Goal: Task Accomplishment & Management: Manage account settings

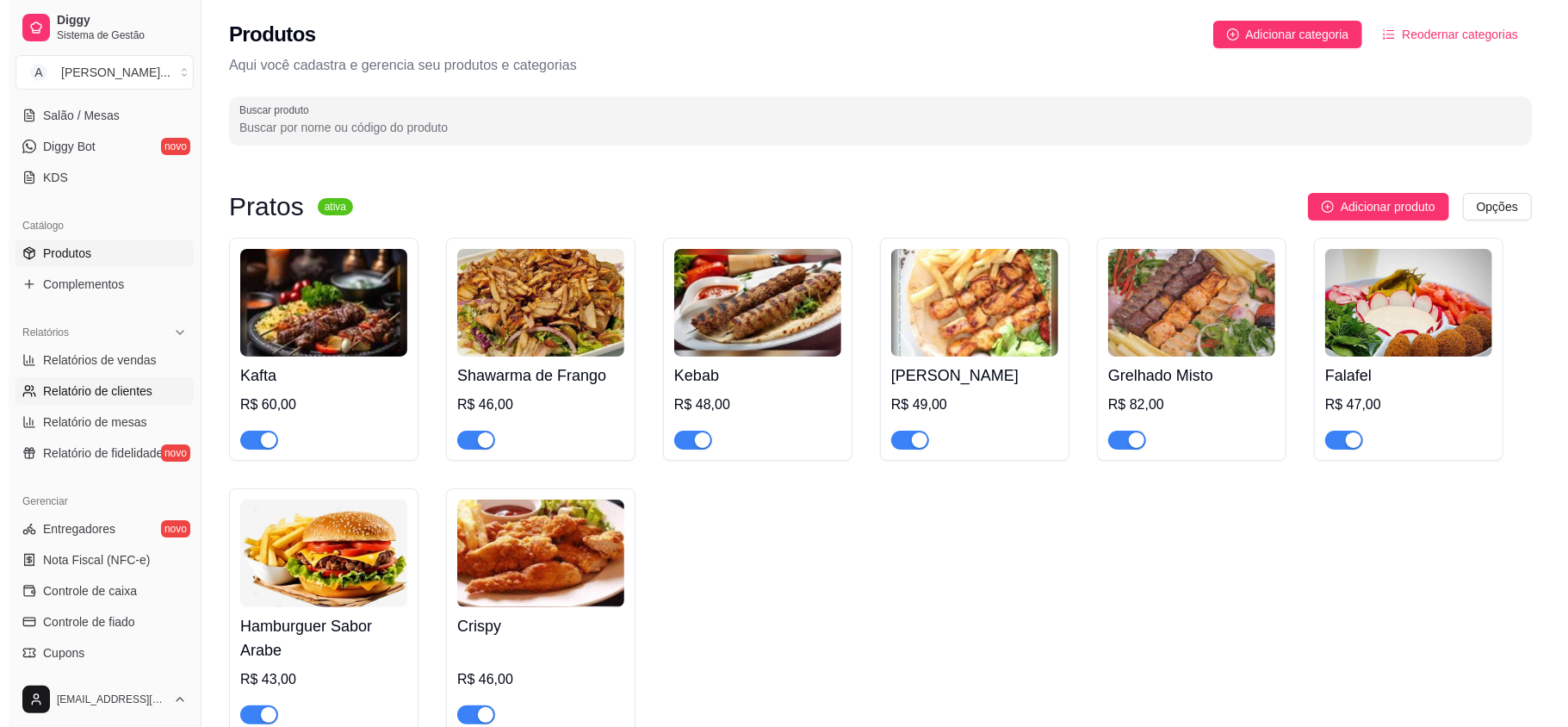
scroll to position [459, 0]
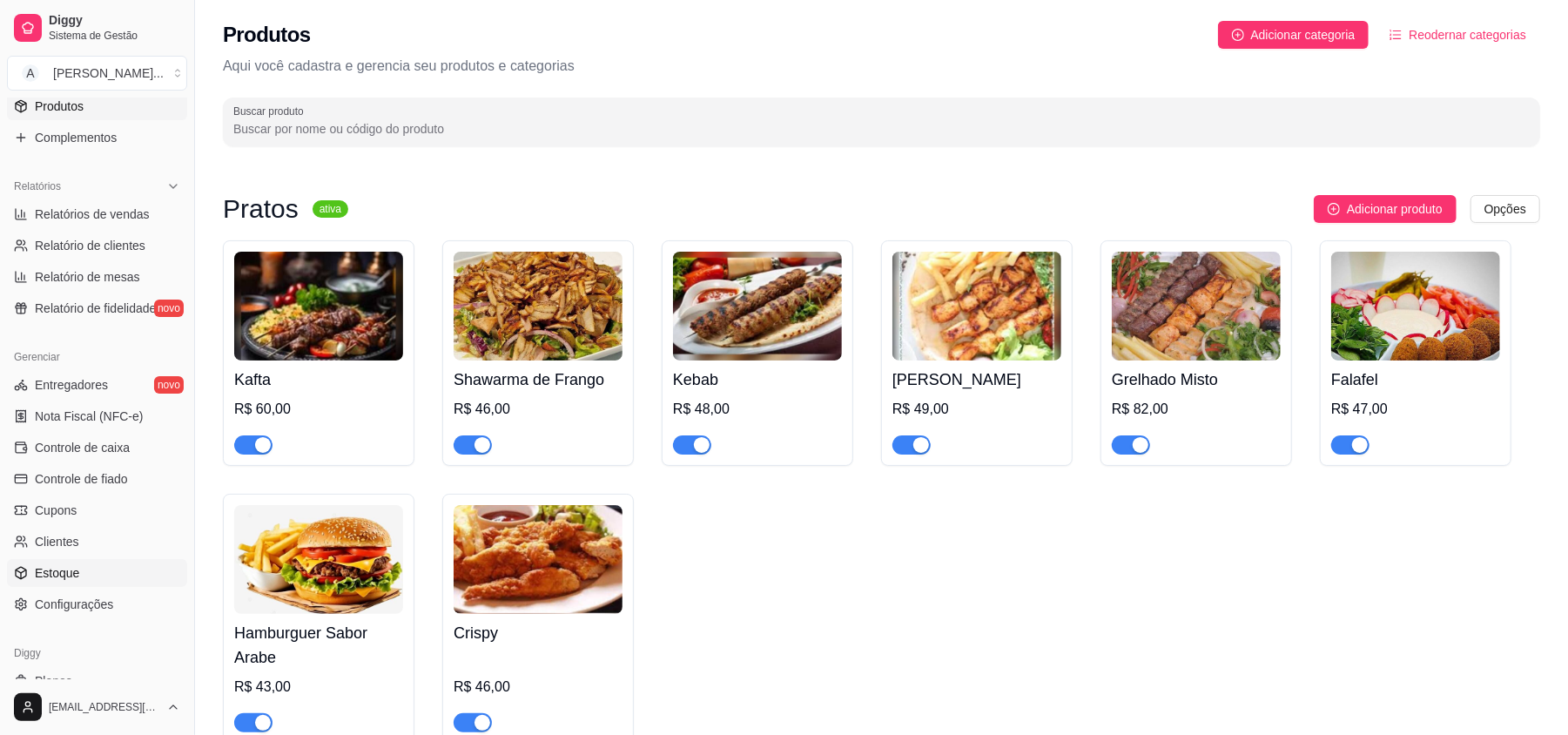
click at [72, 569] on span "Estoque" at bounding box center [57, 572] width 45 height 17
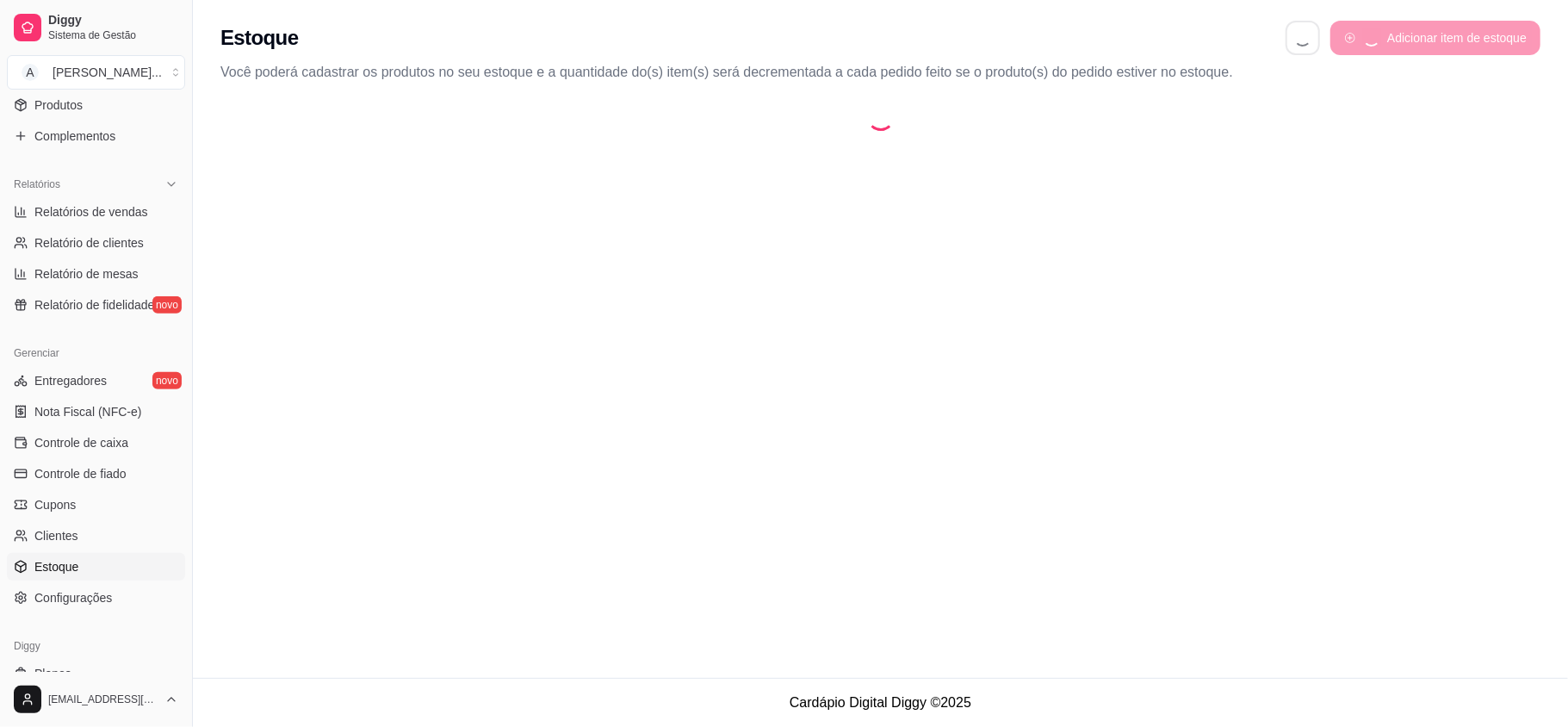
select select "QUANTITY_ORDER"
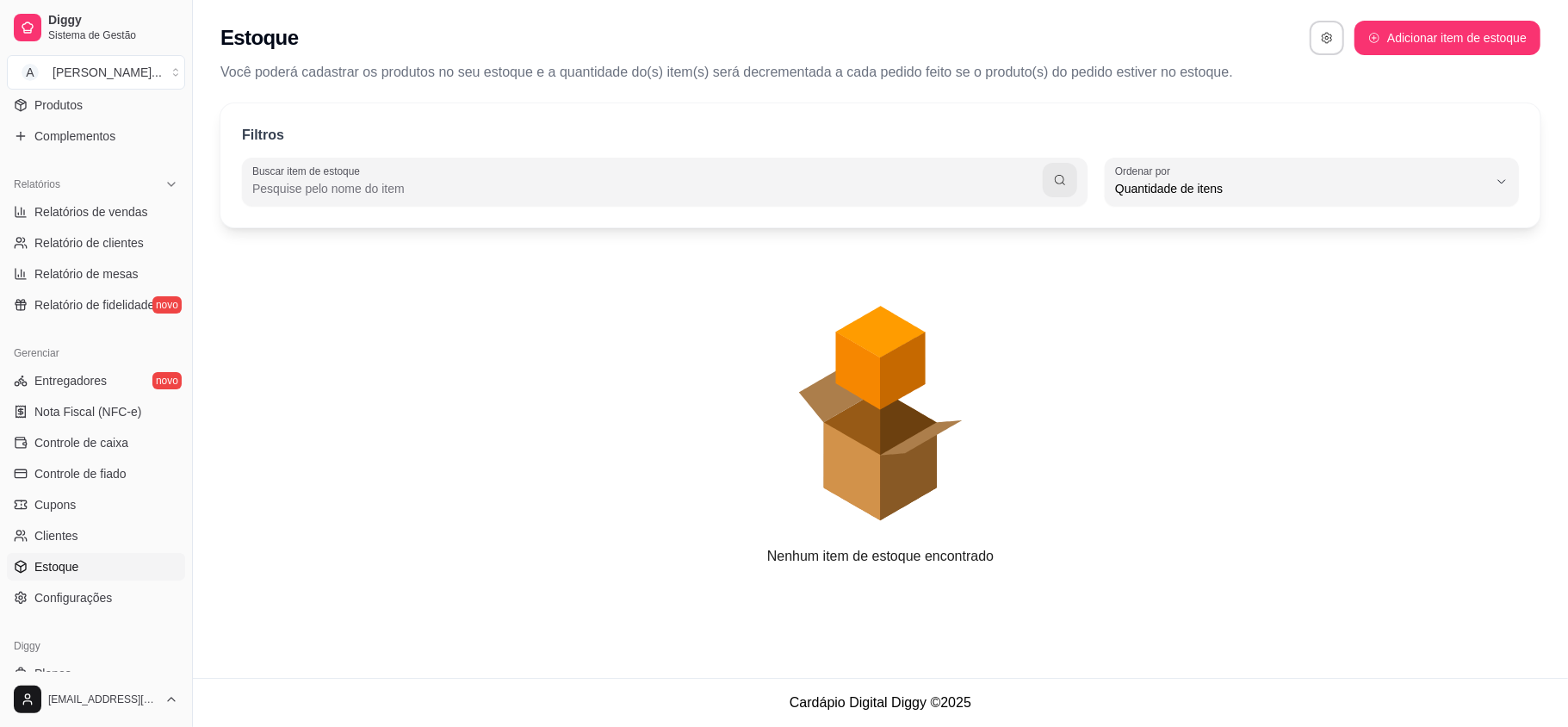
scroll to position [16, 0]
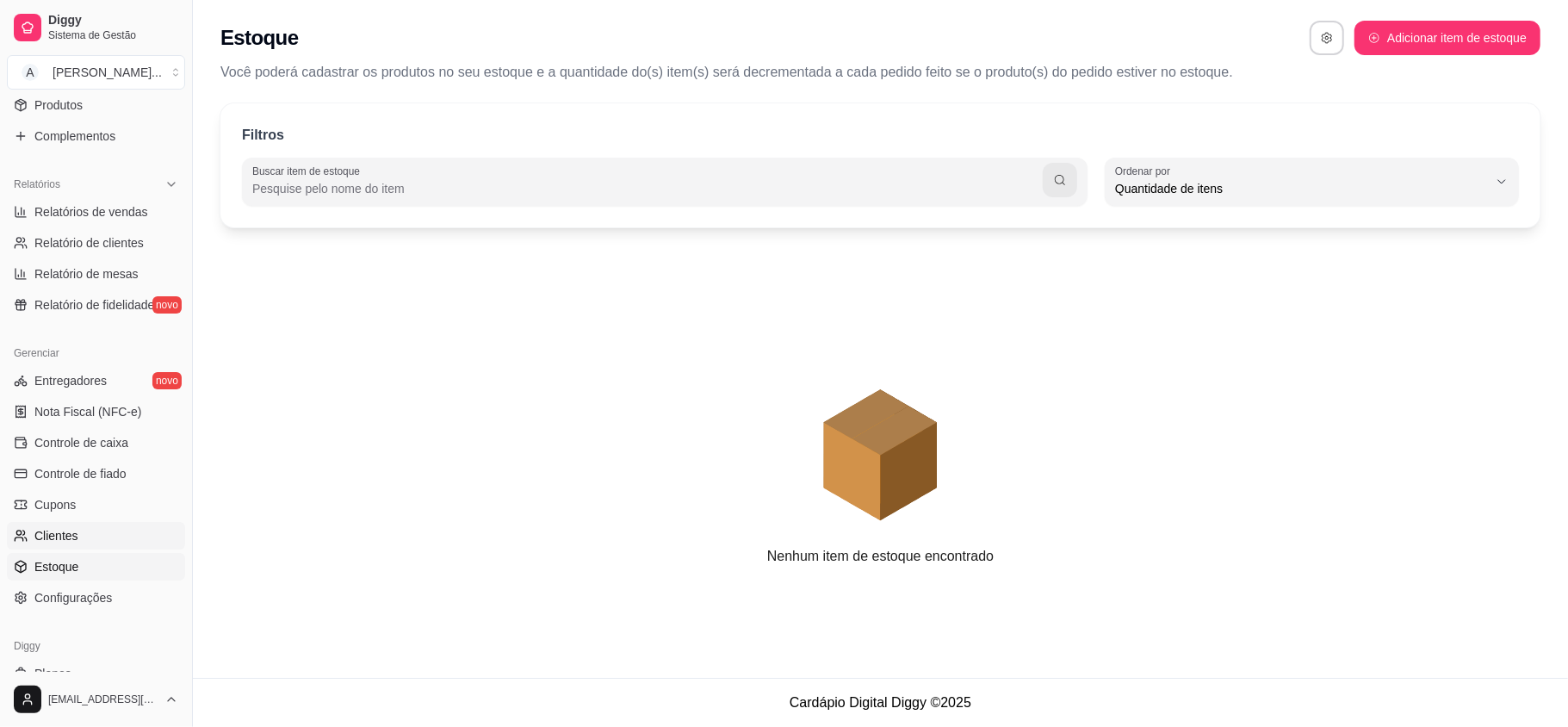
click at [71, 532] on span "Clientes" at bounding box center [56, 536] width 44 height 17
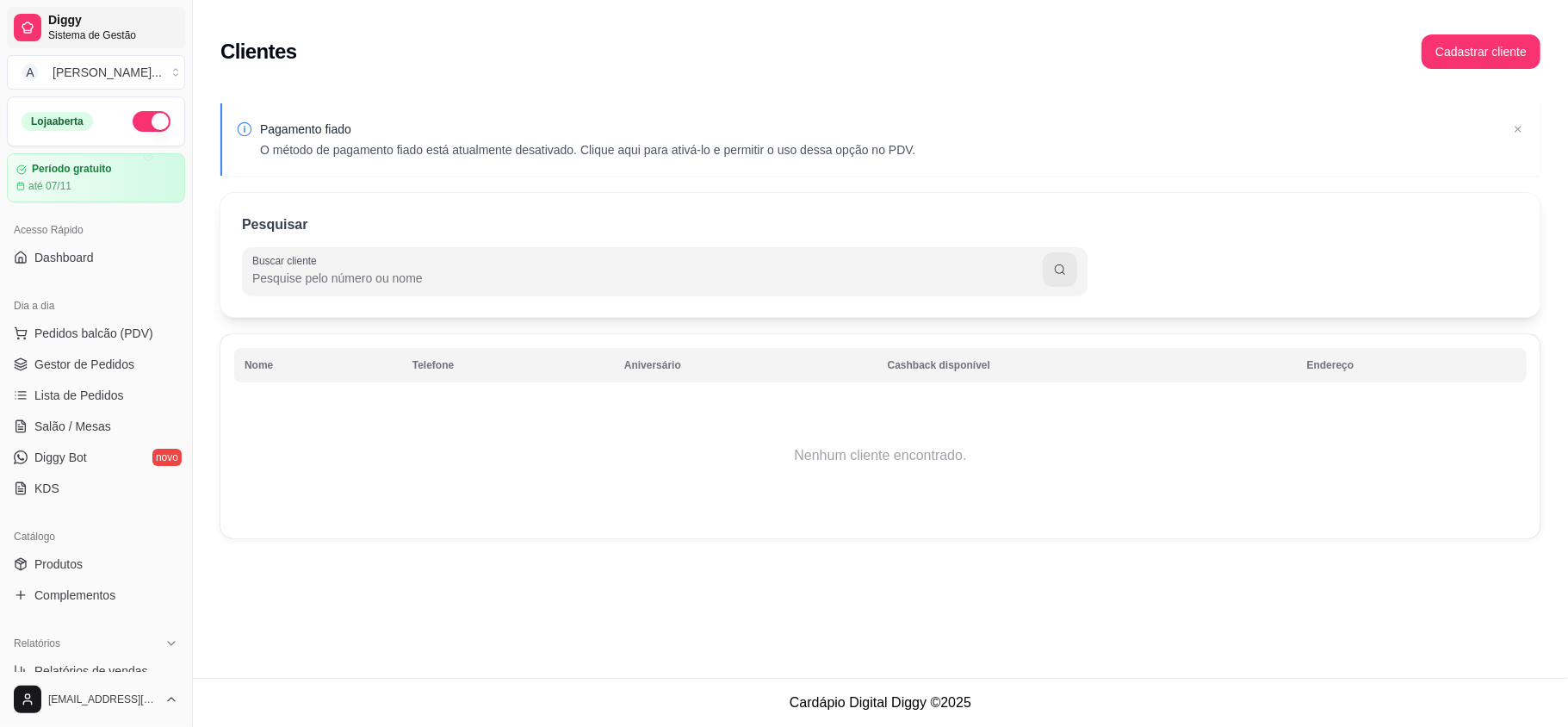
click at [99, 21] on span "Diggy" at bounding box center [113, 21] width 130 height 16
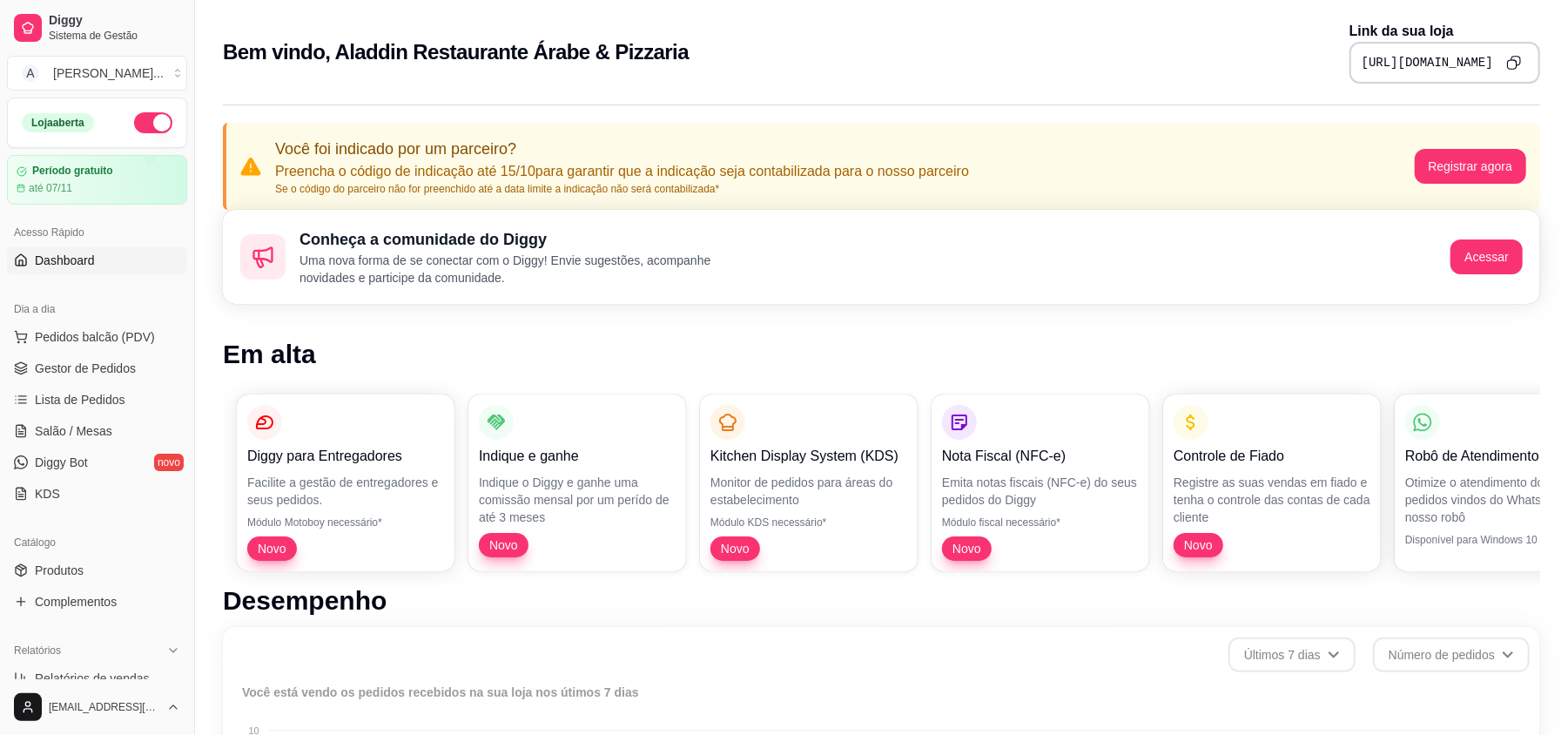
click at [1509, 59] on icon "Copy to clipboard" at bounding box center [1513, 62] width 15 height 15
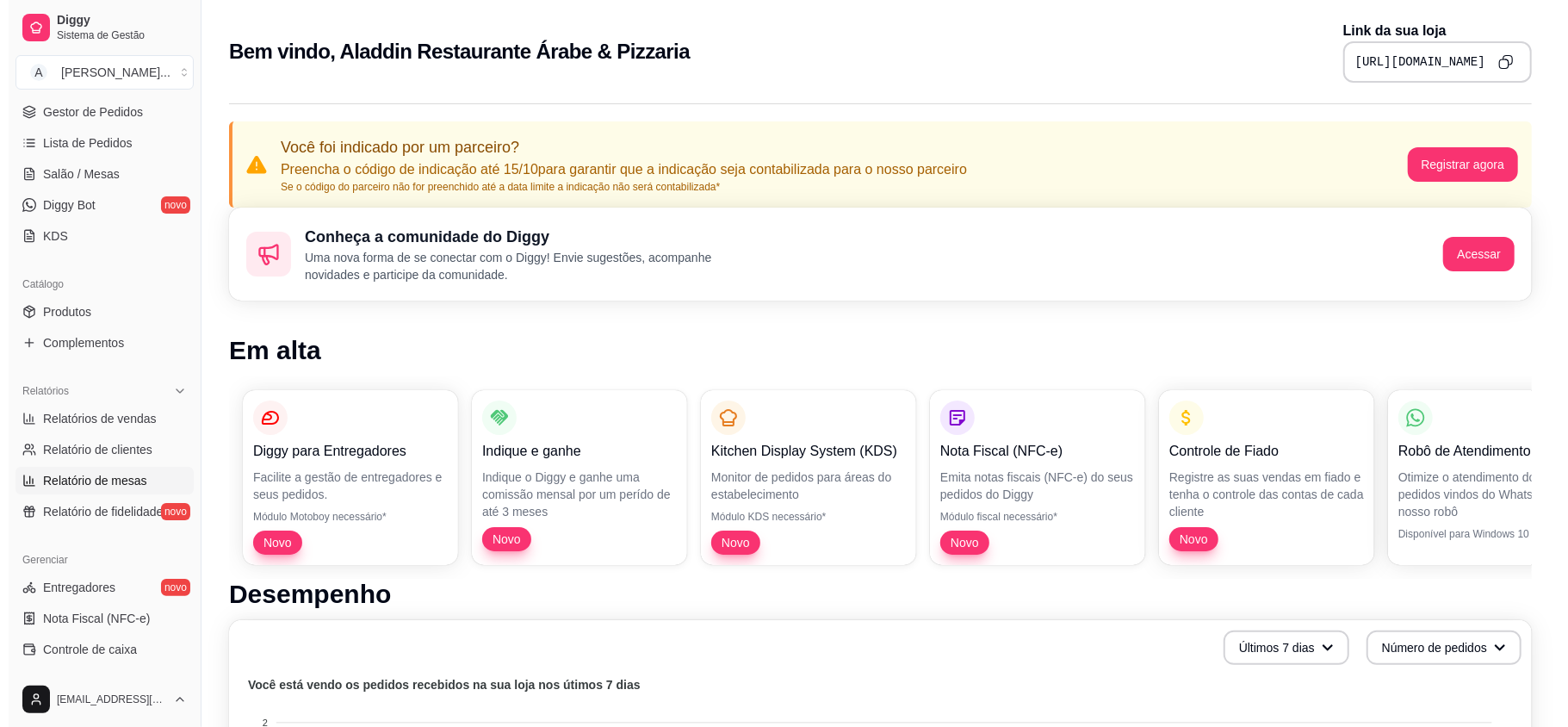
scroll to position [344, 0]
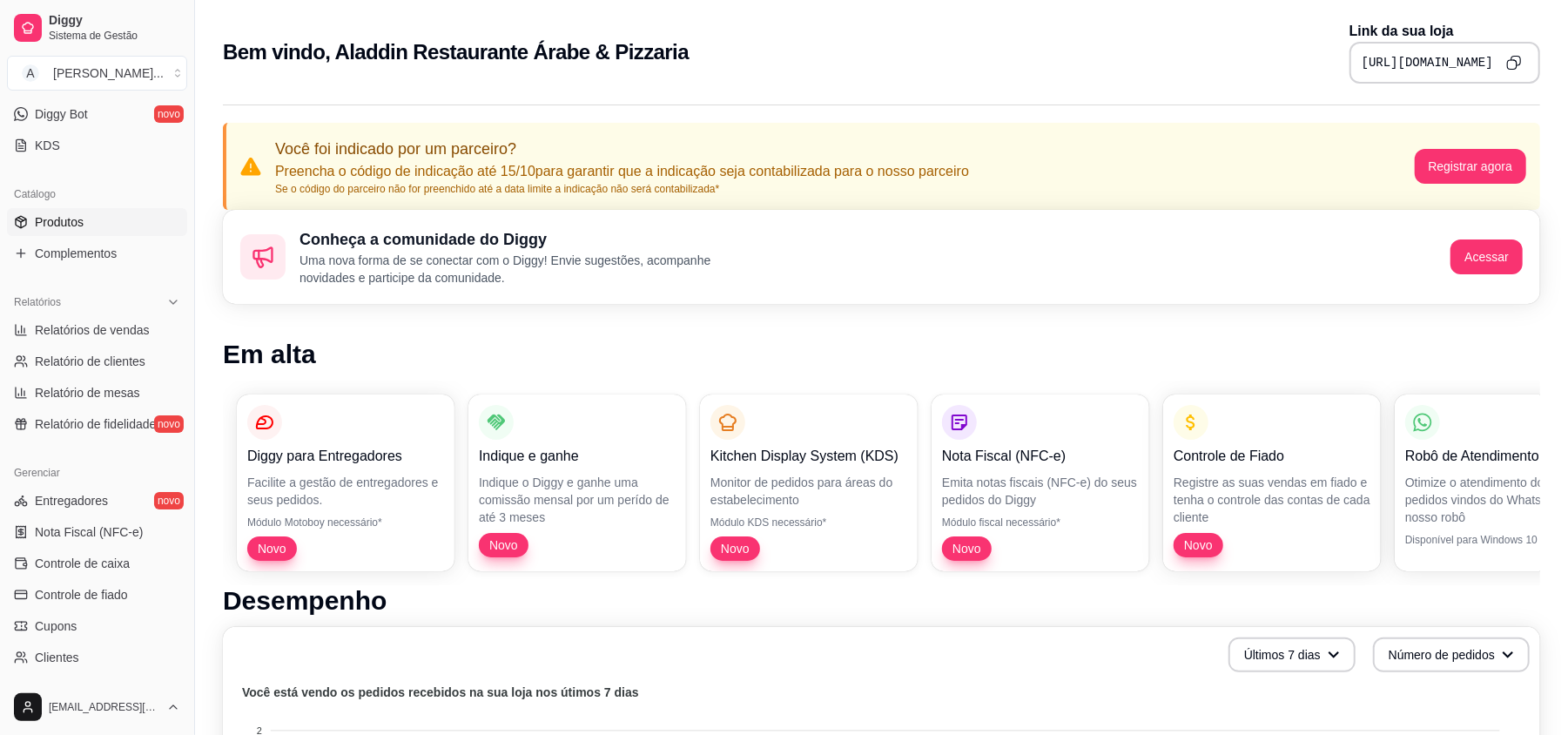
click at [28, 210] on link "Produtos" at bounding box center [97, 222] width 180 height 28
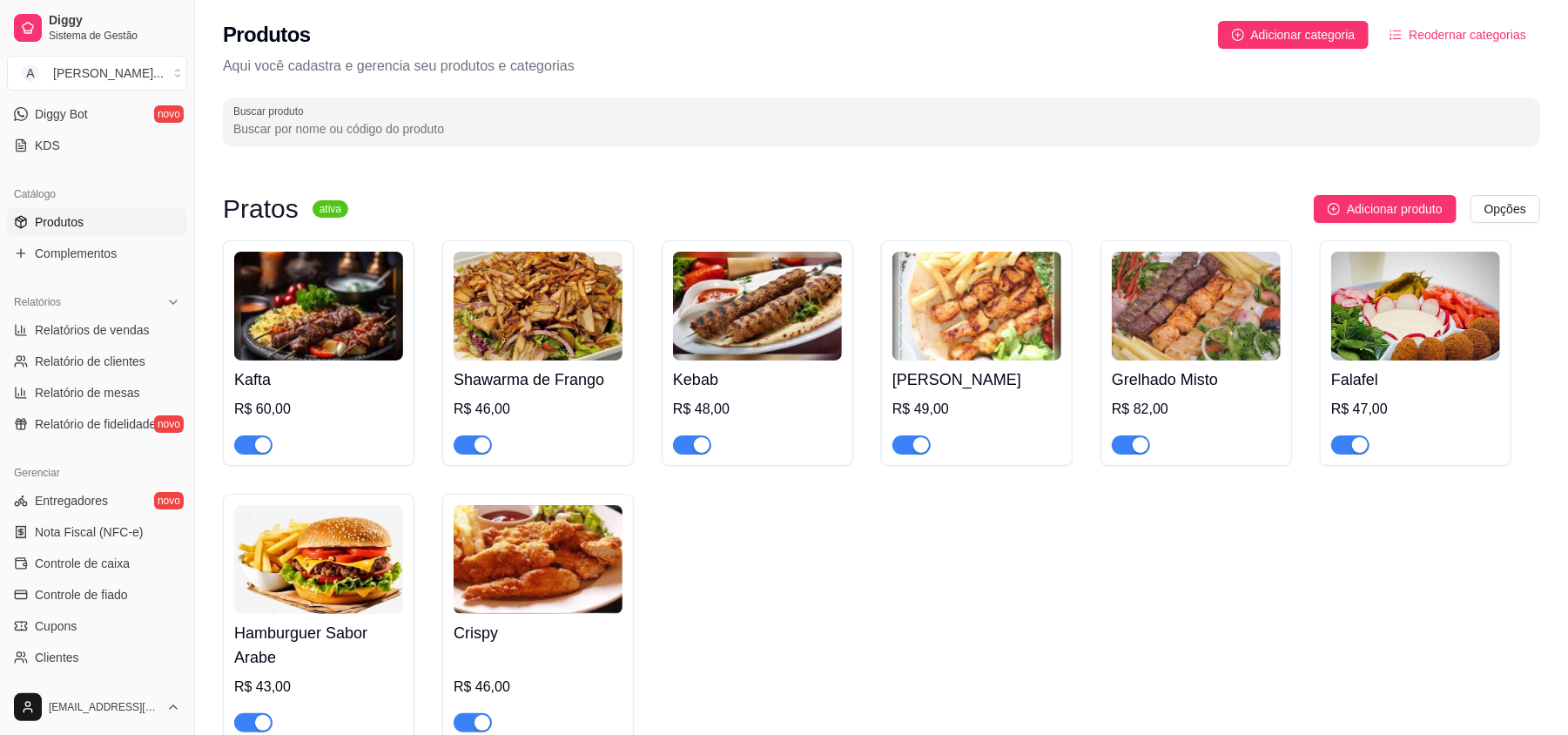
click at [345, 331] on img at bounding box center [318, 306] width 169 height 108
click at [288, 365] on div "Kafta R$ 60,00" at bounding box center [318, 407] width 169 height 94
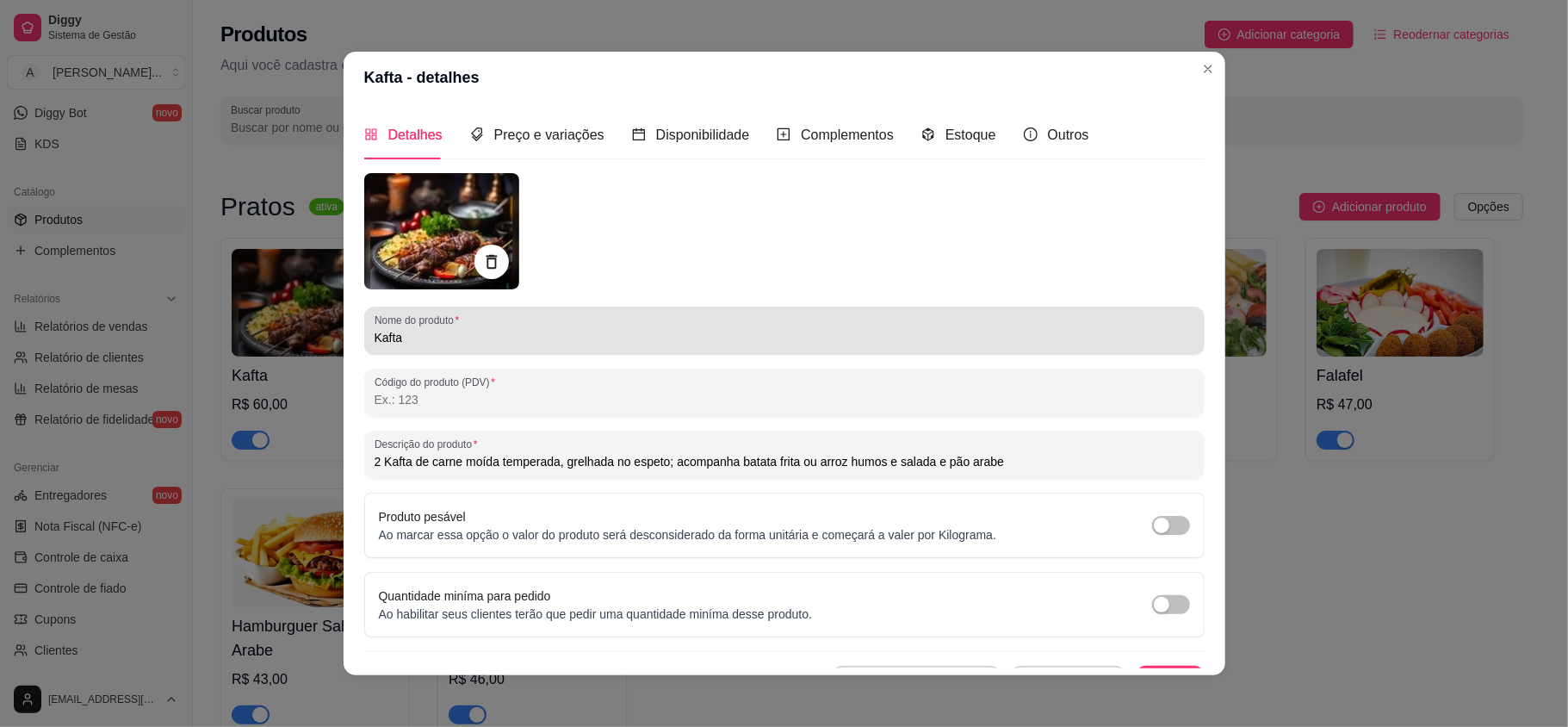
click at [425, 339] on input "Kafta" at bounding box center [784, 337] width 819 height 17
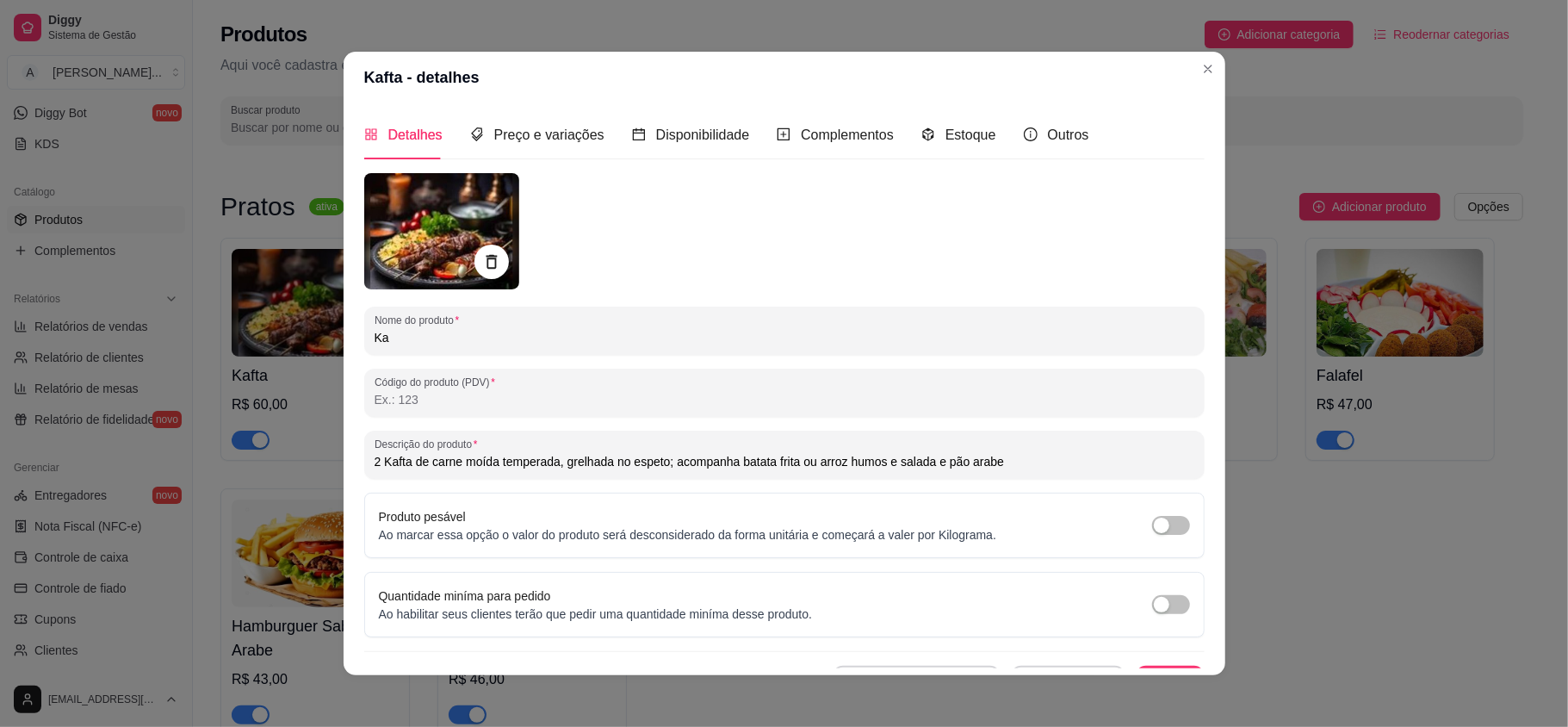
type input "K"
type input "p"
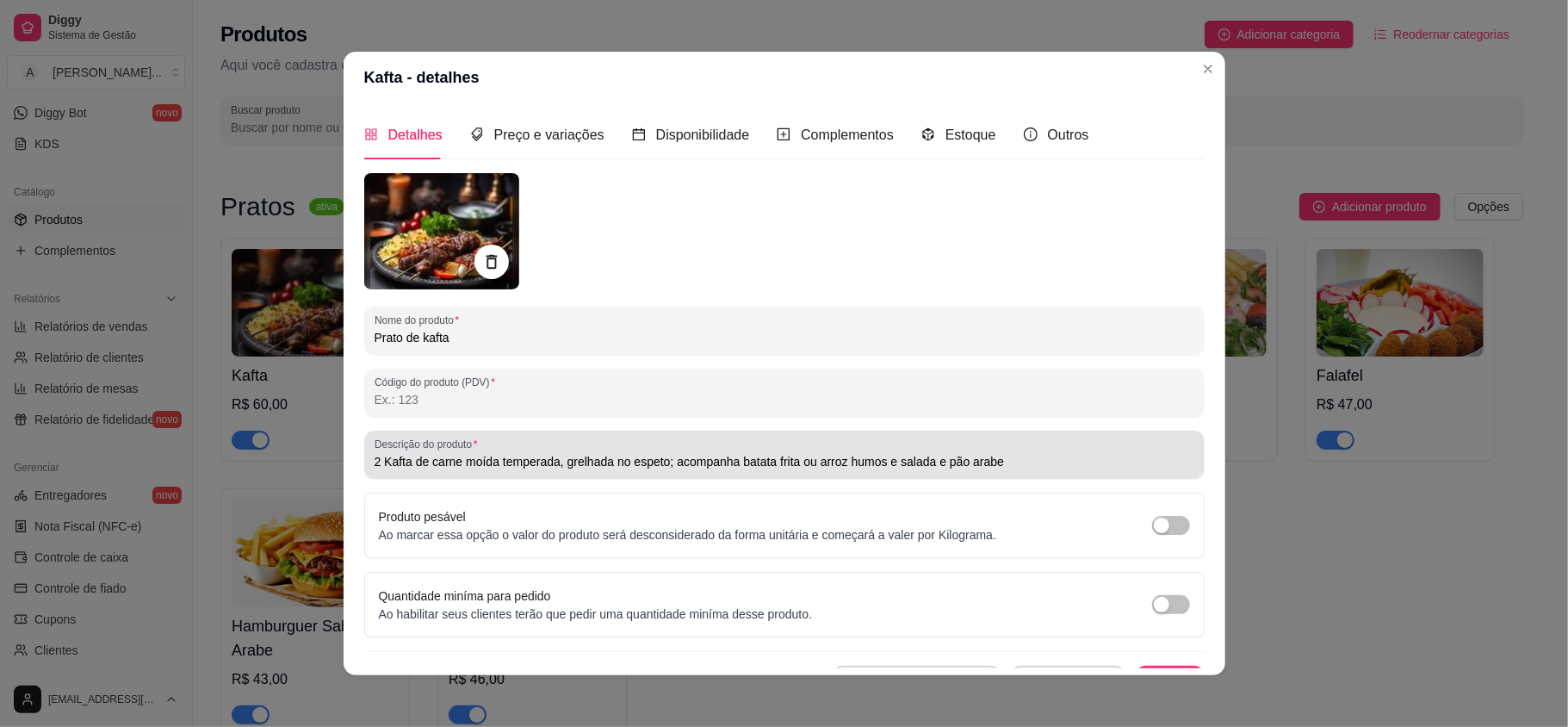
type input "Prato de kafta"
click at [435, 473] on div "Descrição do produto 2 Kafta de carne moída temperada, grelhada no espeto; acom…" at bounding box center [784, 455] width 840 height 48
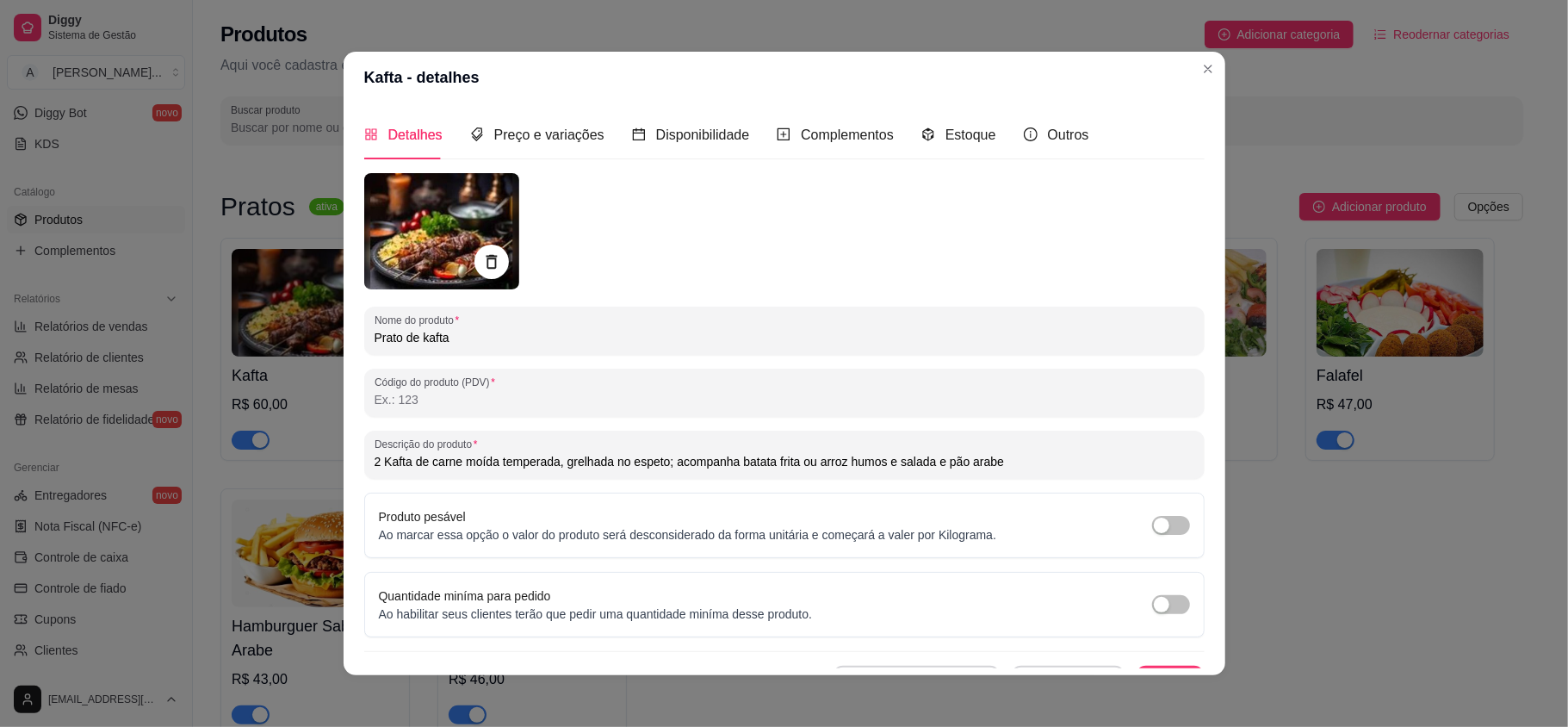
click at [545, 462] on input "2 Kafta de carne moída temperada, grelhada no espeto; acompanha batata frita ou…" at bounding box center [784, 462] width 819 height 17
click at [711, 458] on input "2 Kafta de carne moída com tempero Arabe, grelhada no espeto; acompanha batata …" at bounding box center [784, 462] width 819 height 17
click at [602, 460] on input "2 Kafta de carne moída com tempero Arabe, grelhada no espeto, acompanha batata …" at bounding box center [784, 462] width 819 height 17
click at [512, 132] on span "Preço e variações" at bounding box center [549, 134] width 110 height 15
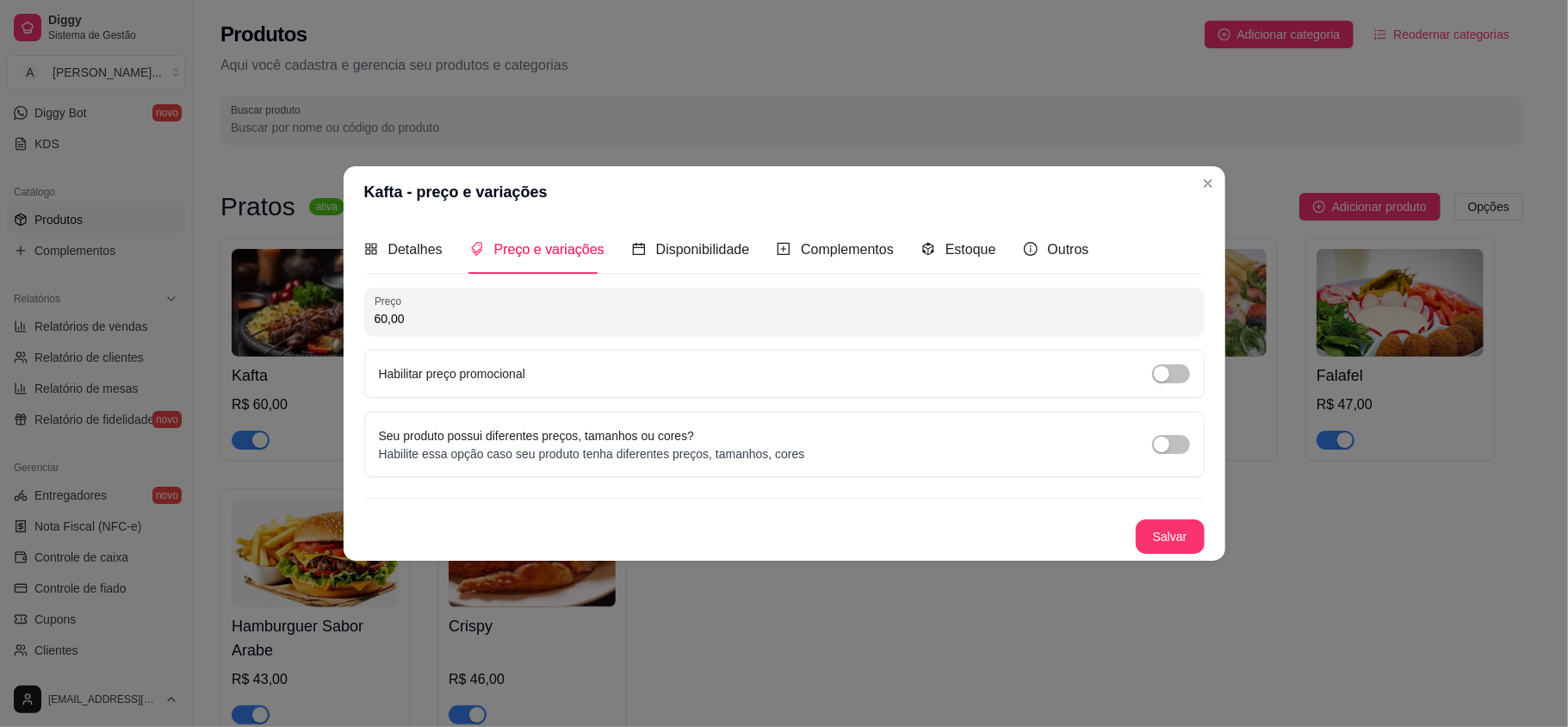
drag, startPoint x: 386, startPoint y: 317, endPoint x: 361, endPoint y: 318, distance: 25.0
click at [361, 318] on div "Detalhes Preço e variações Disponibilidade Complementos Estoque Outros Nome do …" at bounding box center [784, 389] width 882 height 342
click at [417, 233] on div "Detalhes" at bounding box center [403, 249] width 79 height 49
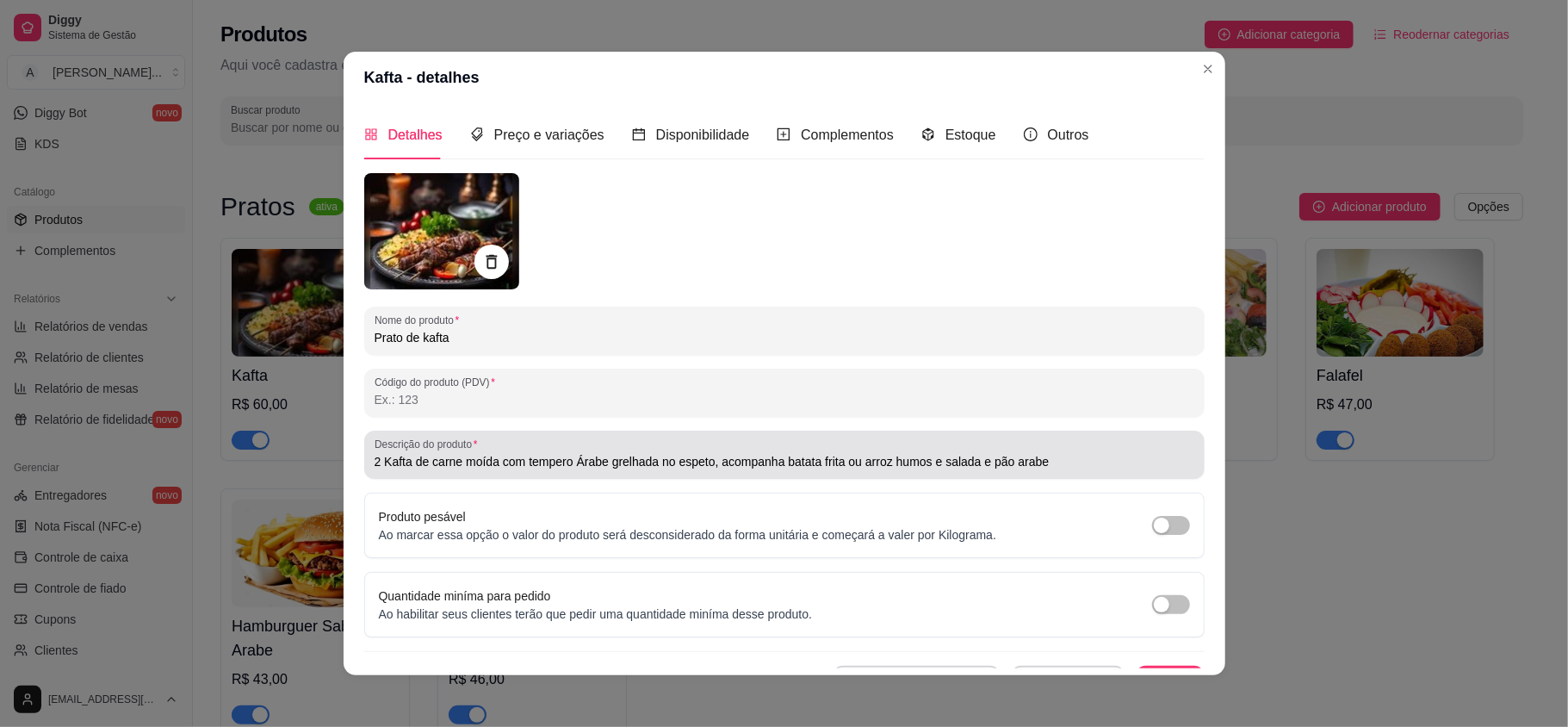
click at [982, 463] on input "2 Kafta de carne moída com tempero Árabe grelhada no espeto, acompanha batata f…" at bounding box center [784, 462] width 819 height 17
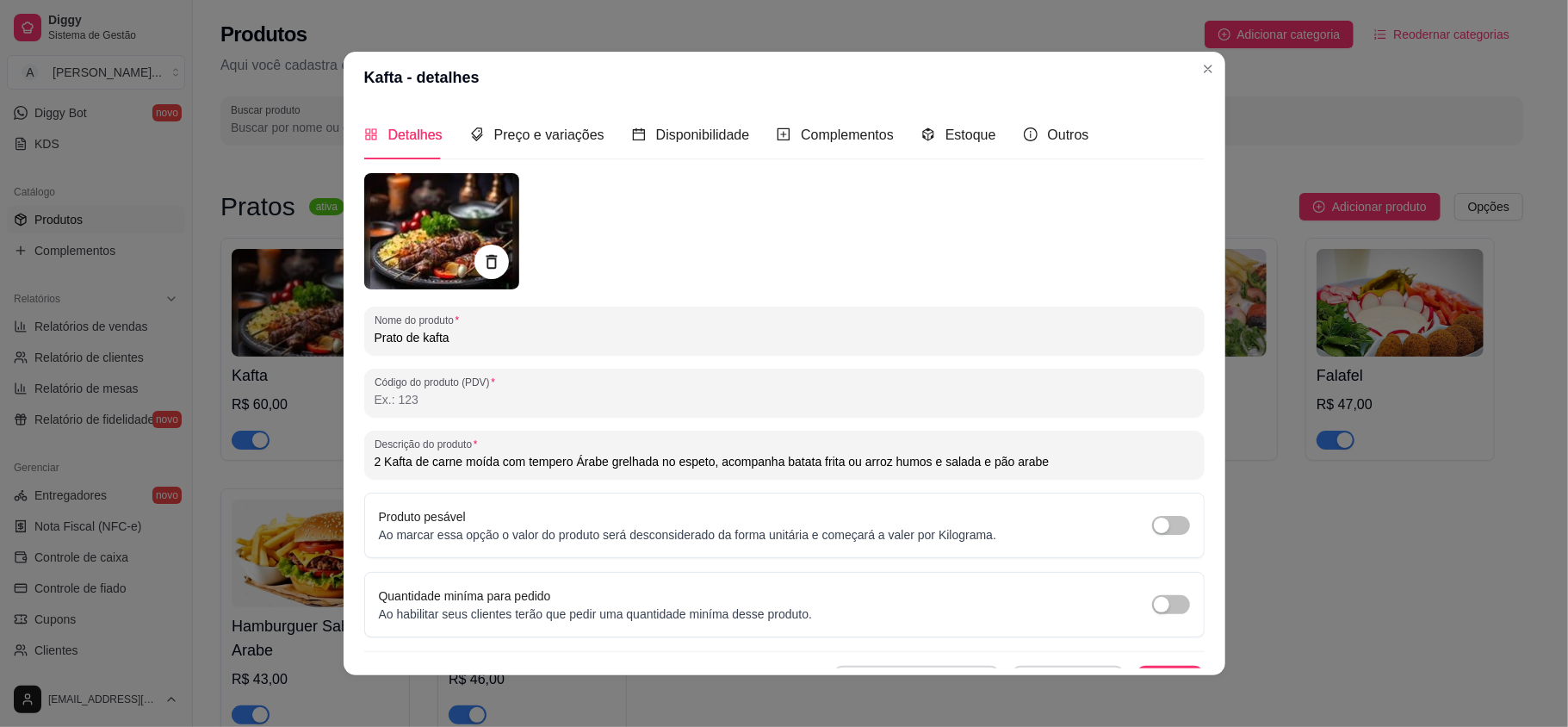
click at [983, 462] on input "2 Kafta de carne moída com tempero Árabe grelhada no espeto, acompanha batata f…" at bounding box center [784, 462] width 819 height 17
click at [985, 460] on input "2 Kafta de carne moída com tempero Árabe grelhada no espeto, acompanha batata f…" at bounding box center [784, 462] width 819 height 17
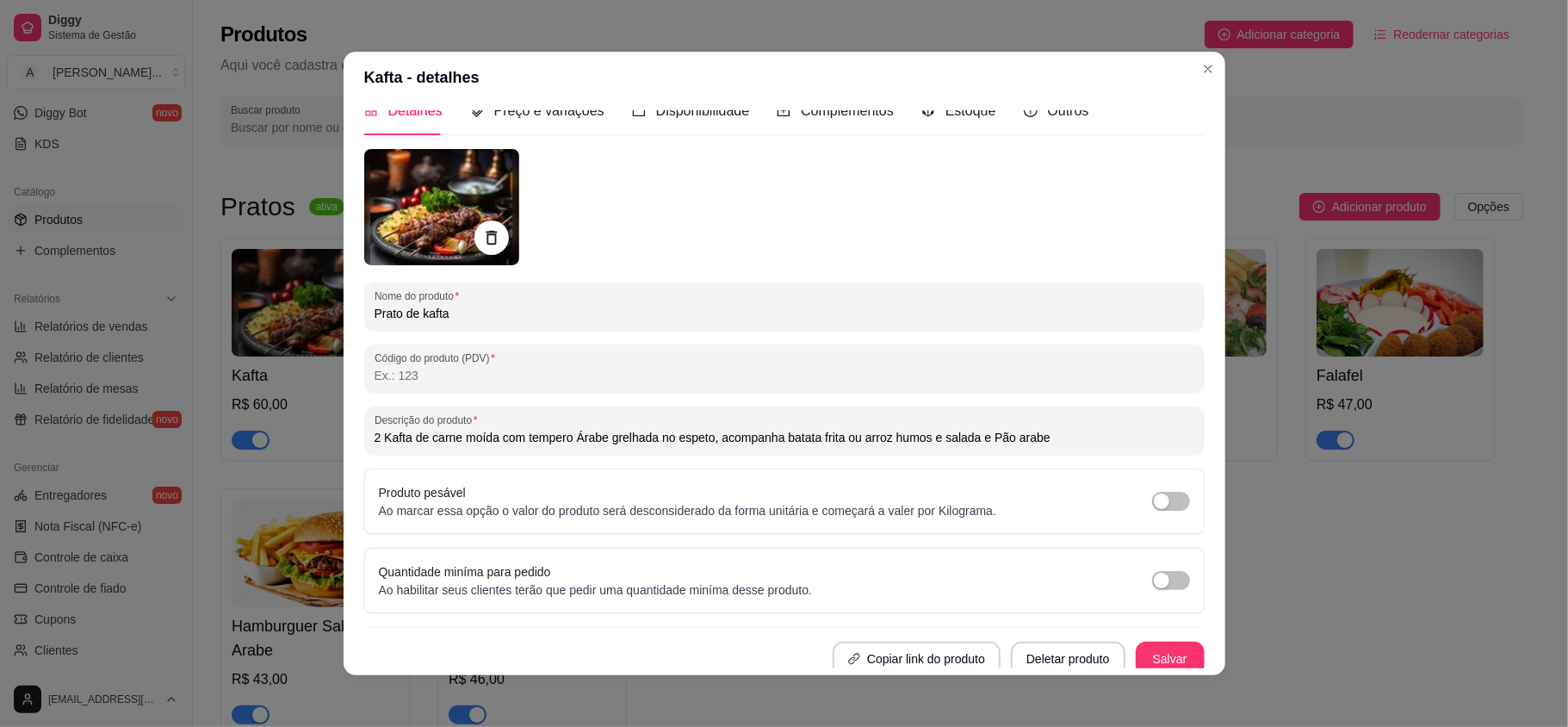
scroll to position [33, 0]
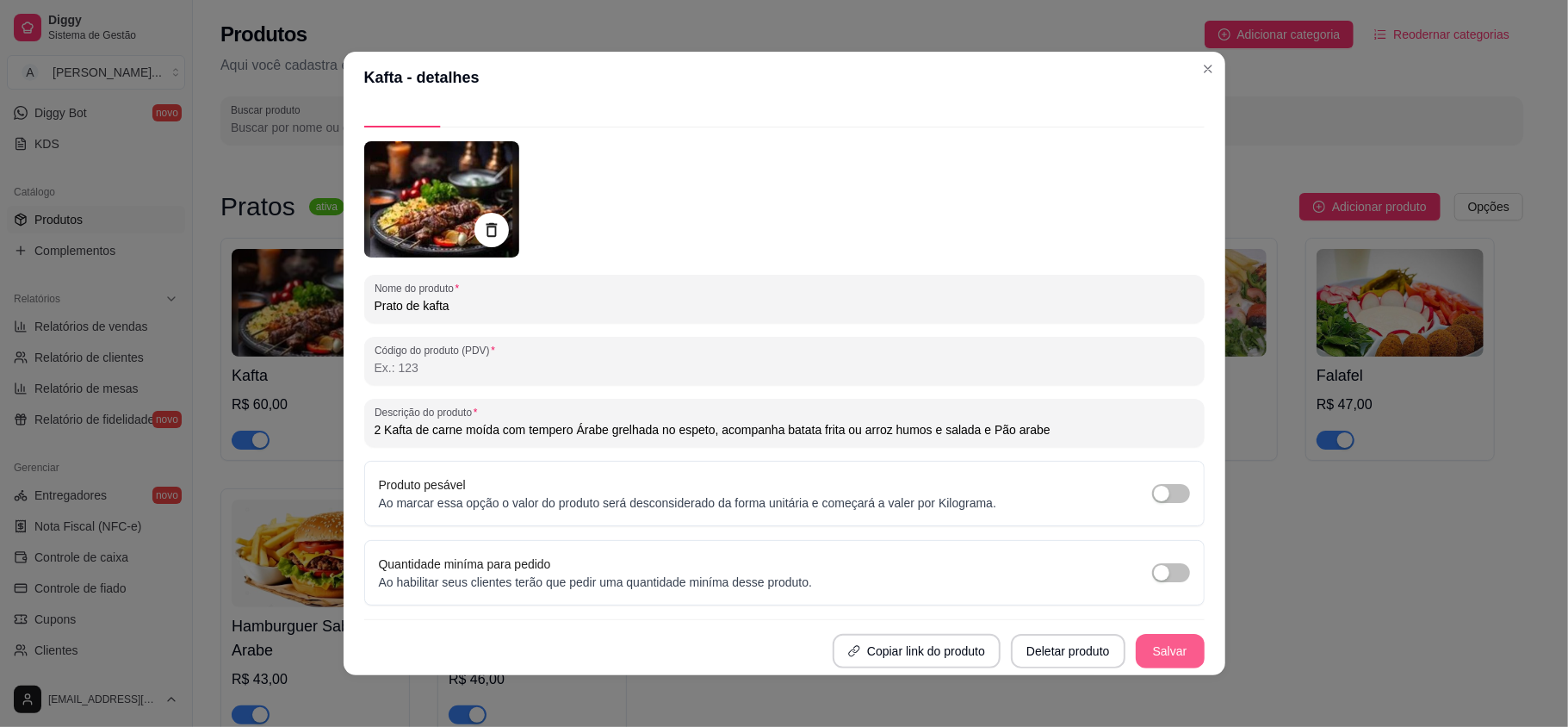
type input "2 Kafta de carne moída com tempero Árabe grelhada no espeto, acompanha batata f…"
click at [1145, 652] on button "Salvar" at bounding box center [1170, 651] width 69 height 35
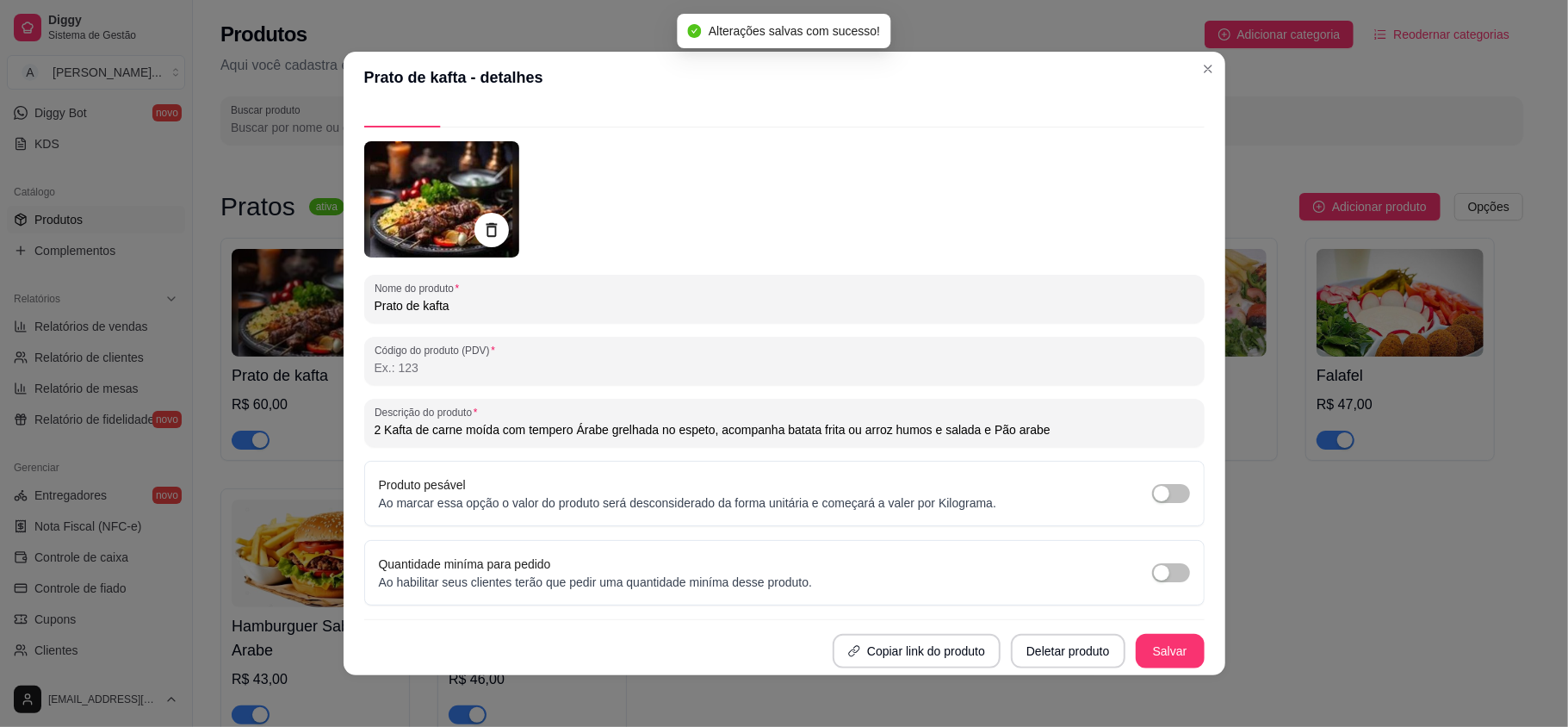
scroll to position [0, 0]
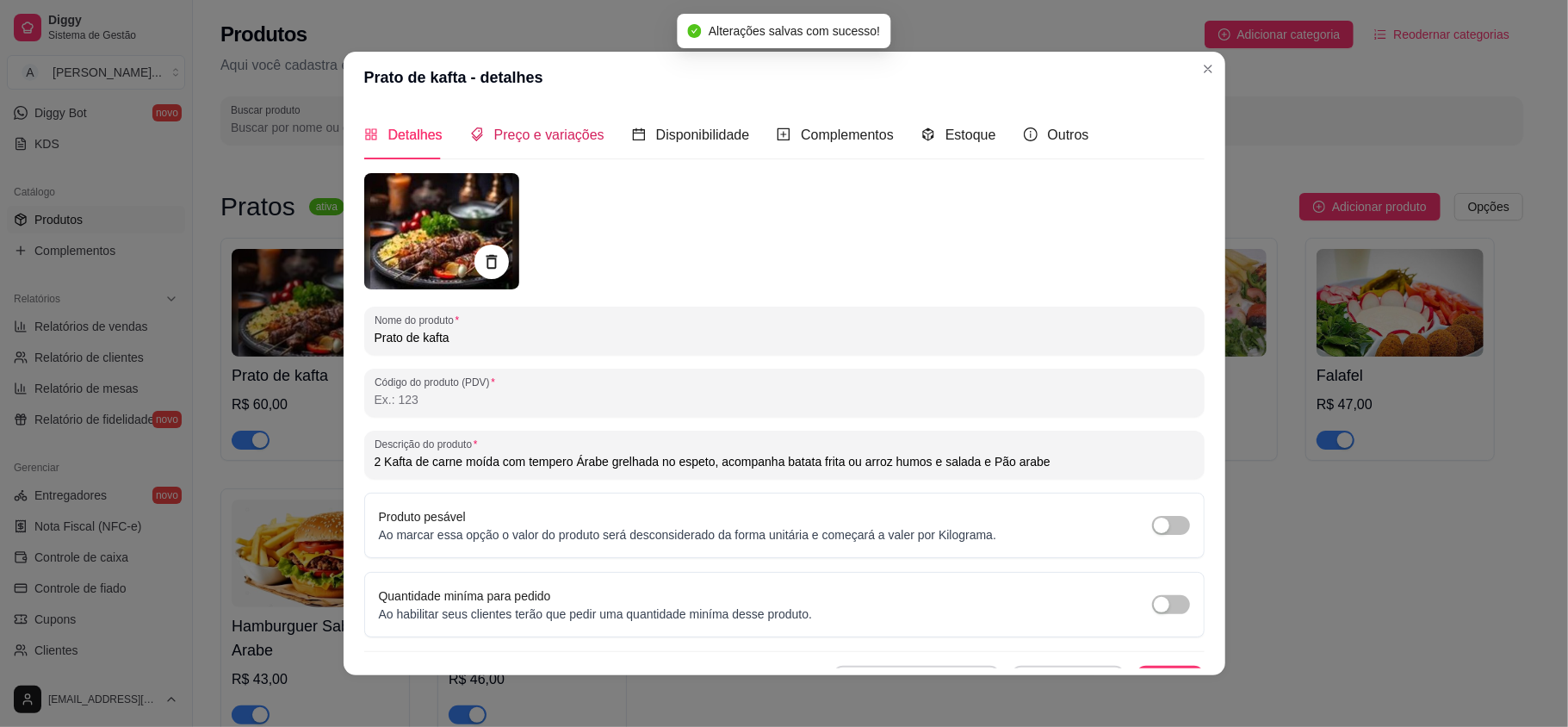
click at [501, 135] on span "Preço e variações" at bounding box center [549, 134] width 110 height 15
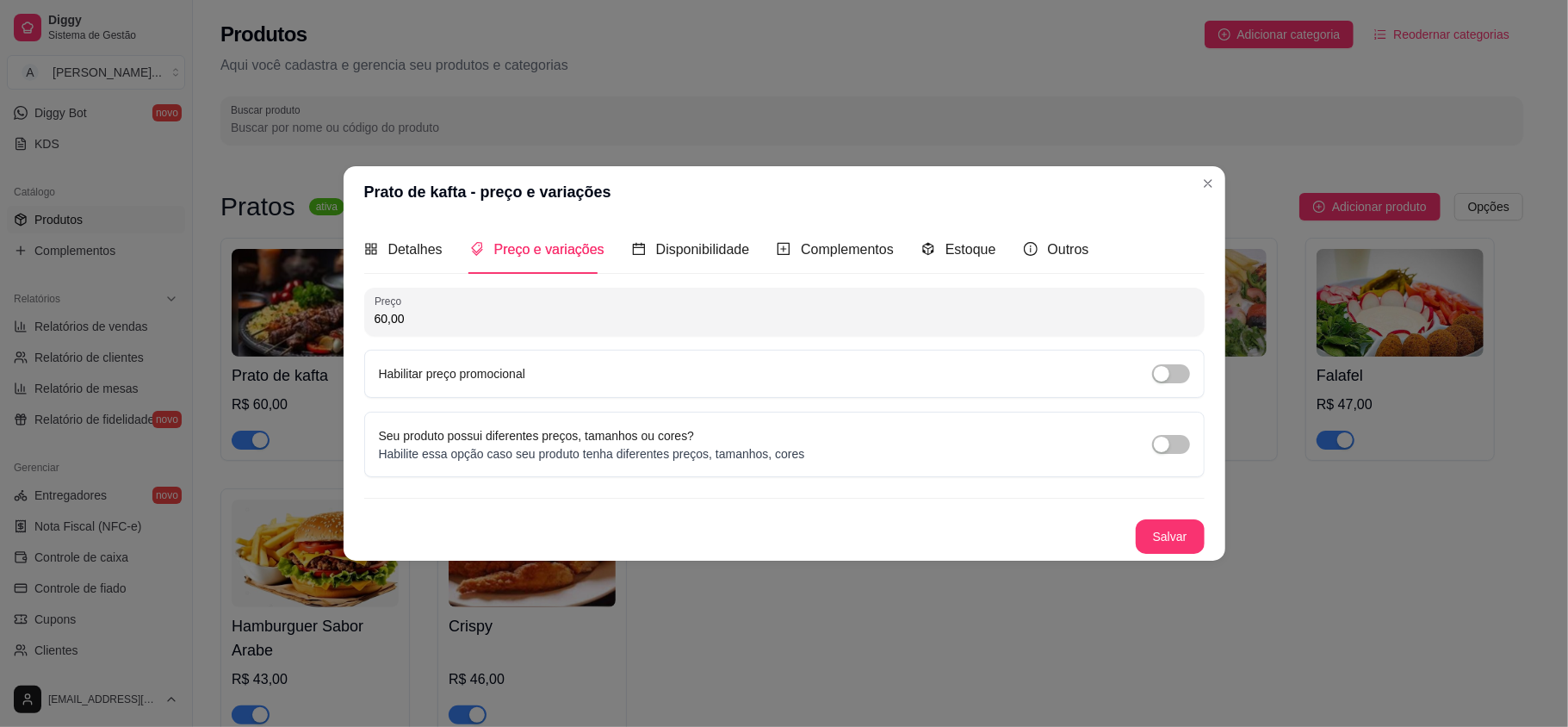
click at [382, 310] on input "60,00" at bounding box center [784, 319] width 819 height 17
type input "49,00"
click at [1175, 531] on button "Salvar" at bounding box center [1170, 537] width 69 height 35
click at [1169, 535] on button "Salvar" at bounding box center [1170, 537] width 69 height 35
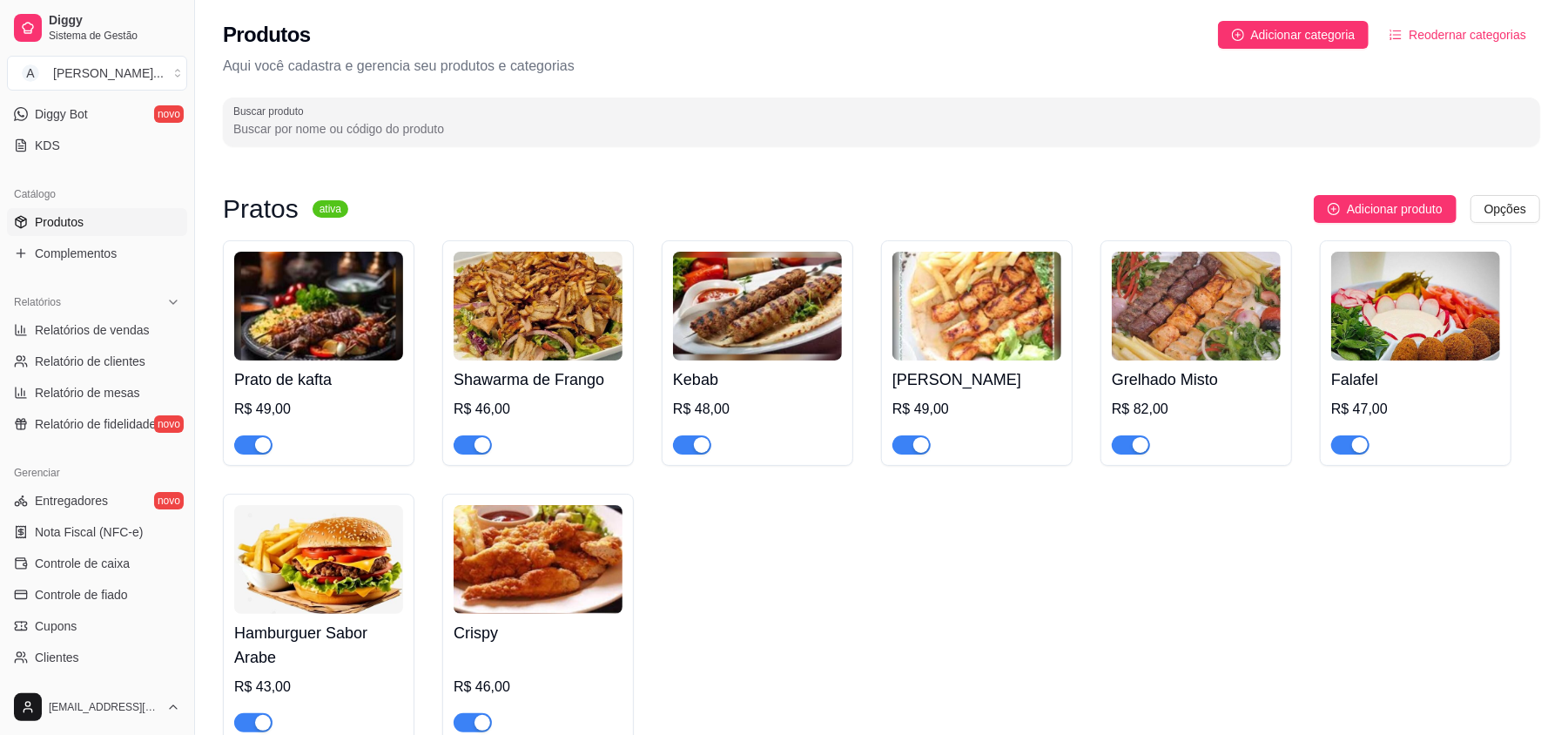
click at [559, 300] on img at bounding box center [538, 306] width 169 height 108
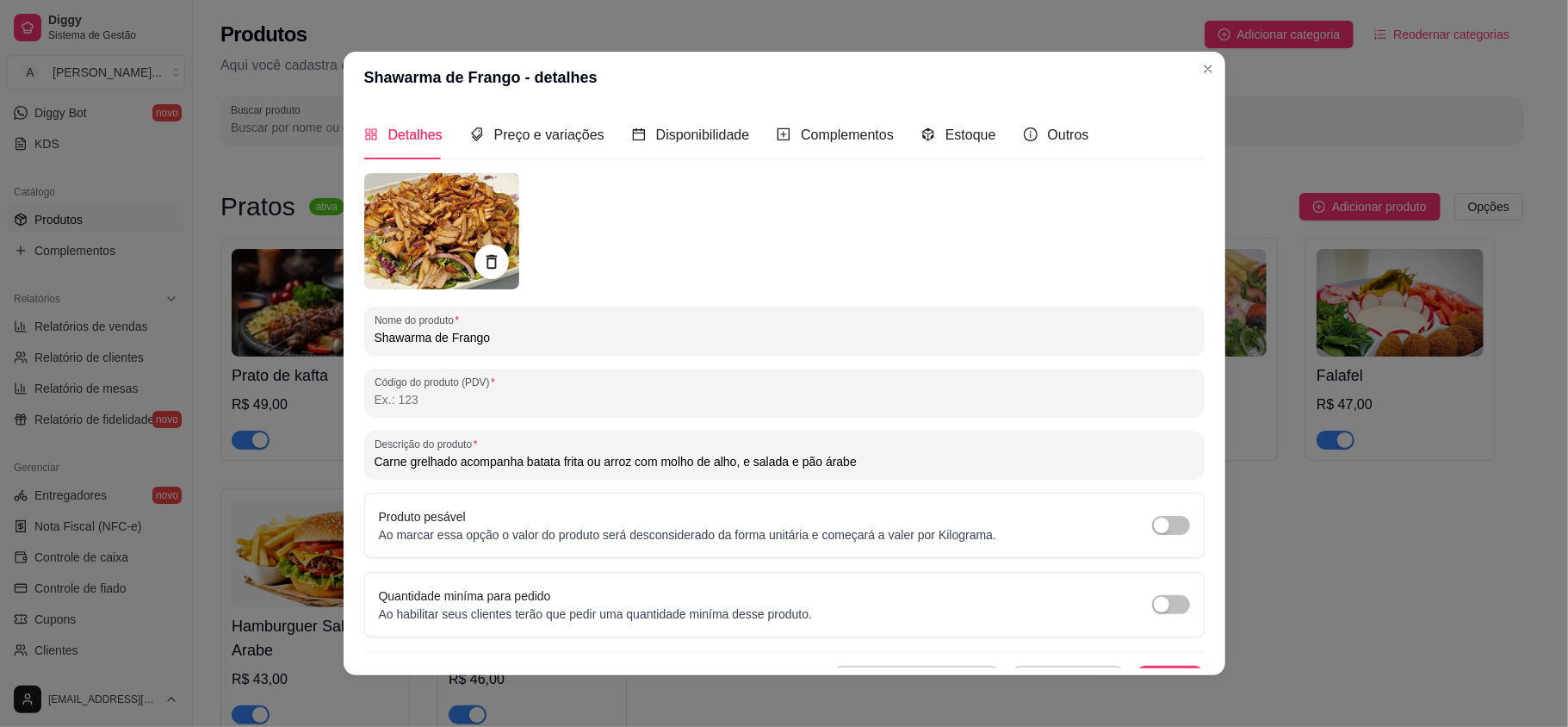
drag, startPoint x: 396, startPoint y: 460, endPoint x: 344, endPoint y: 466, distance: 52.3
click at [344, 466] on div "Detalhes Preço e variações Disponibilidade Complementos Estoque Outros Nome do …" at bounding box center [784, 389] width 882 height 571
type input "Frango grelhado acompanha batata frita ou arroz com molho de alho, e salada e p…"
click at [551, 142] on span "Preço e variações" at bounding box center [549, 134] width 110 height 15
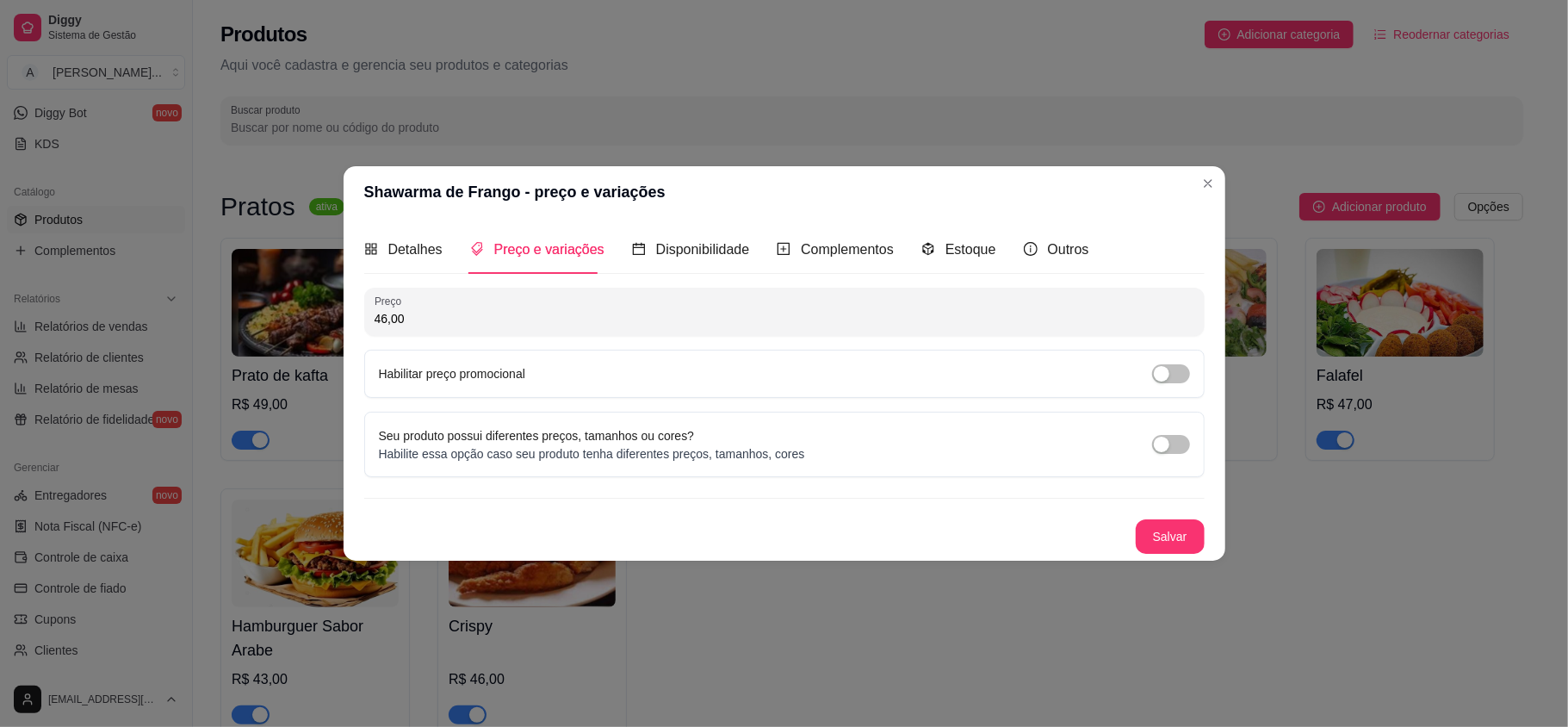
drag, startPoint x: 386, startPoint y: 317, endPoint x: 356, endPoint y: 316, distance: 30.0
click at [356, 316] on div "Detalhes Preço e variações Disponibilidade Complementos Estoque Outros Nome do …" at bounding box center [784, 389] width 882 height 342
type input "51,00"
click at [397, 252] on span "Detalhes" at bounding box center [415, 249] width 54 height 15
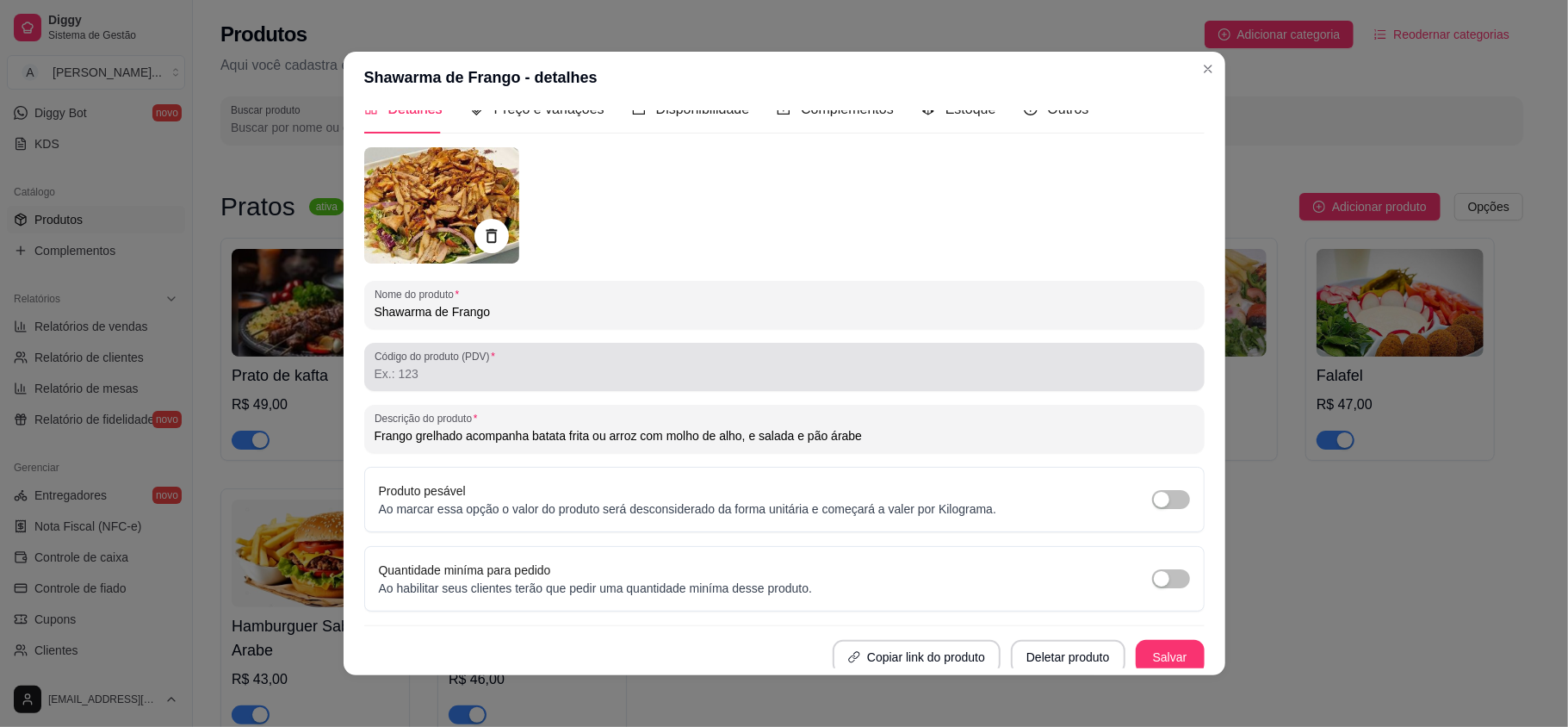
scroll to position [33, 0]
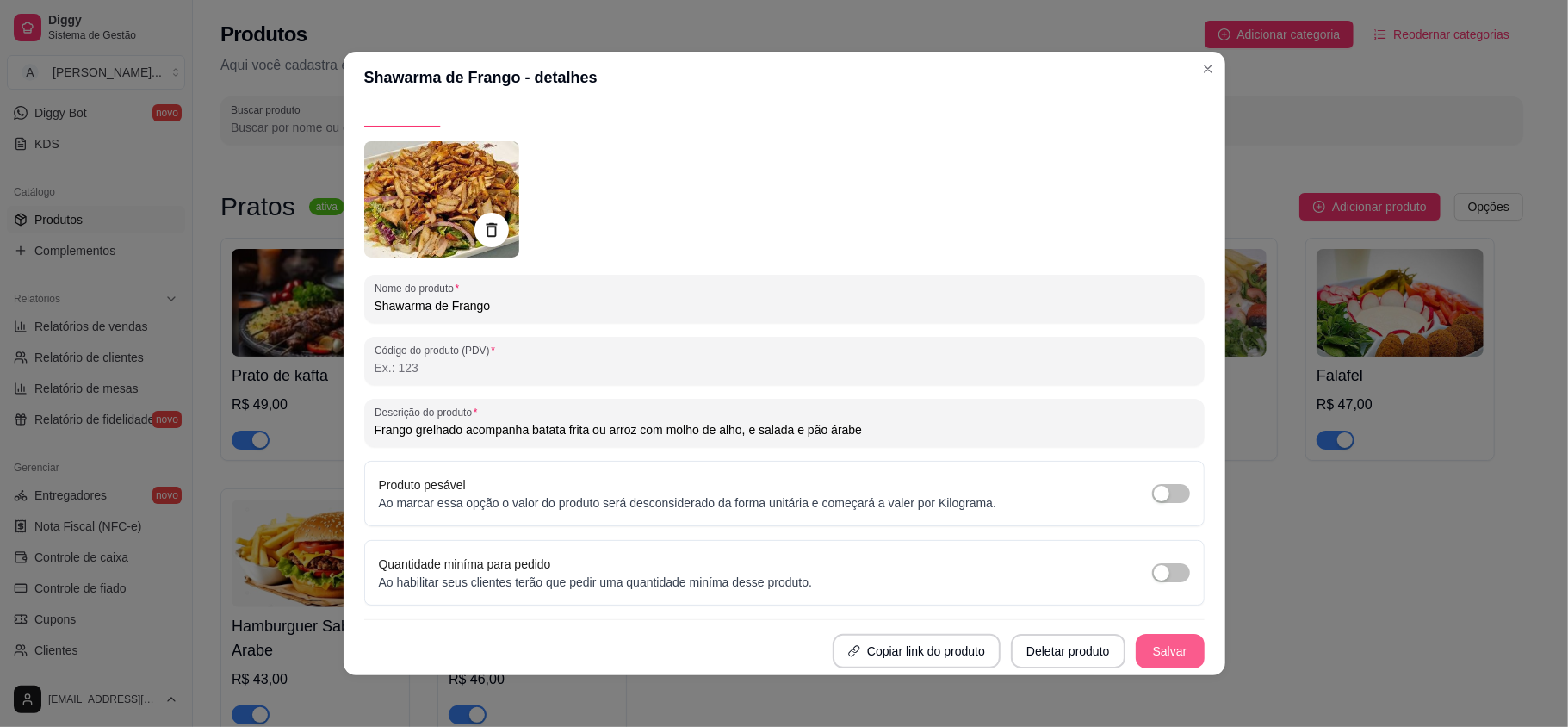
click at [1152, 641] on button "Salvar" at bounding box center [1170, 651] width 69 height 35
click at [1159, 653] on button "Salvar" at bounding box center [1170, 651] width 69 height 35
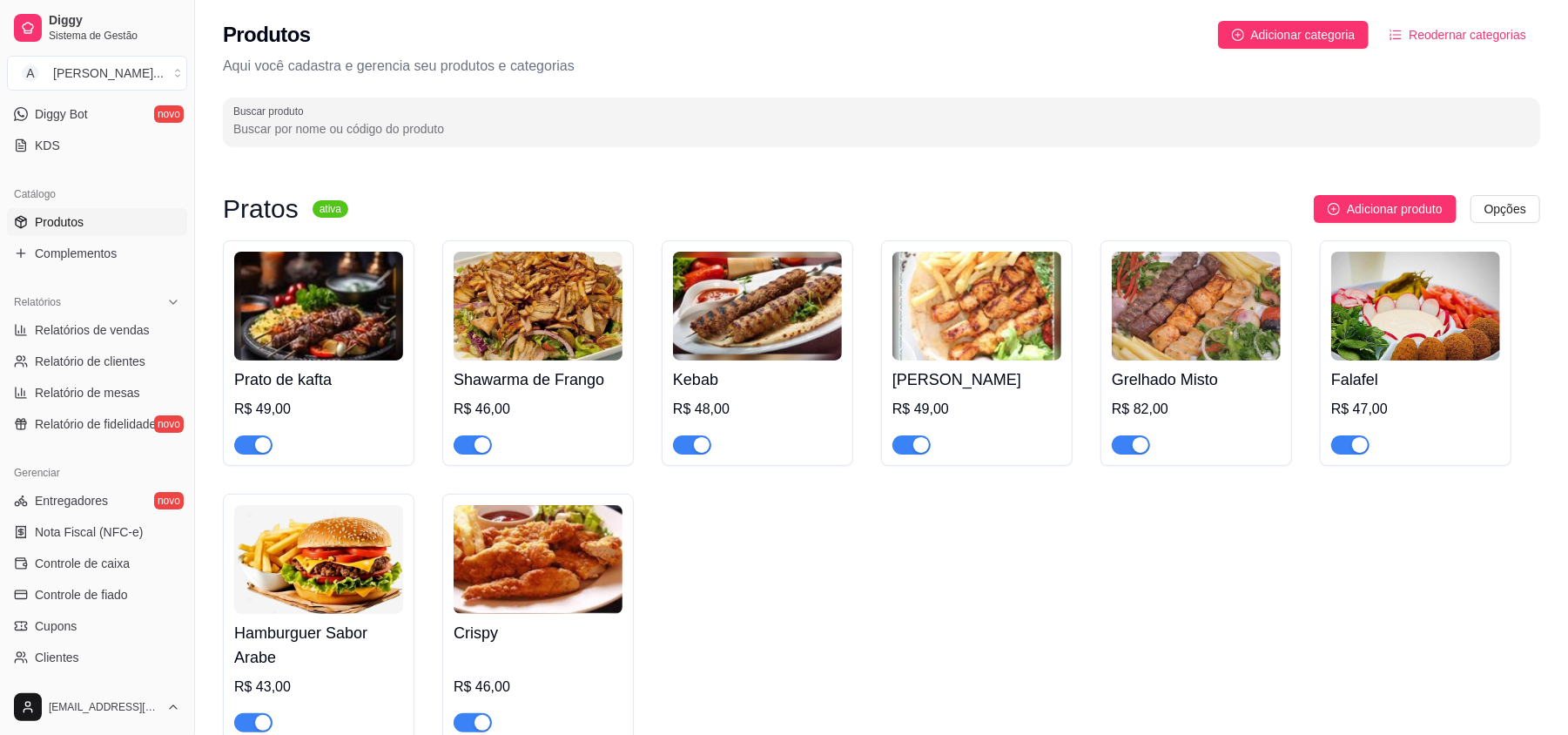
click at [526, 324] on img at bounding box center [538, 306] width 169 height 108
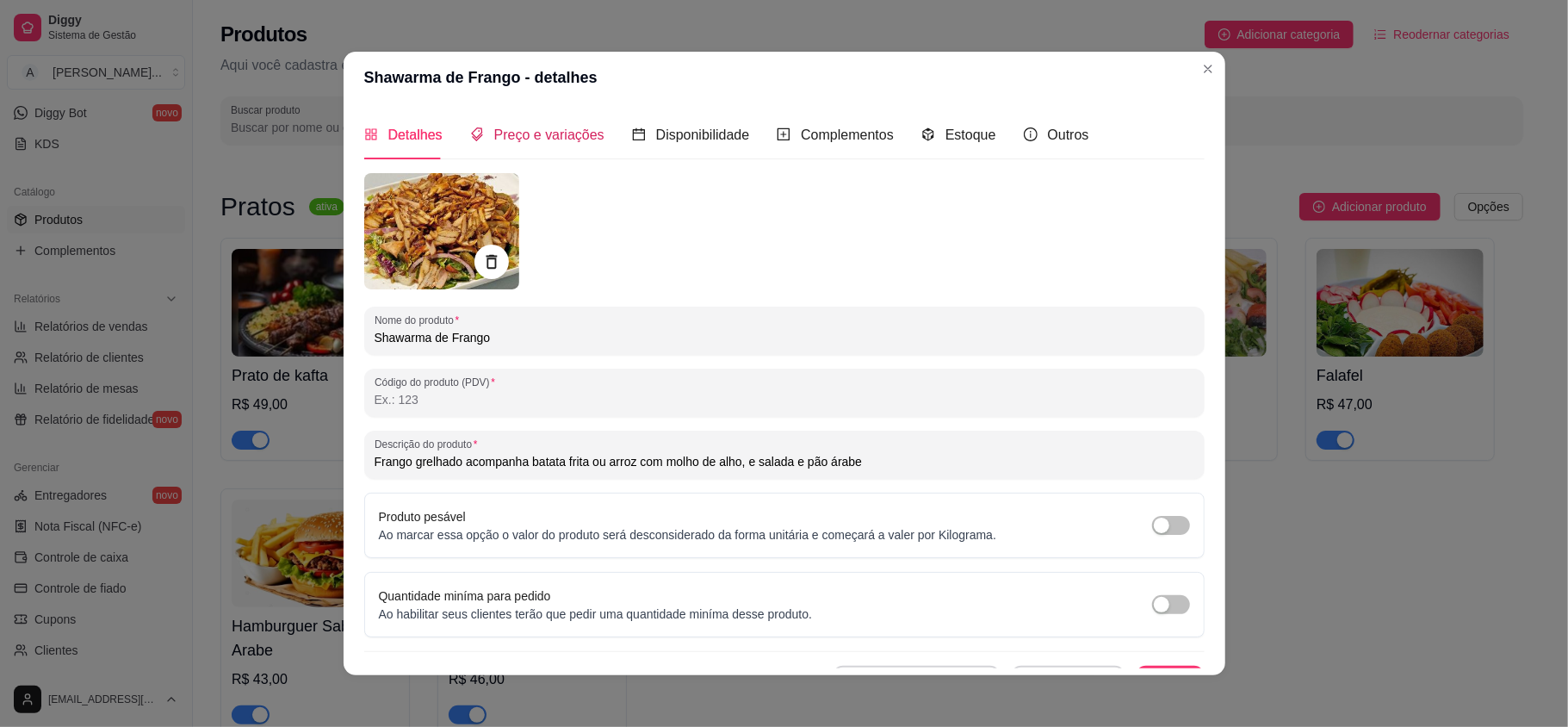
click at [507, 144] on div "Preço e variações" at bounding box center [537, 134] width 134 height 22
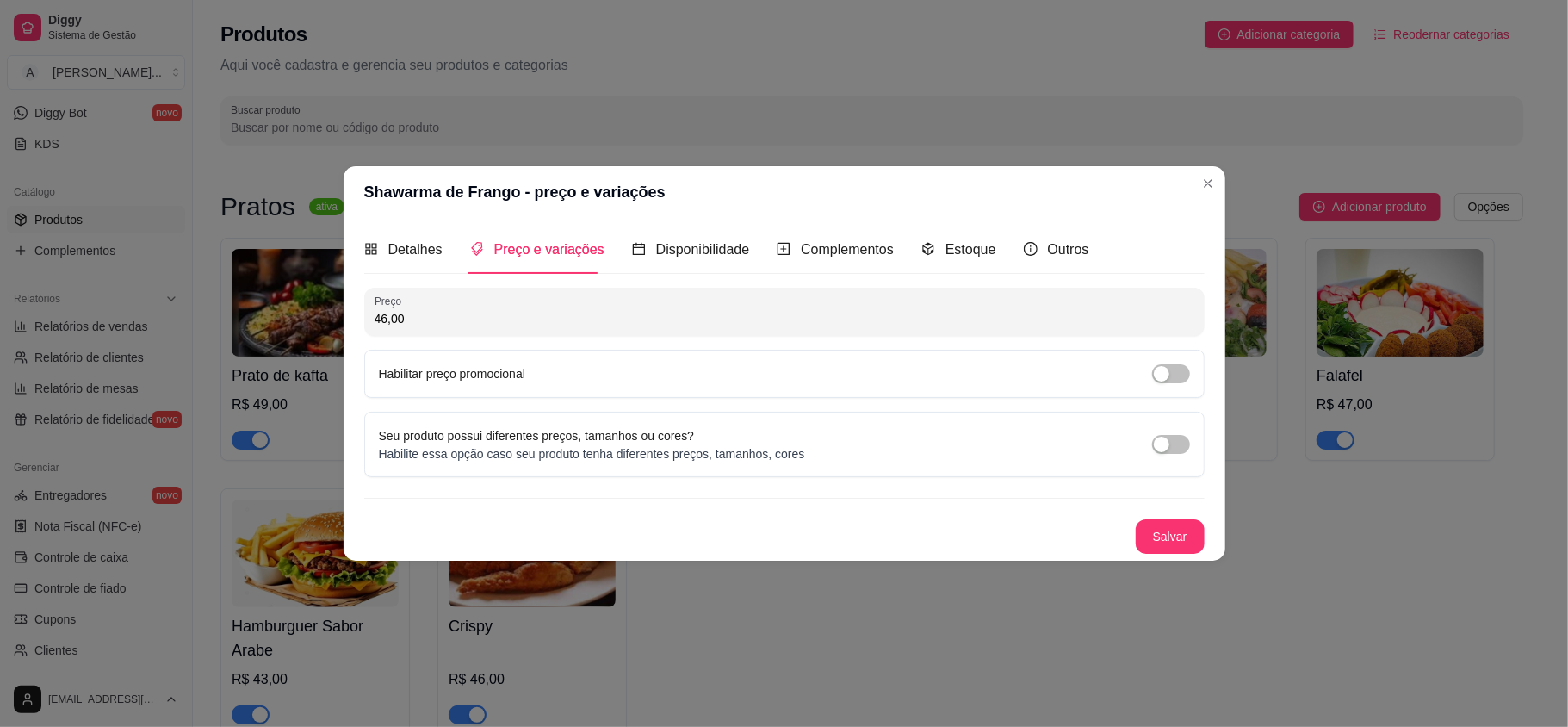
drag, startPoint x: 413, startPoint y: 317, endPoint x: 359, endPoint y: 301, distance: 56.3
click at [359, 301] on div "Detalhes Preço e variações Disponibilidade Complementos Estoque Outros Nome do …" at bounding box center [784, 389] width 882 height 342
type input "51,00"
click at [1145, 539] on button "Salvar" at bounding box center [1170, 537] width 69 height 35
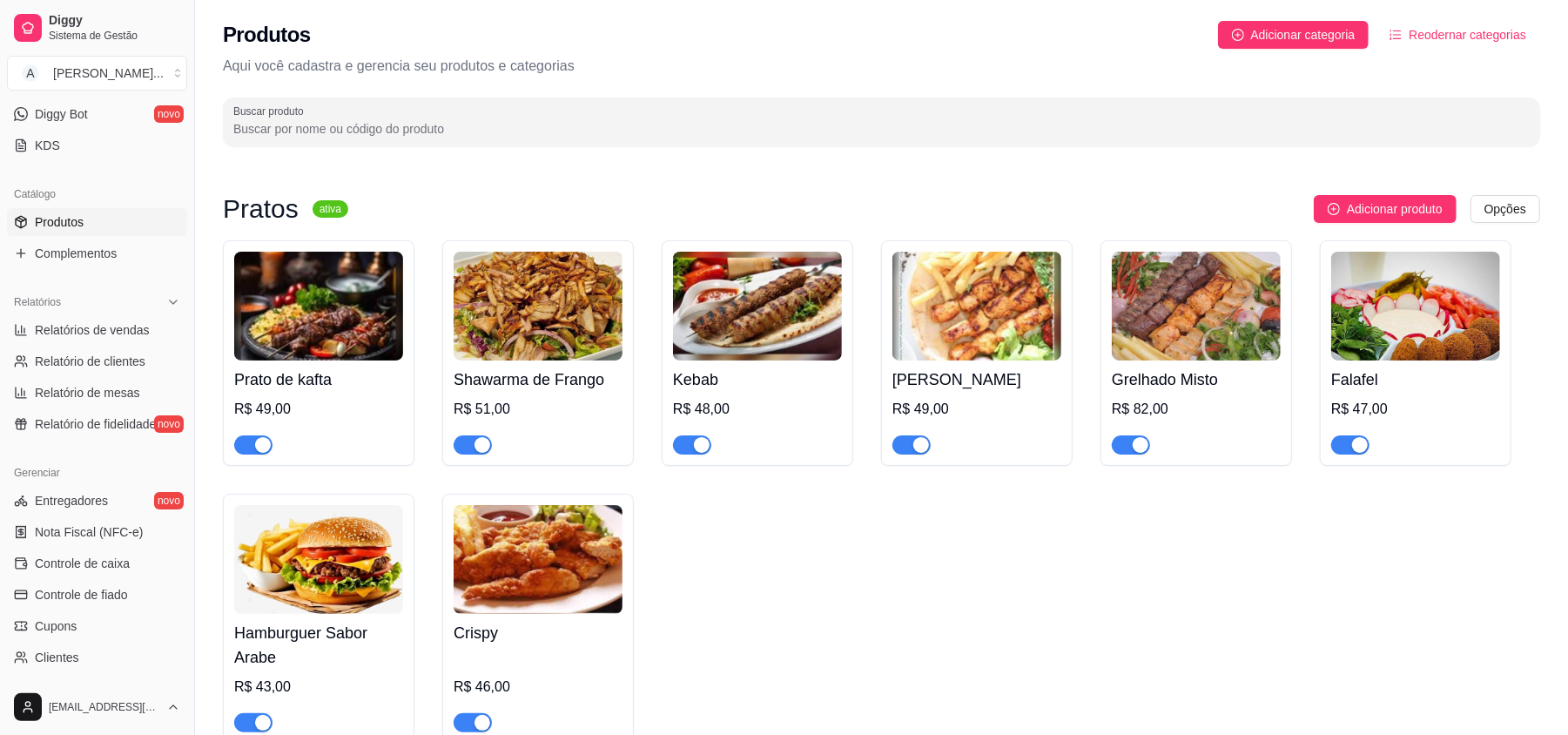
click at [756, 336] on img at bounding box center [757, 306] width 169 height 108
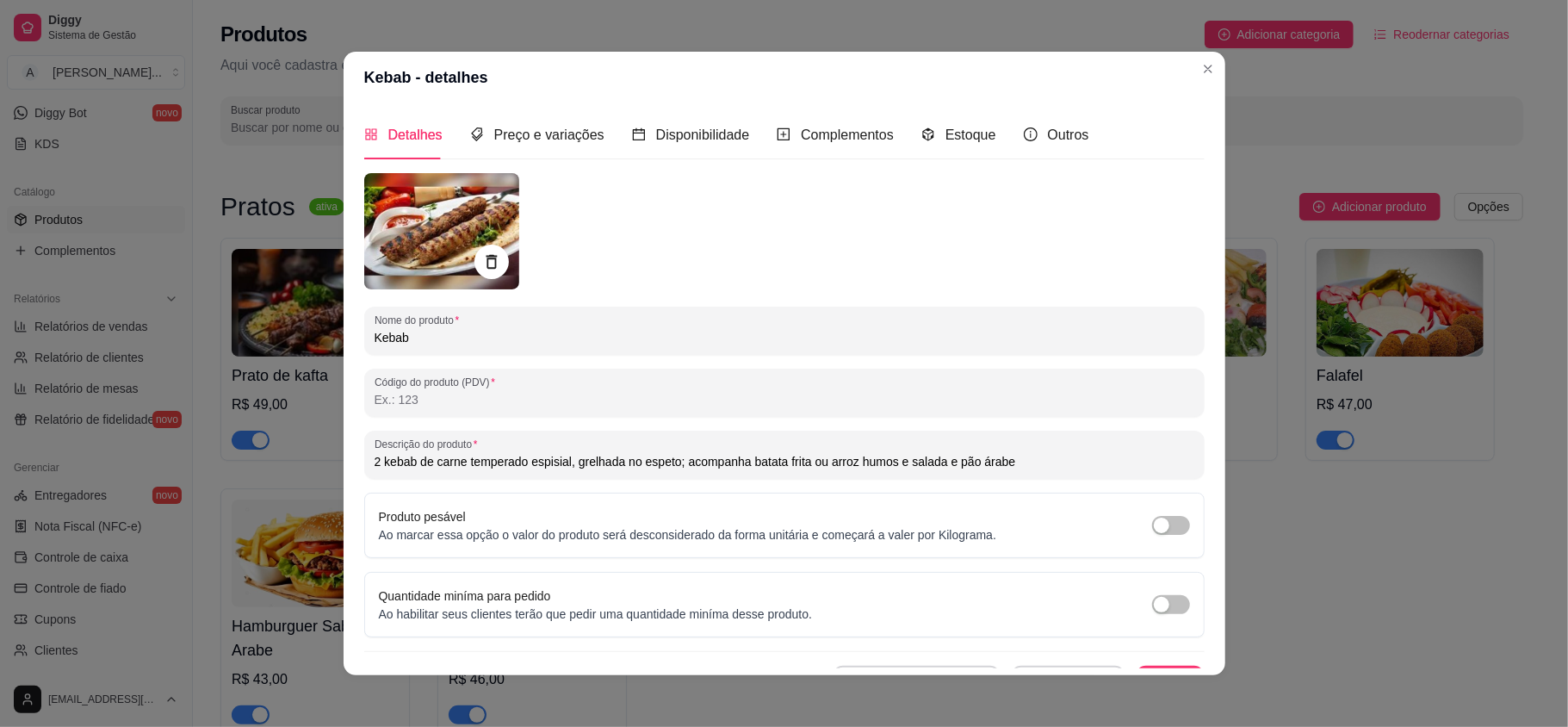
click at [436, 341] on input "Kebab" at bounding box center [784, 337] width 819 height 17
type input "Kebab"
click at [556, 138] on span "Preço e variações" at bounding box center [549, 134] width 110 height 15
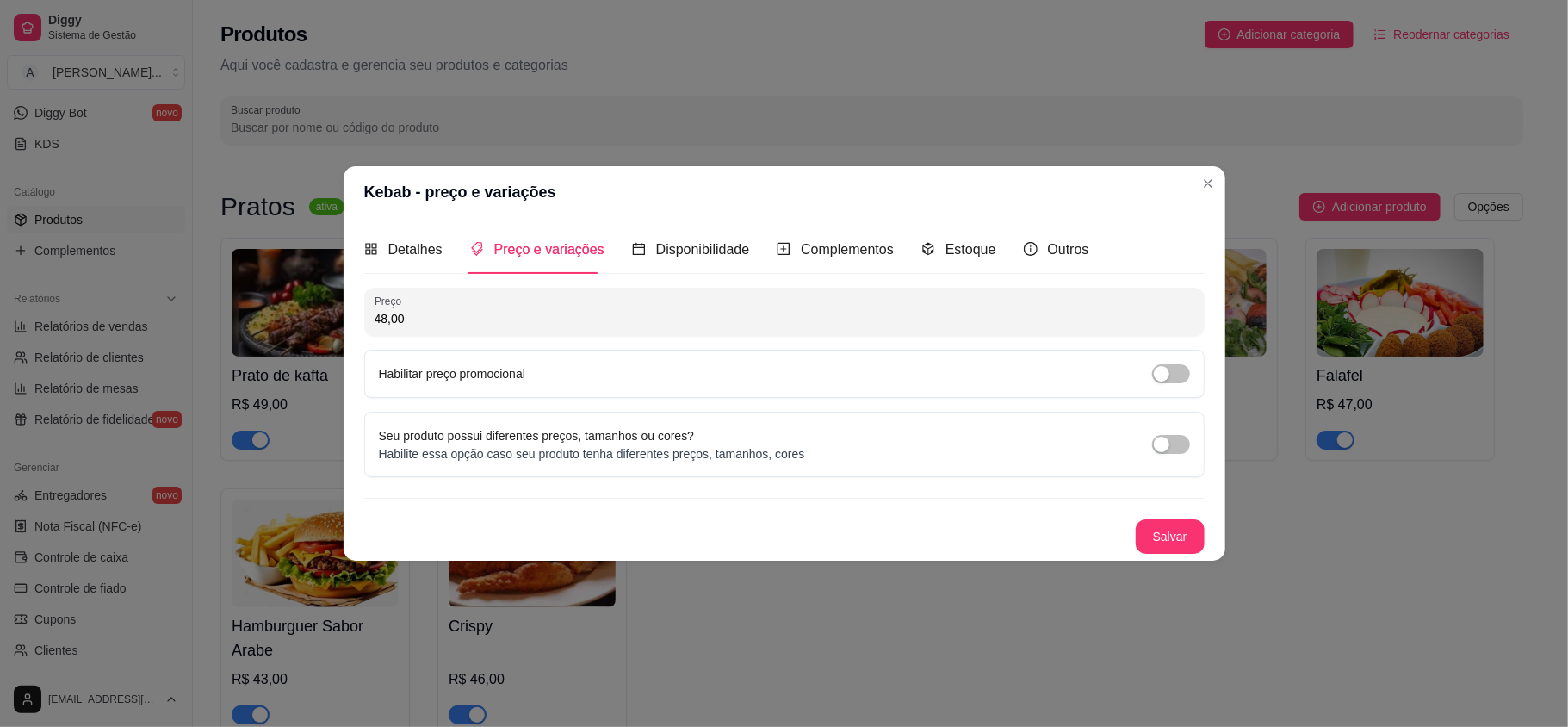
drag, startPoint x: 410, startPoint y: 318, endPoint x: 359, endPoint y: 315, distance: 51.1
click at [359, 315] on div "Detalhes Preço e variações Disponibilidade Complementos Estoque Outros Nome do …" at bounding box center [784, 389] width 882 height 342
type input "49,00"
click at [1179, 532] on button "Salvar" at bounding box center [1170, 537] width 67 height 34
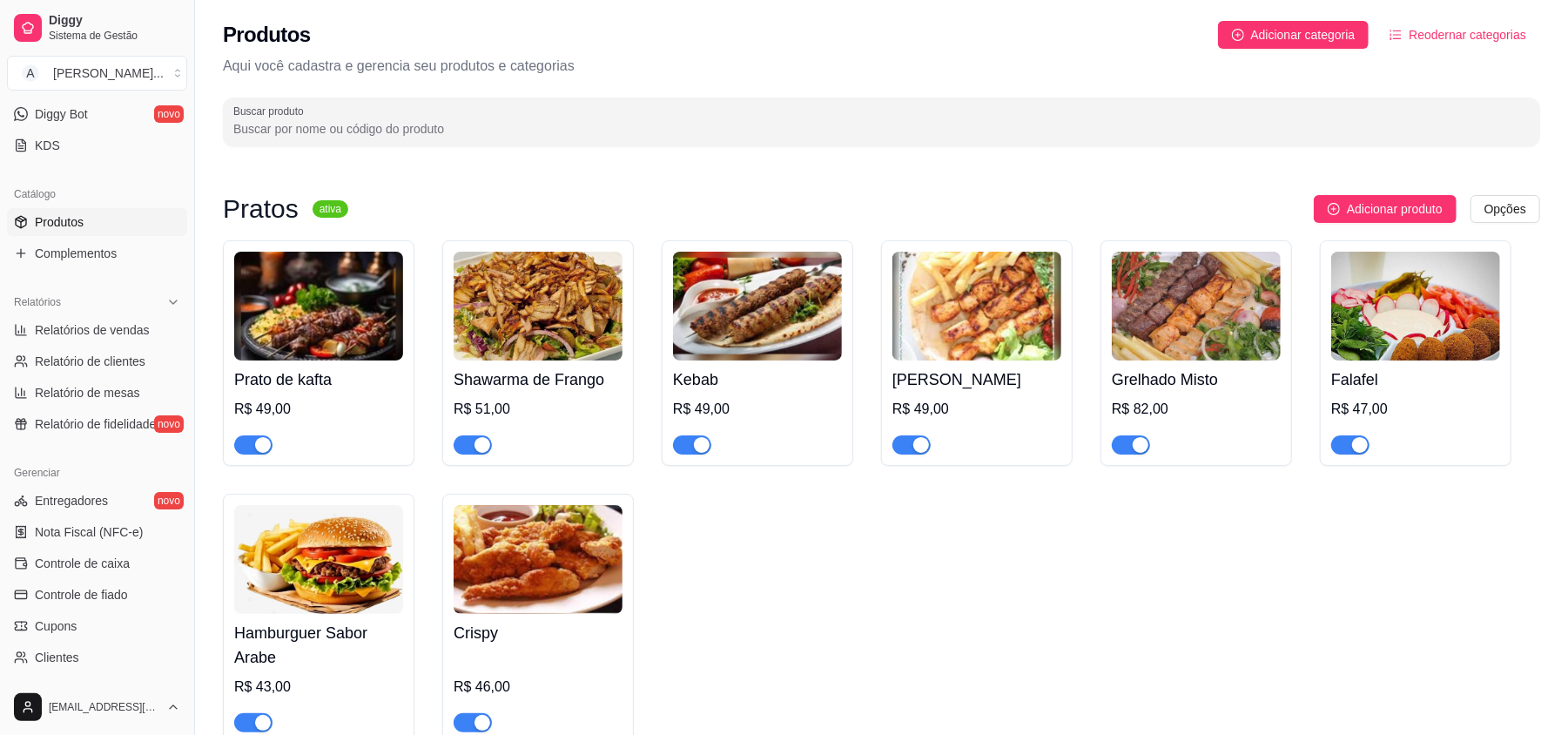
click at [996, 314] on img at bounding box center [976, 306] width 169 height 108
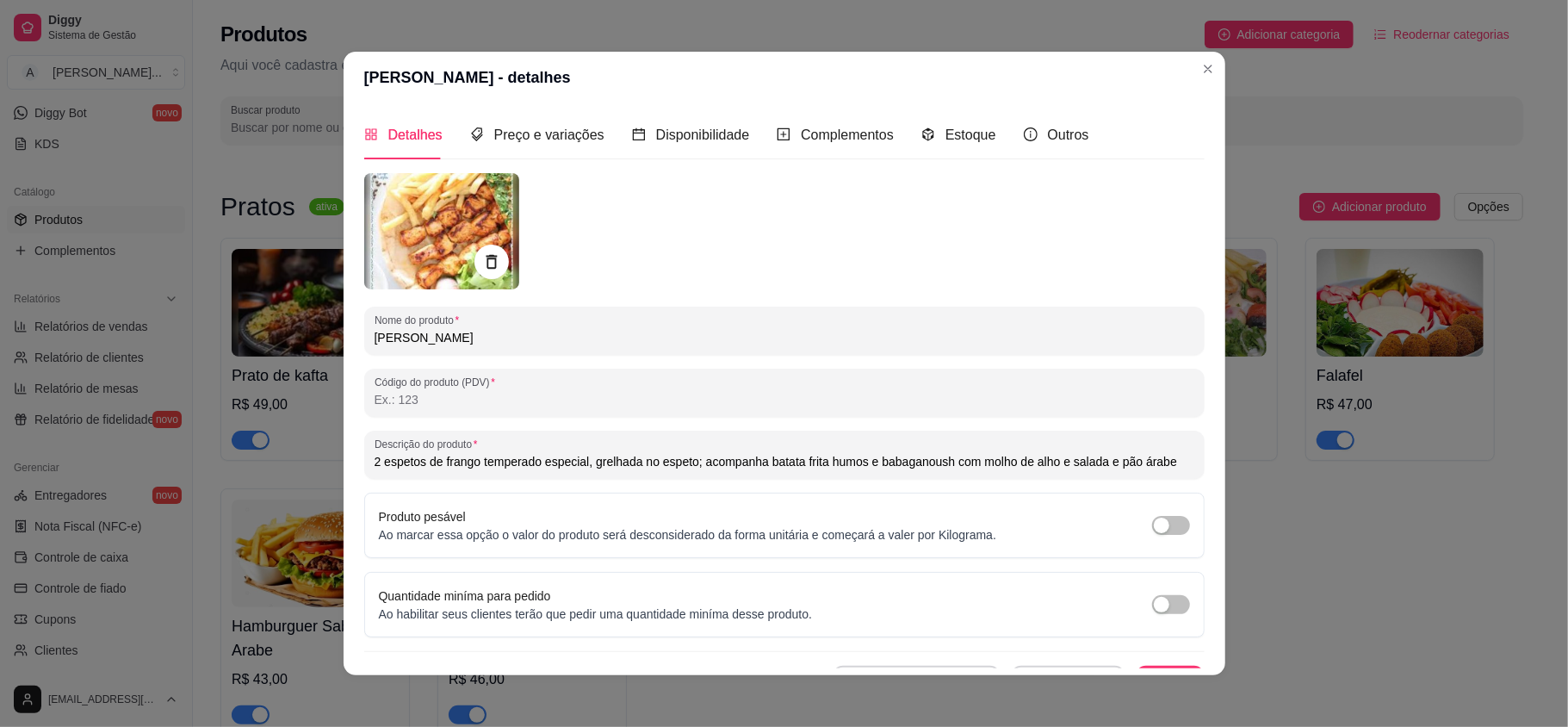
drag, startPoint x: 370, startPoint y: 459, endPoint x: 352, endPoint y: 463, distance: 18.4
click at [352, 463] on div "Detalhes Preço e variações Disponibilidade Complementos Estoque Outros Nome do …" at bounding box center [784, 389] width 882 height 571
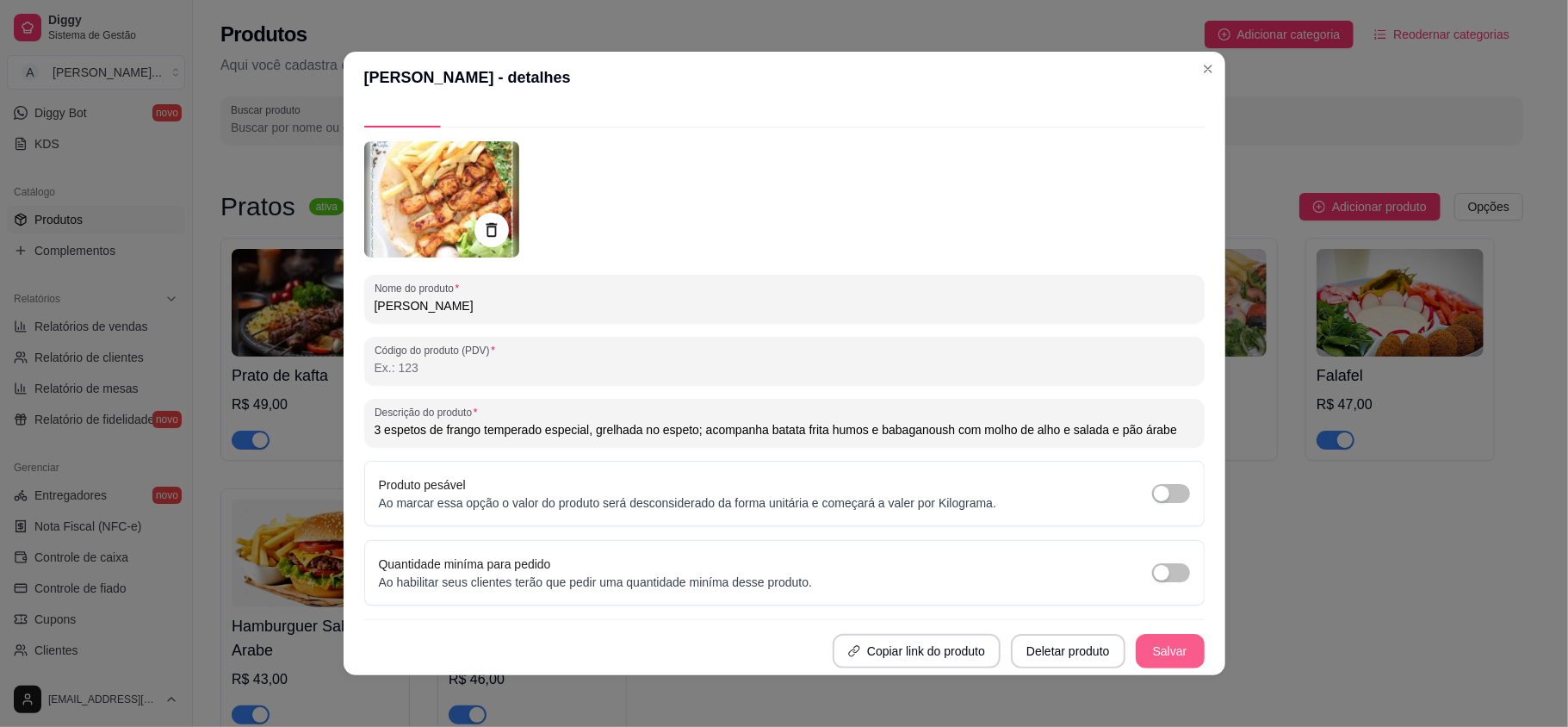
type input "3 espetos de frango temperado especial, grelhada no espeto; acompanha batata fr…"
click at [1154, 652] on button "Salvar" at bounding box center [1170, 651] width 67 height 34
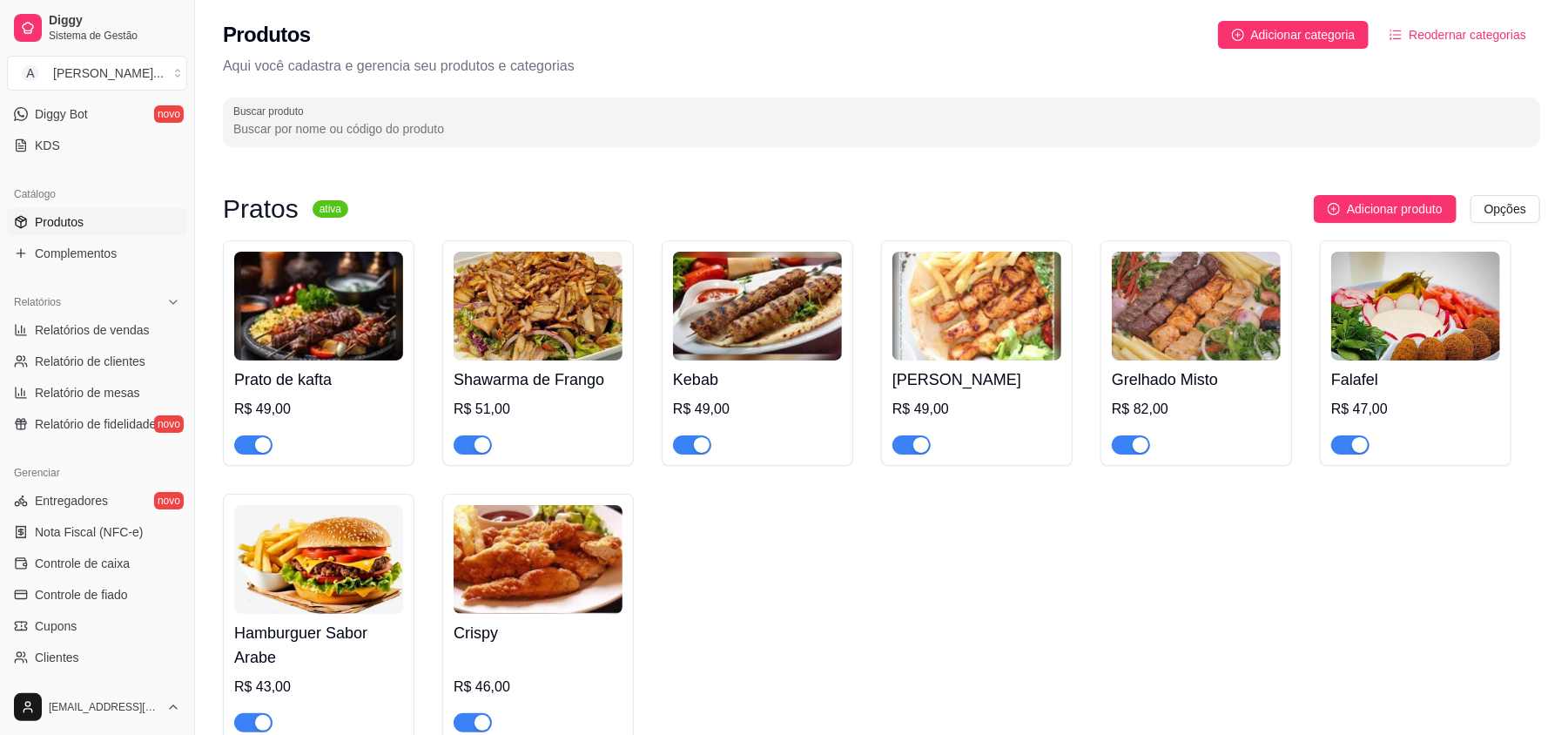
click at [953, 315] on img at bounding box center [976, 306] width 169 height 108
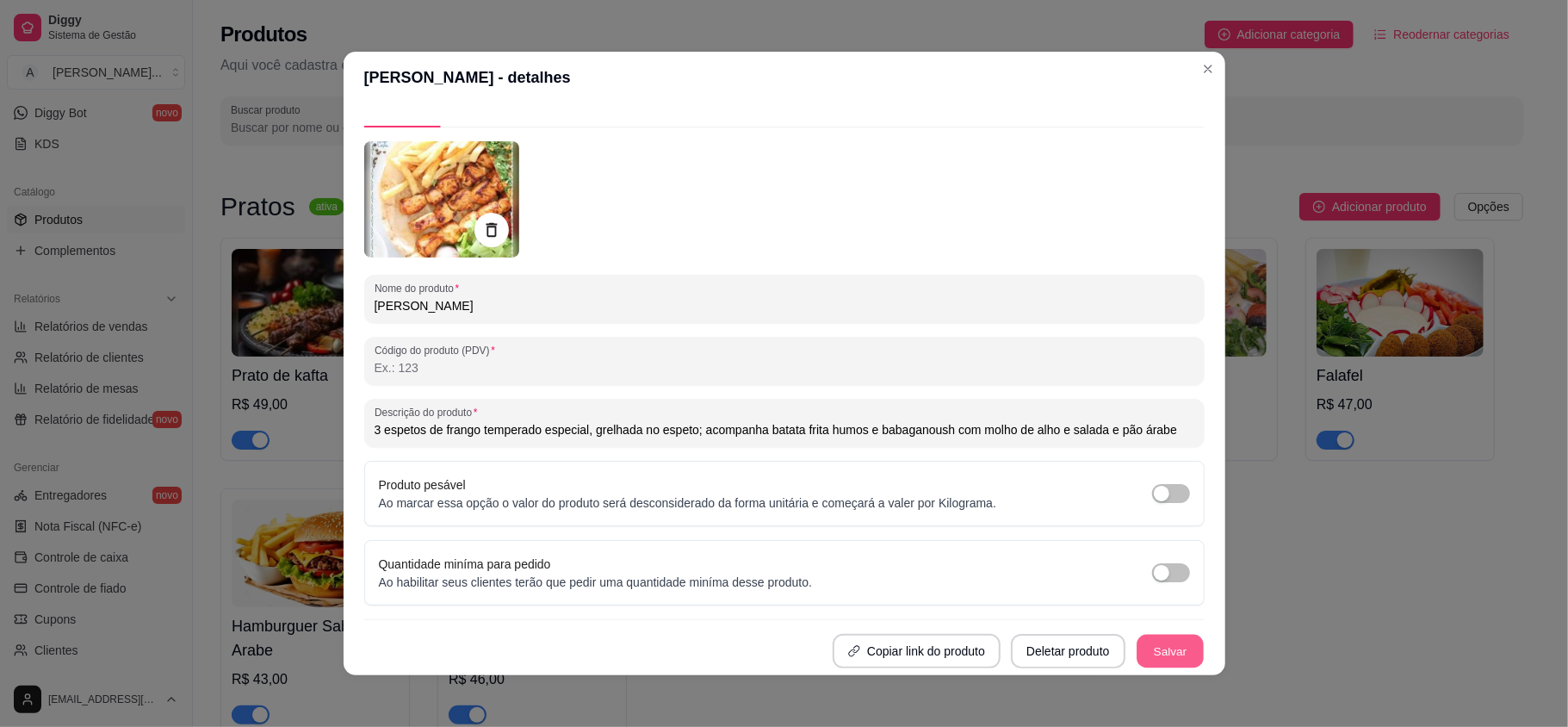
click at [1145, 651] on button "Salvar" at bounding box center [1170, 651] width 67 height 34
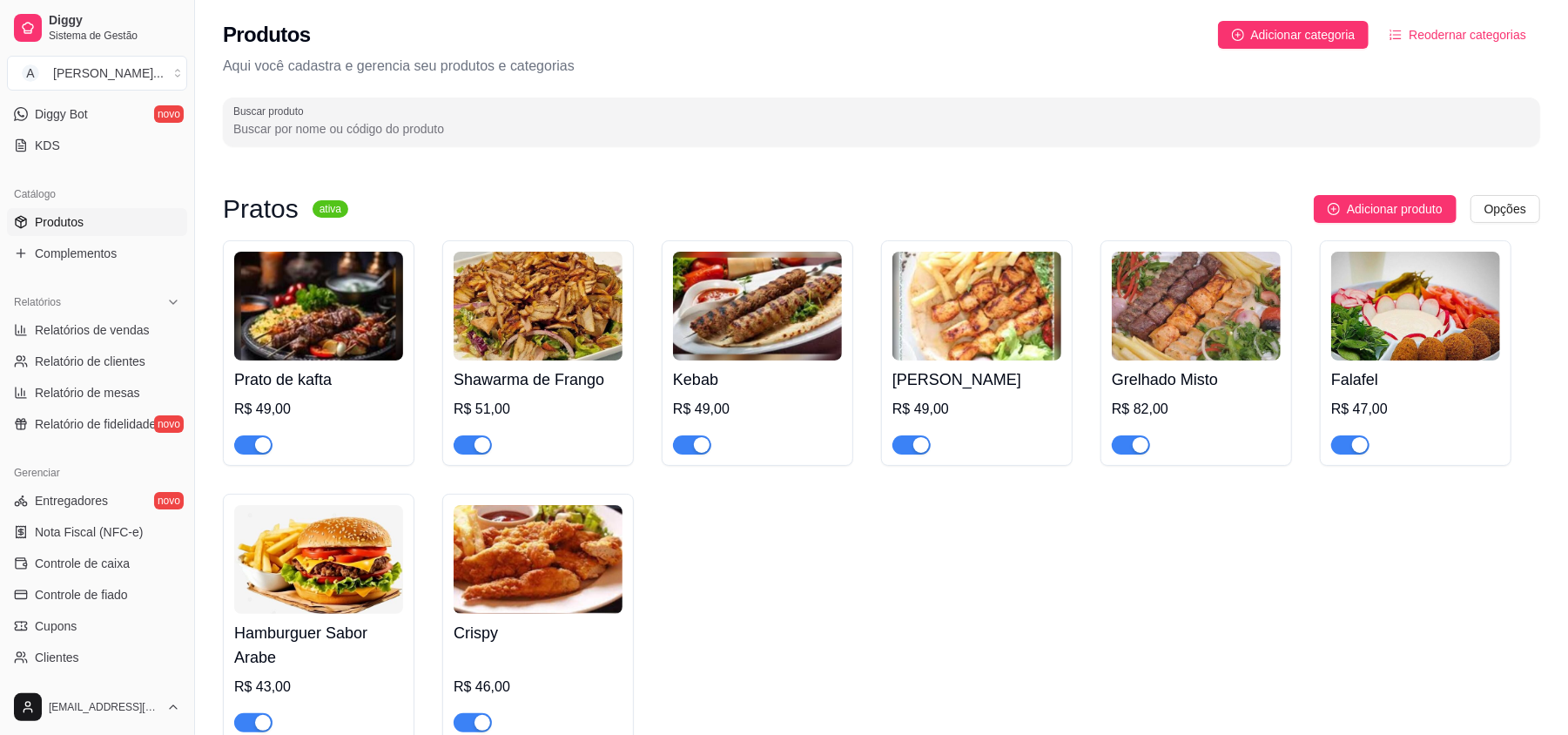
click at [1191, 330] on img at bounding box center [1196, 306] width 169 height 108
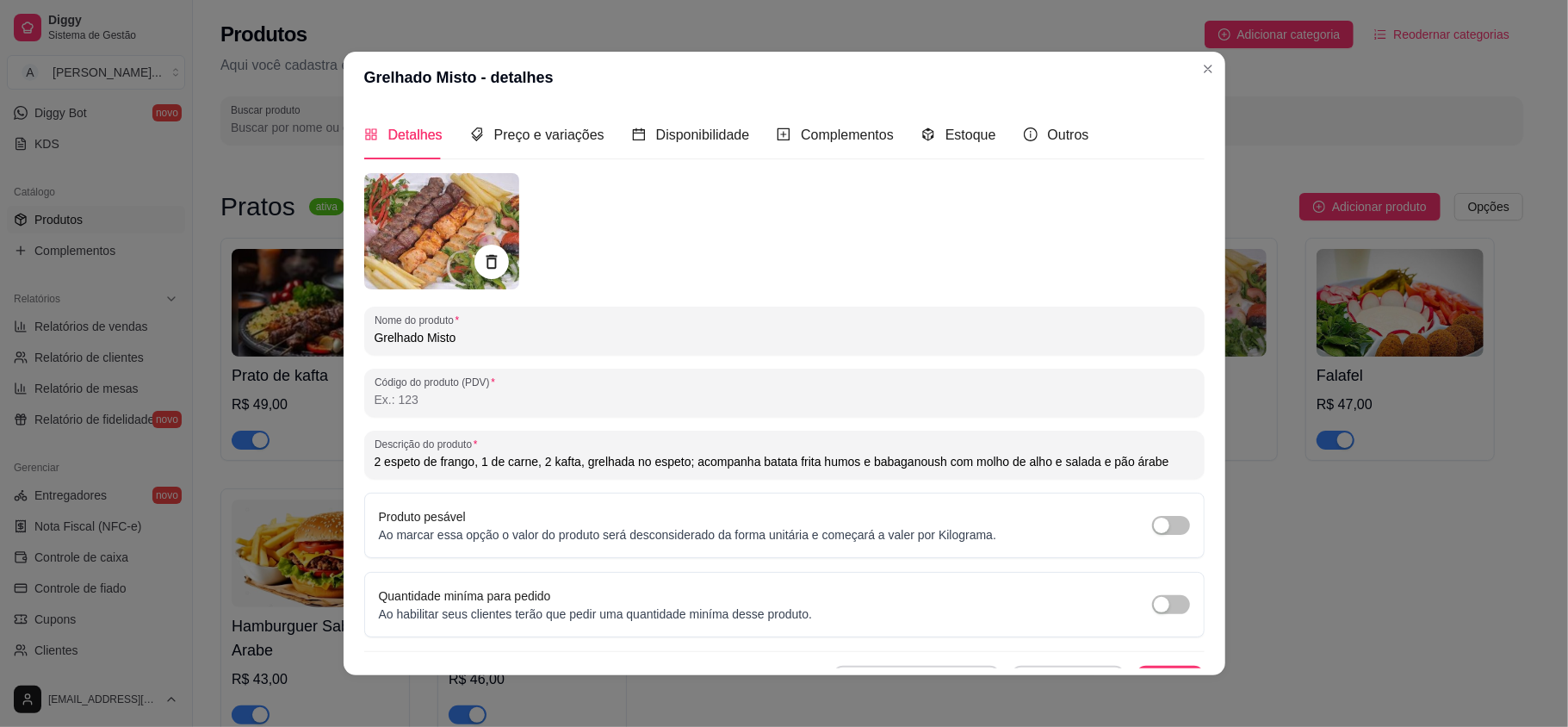
click at [532, 462] on input "2 espeto de frango, 1 de carne, 2 kafta, grelhada no espeto; acompanha batata f…" at bounding box center [784, 462] width 819 height 17
click at [374, 466] on input "2 espeto de frango, 1 de carne, 1 kafta, grelhada no espeto; acompanha batata f…" at bounding box center [784, 462] width 819 height 17
click at [467, 463] on input "1 espeto de frango, 1 de carne, 1 kafta, grelhada no espeto; acompanha batata f…" at bounding box center [784, 462] width 819 height 17
click at [470, 463] on input "1 espeto de frango, 1 de carne, 1 kafta, grelhada no espeto; acompanha batata f…" at bounding box center [784, 462] width 819 height 17
type input "1 espeto de frango,1 espeto de frango kafta, 1 de carne, 1 kafta, grelhada no e…"
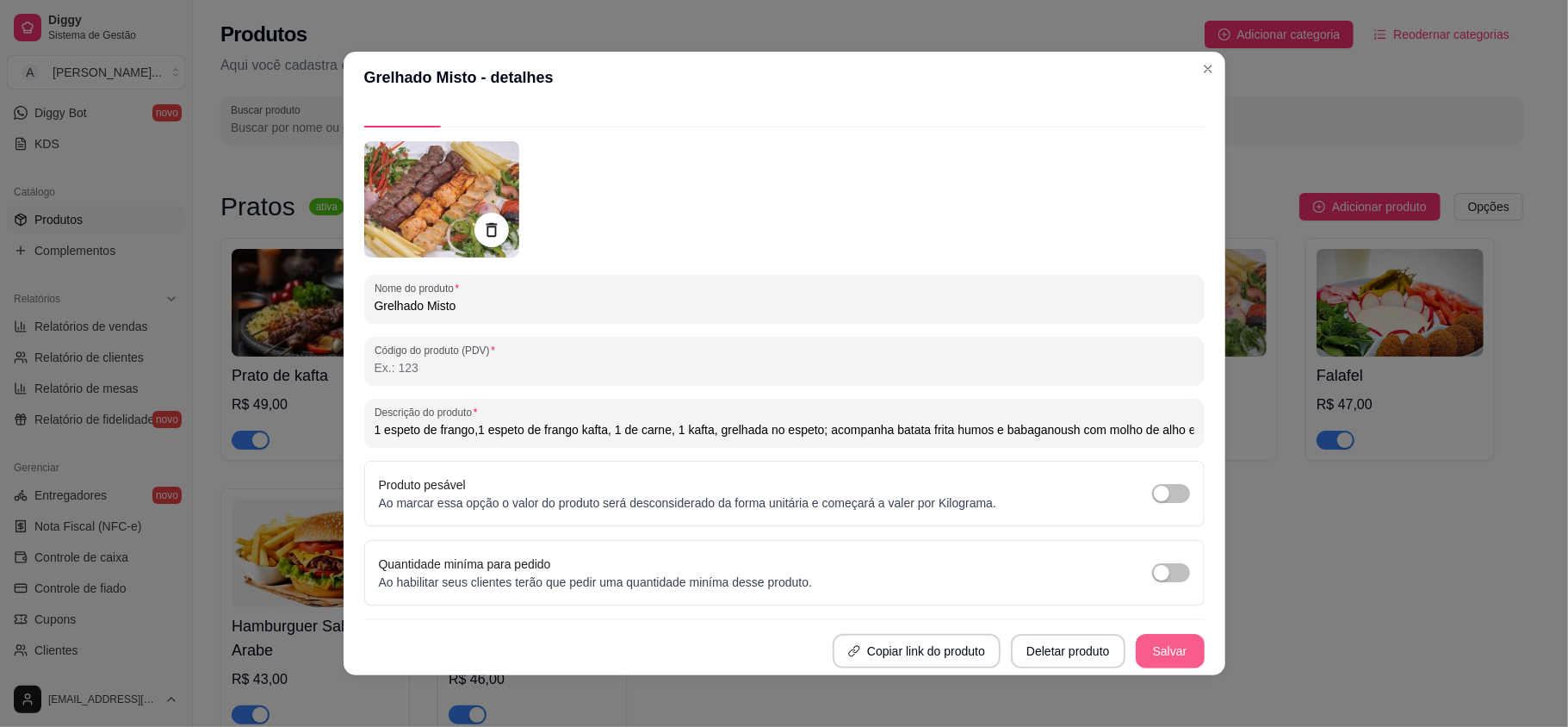
click at [1138, 646] on button "Salvar" at bounding box center [1170, 651] width 69 height 35
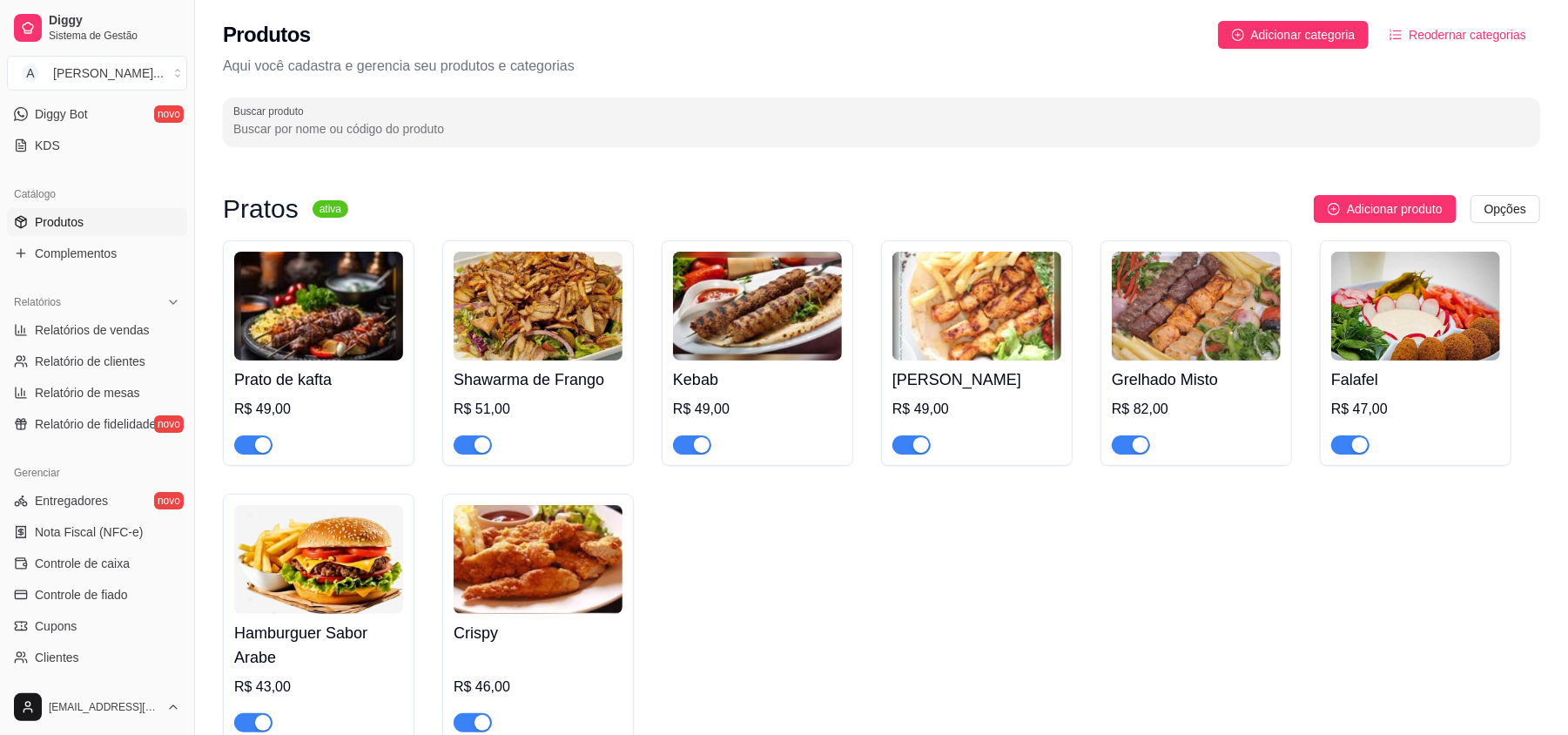
click at [1165, 341] on img at bounding box center [1196, 306] width 169 height 108
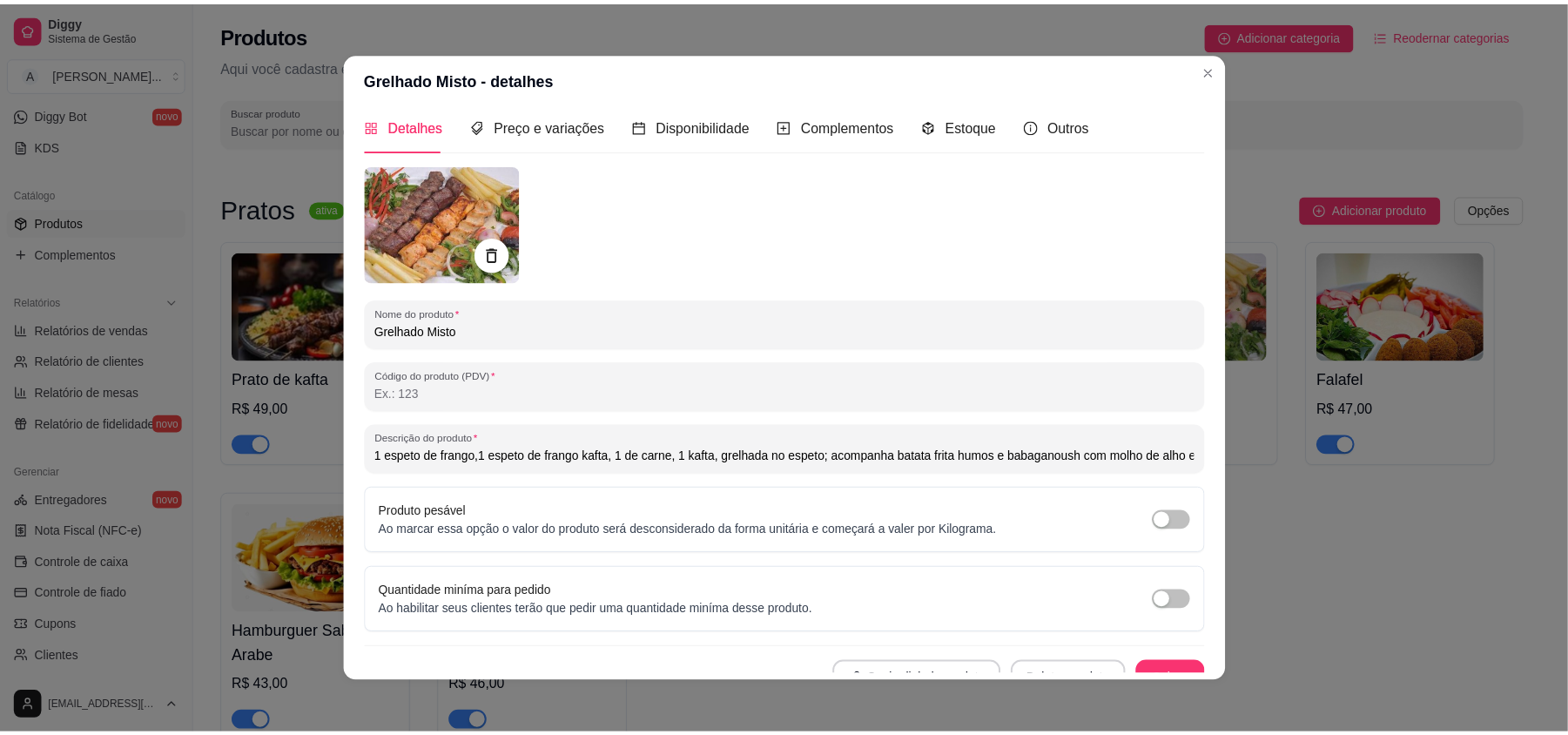
scroll to position [0, 0]
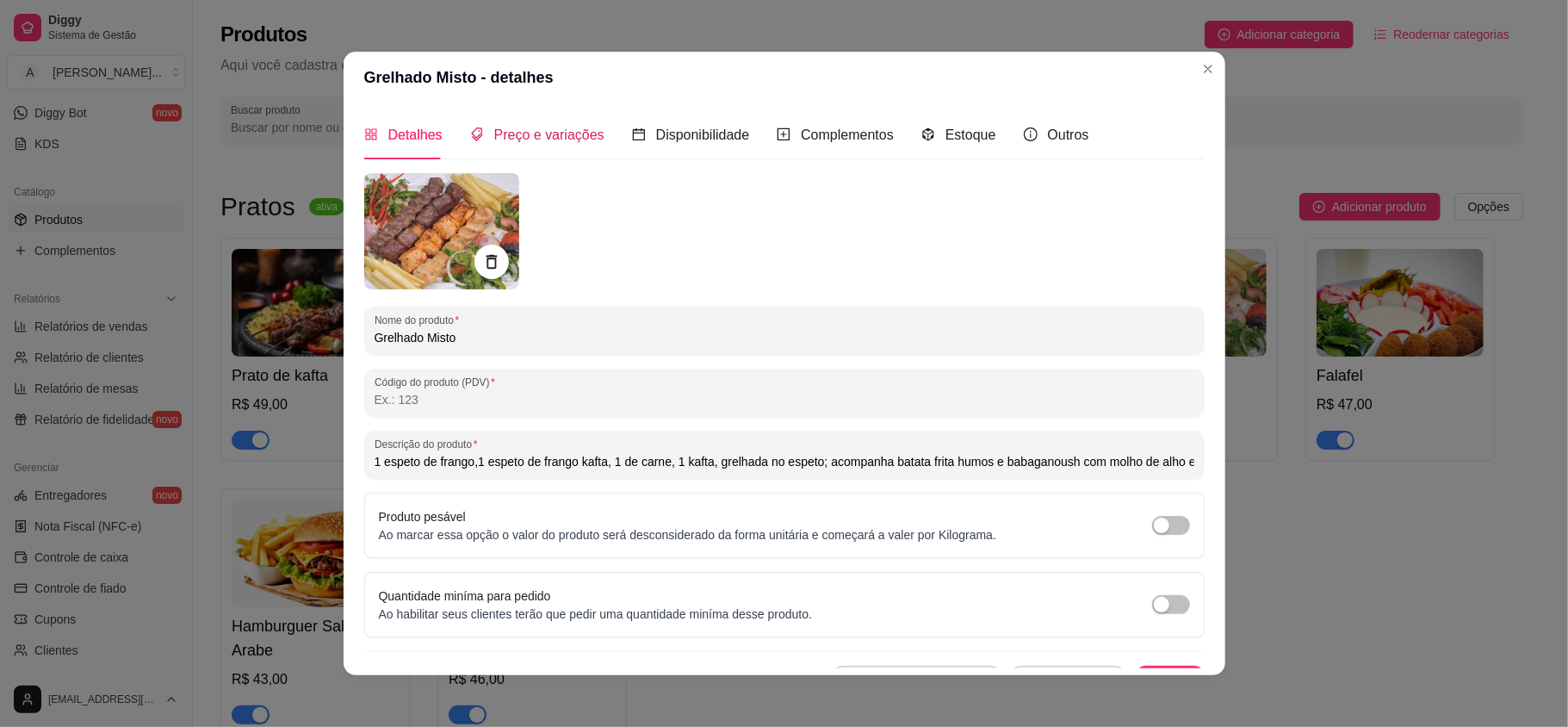
click at [534, 139] on span "Preço e variações" at bounding box center [549, 134] width 110 height 15
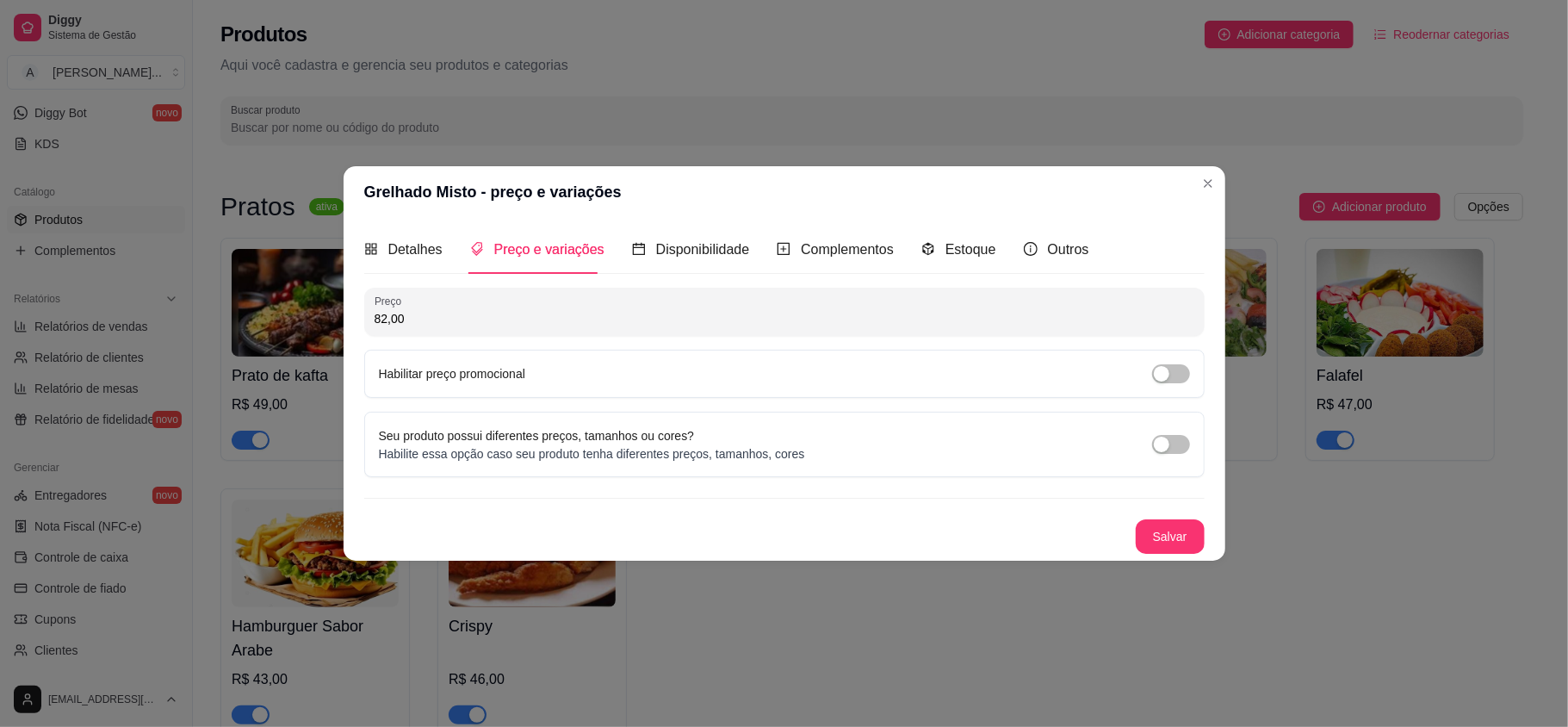
drag, startPoint x: 386, startPoint y: 311, endPoint x: 341, endPoint y: 314, distance: 45.1
click at [341, 314] on div "Grelhado Misto - preço e variações Detalhes Preço e variações Disponibilidade C…" at bounding box center [784, 363] width 1568 height 727
type input "79,00"
click at [1184, 538] on button "Salvar" at bounding box center [1170, 537] width 69 height 35
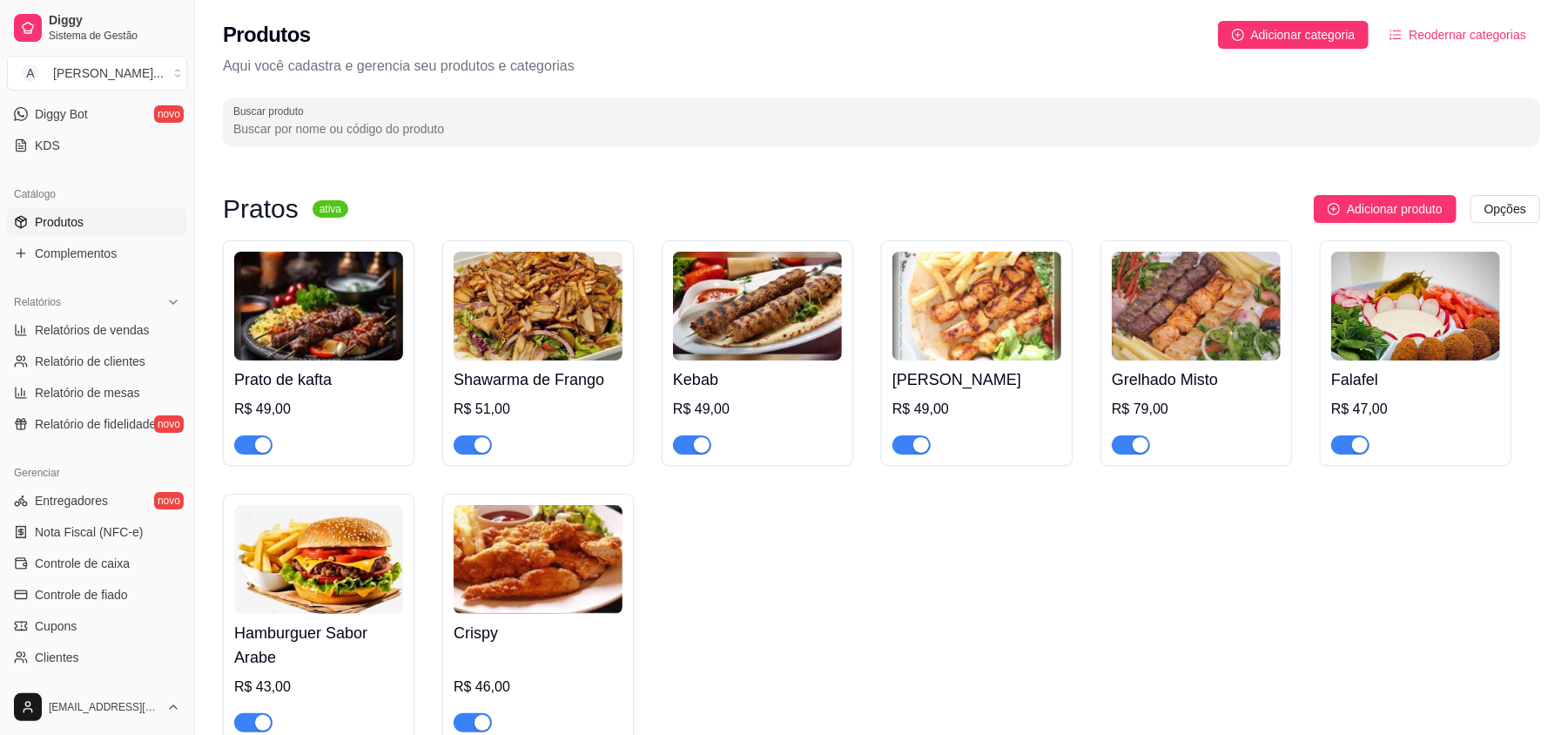
click at [1381, 311] on img at bounding box center [1415, 306] width 169 height 108
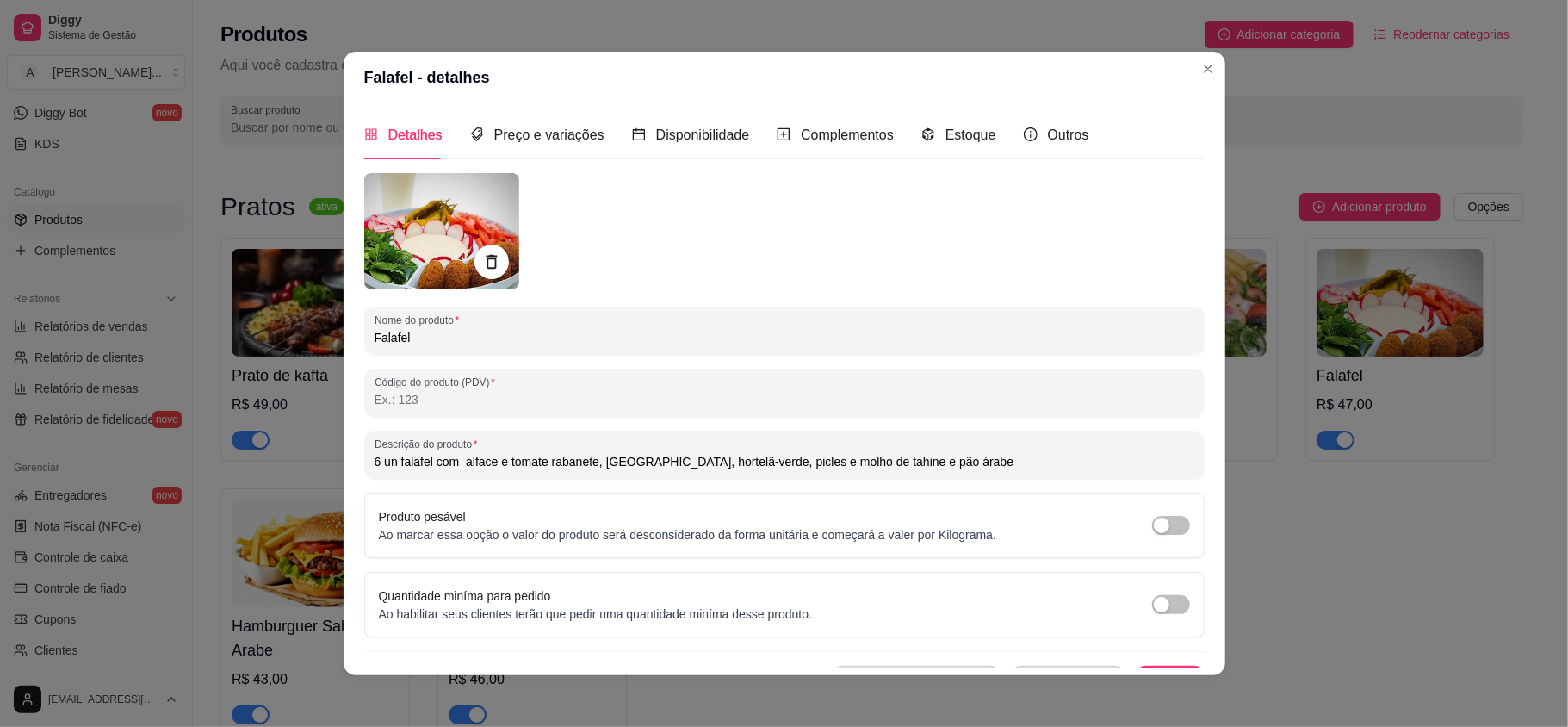
click at [452, 456] on input "6 un falafel com alface e tomate rabanete, [GEOGRAPHIC_DATA], hortelã-verde, pi…" at bounding box center [784, 462] width 819 height 17
drag, startPoint x: 379, startPoint y: 467, endPoint x: 380, endPoint y: 501, distance: 34.0
click at [380, 501] on div "Produto pesável Ao marcar essa opção o valor do produto será desconsiderado da …" at bounding box center [784, 526] width 840 height 66
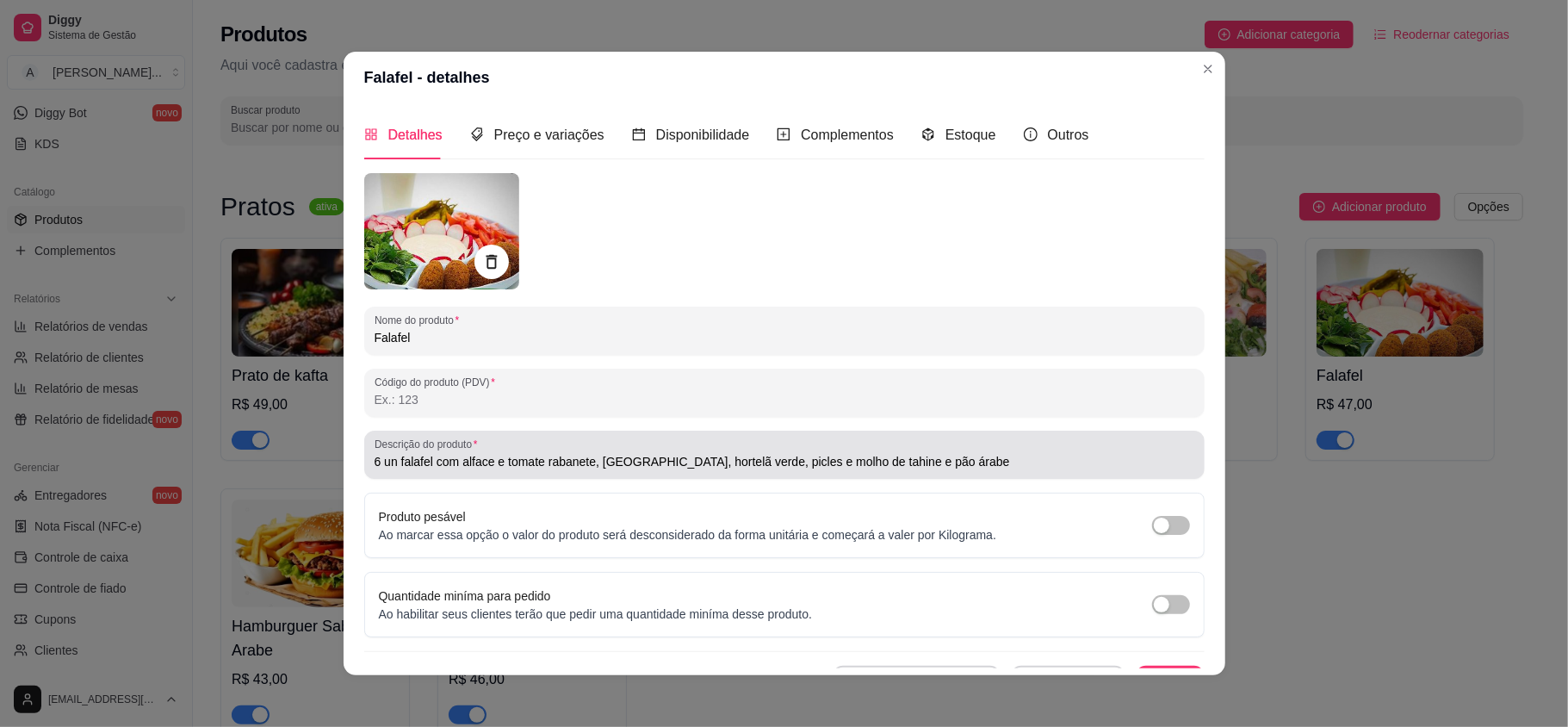
click at [383, 467] on input "6 un falafel com alface e tomate rabanete, [GEOGRAPHIC_DATA], hortelã verde, pi…" at bounding box center [784, 462] width 819 height 17
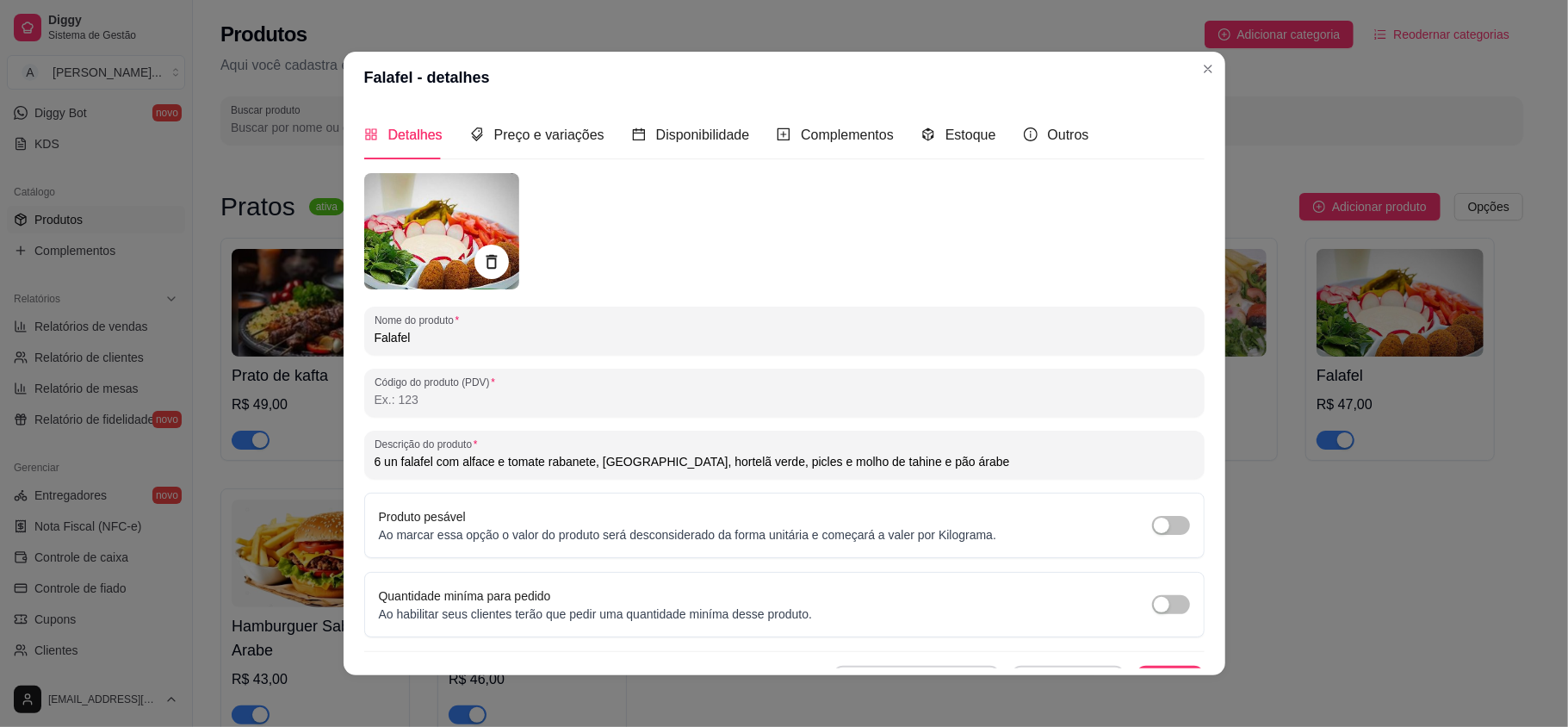
click at [386, 453] on input "6 un falafel com alface e tomate rabanete, [GEOGRAPHIC_DATA], hortelã verde, pi…" at bounding box center [784, 462] width 819 height 17
click at [1013, 462] on input "6 unidade falafel com alface e tomate rabanete, [GEOGRAPHIC_DATA], hortelã verd…" at bounding box center [784, 462] width 819 height 17
type input "6 unidade falafel com alface e tomate rabanete, [GEOGRAPHIC_DATA], hortelã verd…"
click at [520, 134] on span "Preço e variações" at bounding box center [549, 134] width 110 height 15
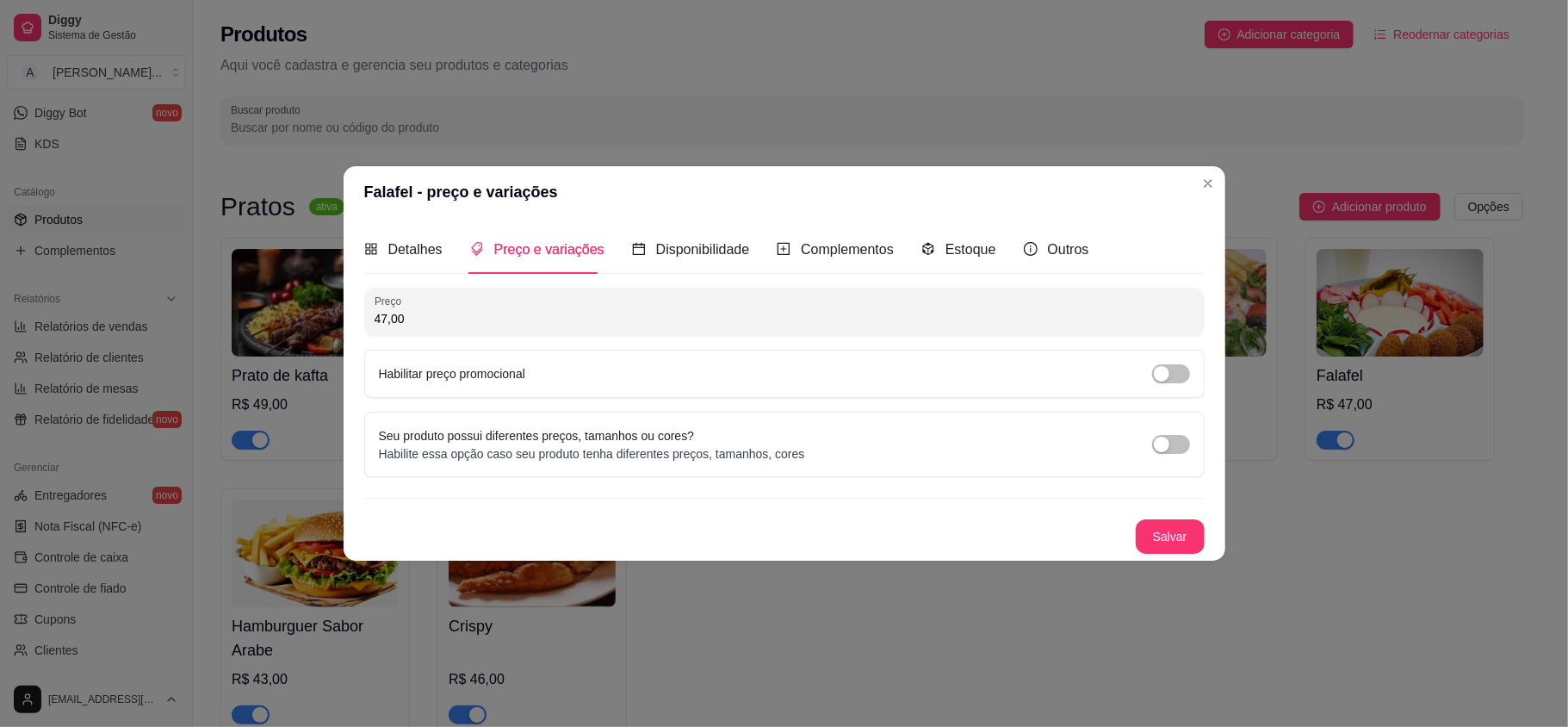
drag, startPoint x: 386, startPoint y: 311, endPoint x: 370, endPoint y: 315, distance: 16.5
click at [370, 315] on div "Preço 47,00" at bounding box center [784, 312] width 840 height 48
type input "41,00"
click at [1158, 540] on button "Salvar" at bounding box center [1170, 537] width 69 height 35
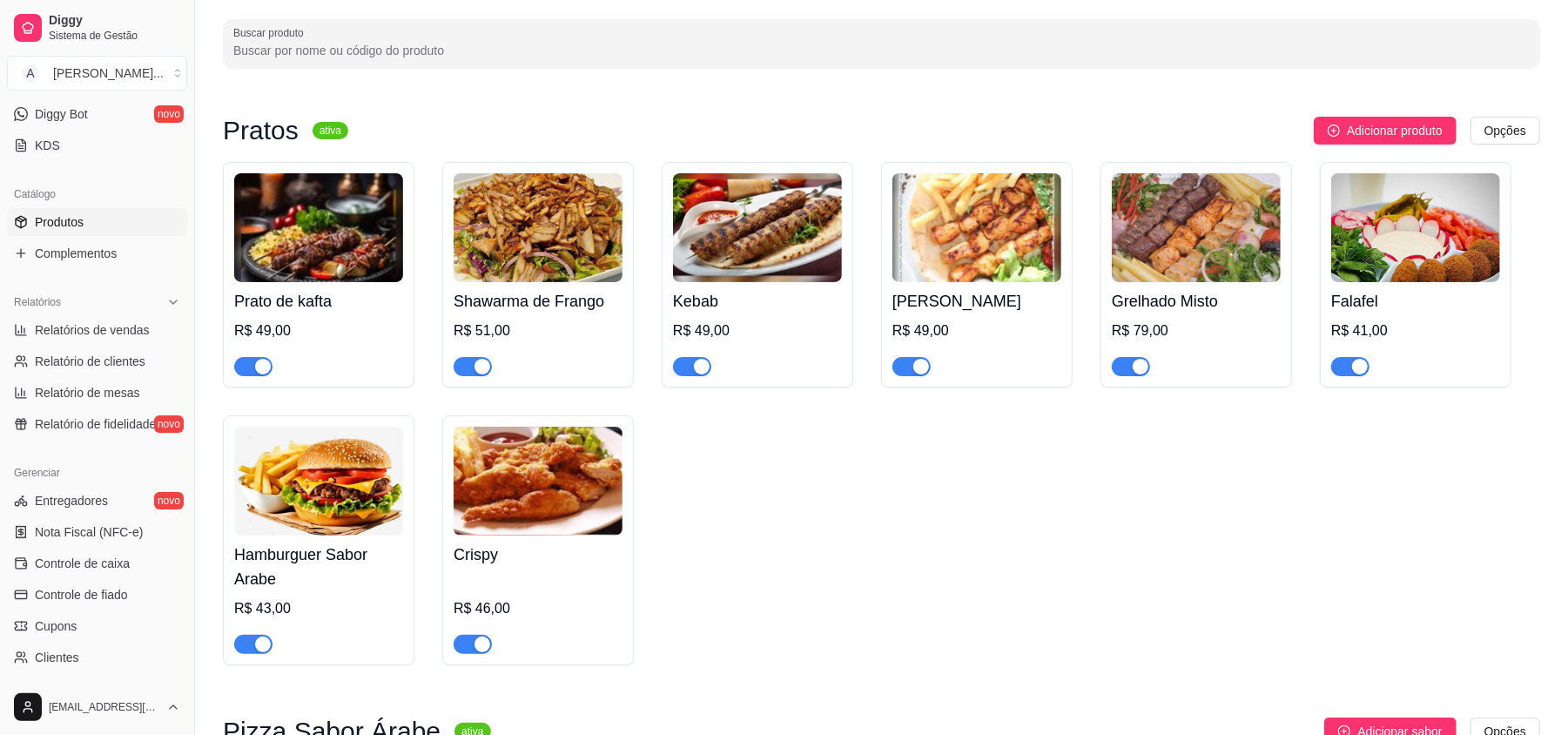
scroll to position [115, 0]
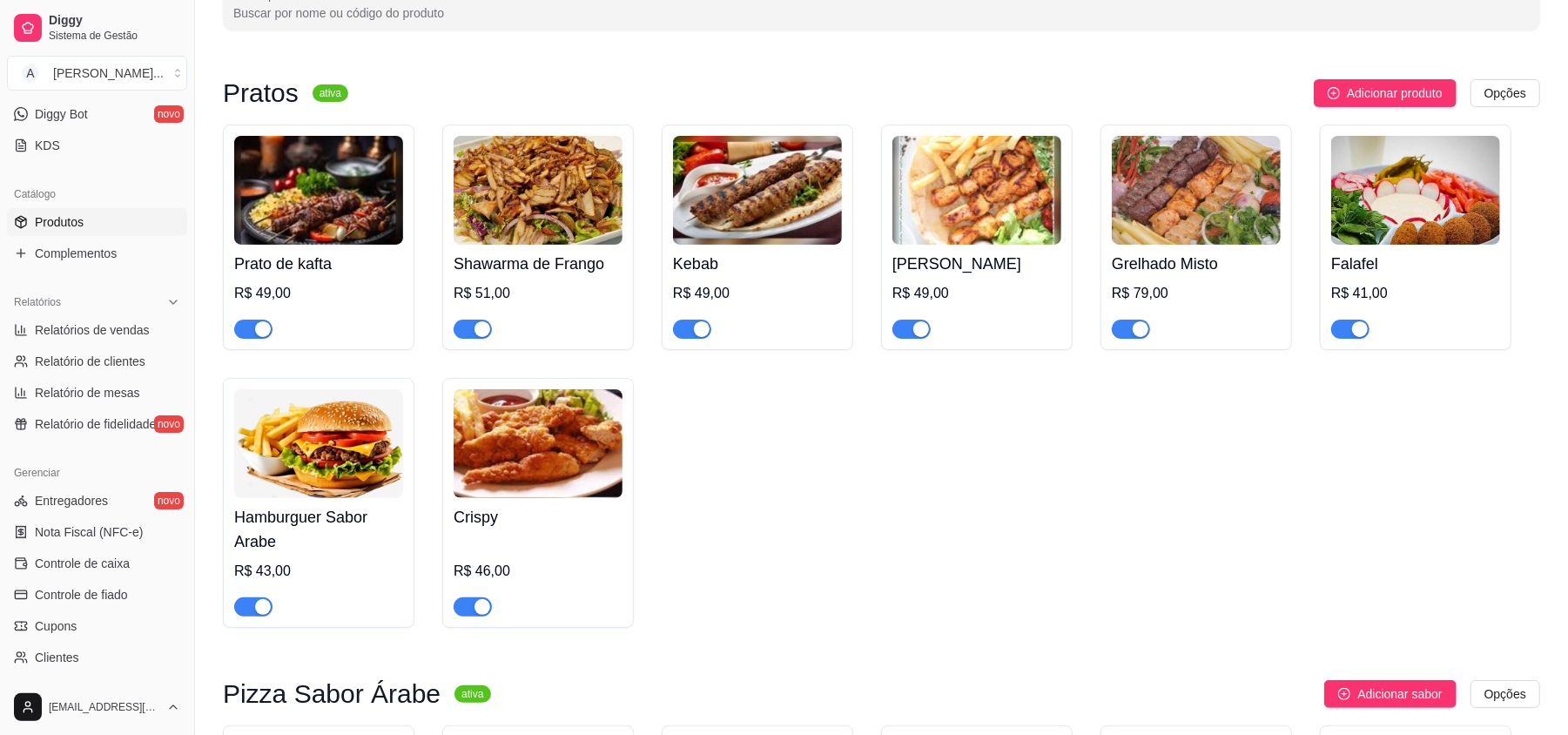
click at [302, 440] on img at bounding box center [318, 443] width 169 height 108
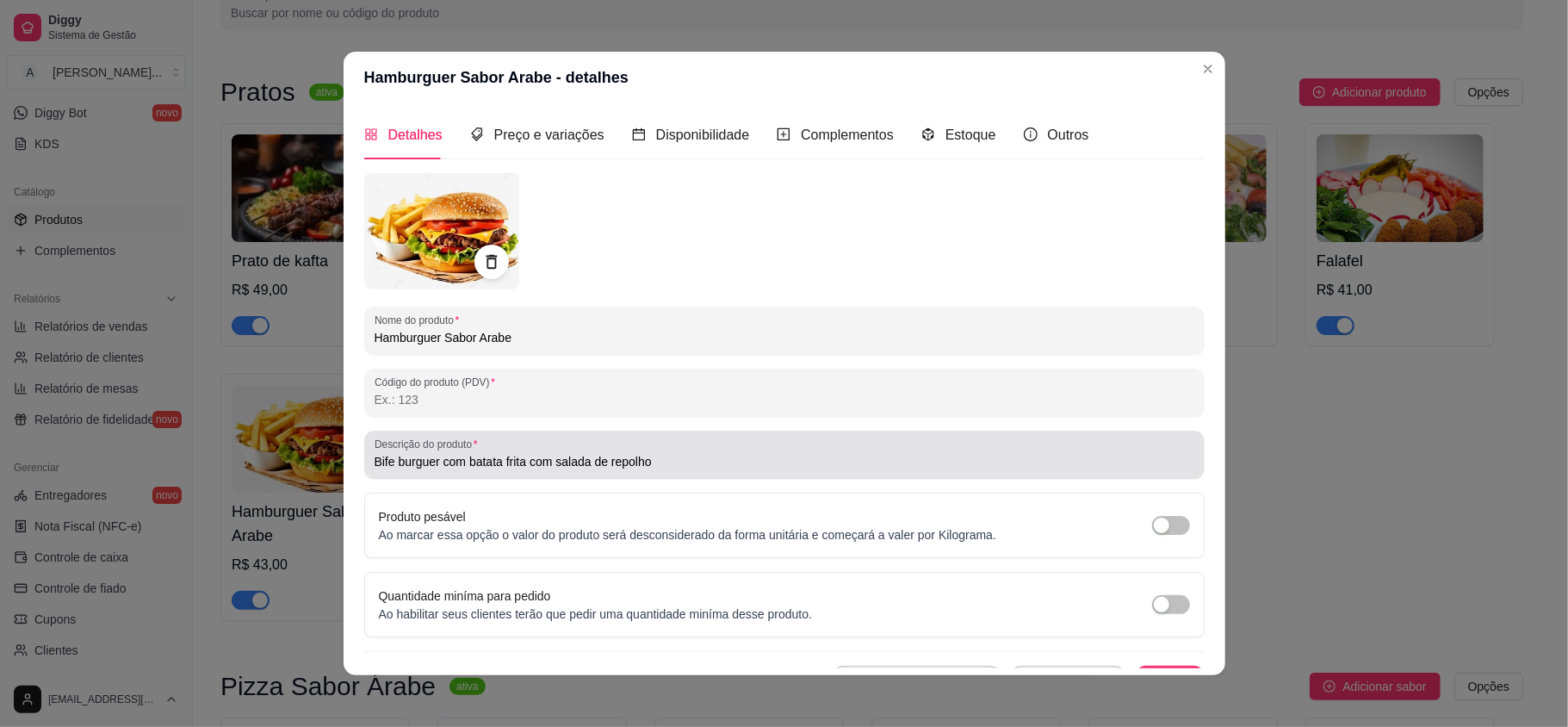
click at [658, 459] on input "Bife burguer com batata frita com salada de repolho" at bounding box center [784, 462] width 819 height 17
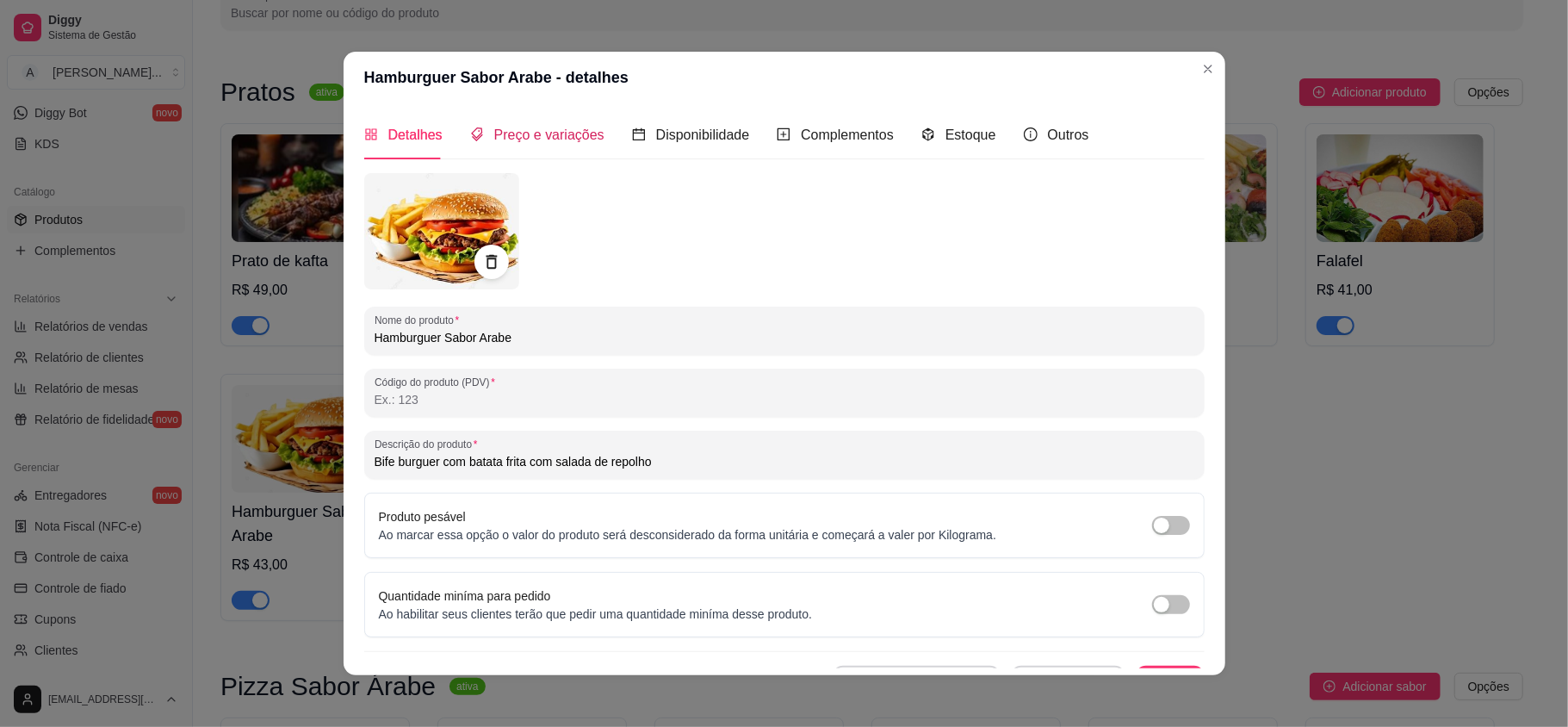
click at [545, 127] on span "Preço e variações" at bounding box center [549, 134] width 110 height 15
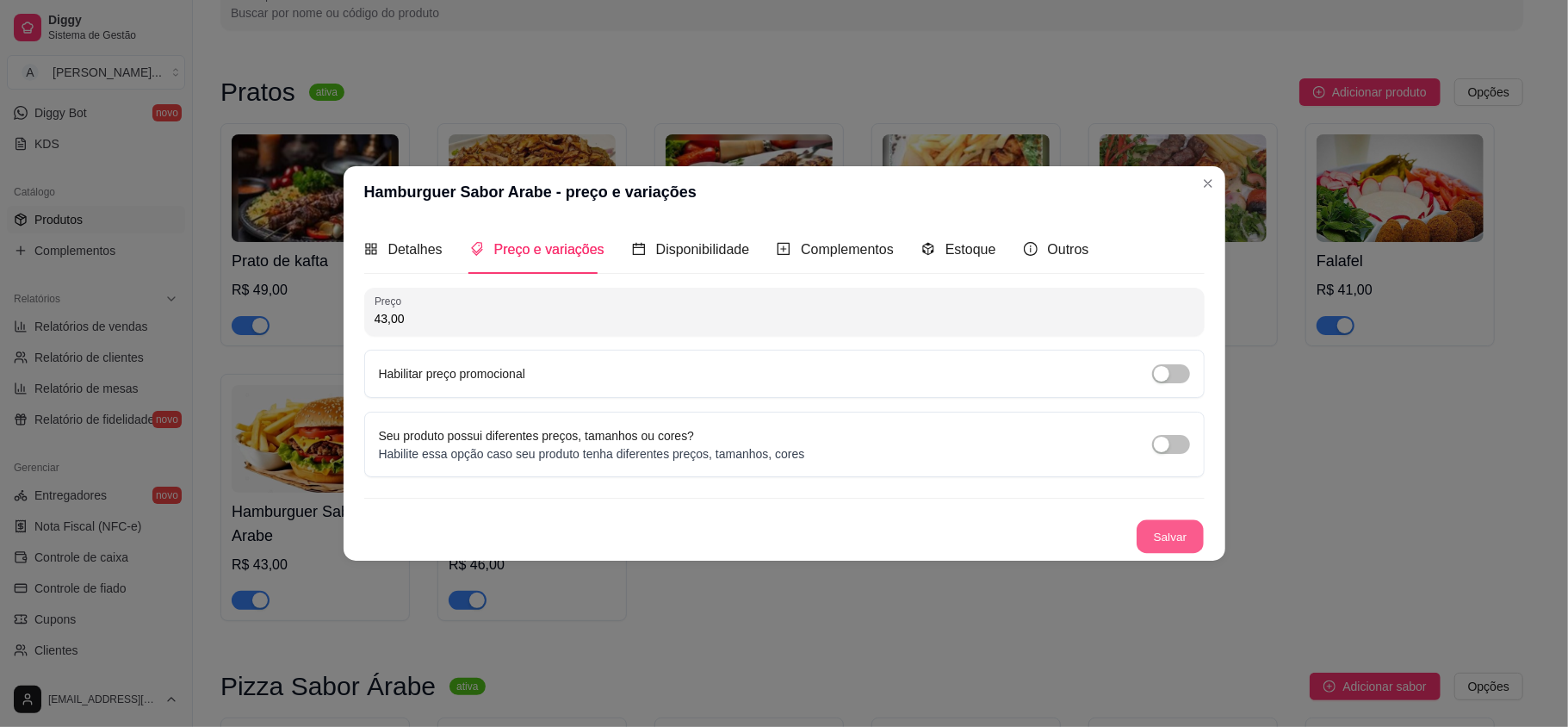
click at [1145, 537] on button "Salvar" at bounding box center [1170, 537] width 67 height 34
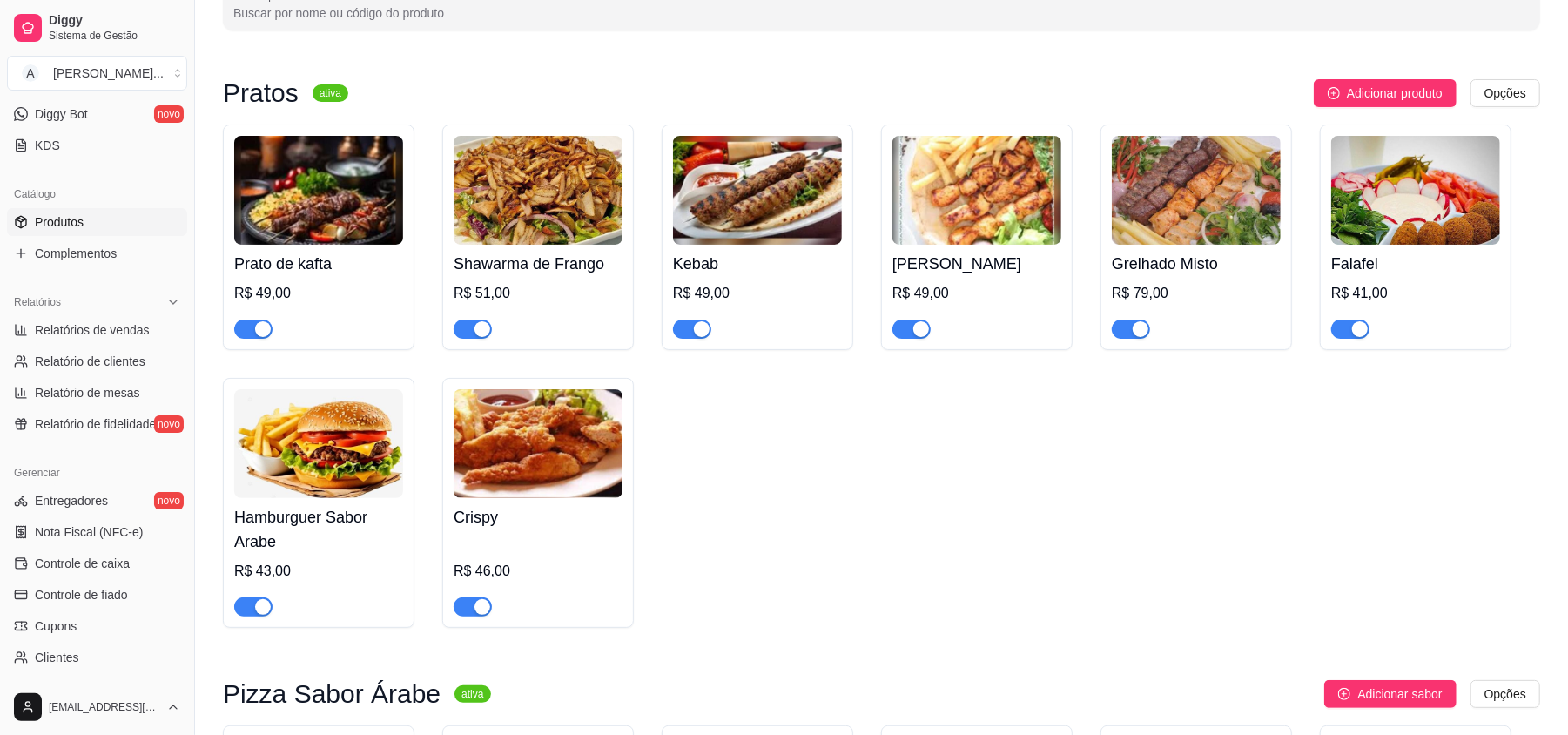
click at [517, 475] on img at bounding box center [538, 443] width 169 height 108
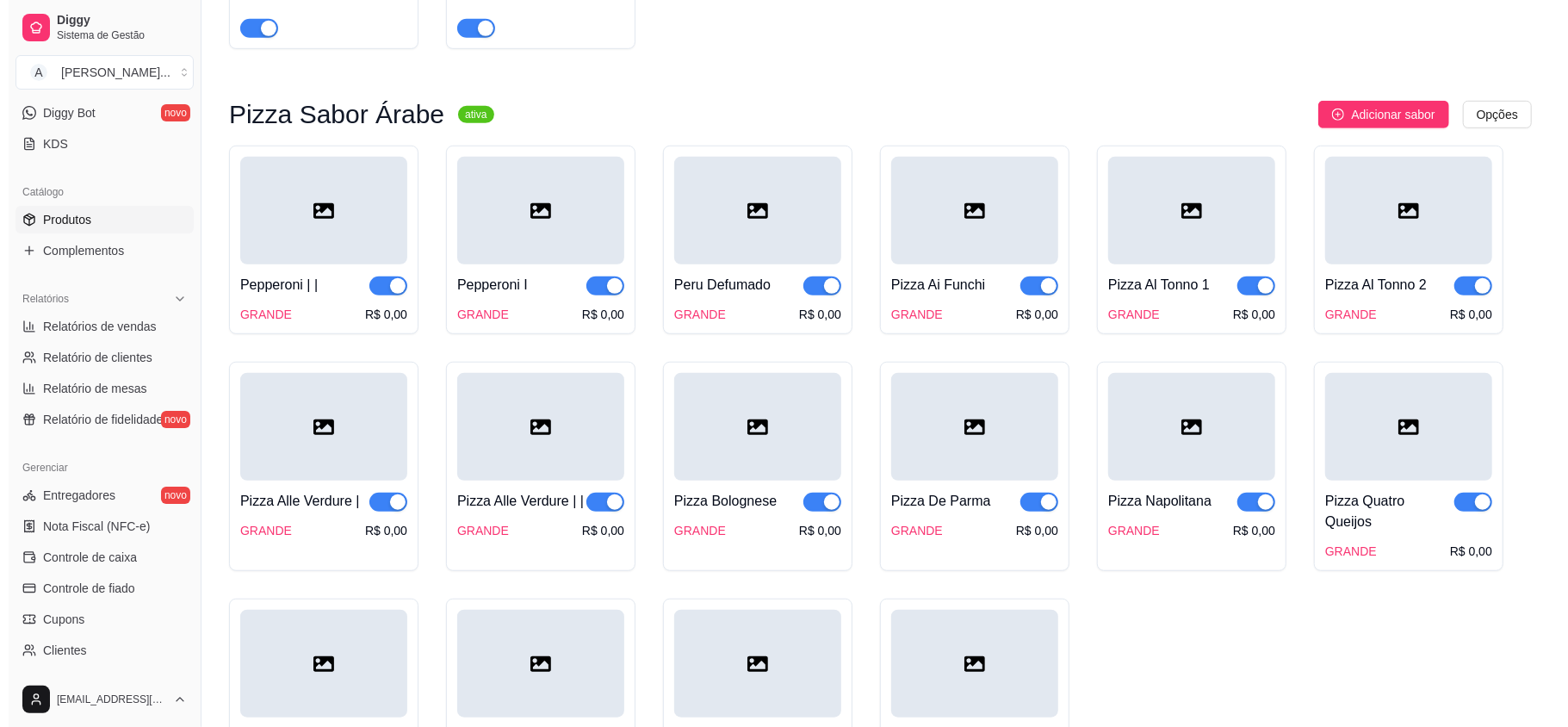
scroll to position [689, 0]
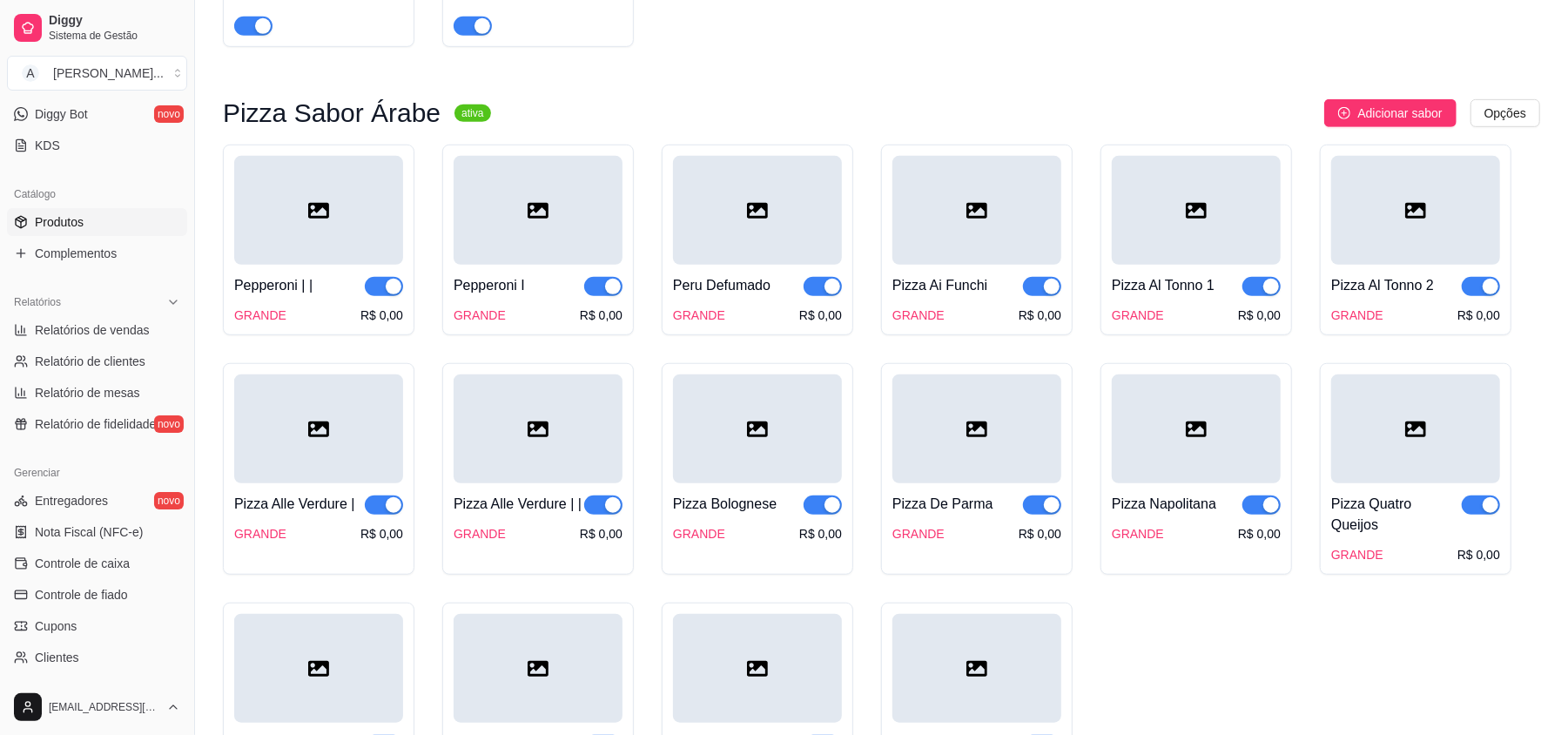
click at [359, 221] on div at bounding box center [318, 210] width 169 height 108
click at [300, 279] on div "Pepperoni | |" at bounding box center [274, 286] width 79 height 21
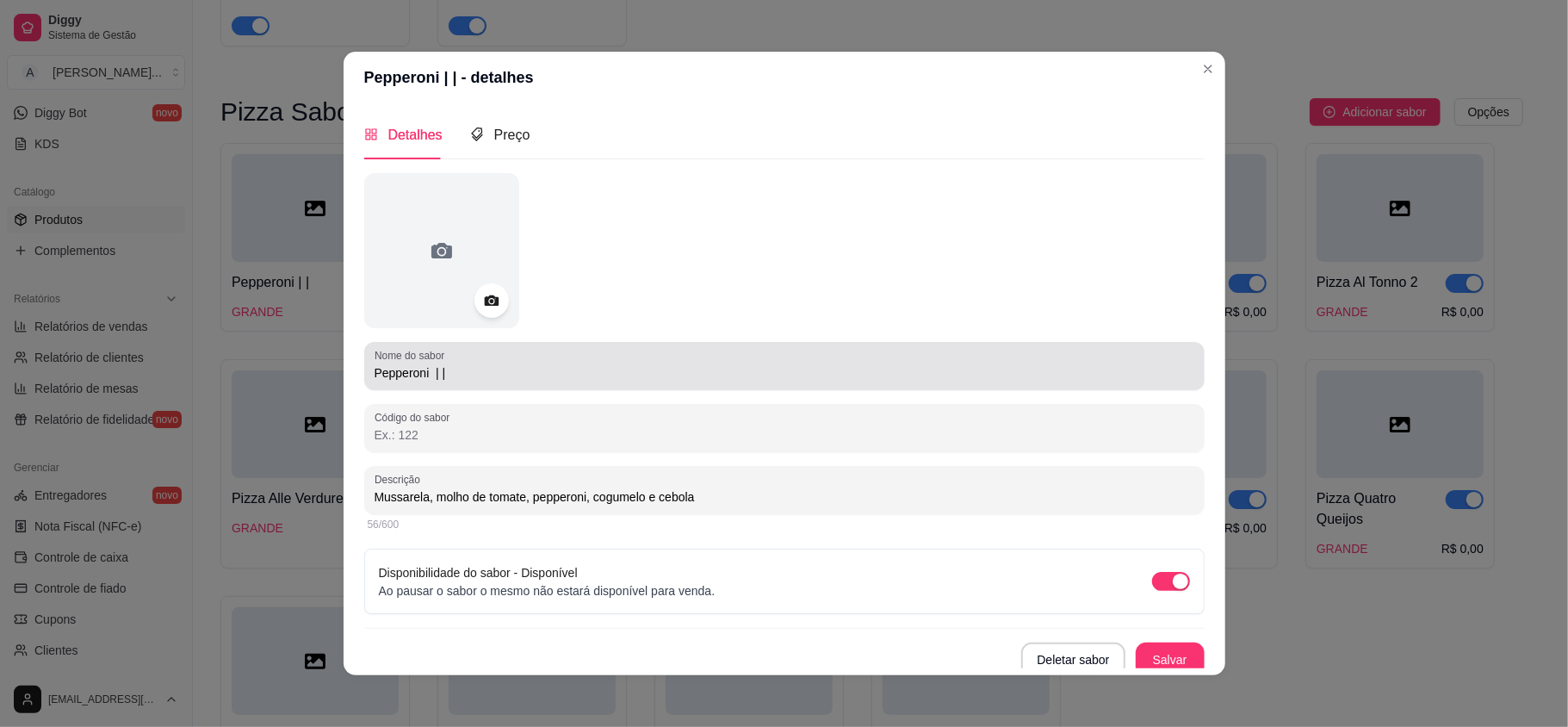
click at [500, 379] on input "Pepperoni | |" at bounding box center [784, 373] width 819 height 17
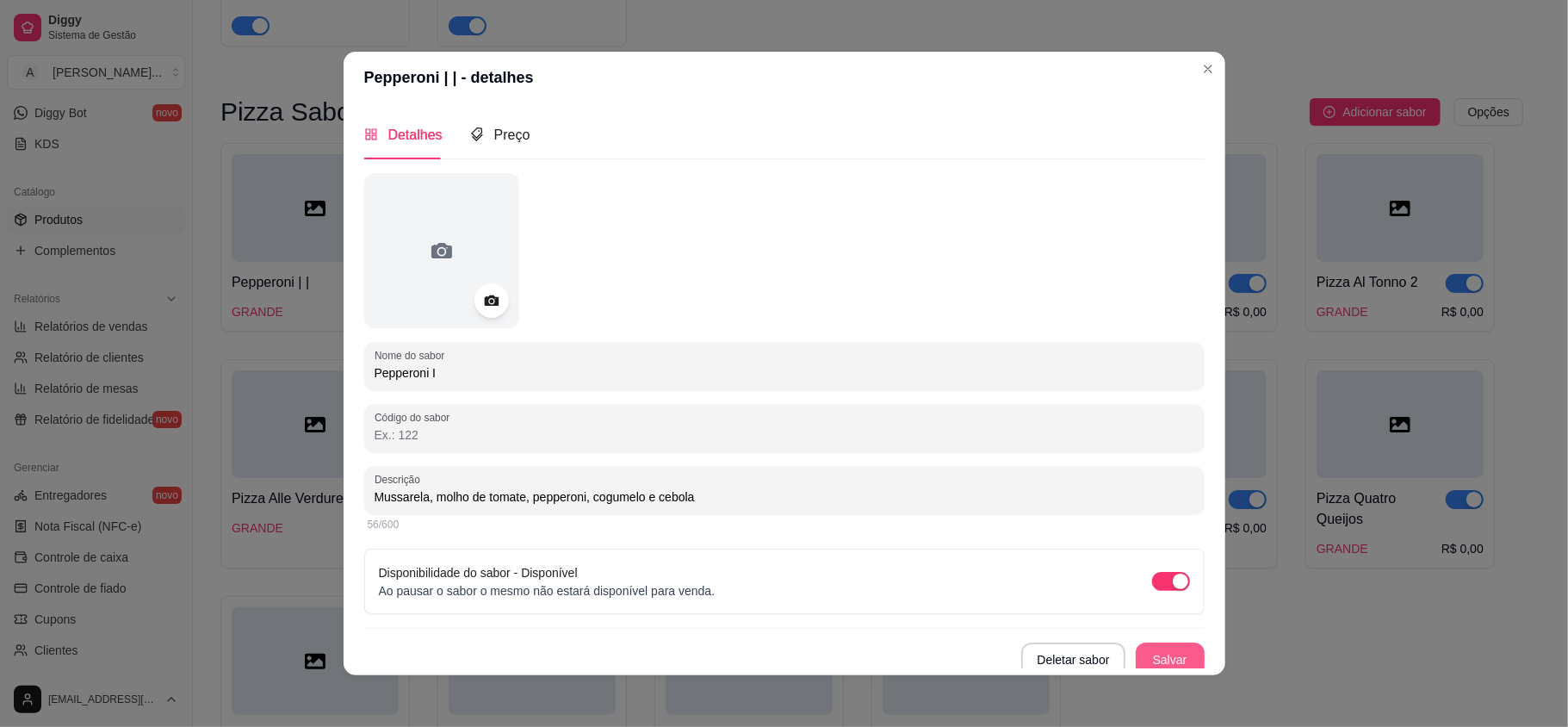
type input "Pepperoni I"
click at [1140, 658] on button "Salvar" at bounding box center [1170, 660] width 69 height 35
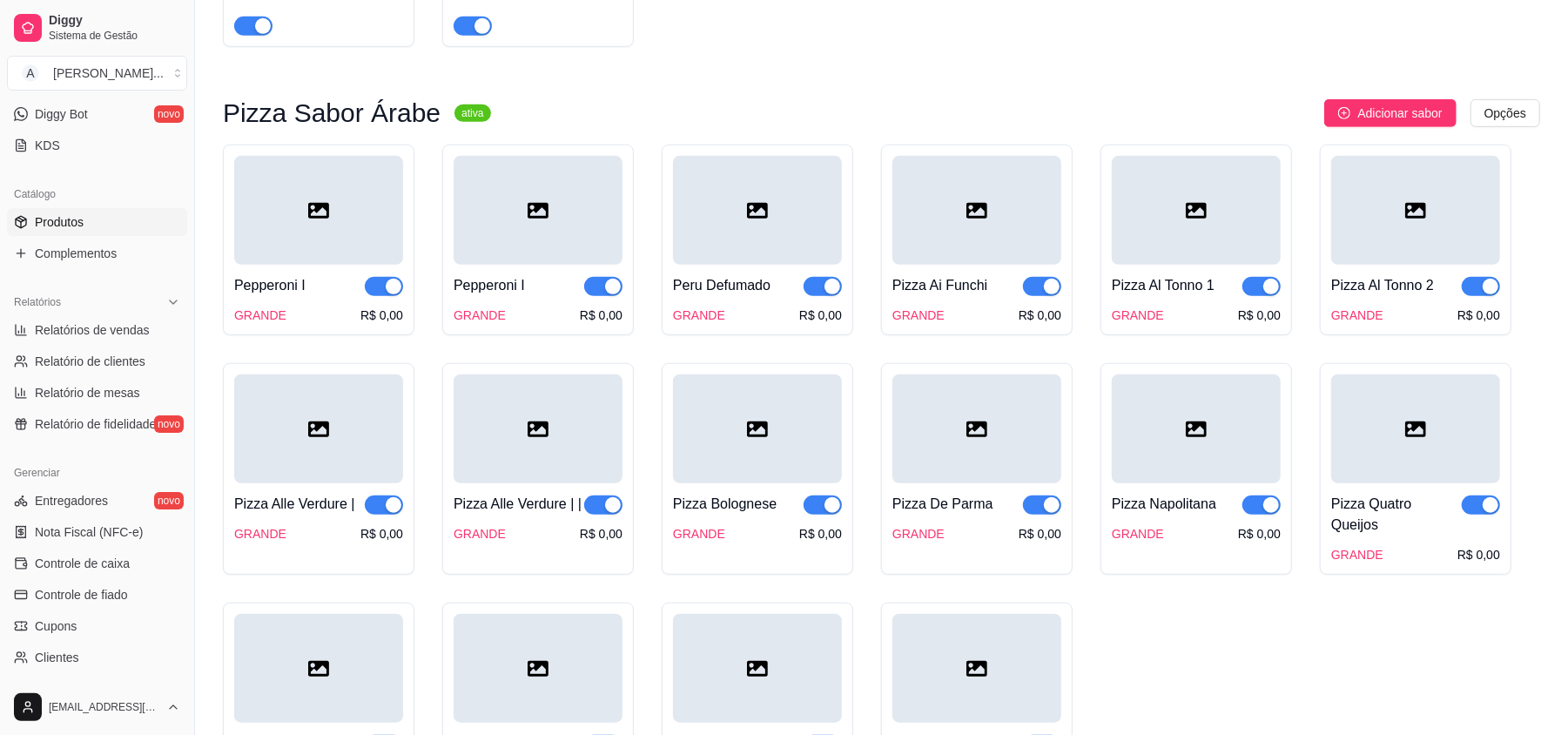
click at [489, 232] on div at bounding box center [538, 210] width 169 height 108
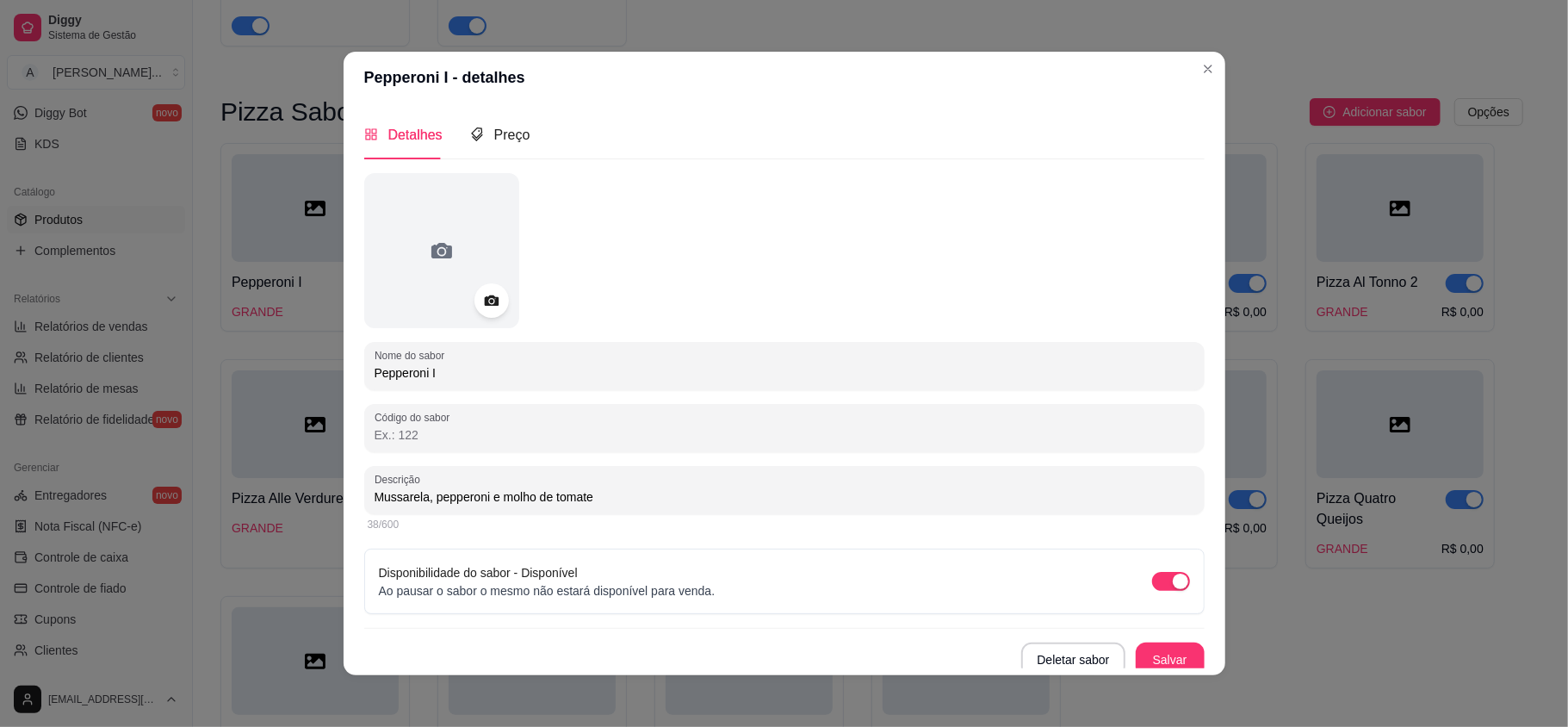
click at [432, 368] on input "Pepperoni I" at bounding box center [784, 373] width 819 height 17
type input "Pepperoni II"
click at [1137, 646] on button "Salvar" at bounding box center [1170, 660] width 67 height 34
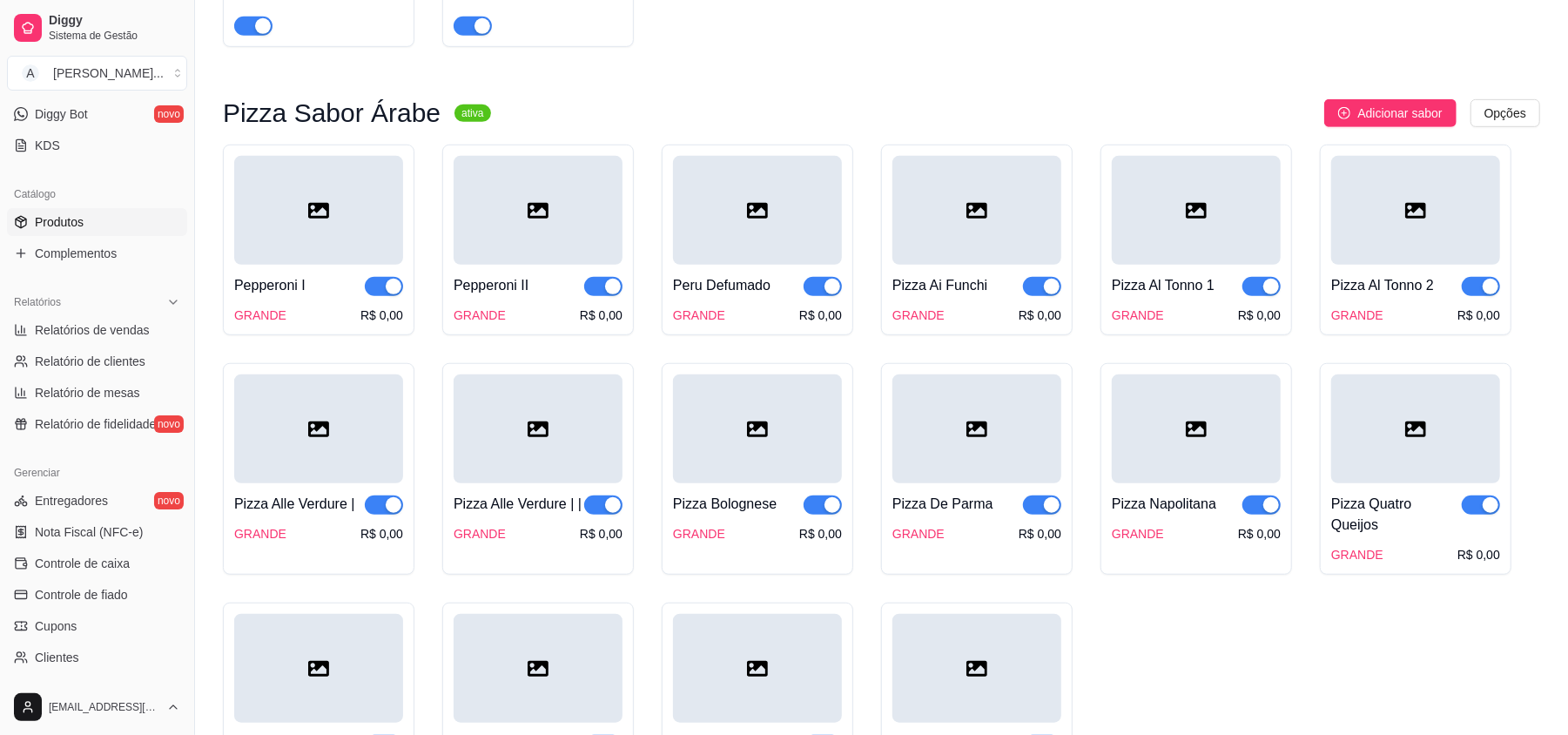
click at [363, 206] on div at bounding box center [318, 210] width 169 height 108
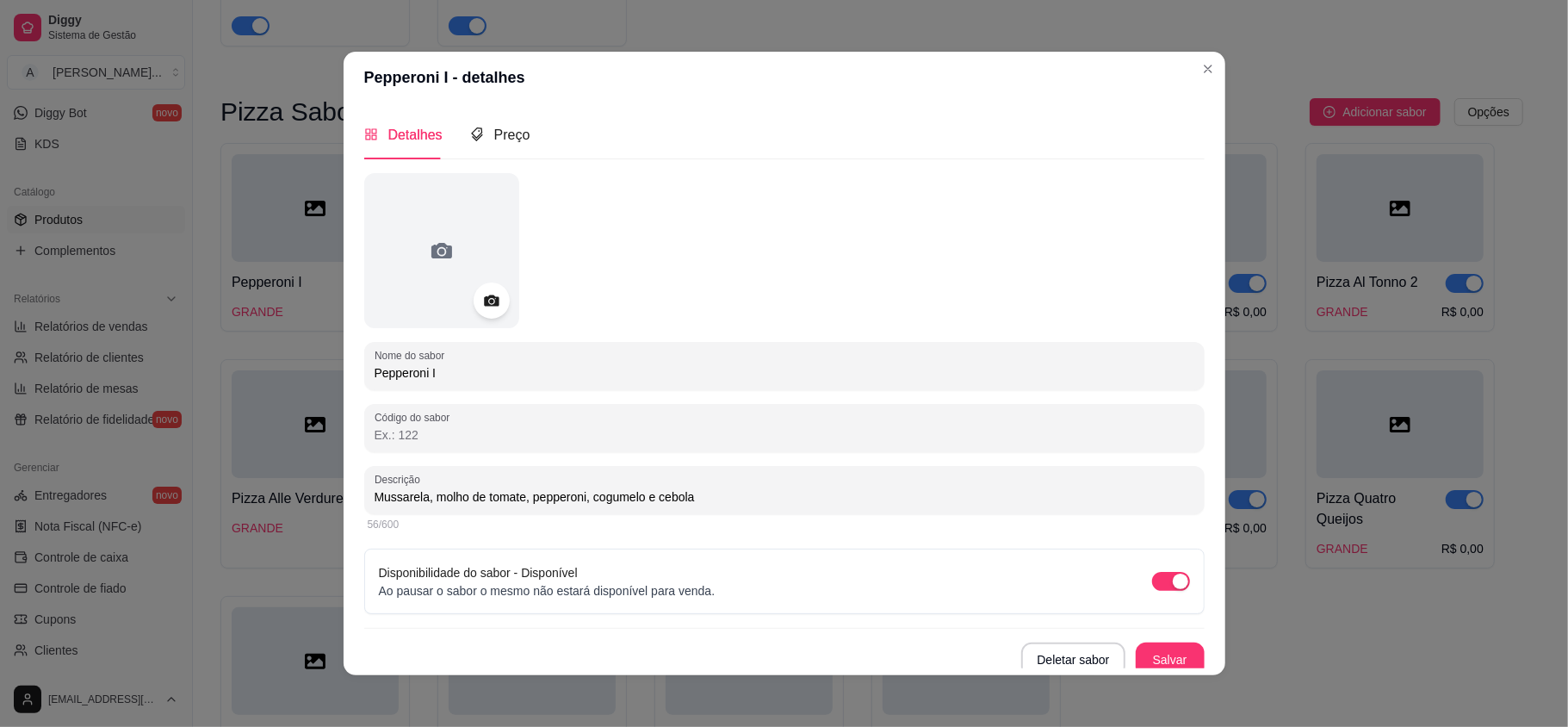
click at [494, 297] on div at bounding box center [492, 301] width 36 height 36
click at [481, 295] on icon at bounding box center [491, 301] width 20 height 20
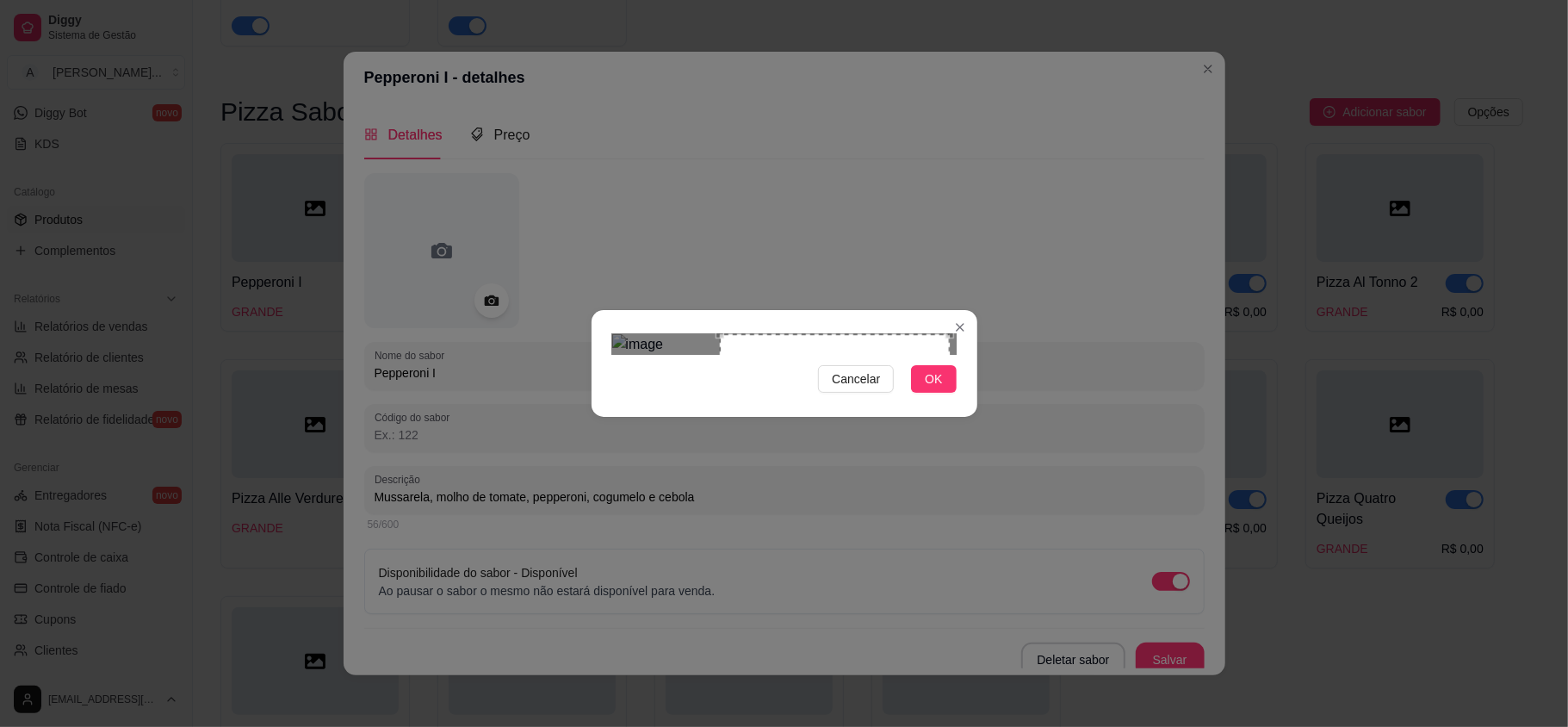
click at [826, 411] on div "Use the arrow keys to move the crop selection area" at bounding box center [835, 449] width 230 height 230
click at [921, 392] on button "OK" at bounding box center [934, 379] width 45 height 28
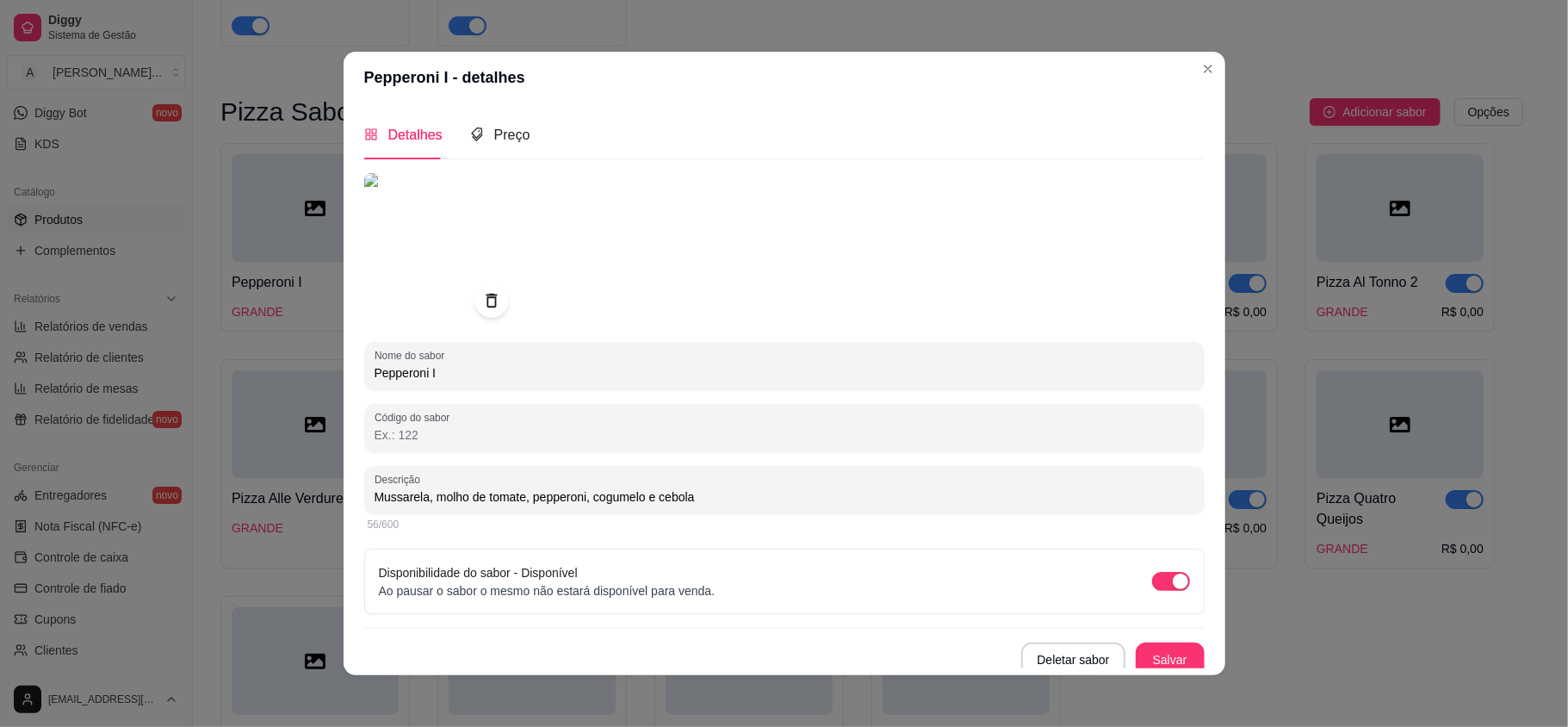
click at [718, 501] on input "Mussarela, molho de tomate, pepperoni, cogumelo e cebola" at bounding box center [784, 497] width 819 height 17
drag, startPoint x: 707, startPoint y: 500, endPoint x: 355, endPoint y: 498, distance: 352.0
click at [364, 498] on div "Descrição Mussarela, molho de tomate, pepperoni, cogumelo e" at bounding box center [784, 490] width 840 height 48
type input "Mussarela, molho de tomate, pepperoni, cogumelo e"
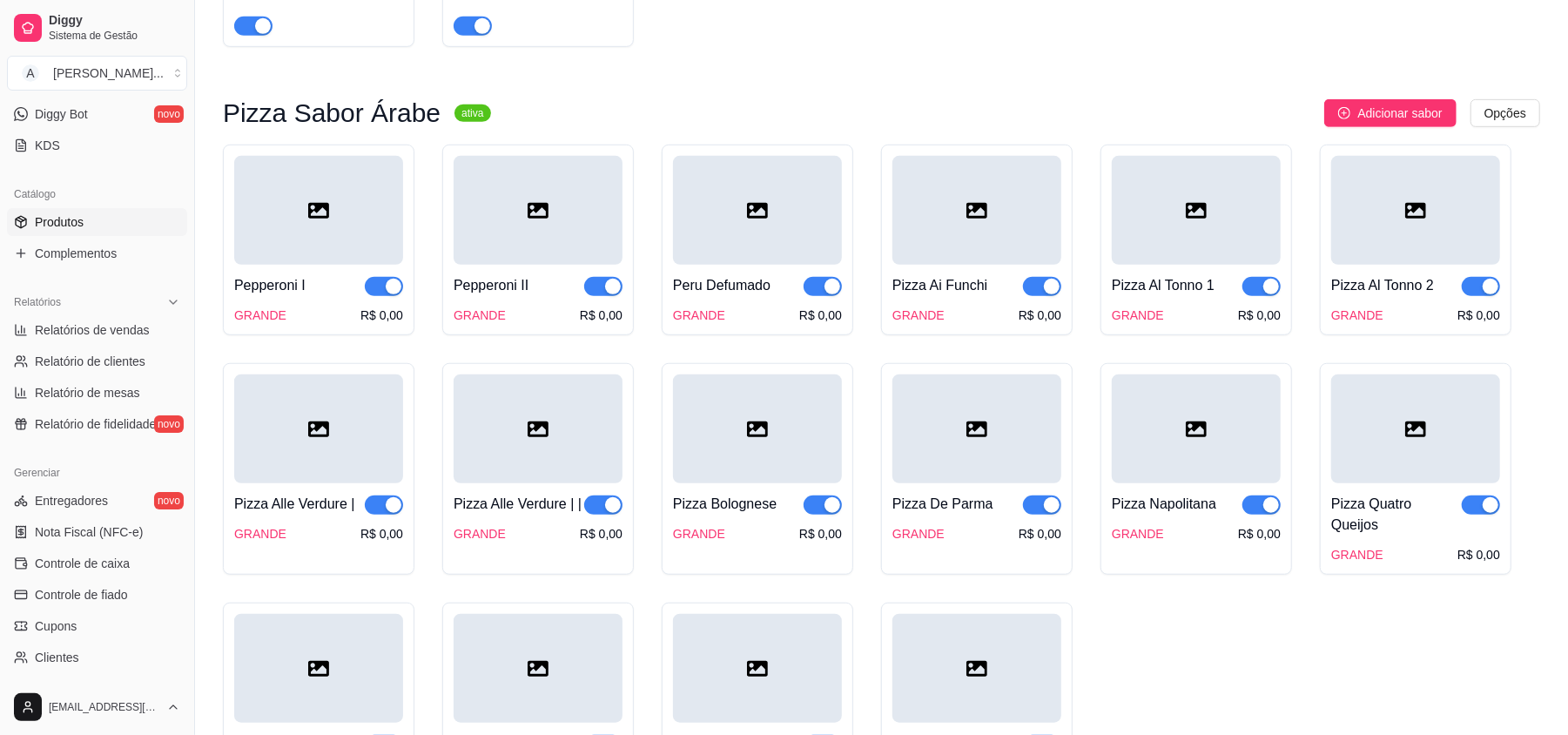
click at [547, 247] on div at bounding box center [538, 210] width 169 height 108
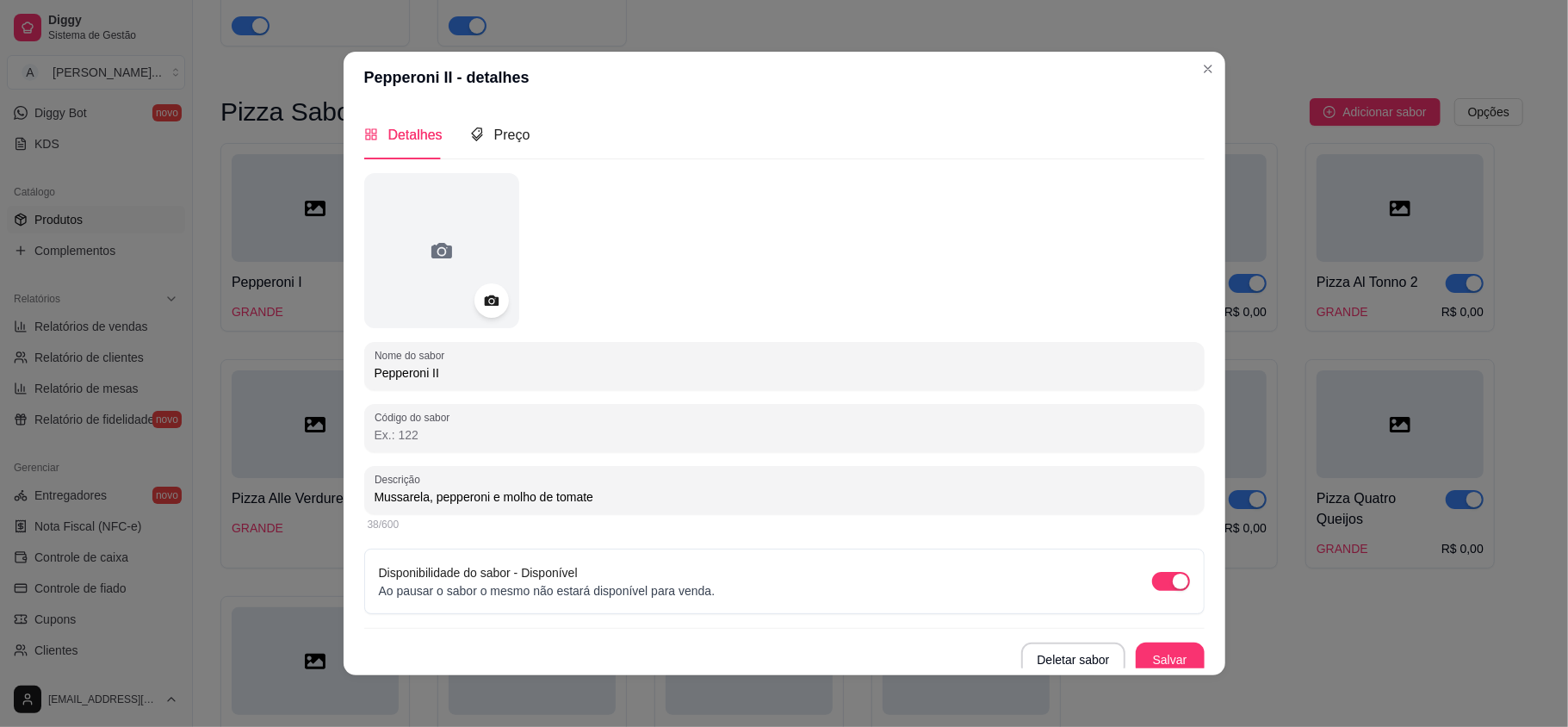
drag, startPoint x: 617, startPoint y: 489, endPoint x: 369, endPoint y: 498, distance: 248.2
click at [374, 498] on input "Mussarela, pepperoni e molho de tomate" at bounding box center [784, 497] width 819 height 17
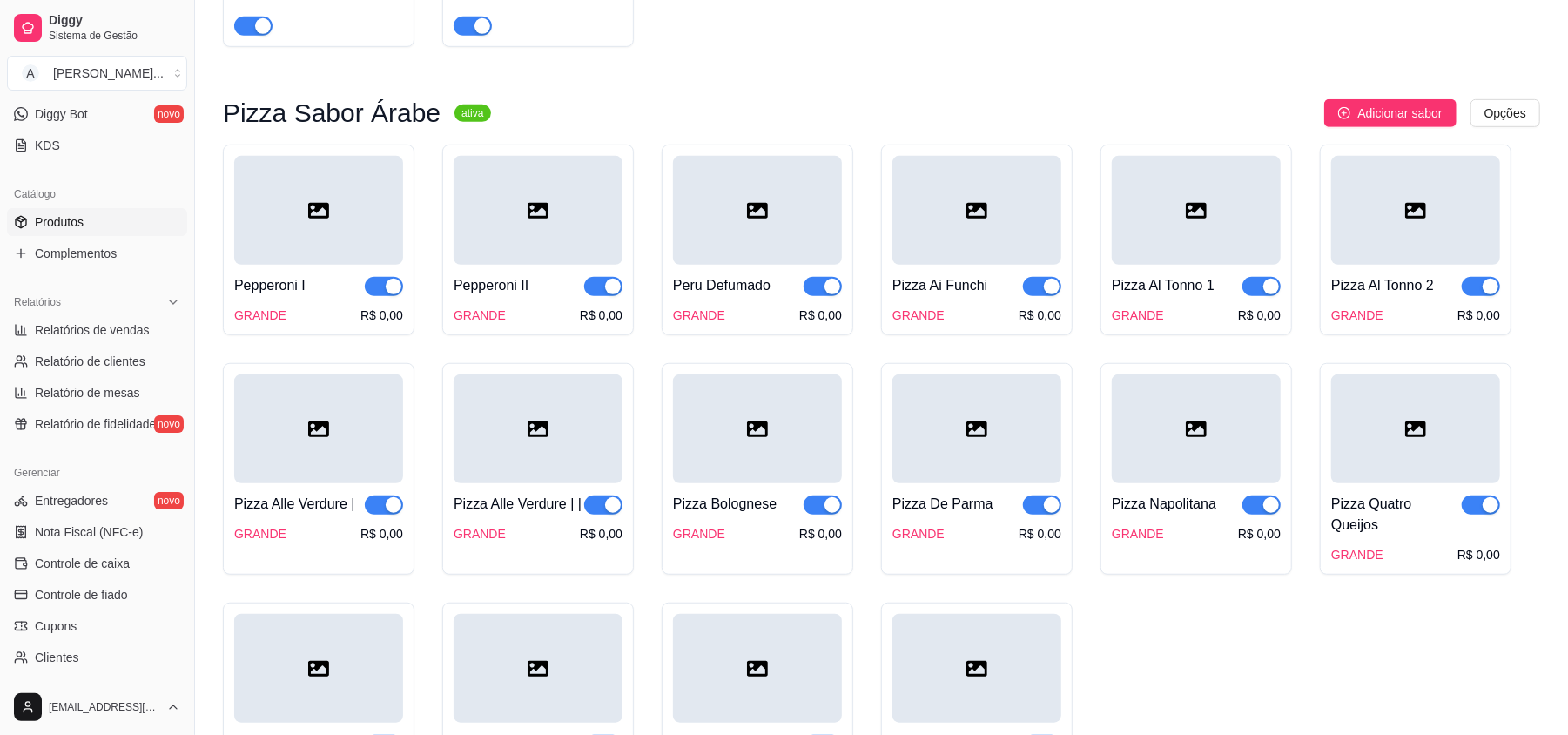
click at [348, 223] on div at bounding box center [318, 210] width 169 height 108
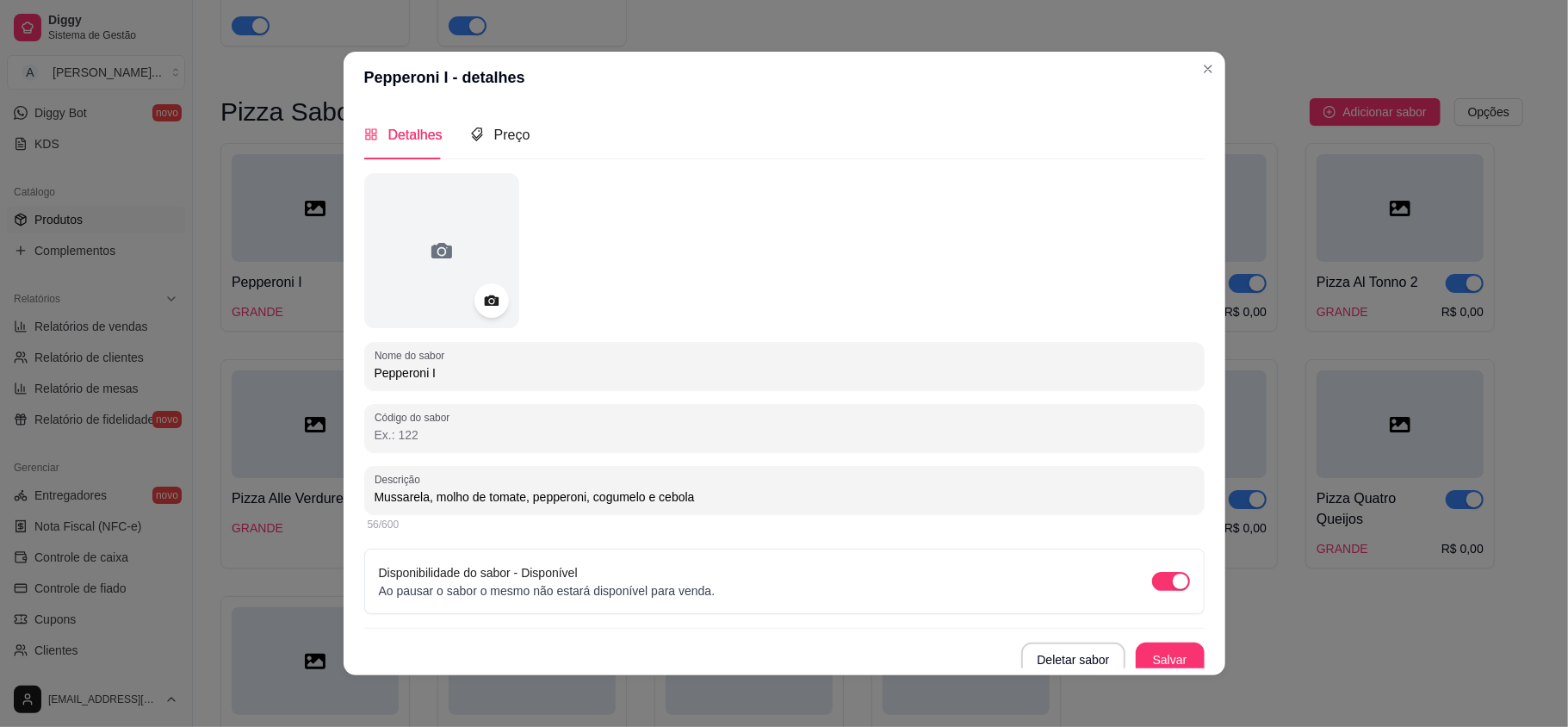
drag, startPoint x: 708, startPoint y: 500, endPoint x: 552, endPoint y: 500, distance: 156.0
click at [552, 500] on input "Mussarela, molho de tomate, pepperoni, cogumelo e cebola" at bounding box center [784, 497] width 819 height 17
click at [736, 498] on input "Mussarela, molho de tomate, pepperoni, cogumelo e cebola" at bounding box center [784, 497] width 819 height 17
click at [724, 491] on input "Mussarela, molho de tomate, pepperoni, cogumelo e cebola" at bounding box center [784, 497] width 819 height 17
paste input "Mussarela, pepperoni e molho de tomate"
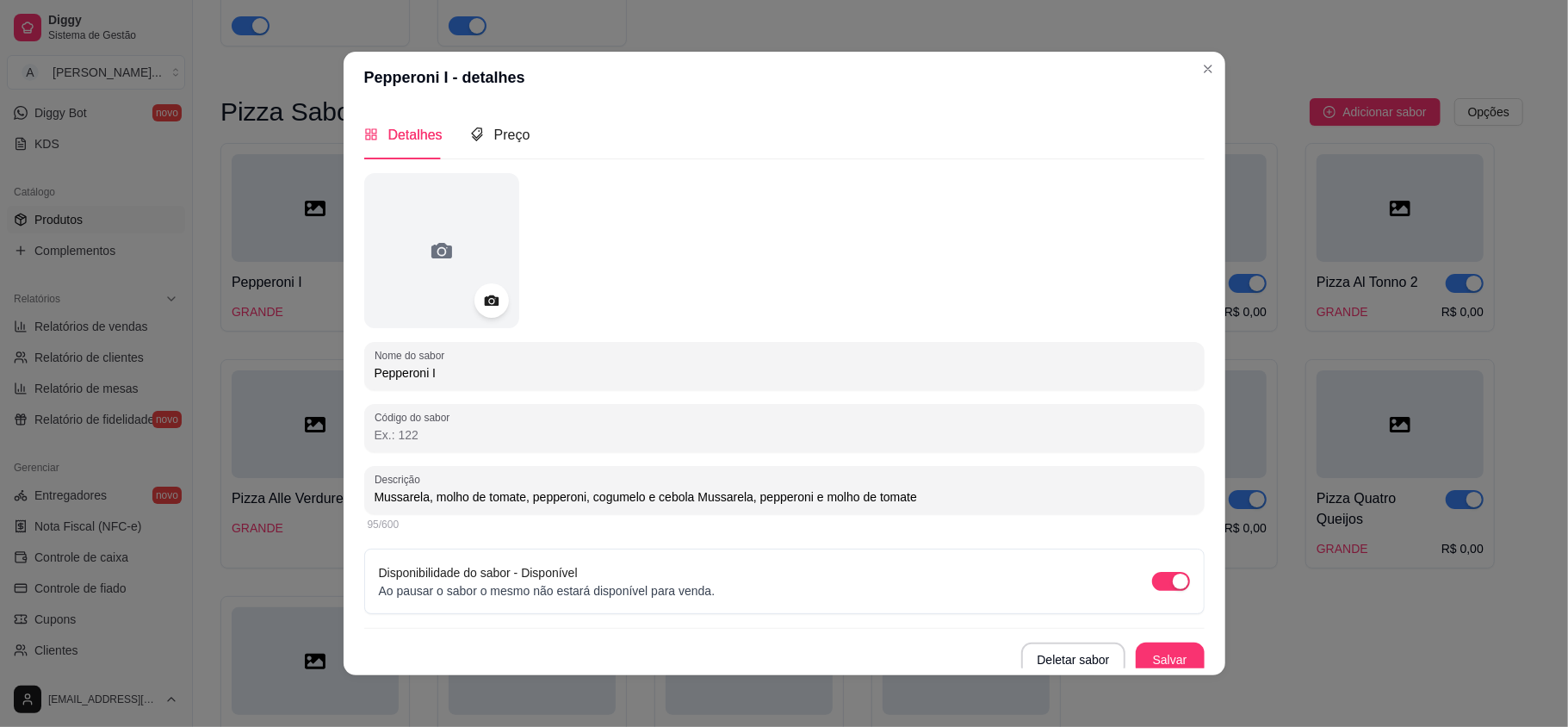
drag, startPoint x: 686, startPoint y: 500, endPoint x: 358, endPoint y: 497, distance: 328.0
click at [364, 497] on div "Descrição Mussarela, molho de tomate, pepperoni, cogumelo e cebola Mussarela, p…" at bounding box center [784, 490] width 840 height 48
click at [374, 497] on input "Mussarela, pepperoni e molho de tomate" at bounding box center [784, 497] width 819 height 17
click at [634, 494] on input "Mussarela, pepperoni e molho de tomate" at bounding box center [784, 497] width 819 height 17
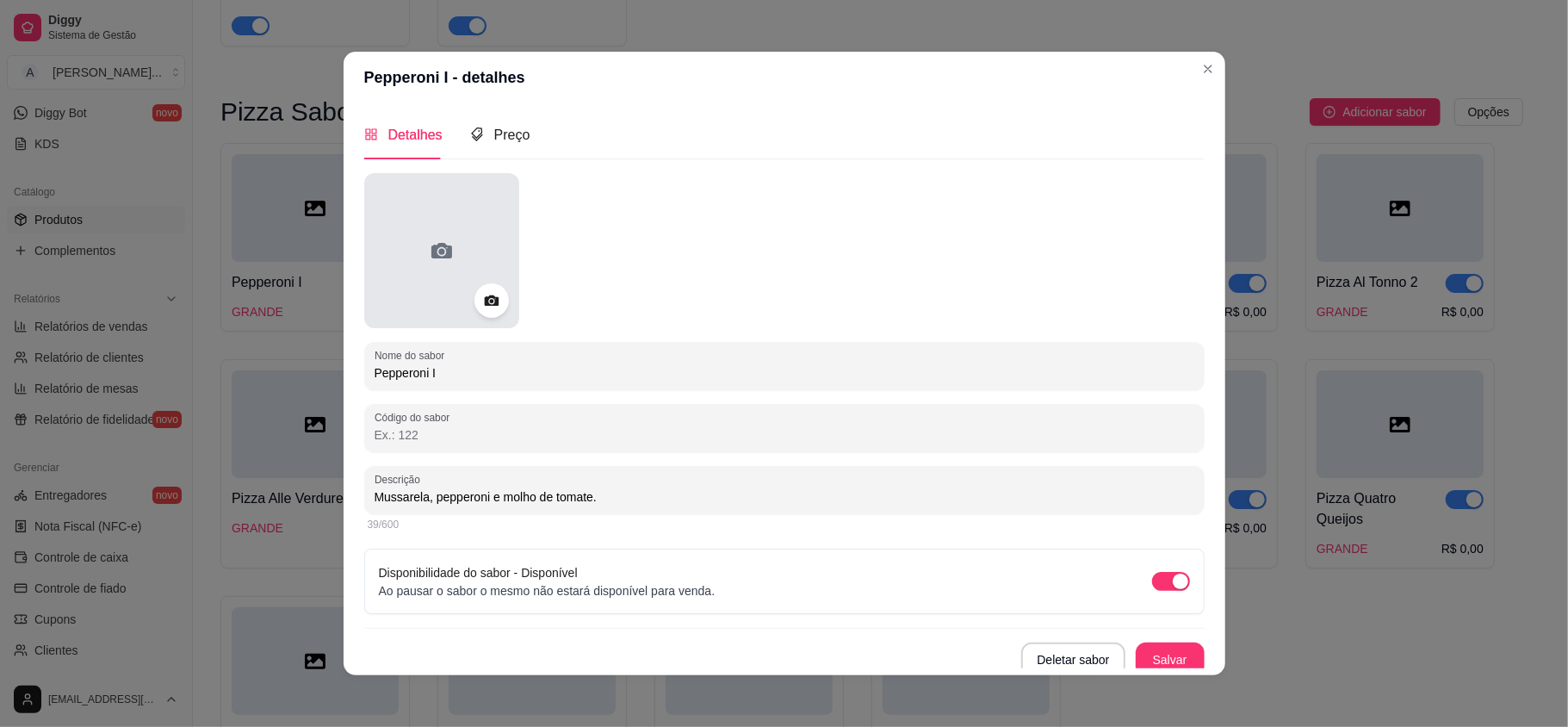
type input "Mussarela, pepperoni e molho de tomate."
click at [462, 239] on div at bounding box center [441, 250] width 155 height 155
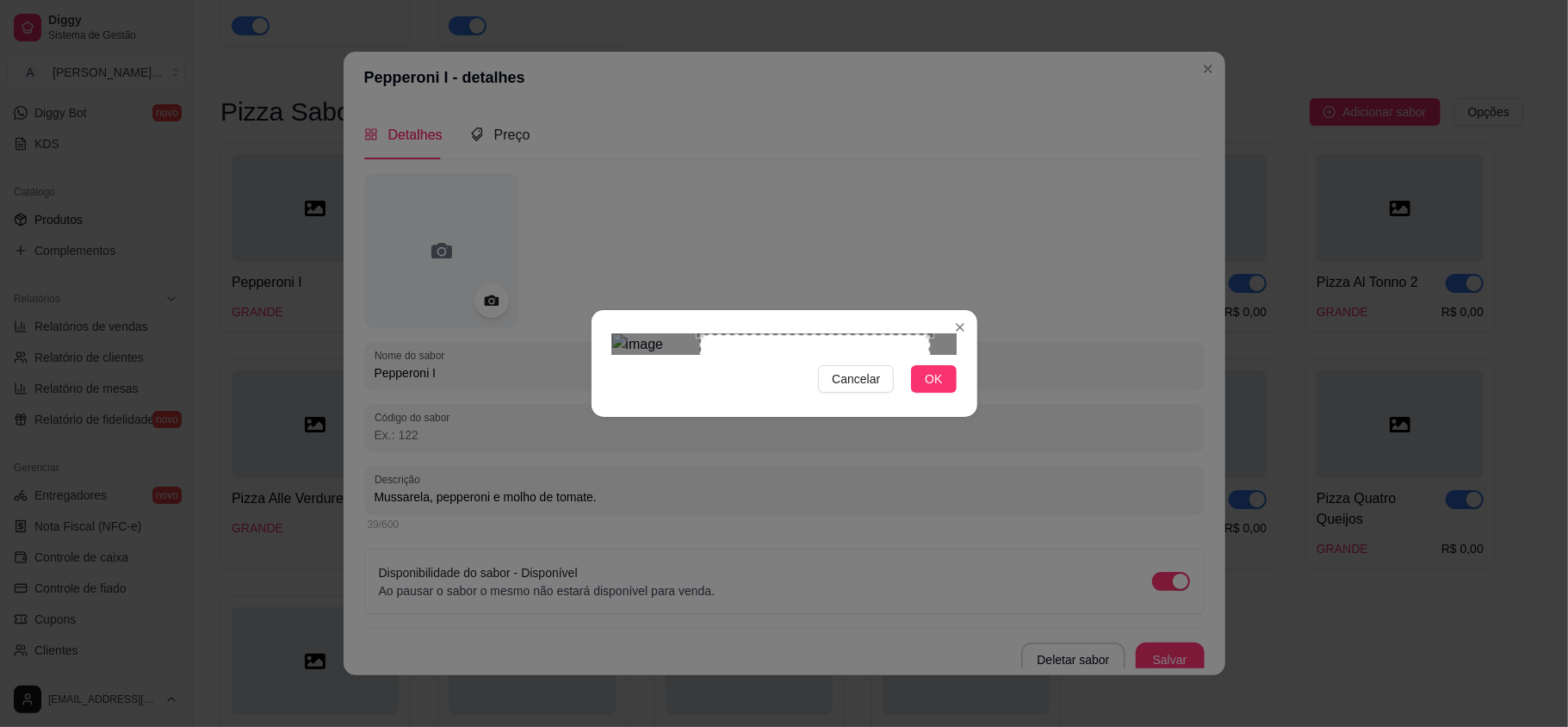
click at [783, 455] on div "Use the arrow keys to move the crop selection area" at bounding box center [815, 449] width 230 height 230
click at [925, 388] on span "OK" at bounding box center [934, 379] width 17 height 19
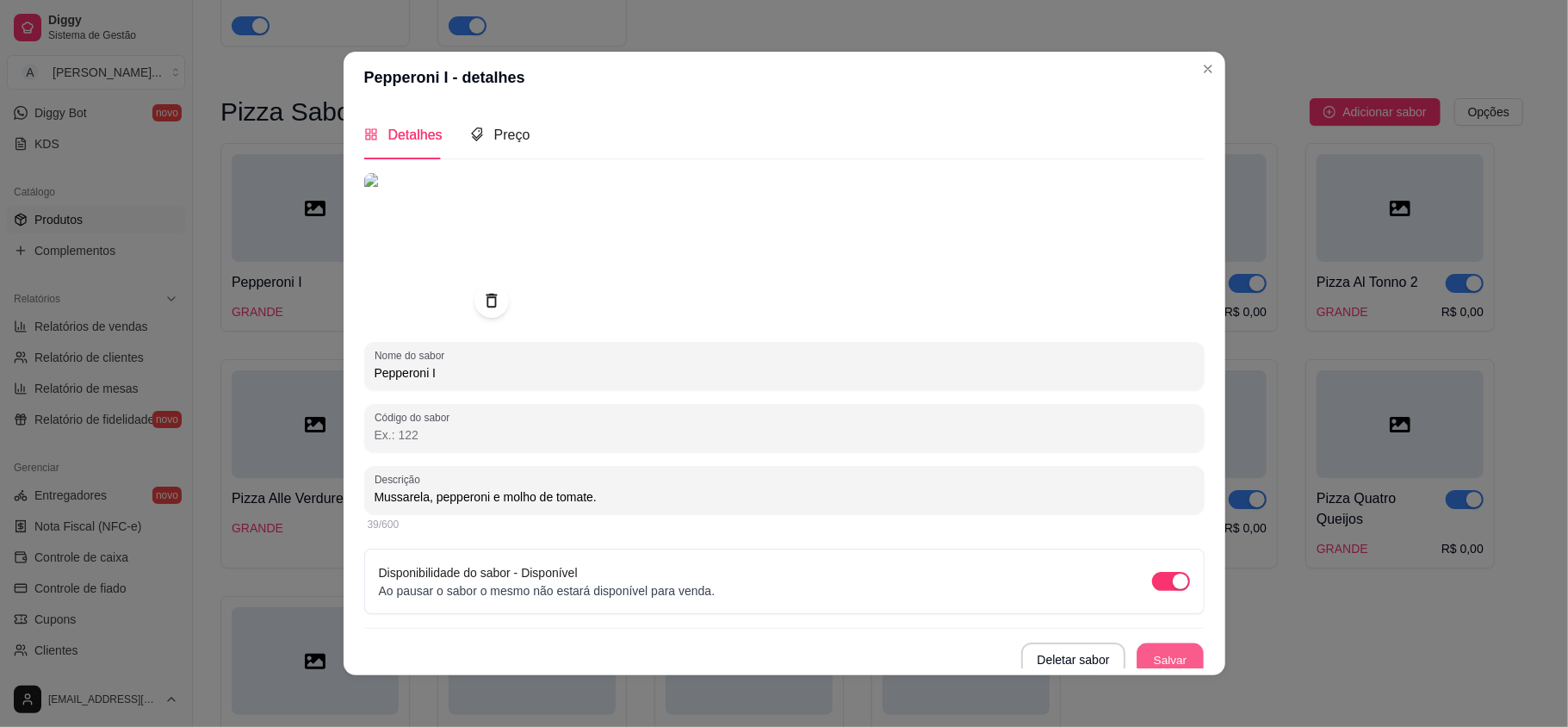
click at [1137, 663] on button "Salvar" at bounding box center [1170, 660] width 67 height 34
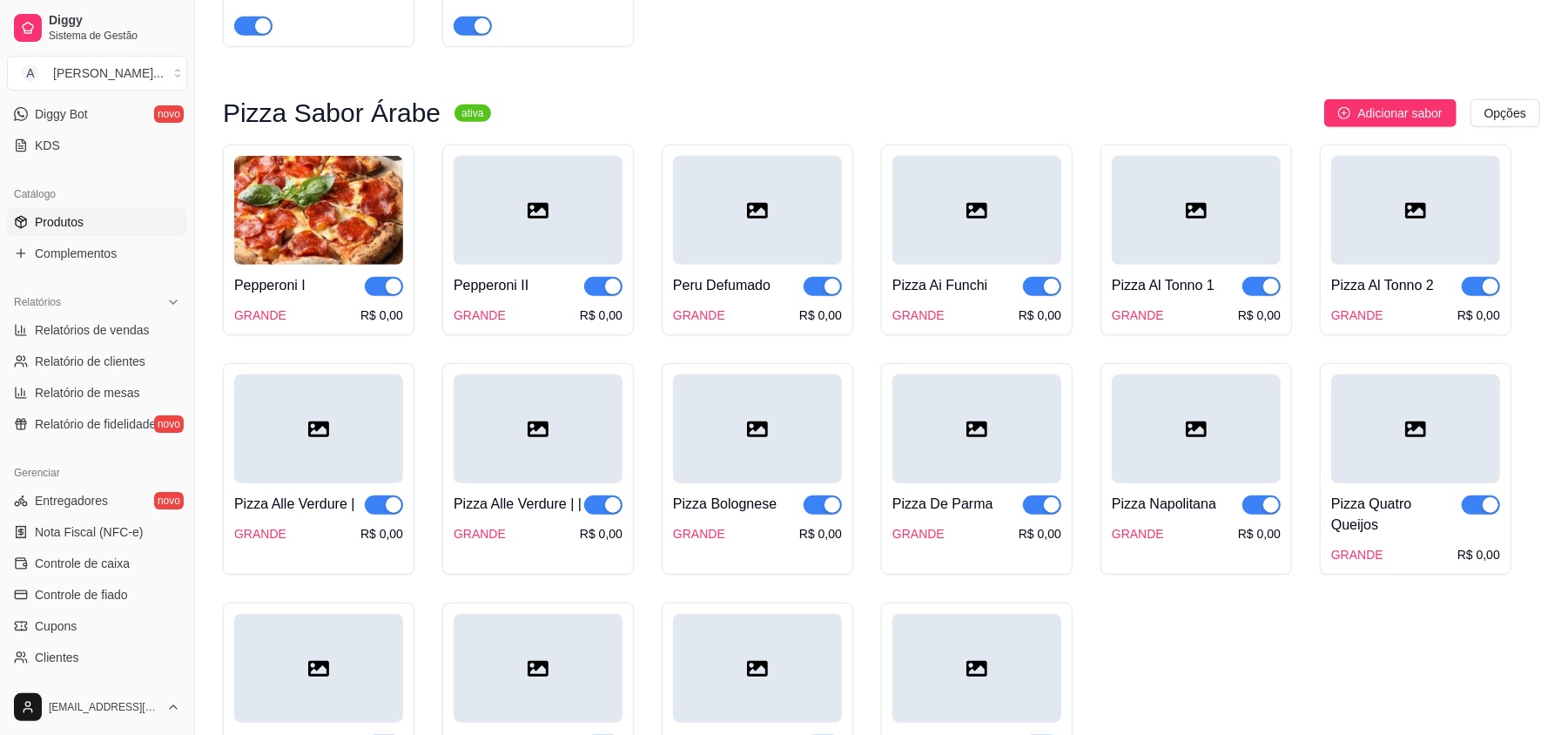
click at [454, 235] on div at bounding box center [538, 210] width 169 height 108
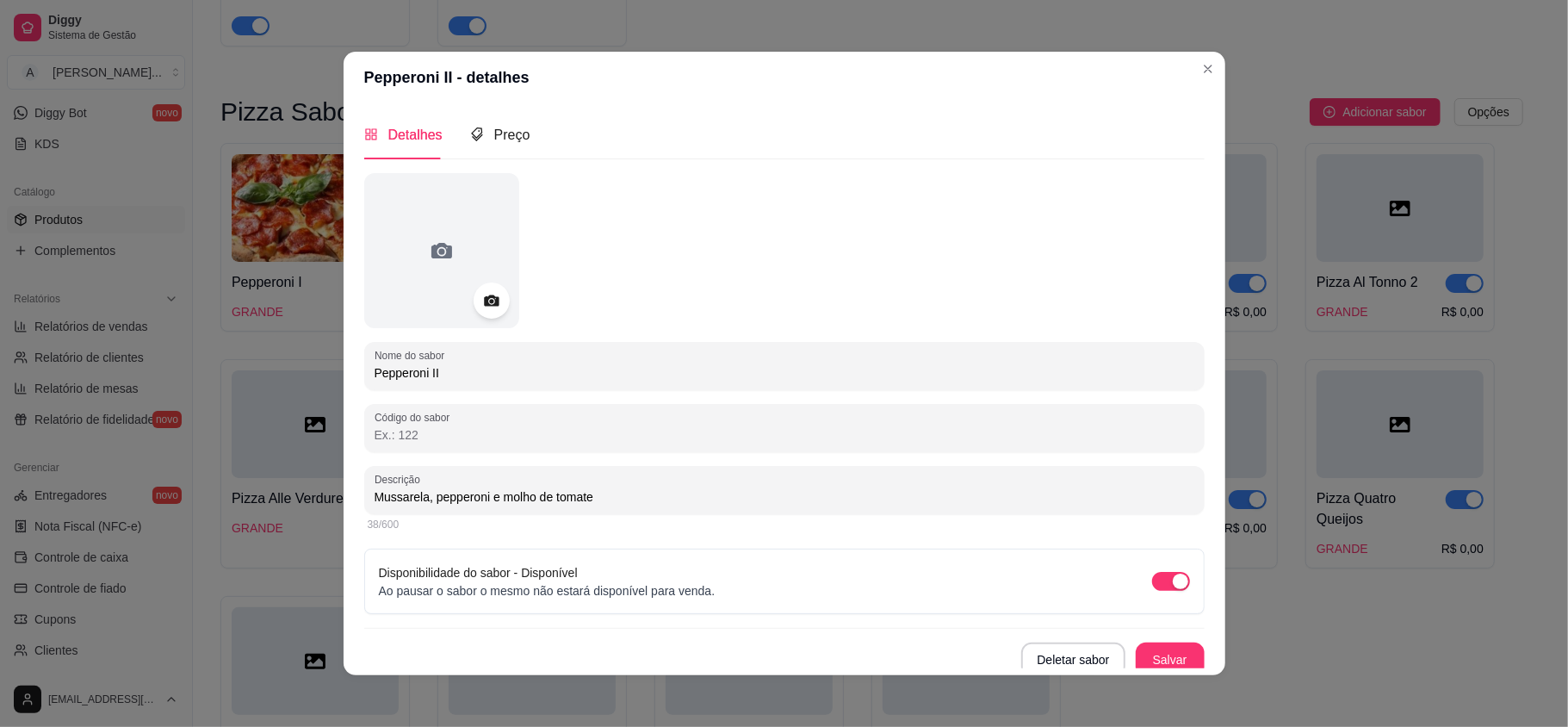
click at [488, 297] on icon at bounding box center [491, 301] width 20 height 20
drag, startPoint x: 596, startPoint y: 497, endPoint x: 304, endPoint y: 520, distance: 292.9
click at [308, 520] on div "Pepperoni II - detalhes Detalhes Preço Nome do sabor Pepperoni II Código do sab…" at bounding box center [784, 363] width 1568 height 727
paste input "molho de tomate, pepperoni, cogumelo e cebola"
type input "Mussarela, molho de tomate, pepperoni, cogumelo e cebola"
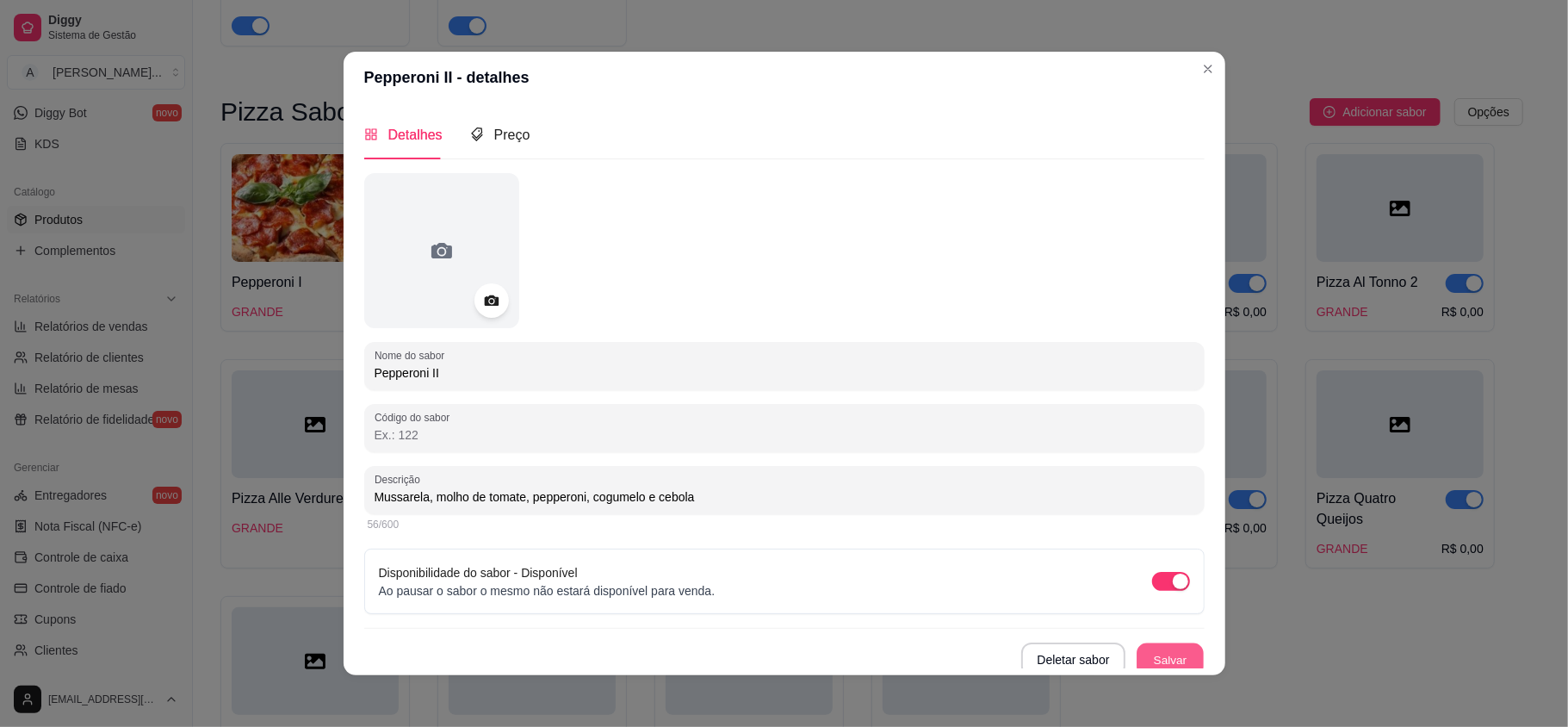
click at [1142, 651] on button "Salvar" at bounding box center [1170, 660] width 67 height 34
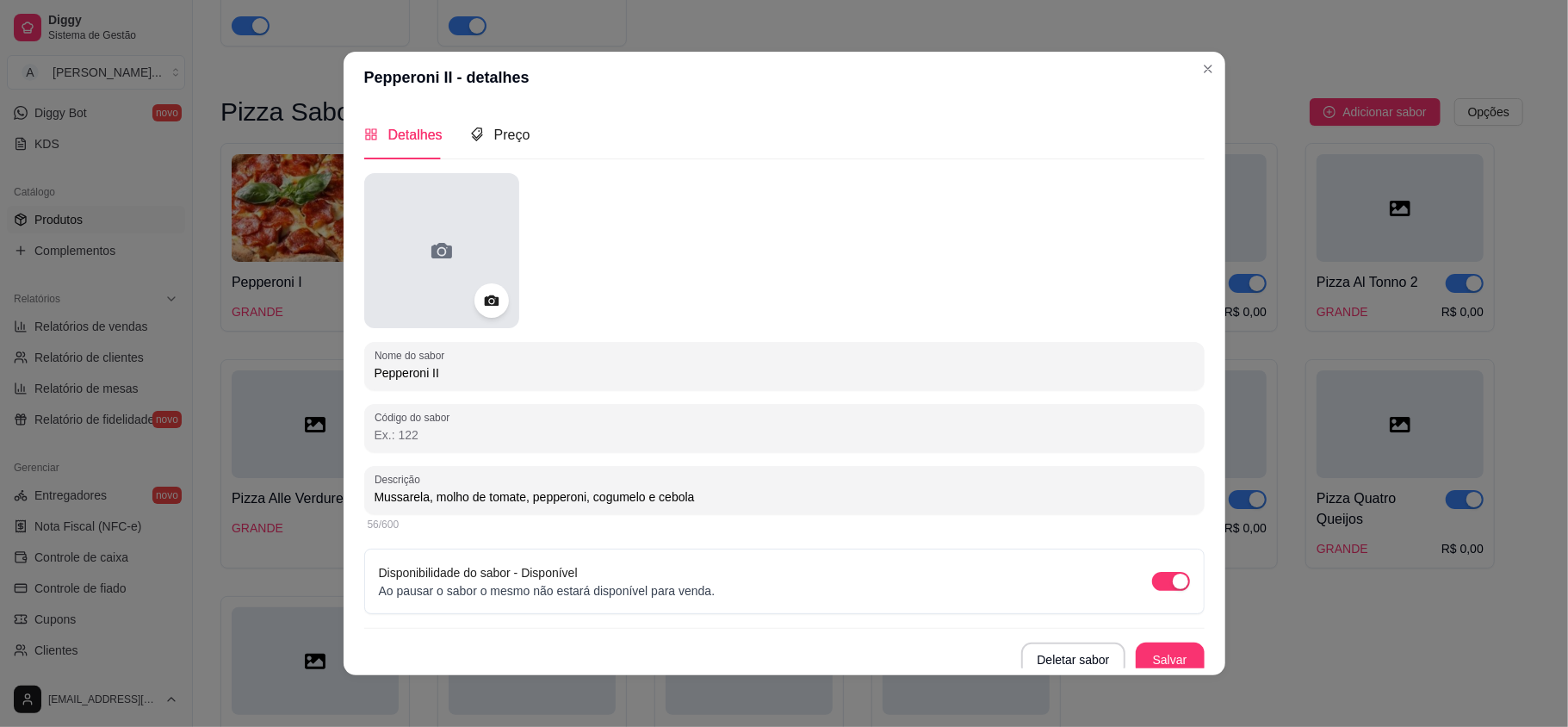
click at [476, 279] on div at bounding box center [441, 250] width 155 height 155
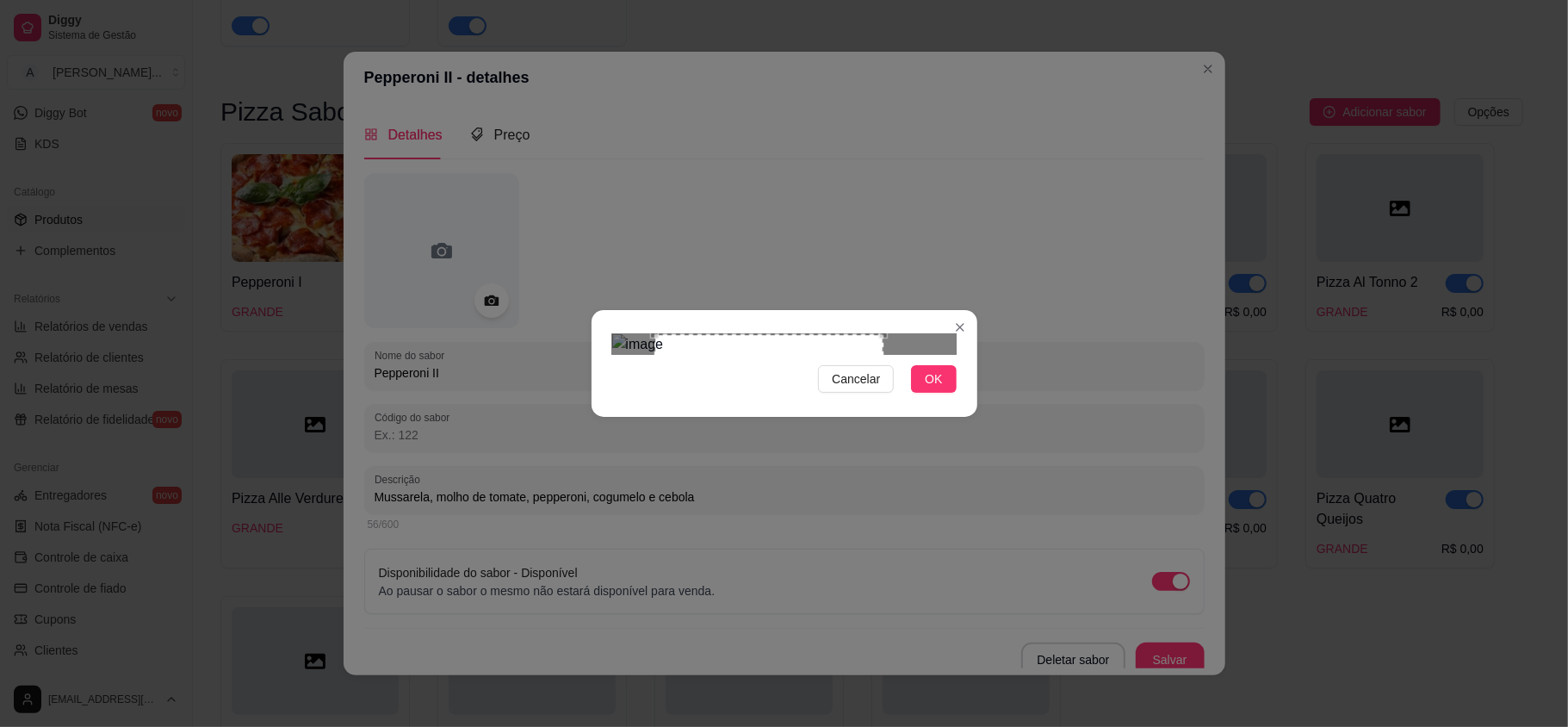
click at [792, 408] on div "Use the arrow keys to move the crop selection area" at bounding box center [768, 448] width 229 height 229
click at [934, 399] on div "Cancelar OK" at bounding box center [784, 363] width 386 height 73
click at [932, 388] on span "OK" at bounding box center [934, 379] width 17 height 19
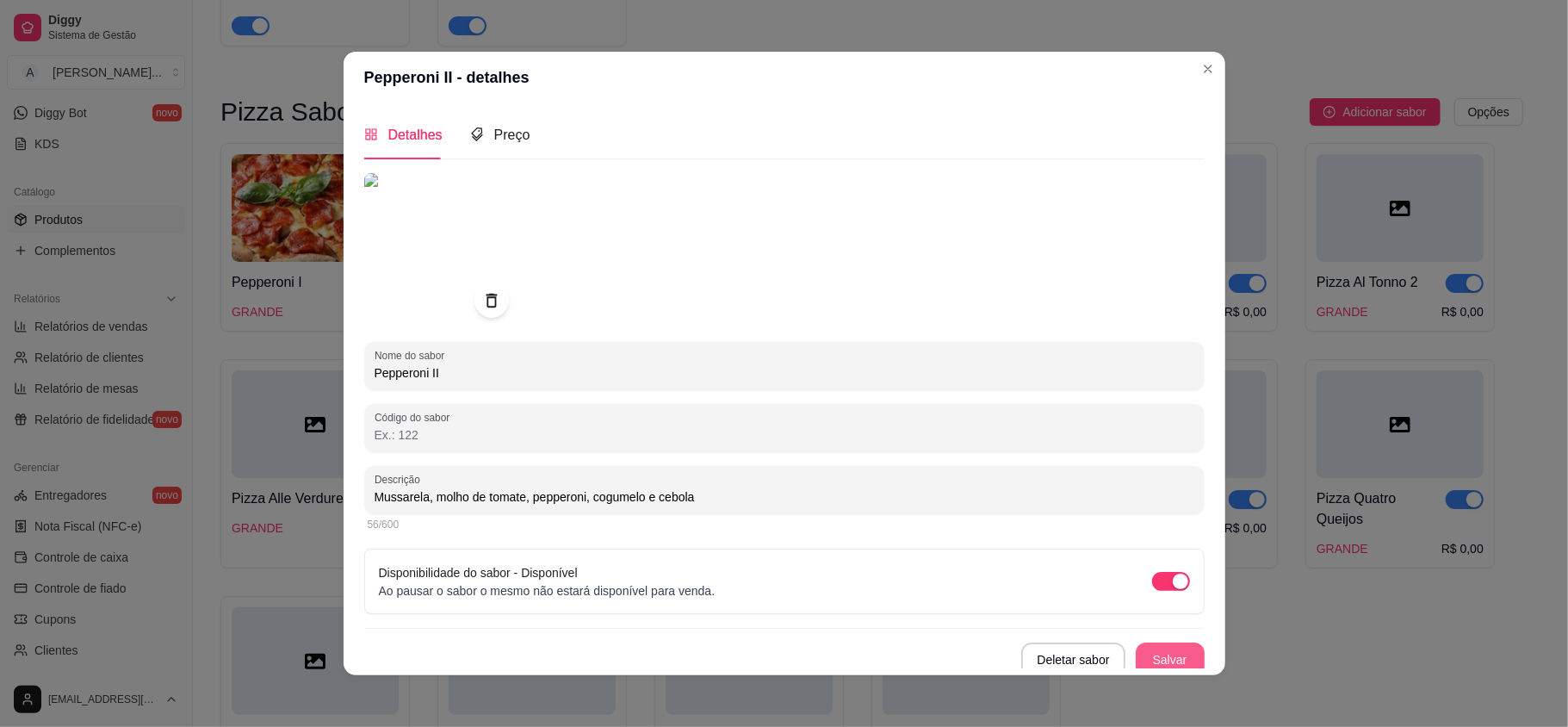
click at [1151, 659] on button "Salvar" at bounding box center [1170, 660] width 69 height 35
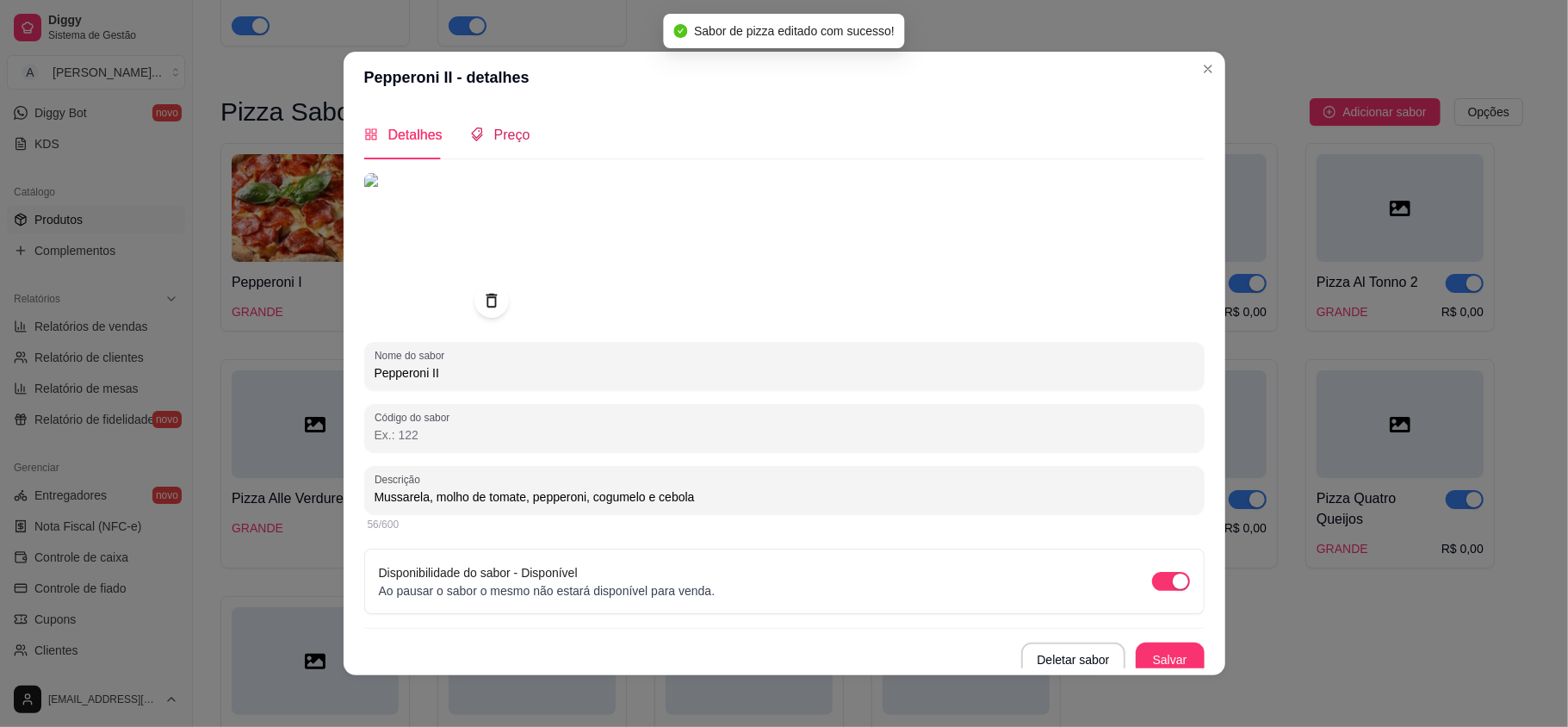
click at [513, 131] on span "Preço" at bounding box center [513, 134] width 36 height 15
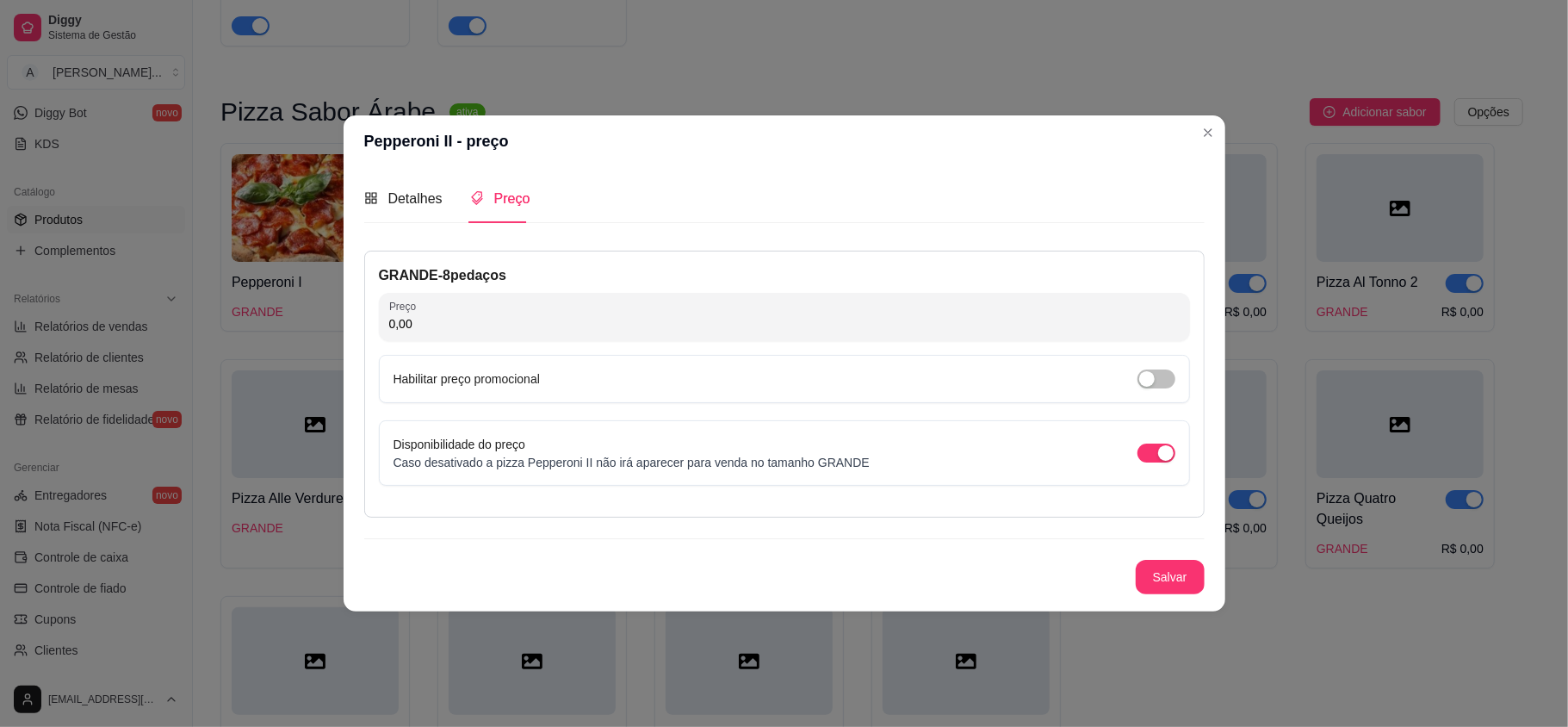
drag, startPoint x: 422, startPoint y: 327, endPoint x: 349, endPoint y: 323, distance: 73.1
click at [349, 323] on div "Detalhes Preço Nome do sabor Pepperoni II Código do sabor Descrição Mussarela, …" at bounding box center [784, 389] width 882 height 444
type input "71,00"
click at [1174, 577] on button "Salvar" at bounding box center [1170, 577] width 69 height 35
click at [1152, 451] on span "button" at bounding box center [1157, 453] width 38 height 19
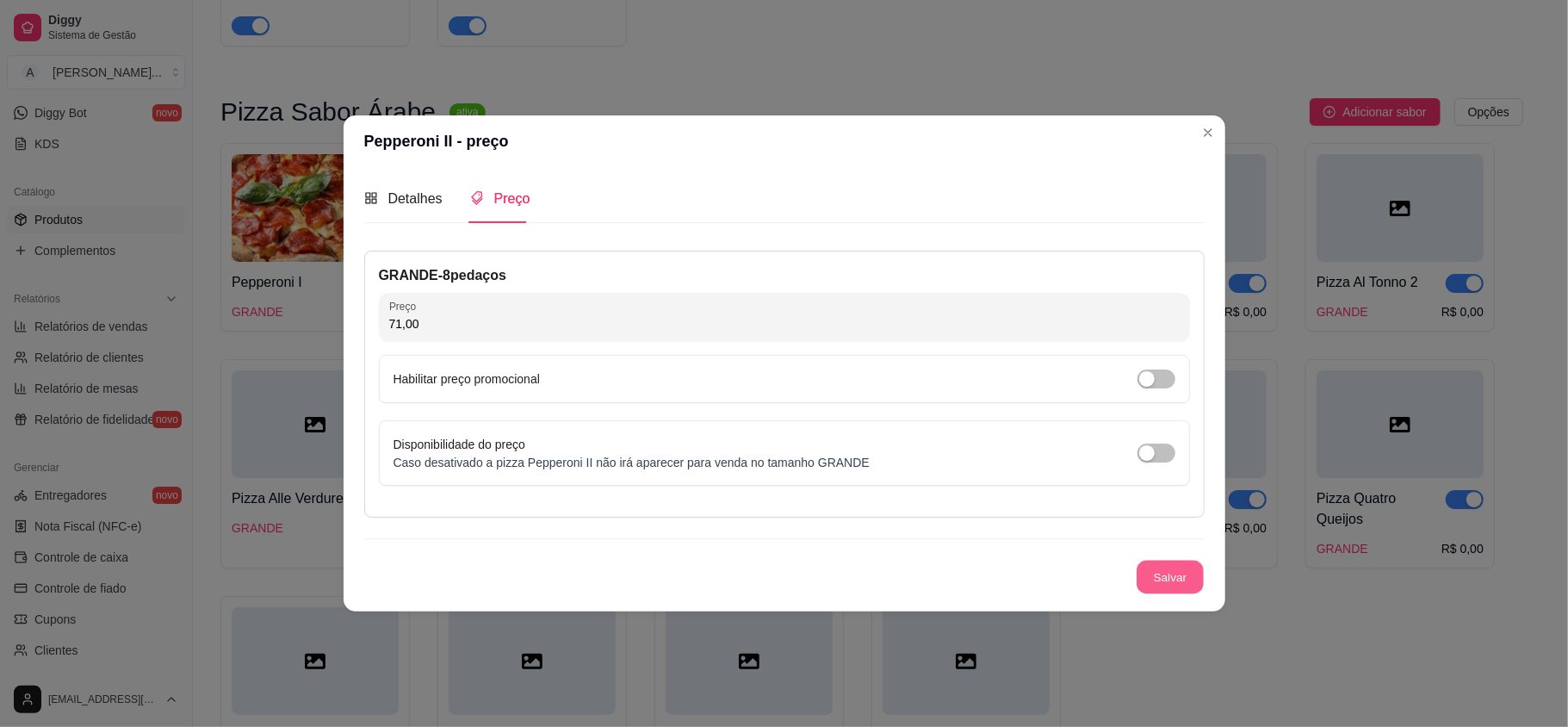
click at [1169, 569] on button "Salvar" at bounding box center [1170, 577] width 67 height 34
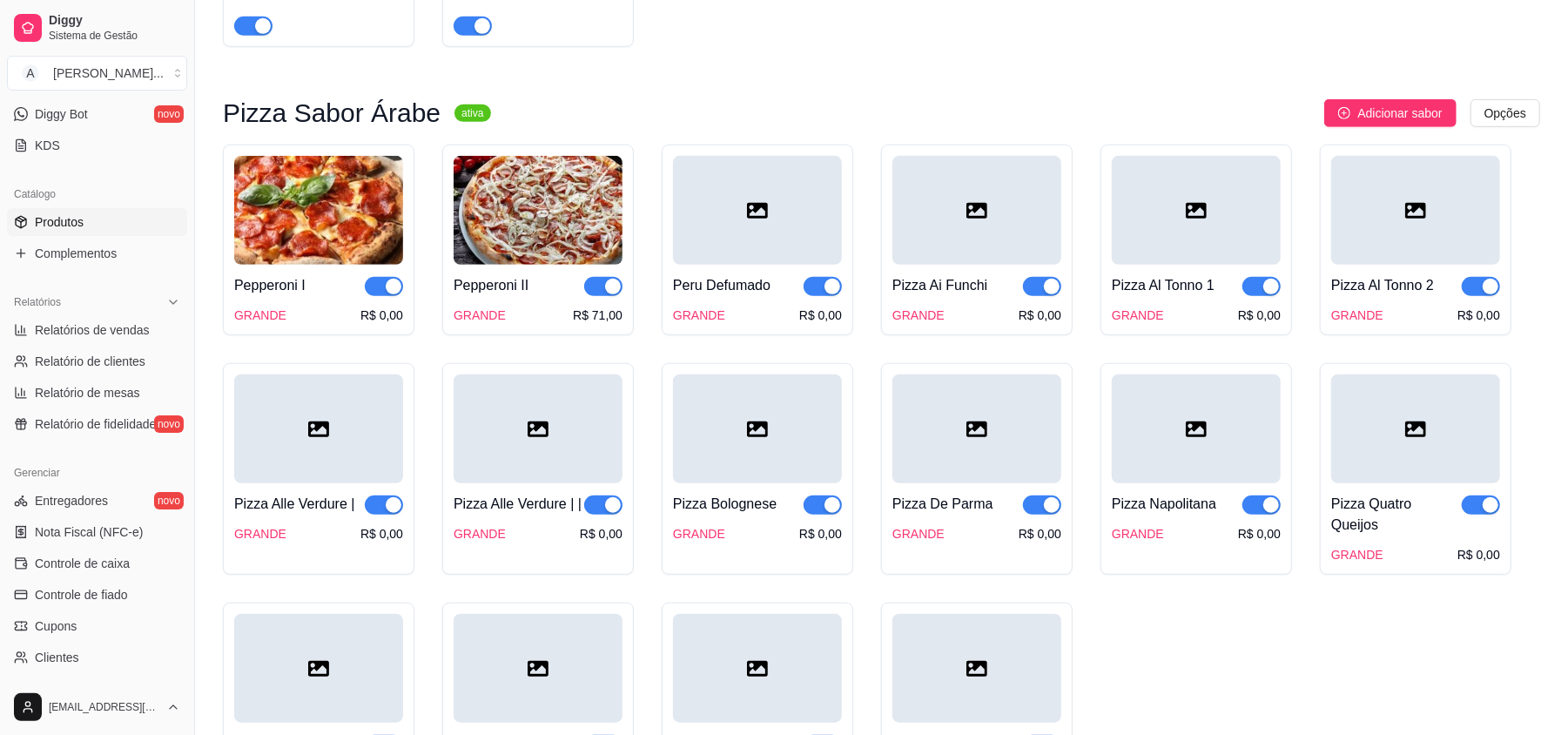
click at [327, 220] on img at bounding box center [318, 210] width 169 height 108
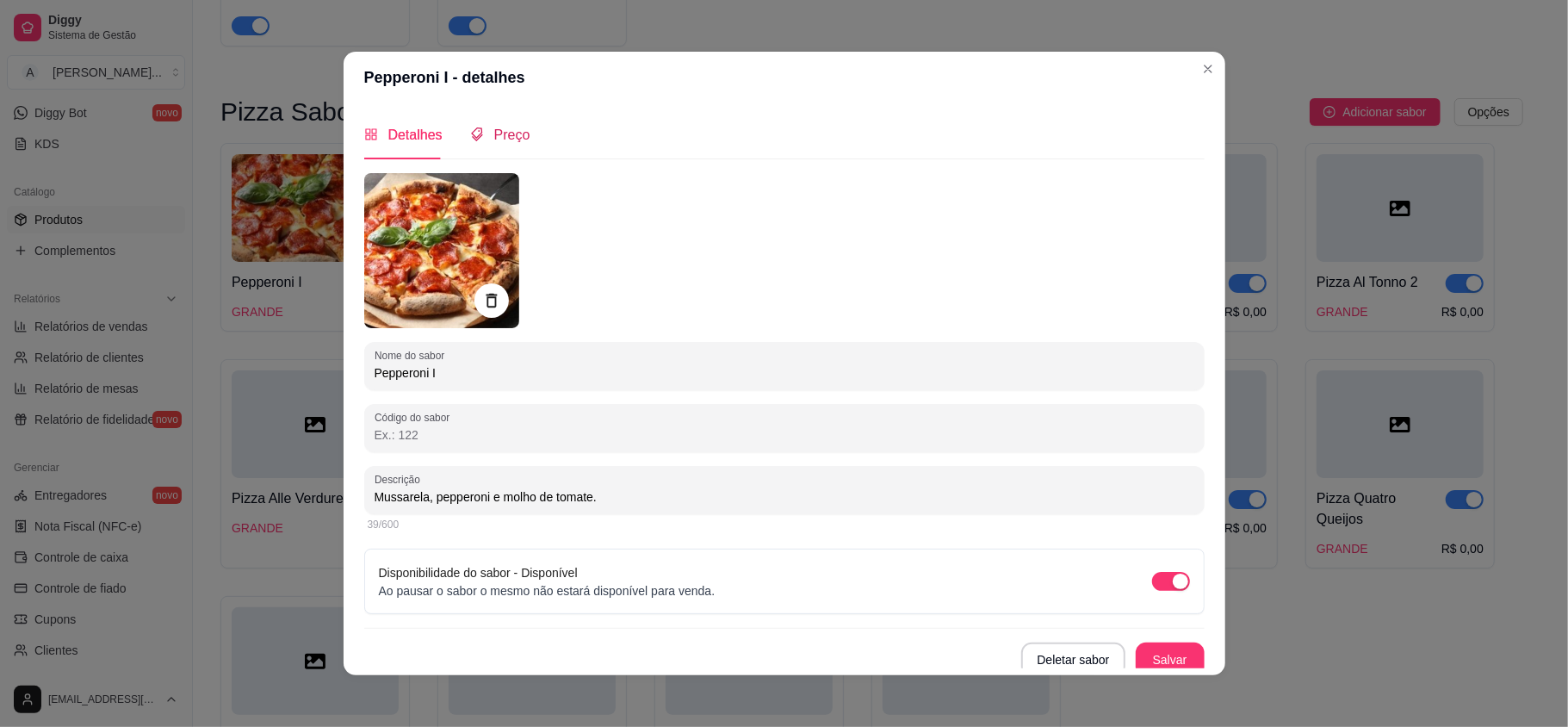
click at [481, 145] on div "Preço" at bounding box center [500, 134] width 61 height 49
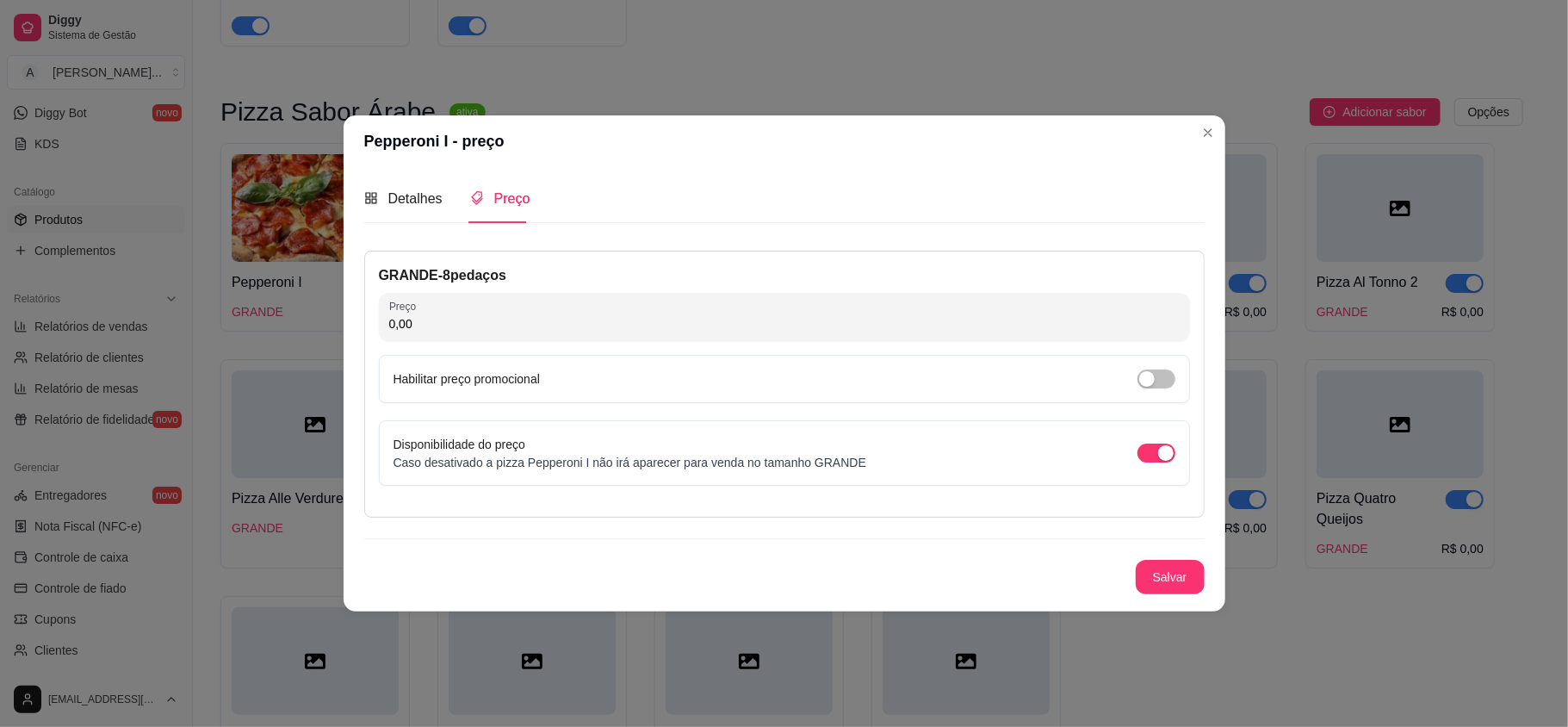
drag, startPoint x: 415, startPoint y: 319, endPoint x: 328, endPoint y: 335, distance: 88.5
click at [328, 335] on div "Pepperoni I - preço Detalhes Preço Nome do sabor Pepperoni I Código do sabor De…" at bounding box center [784, 363] width 1568 height 727
type input "69,00"
click at [1188, 579] on button "Salvar" at bounding box center [1170, 577] width 69 height 35
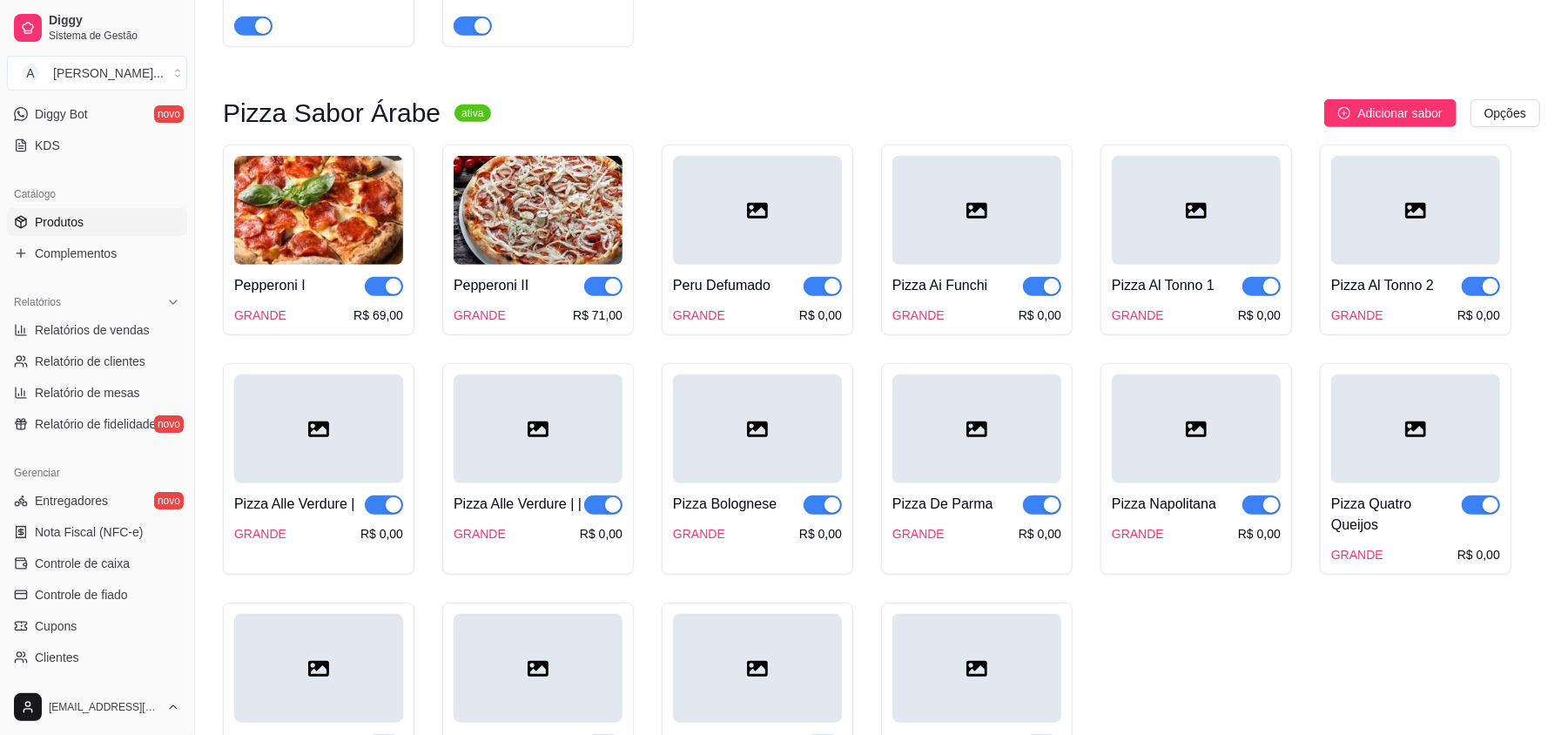
click at [517, 251] on img at bounding box center [538, 210] width 169 height 108
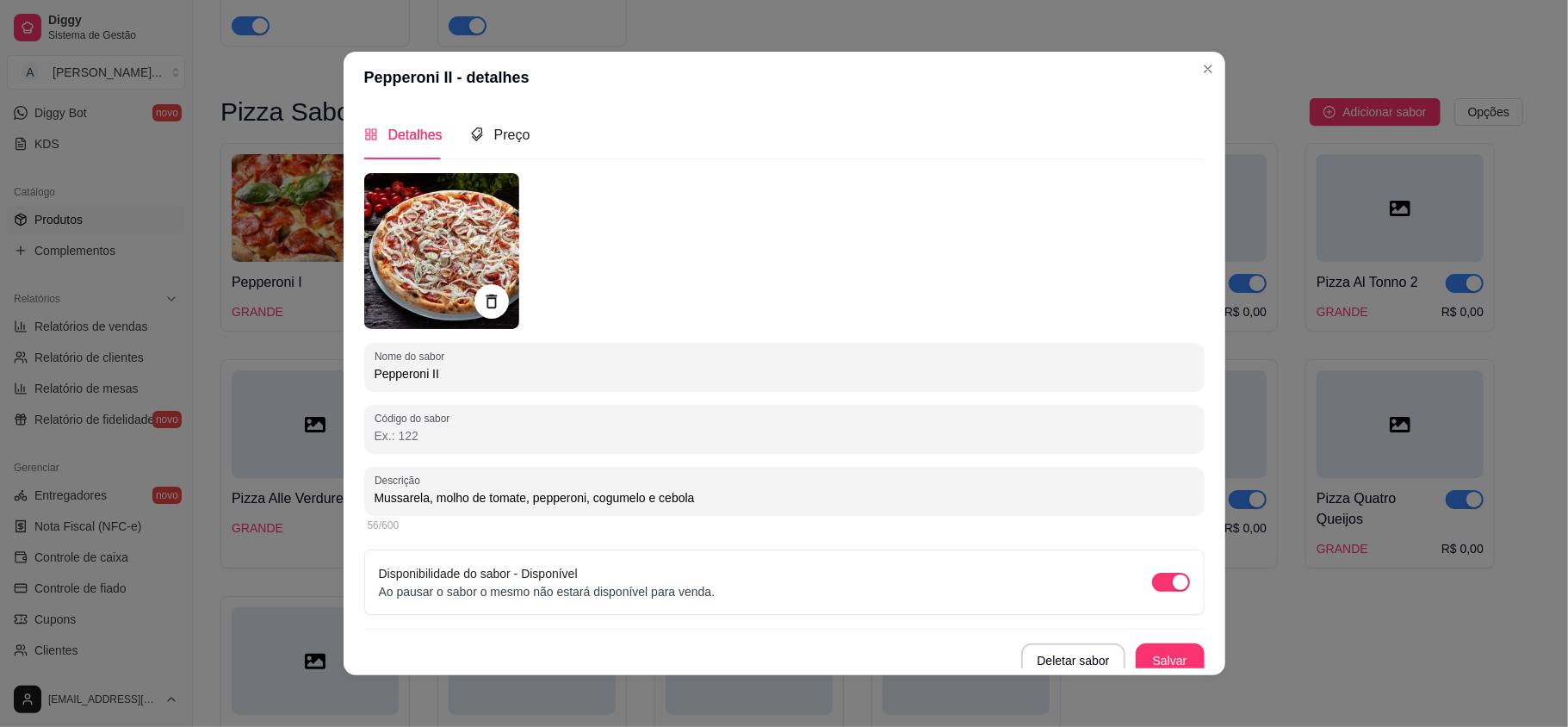
click at [501, 122] on div "Preço" at bounding box center [500, 134] width 61 height 49
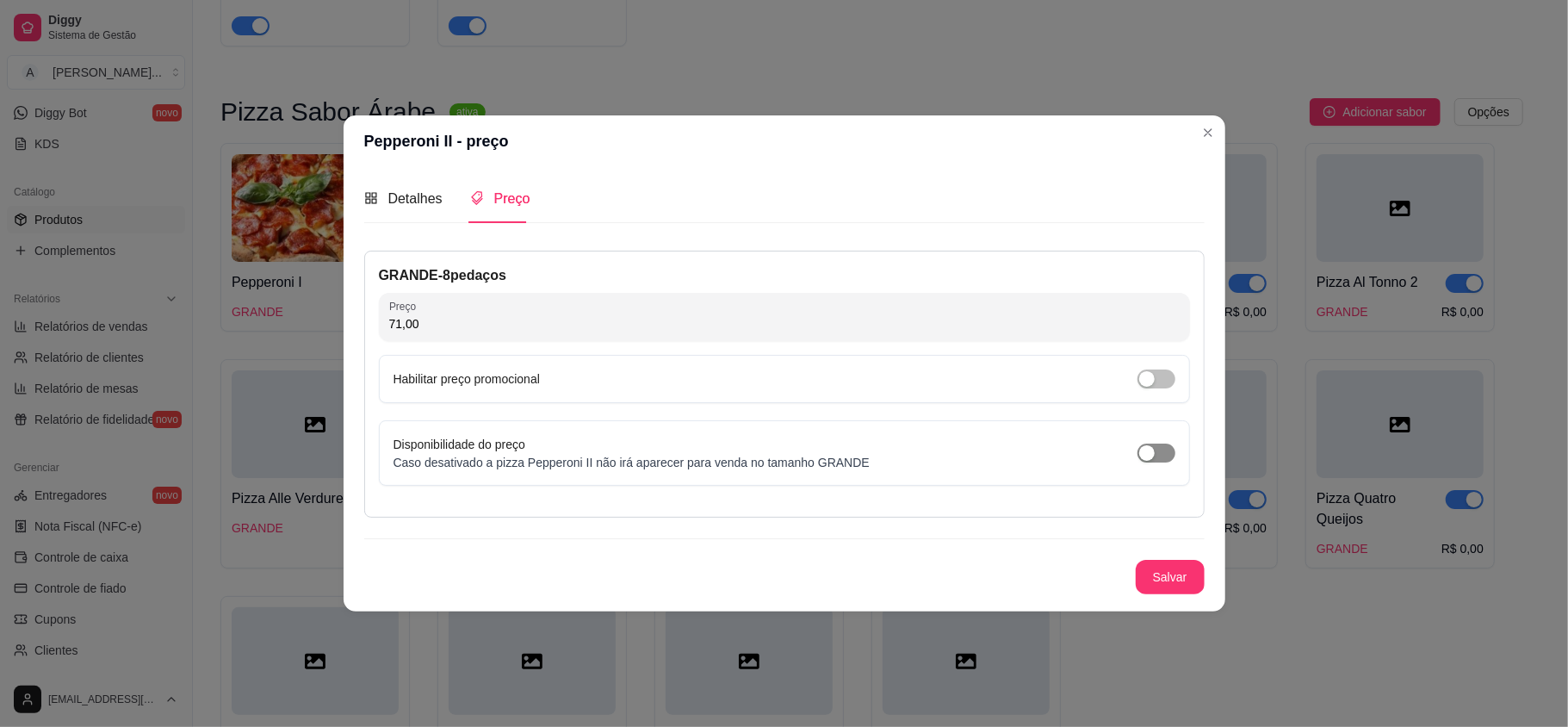
click at [1166, 449] on span "button" at bounding box center [1157, 453] width 38 height 19
click at [1172, 571] on button "Salvar" at bounding box center [1170, 577] width 69 height 35
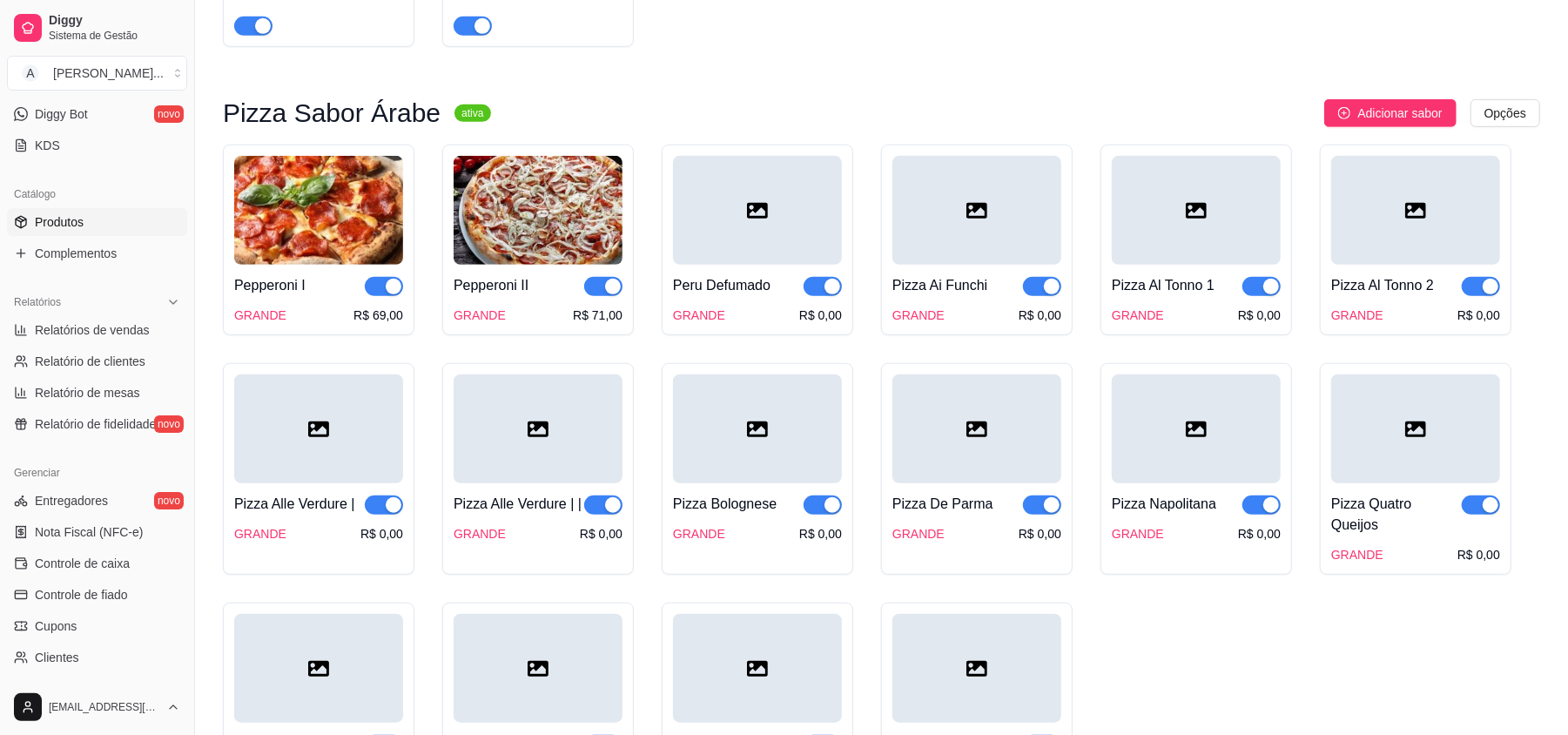
click at [450, 246] on div "Pepperoni II GRANDE R$ 71,00" at bounding box center [538, 239] width 191 height 191
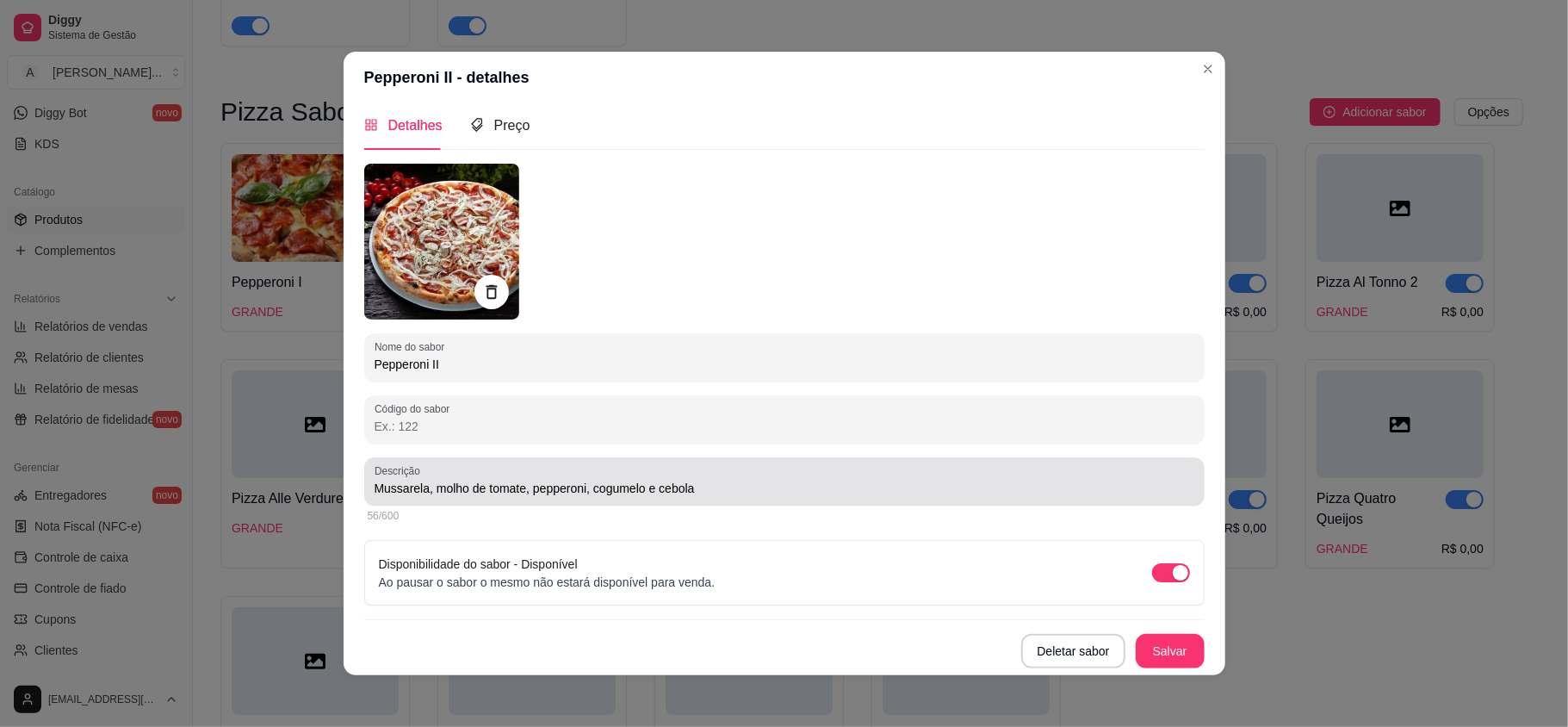
scroll to position [3, 0]
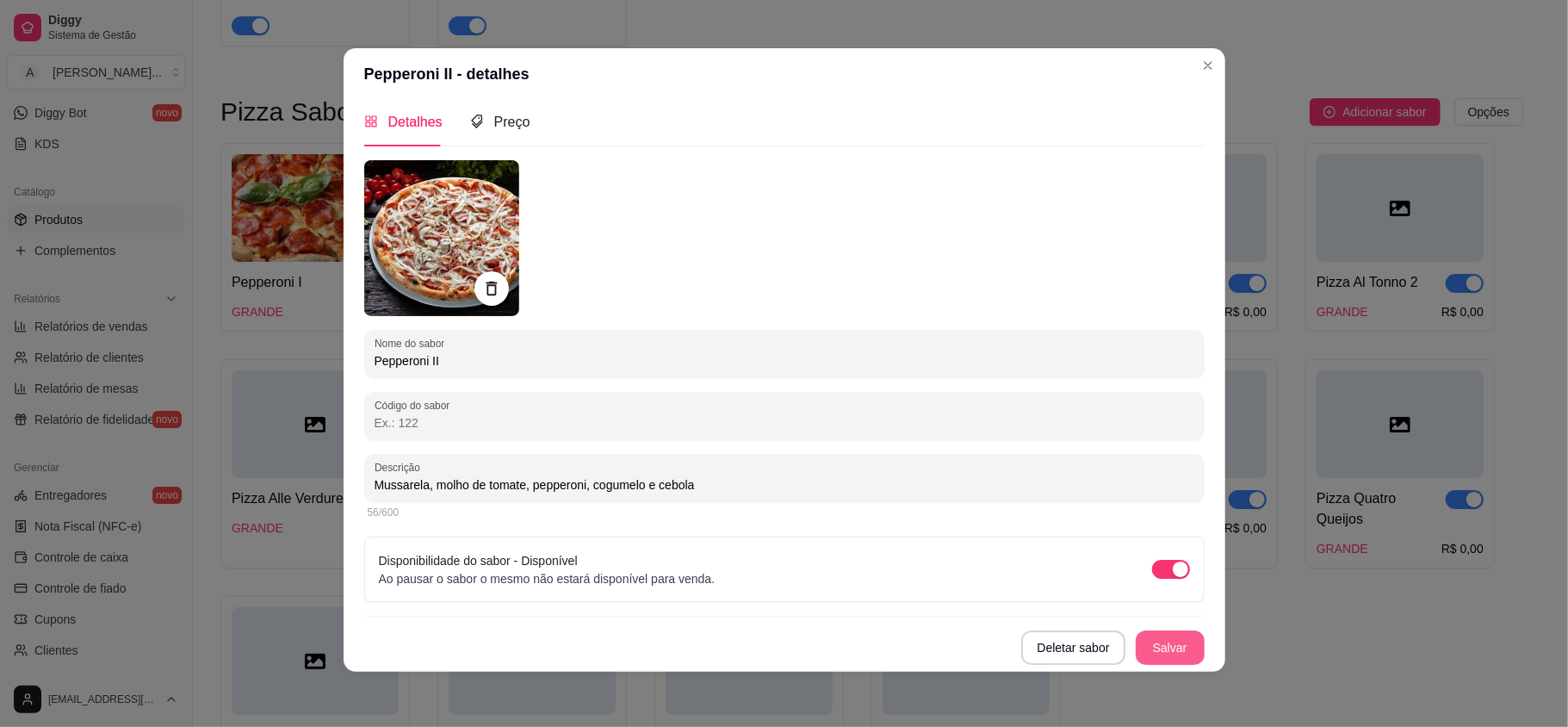
click at [1138, 639] on button "Salvar" at bounding box center [1170, 647] width 69 height 35
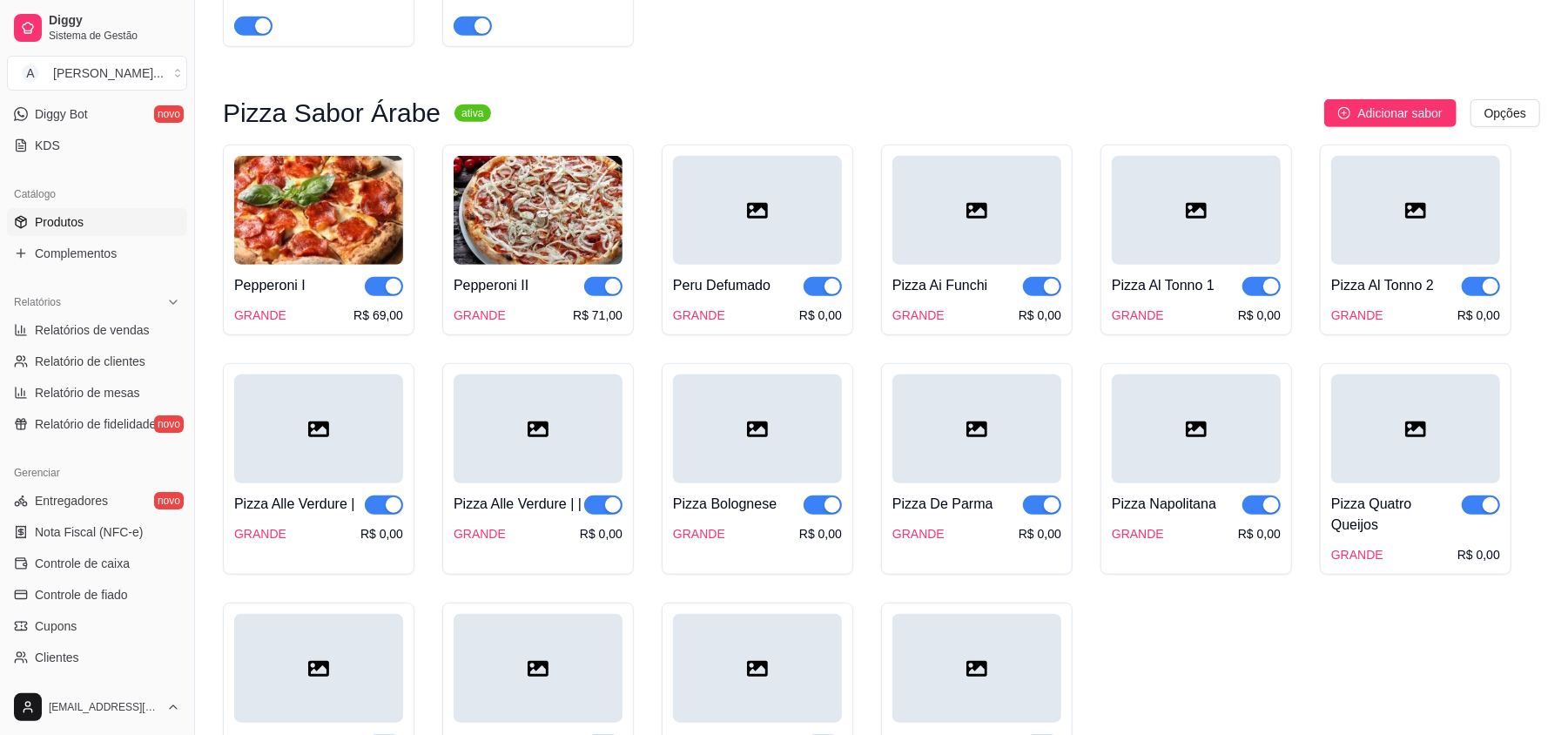
click at [730, 224] on div at bounding box center [757, 210] width 169 height 108
click at [697, 224] on div at bounding box center [757, 210] width 169 height 108
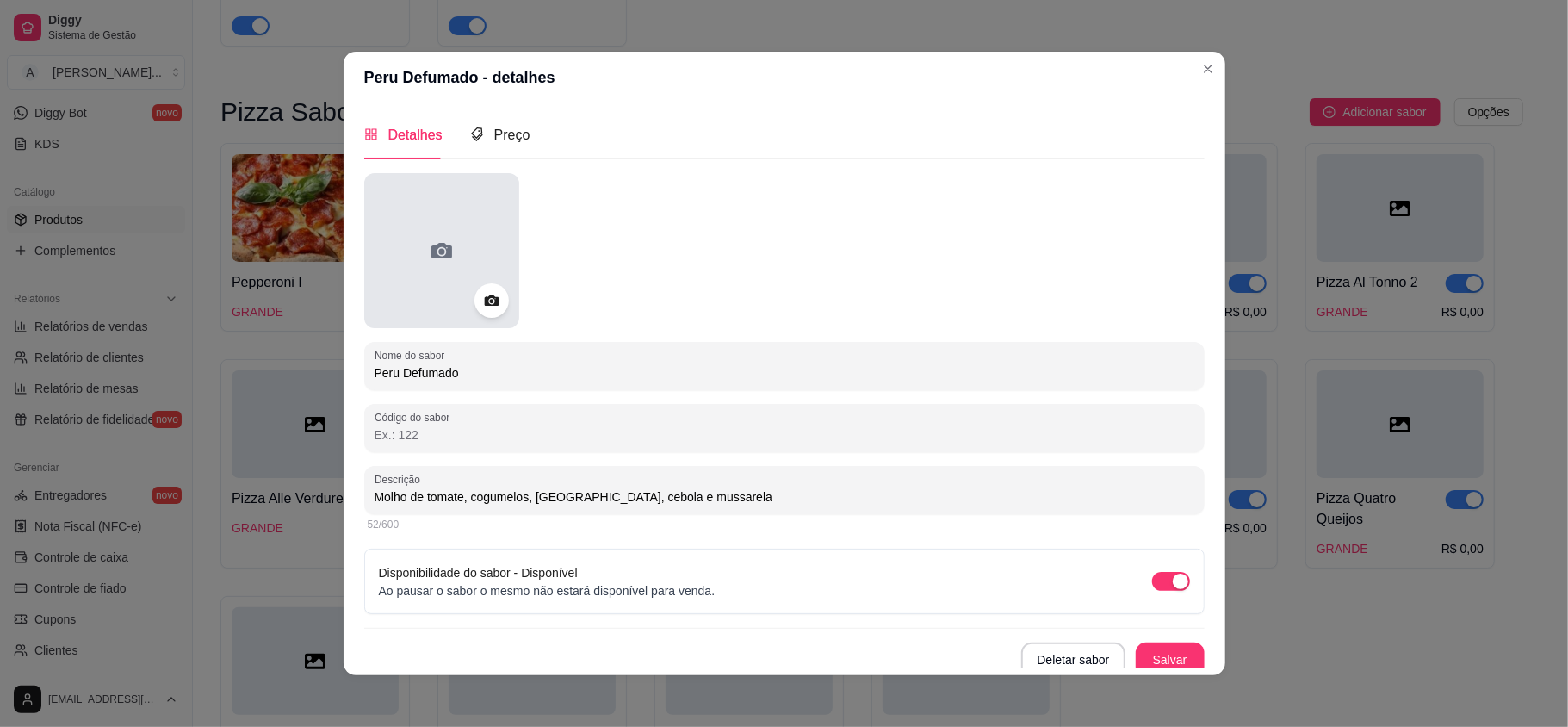
click at [446, 253] on div at bounding box center [441, 250] width 155 height 155
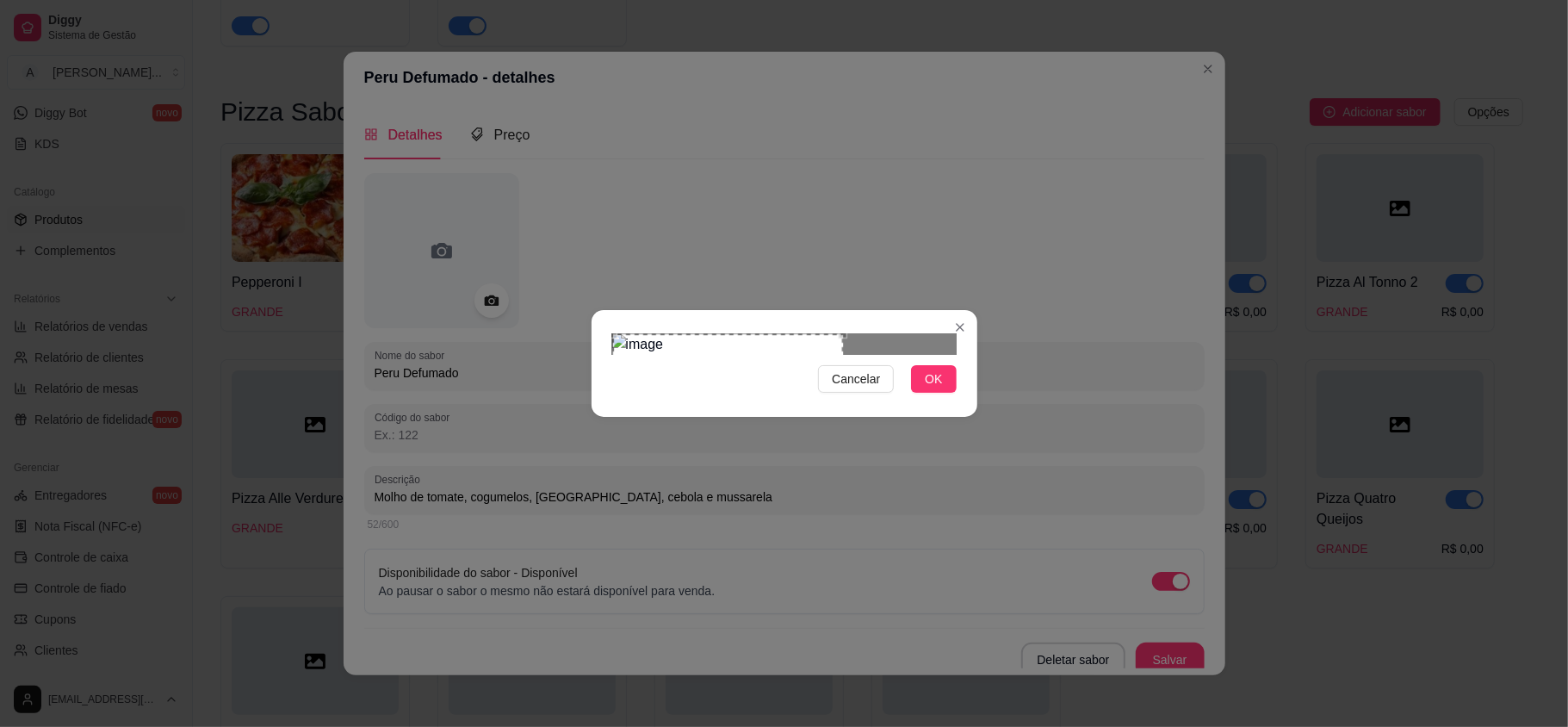
click at [802, 438] on div "Use the arrow keys to move the crop selection area" at bounding box center [728, 449] width 230 height 230
click at [925, 388] on span "OK" at bounding box center [934, 379] width 17 height 19
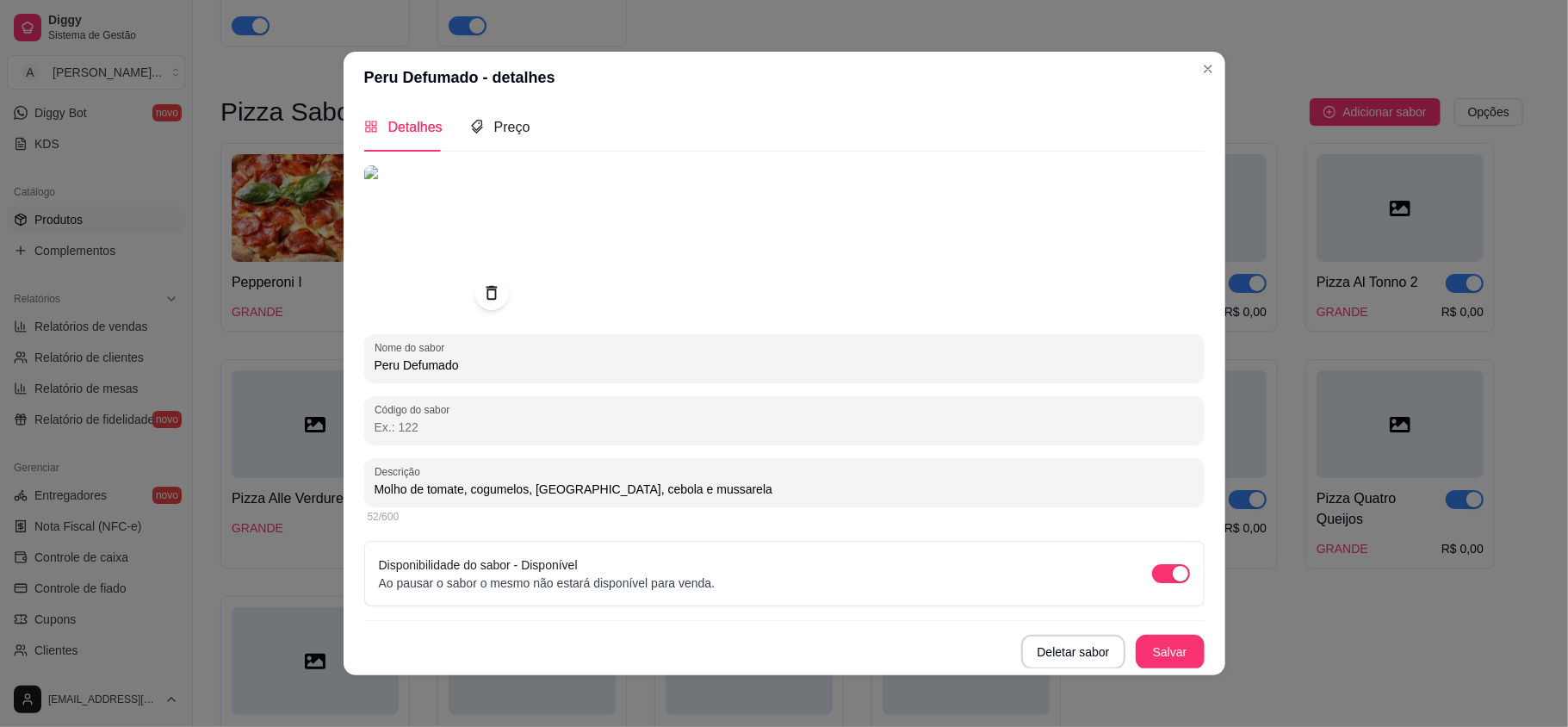
scroll to position [9, 0]
click at [459, 488] on input "Molho de tomate, cogumelos, [GEOGRAPHIC_DATA], cebola e mussarela" at bounding box center [784, 488] width 819 height 17
type input "Molho de tomate especial italiano, [GEOGRAPHIC_DATA], [GEOGRAPHIC_DATA], cebola…"
click at [514, 127] on span "Preço" at bounding box center [513, 125] width 36 height 15
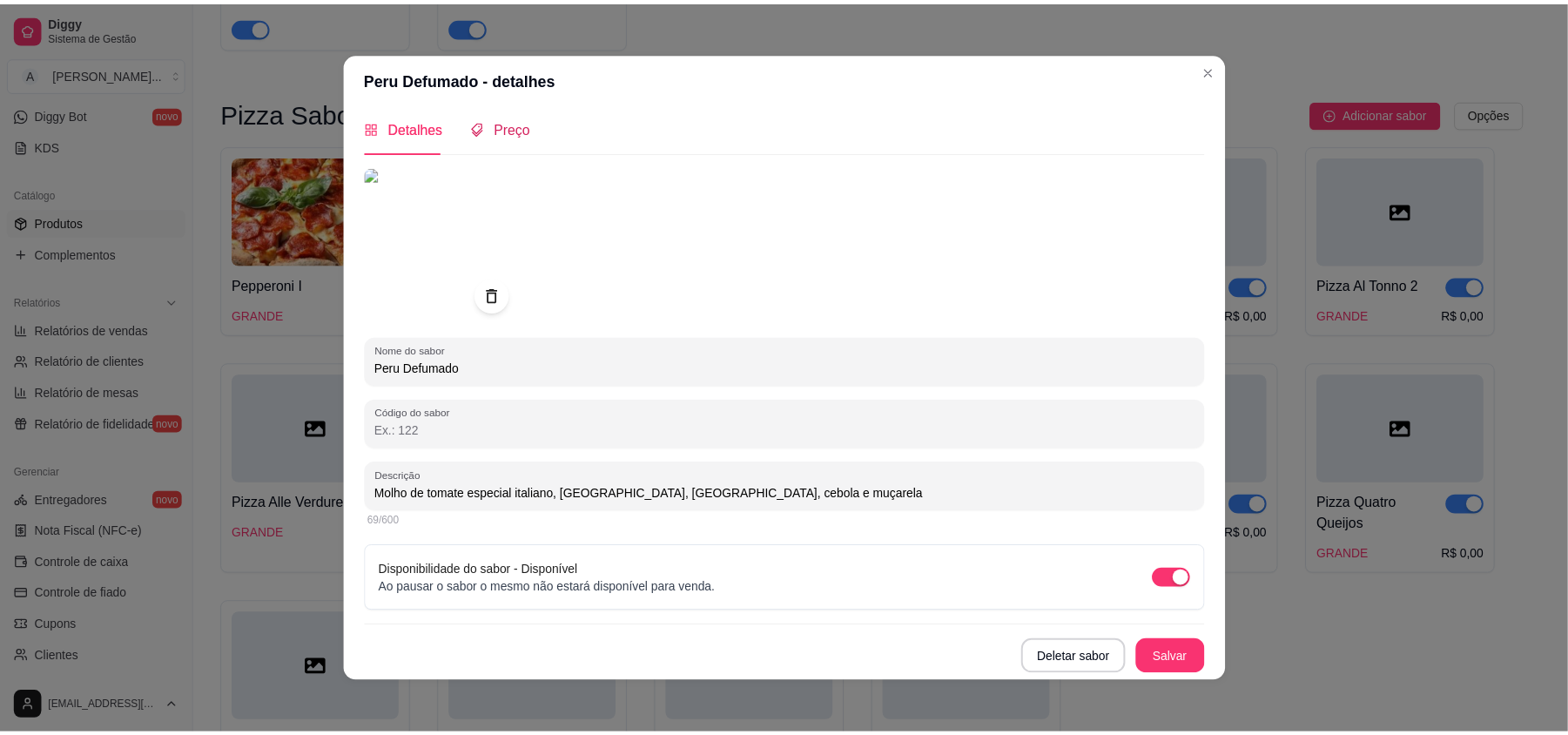
scroll to position [0, 0]
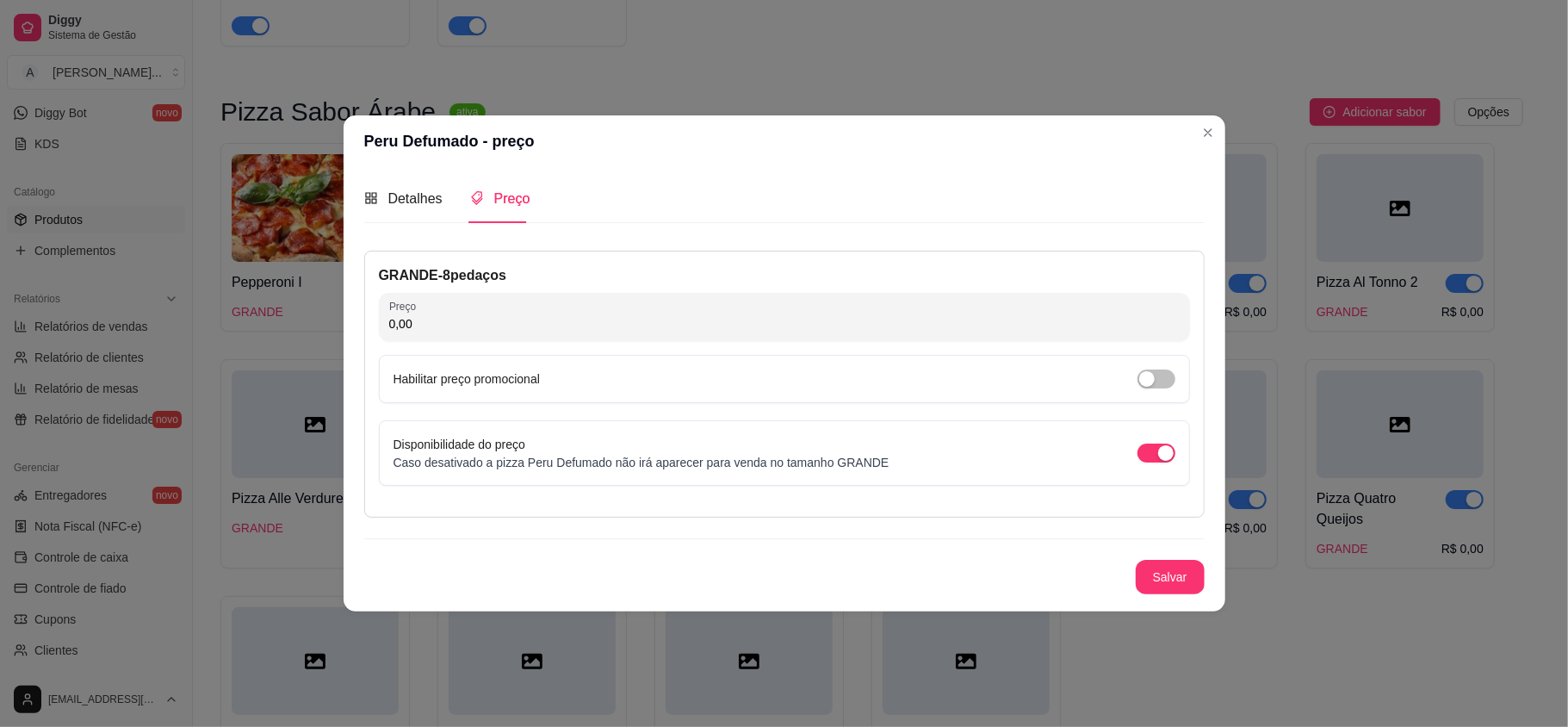
drag, startPoint x: 431, startPoint y: 322, endPoint x: 376, endPoint y: 317, distance: 55.2
click at [376, 317] on div "GRANDE - 8 pedaços Preço 0,00 Habilitar preço promocional Disponibilidade do pr…" at bounding box center [784, 384] width 840 height 267
type input "72,00"
click at [1154, 572] on button "Salvar" at bounding box center [1170, 577] width 67 height 34
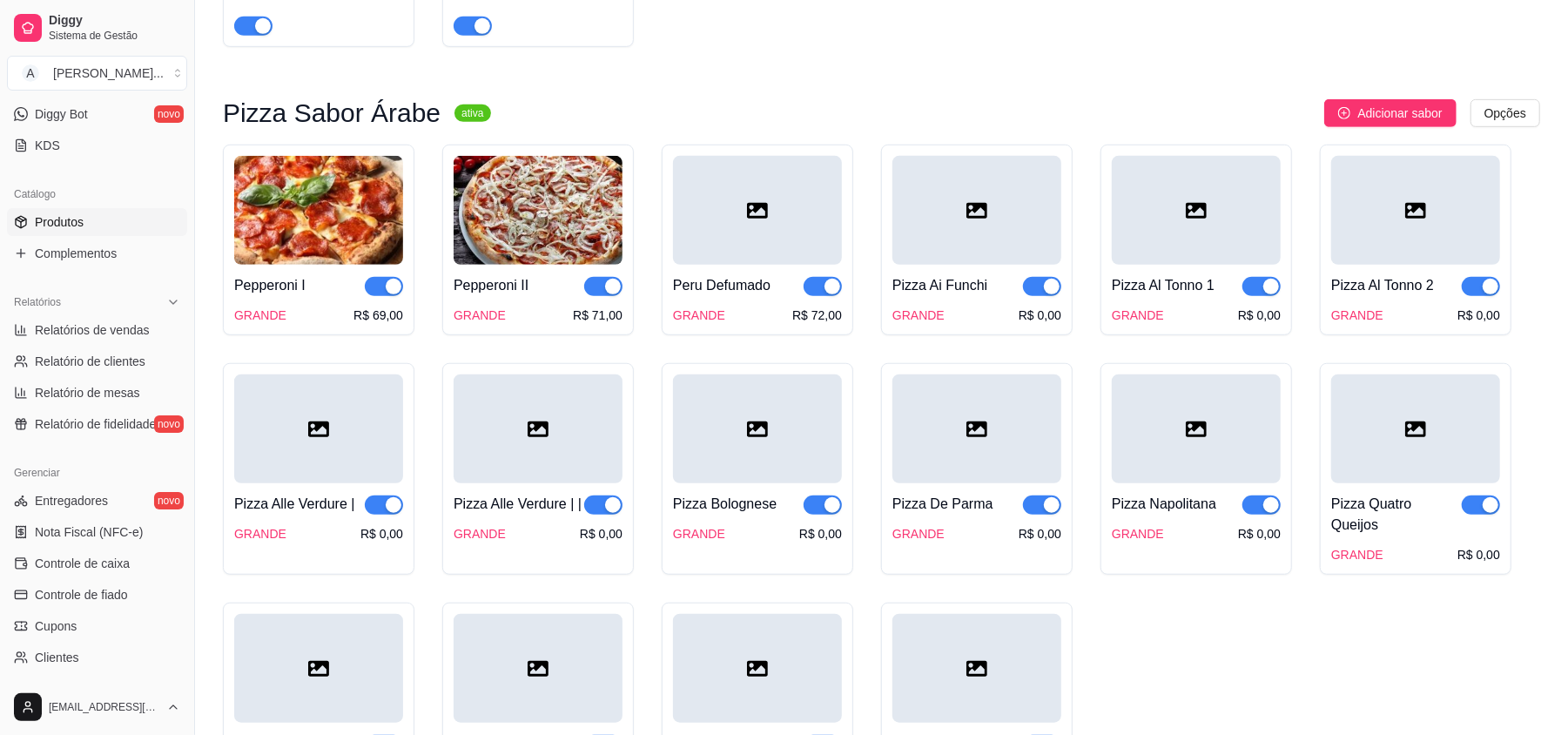
click at [757, 211] on icon at bounding box center [758, 211] width 21 height 16
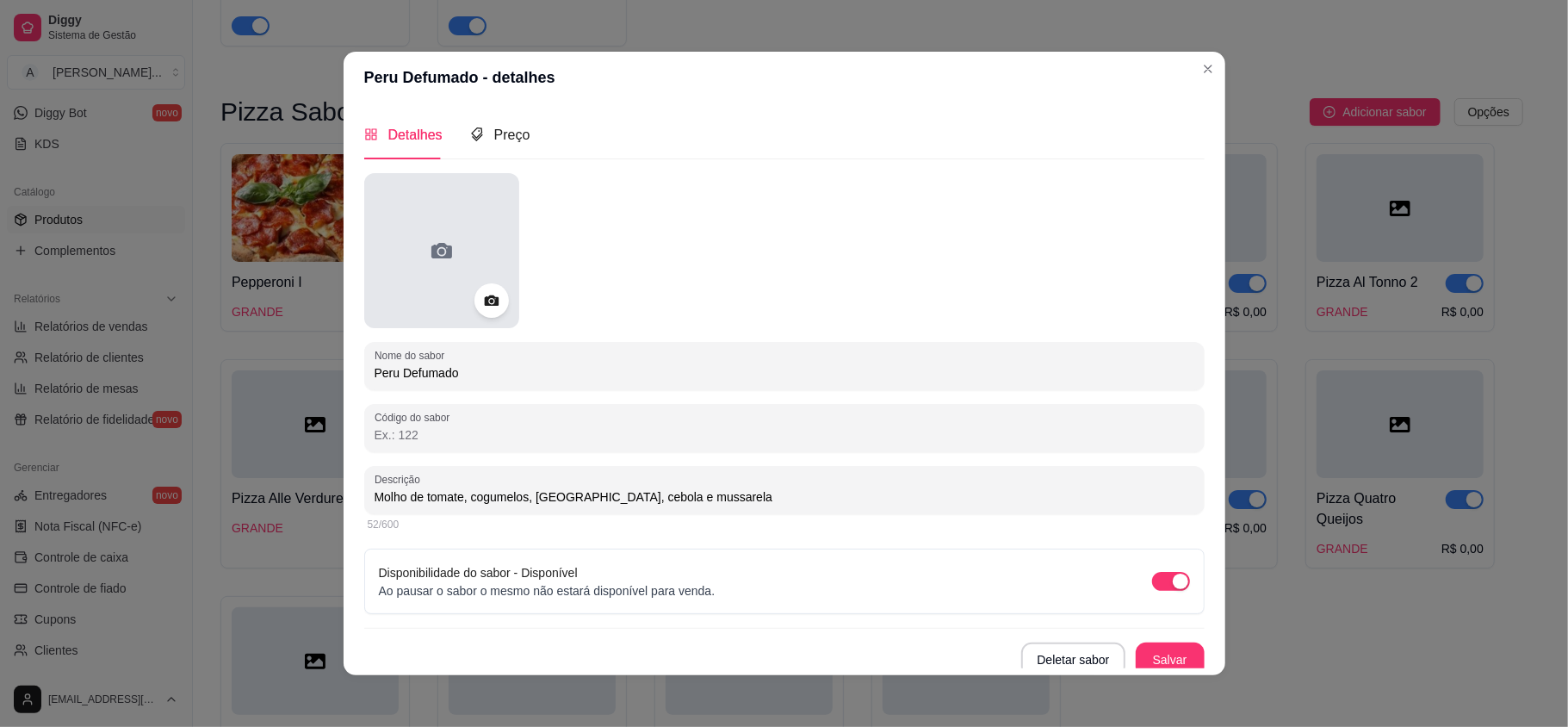
click at [452, 229] on div at bounding box center [441, 250] width 155 height 155
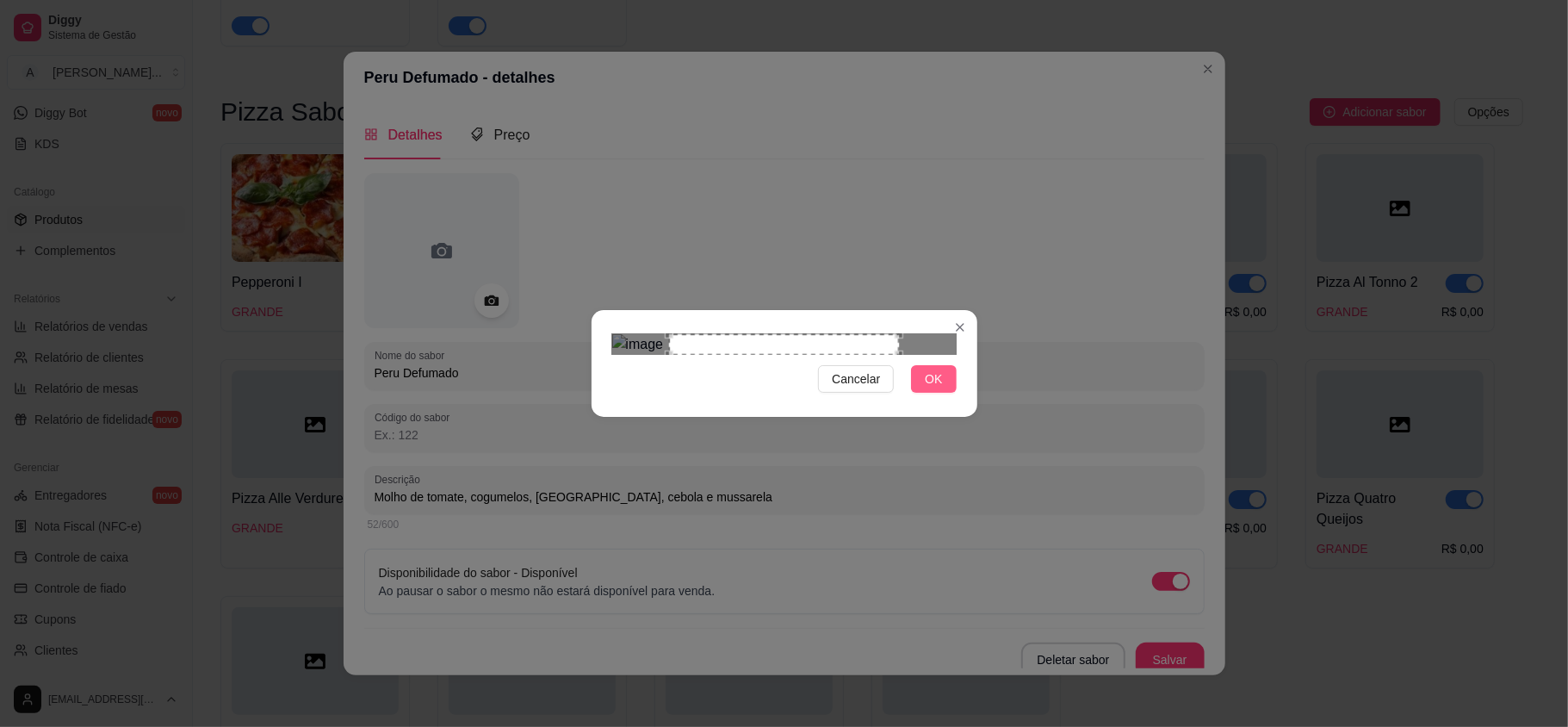
click at [932, 388] on span "OK" at bounding box center [934, 379] width 17 height 19
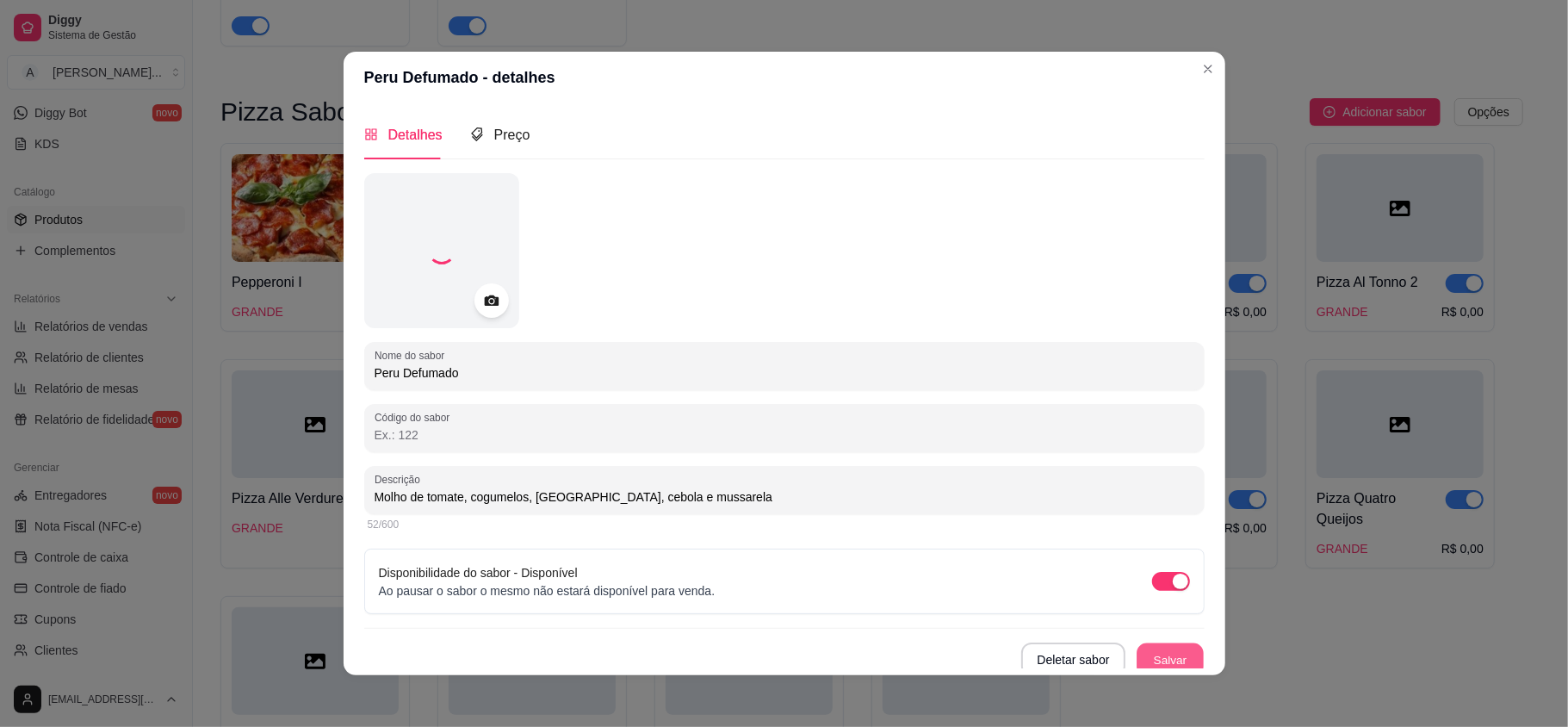
click at [1149, 647] on button "Salvar" at bounding box center [1170, 660] width 67 height 34
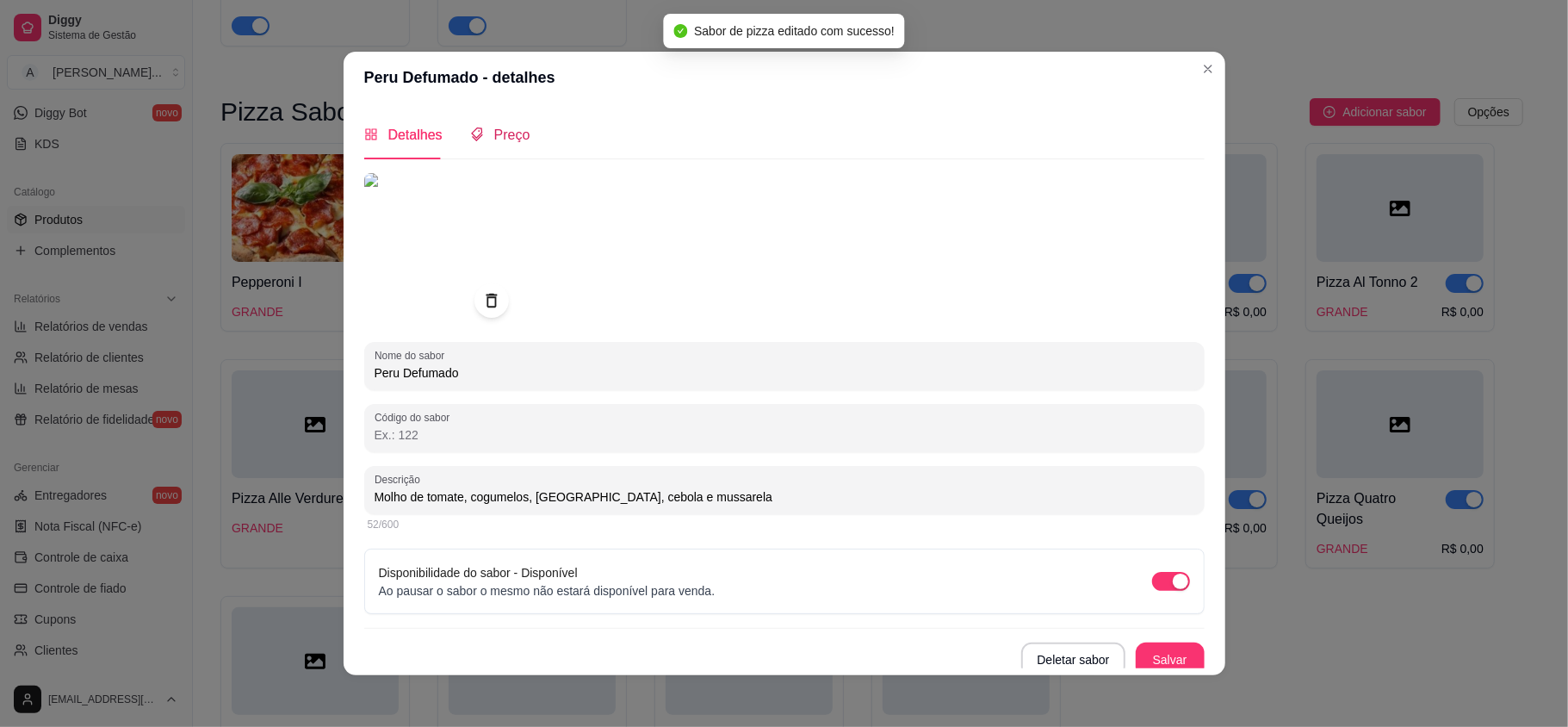
click at [494, 131] on span "Preço" at bounding box center [513, 134] width 36 height 15
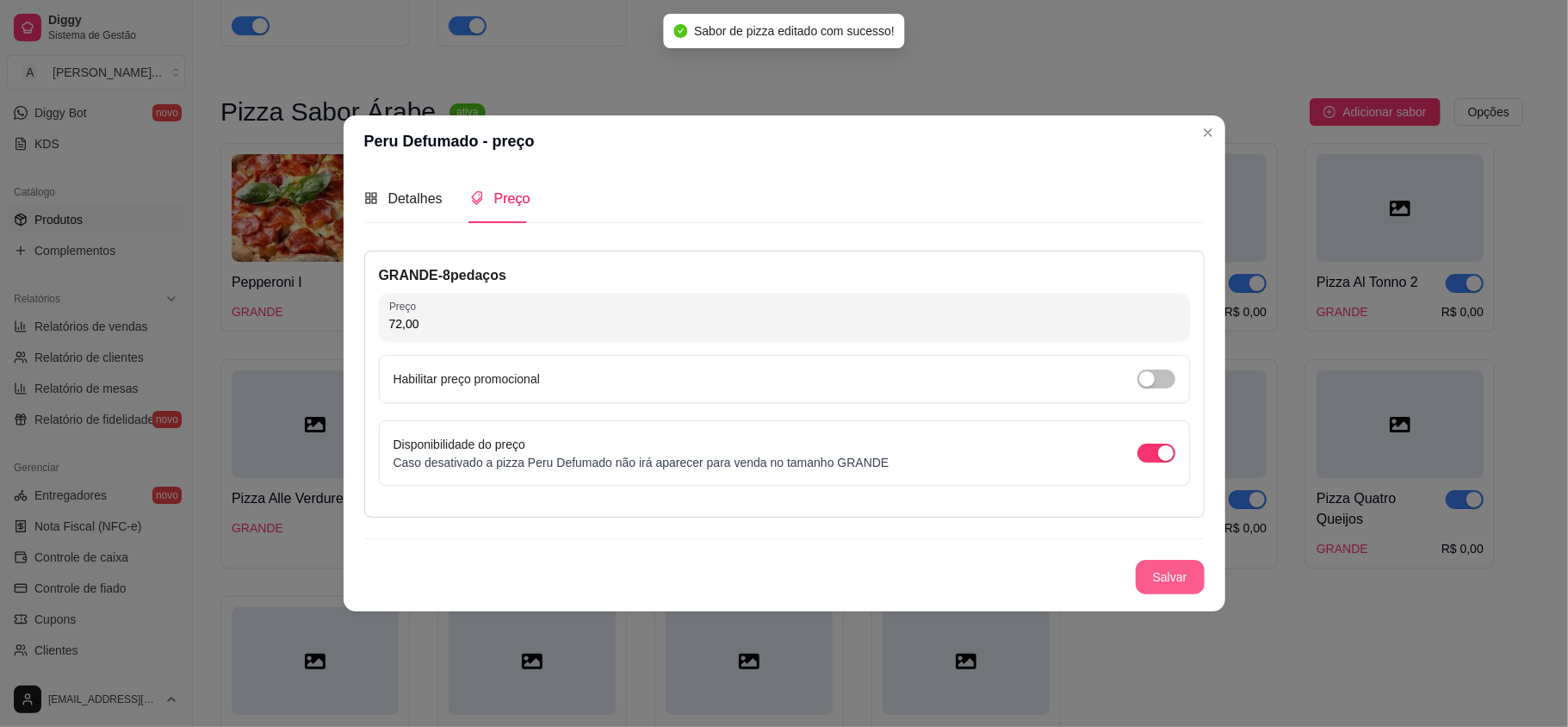
click at [1161, 584] on button "Salvar" at bounding box center [1170, 577] width 69 height 35
click at [1196, 143] on header "Peru Defumado - preço" at bounding box center [784, 141] width 882 height 52
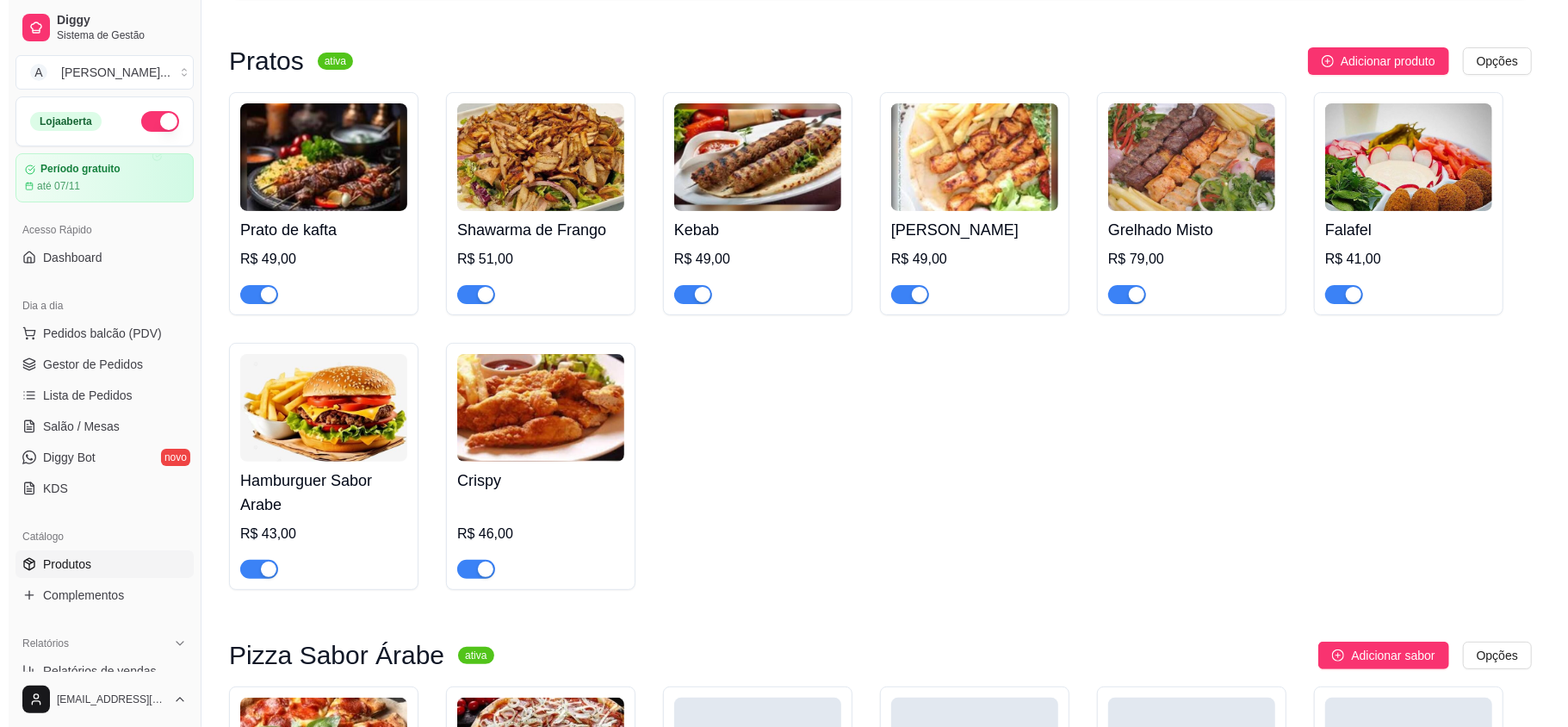
scroll to position [689, 0]
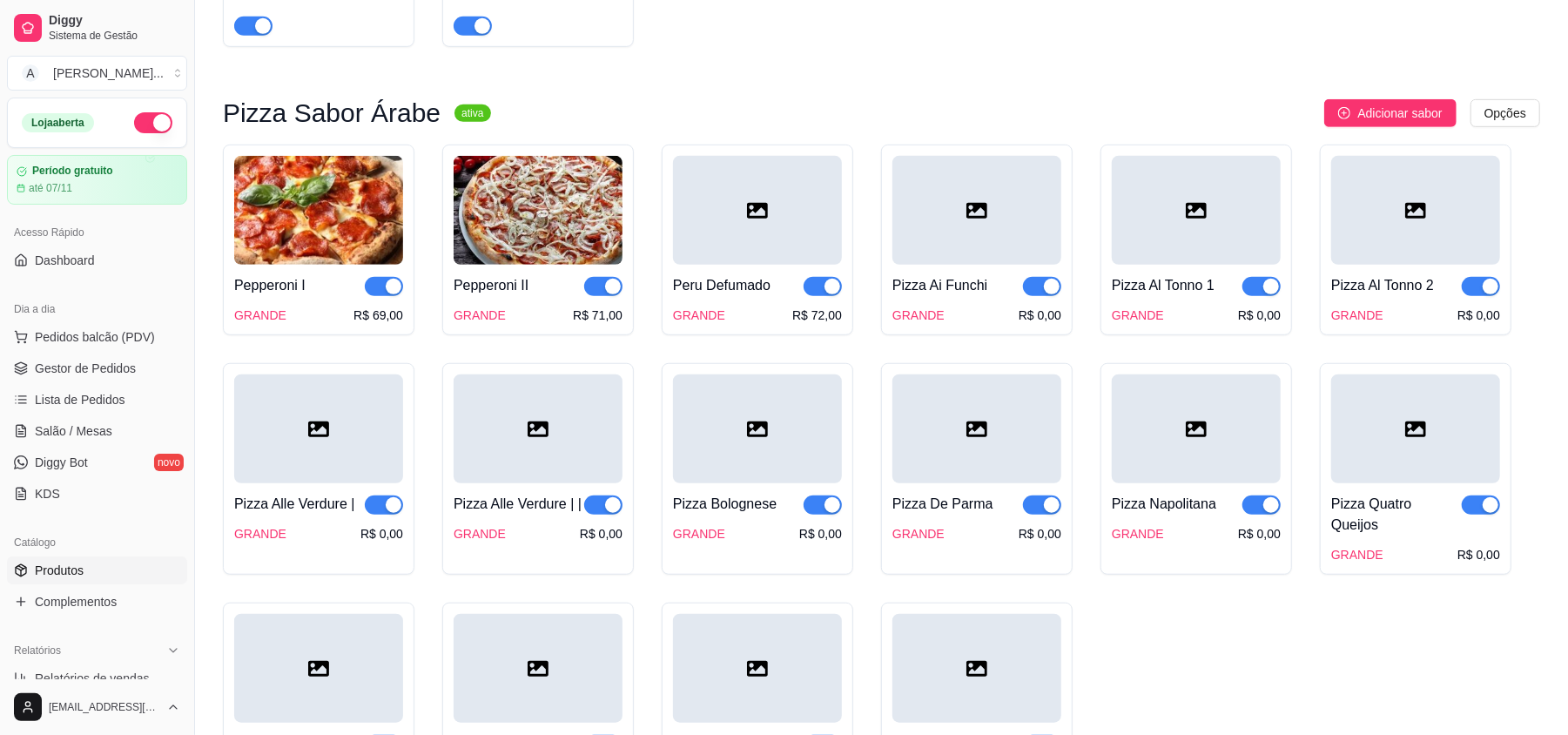
click at [743, 216] on div at bounding box center [757, 210] width 169 height 108
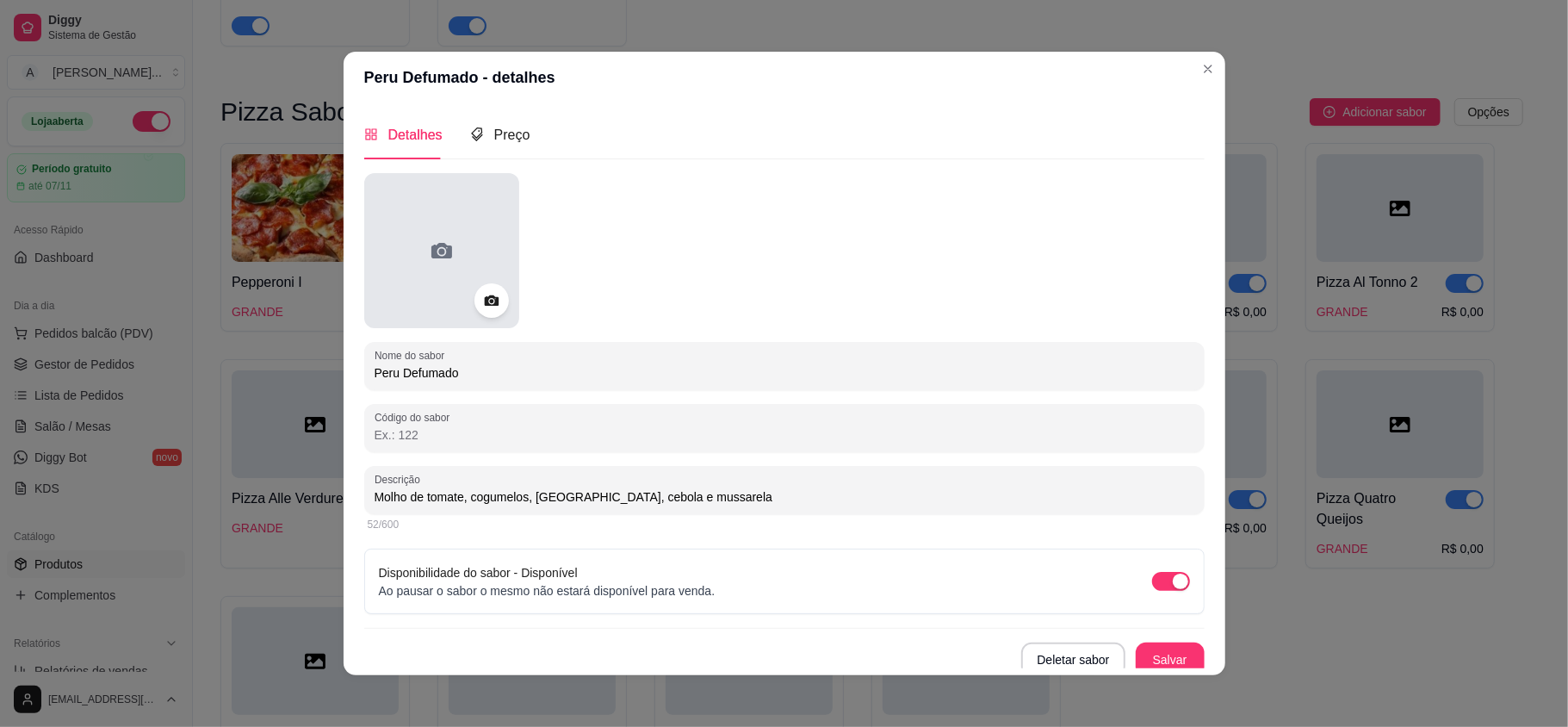
click at [474, 280] on div at bounding box center [441, 250] width 155 height 155
click at [393, 221] on div at bounding box center [441, 250] width 155 height 155
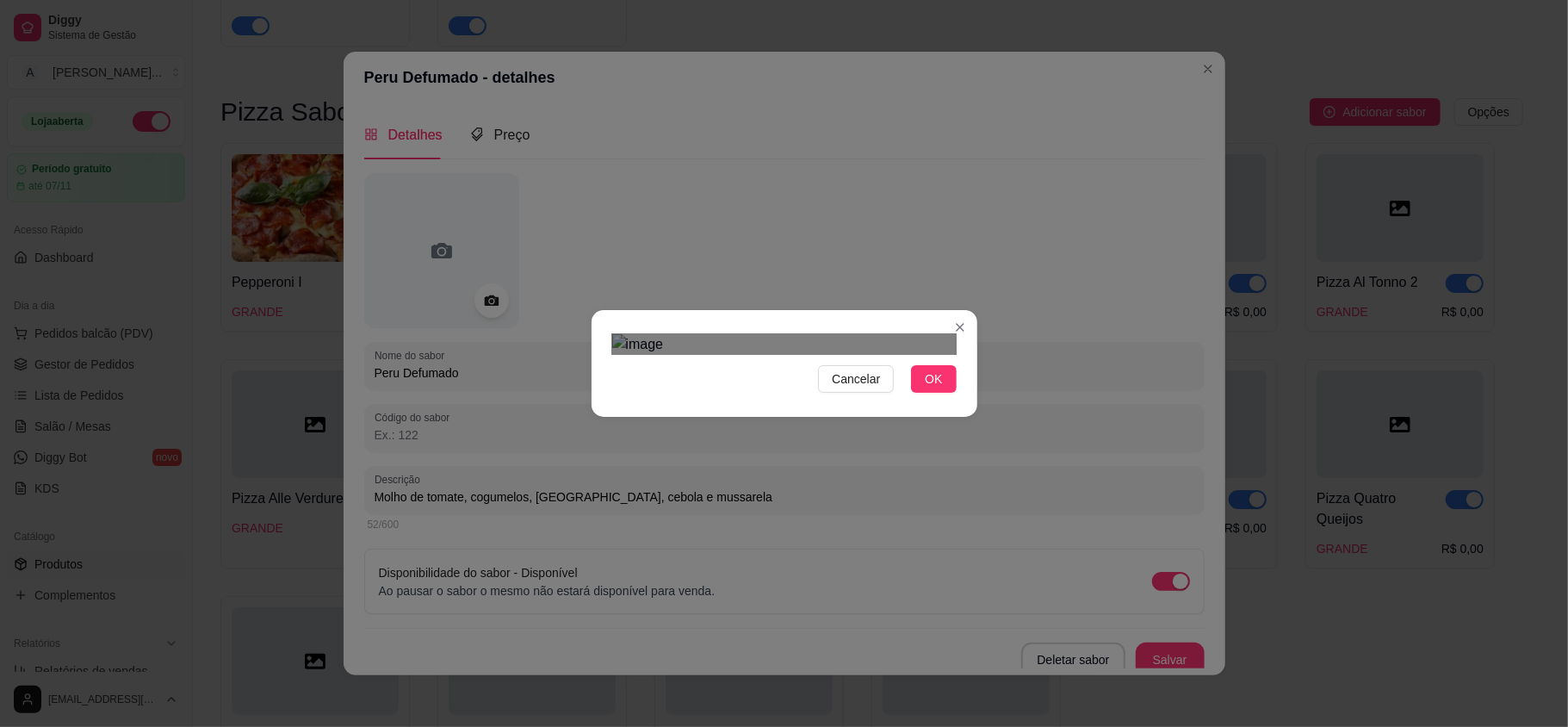
click at [779, 368] on div "Use the arrow keys to move the crop selection area" at bounding box center [704, 443] width 151 height 151
click at [613, 310] on section "Cancelar OK" at bounding box center [784, 363] width 386 height 106
click at [788, 528] on div "Use the arrow keys to move the south east drag handle to change the crop select…" at bounding box center [788, 528] width 0 height 0
click at [921, 392] on button "OK" at bounding box center [934, 379] width 45 height 28
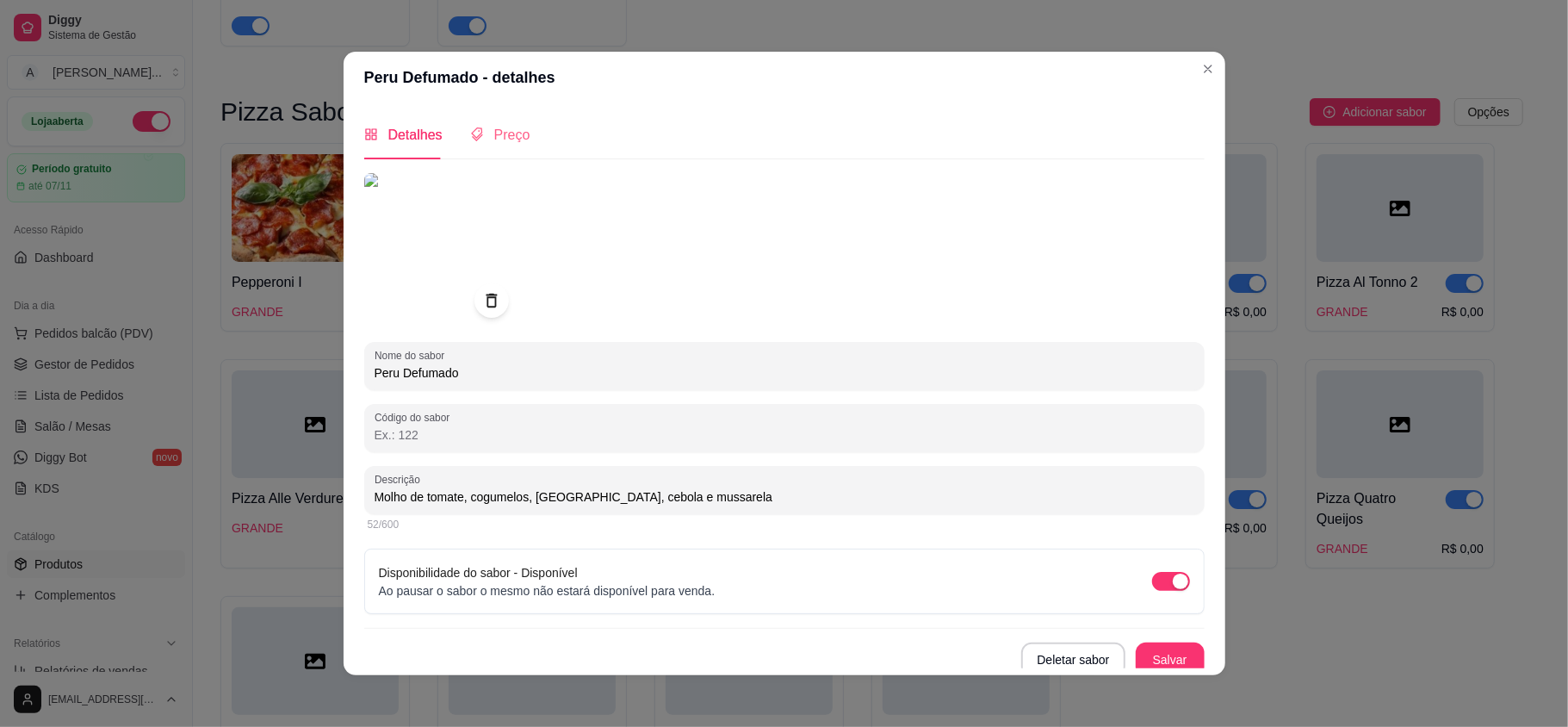
click at [501, 118] on div "Preço" at bounding box center [500, 134] width 61 height 49
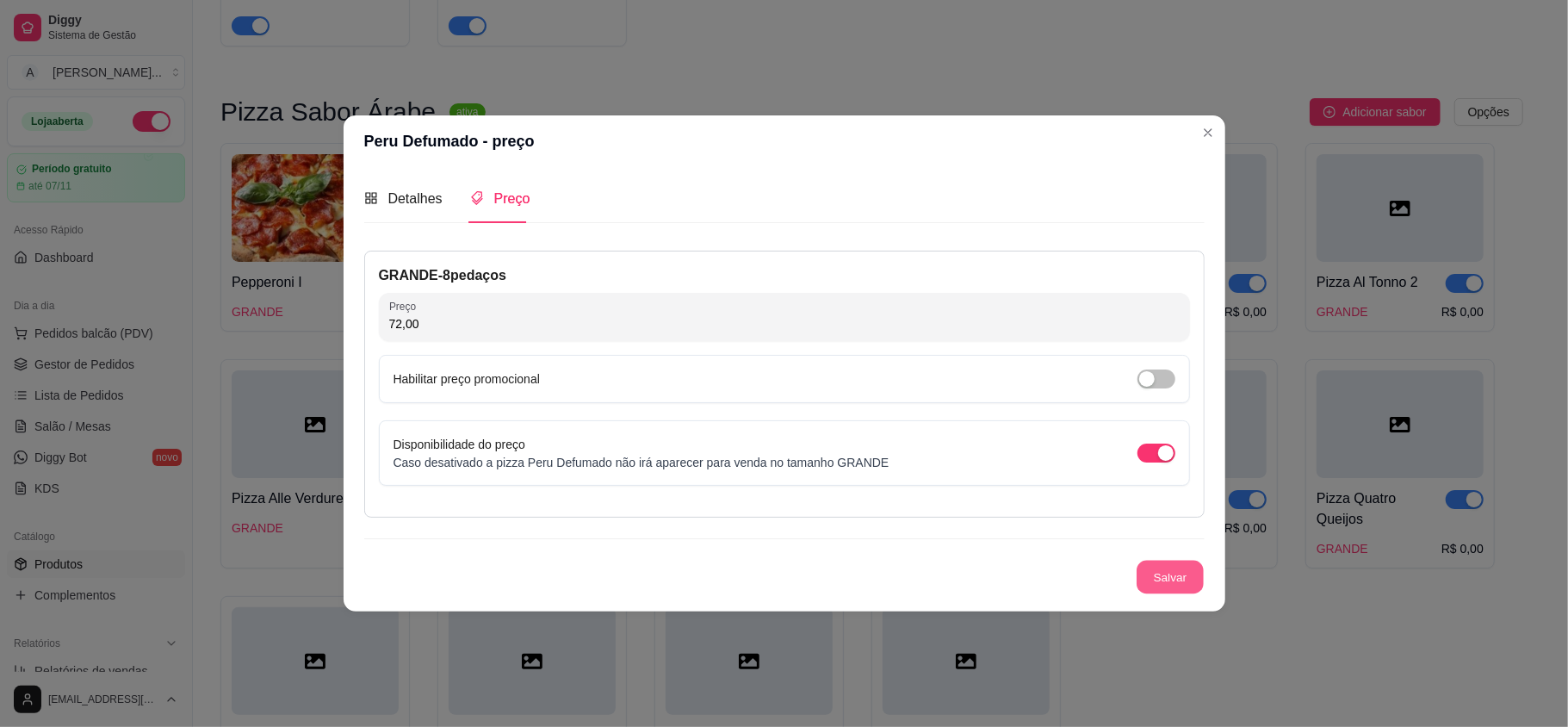
click at [1178, 573] on button "Salvar" at bounding box center [1170, 577] width 67 height 34
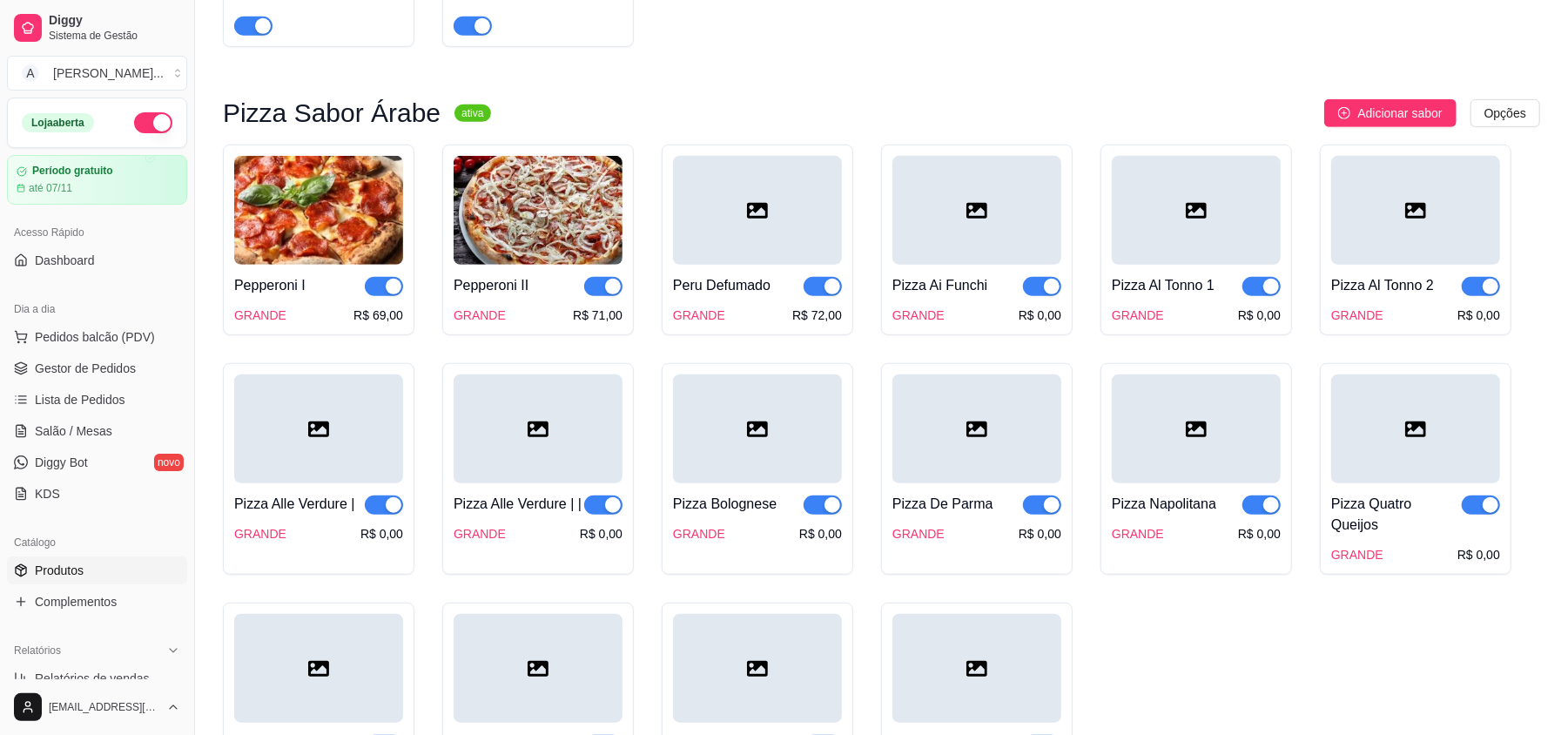
click at [697, 235] on div at bounding box center [757, 210] width 169 height 108
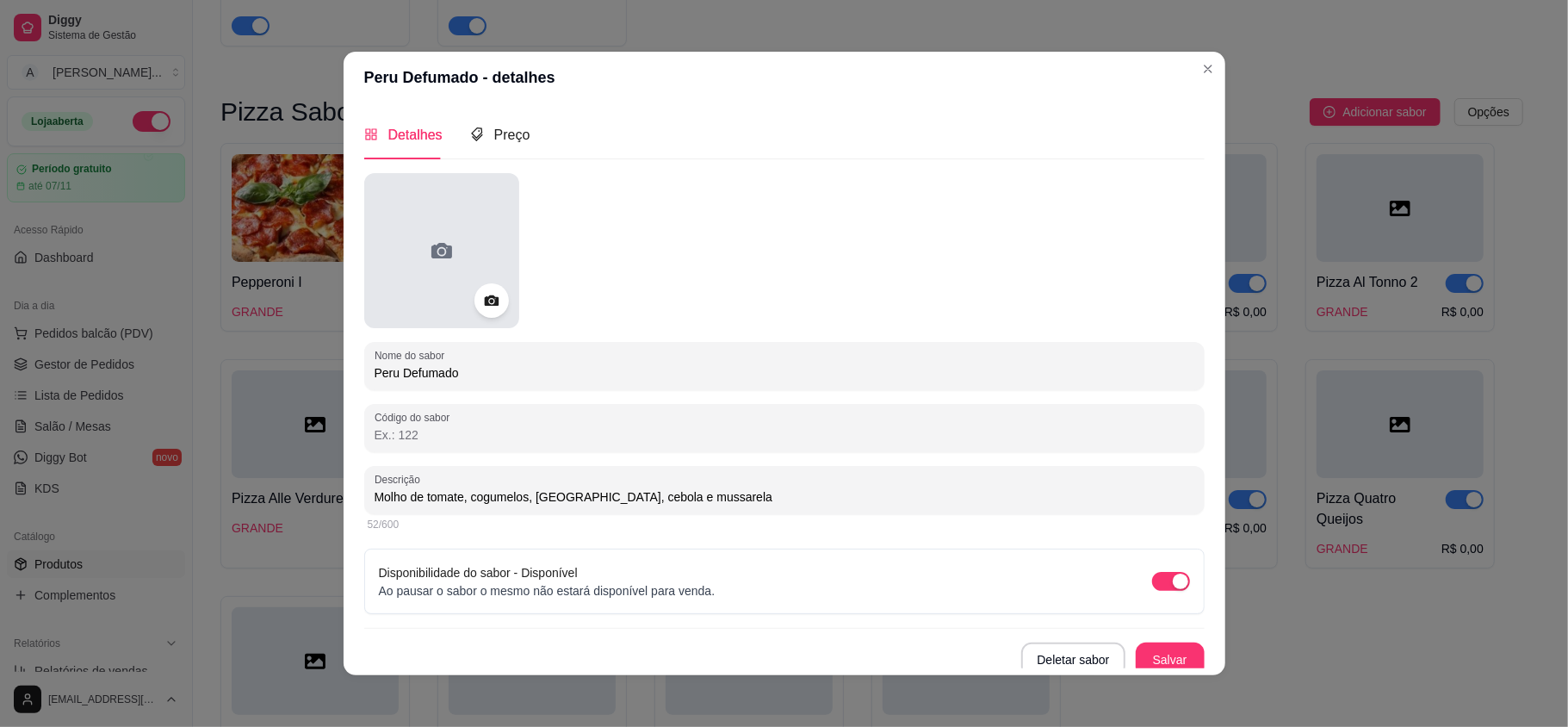
click at [476, 233] on div at bounding box center [441, 250] width 155 height 155
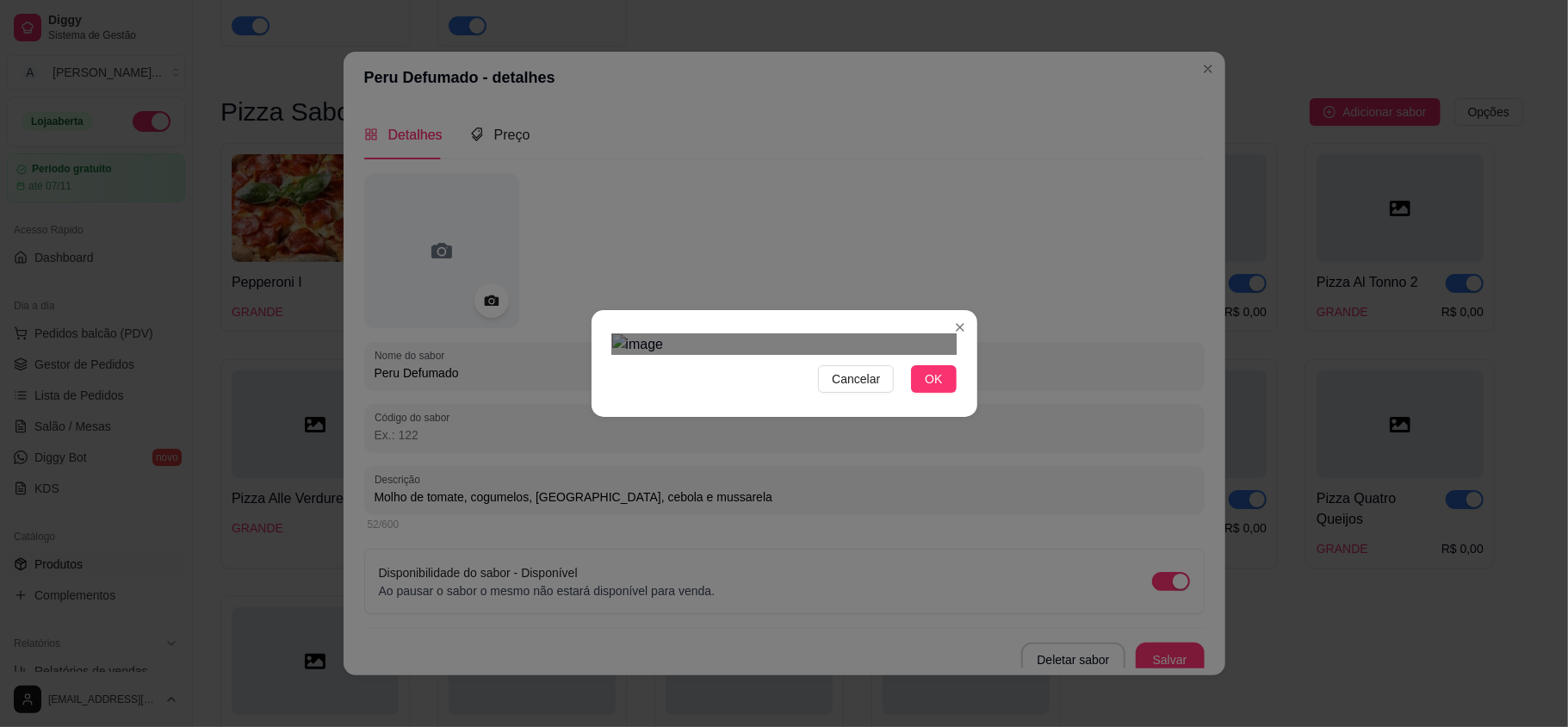
click at [779, 334] on div at bounding box center [784, 344] width 344 height 21
click at [613, 334] on div at bounding box center [784, 344] width 344 height 21
click at [934, 388] on span "OK" at bounding box center [934, 379] width 17 height 19
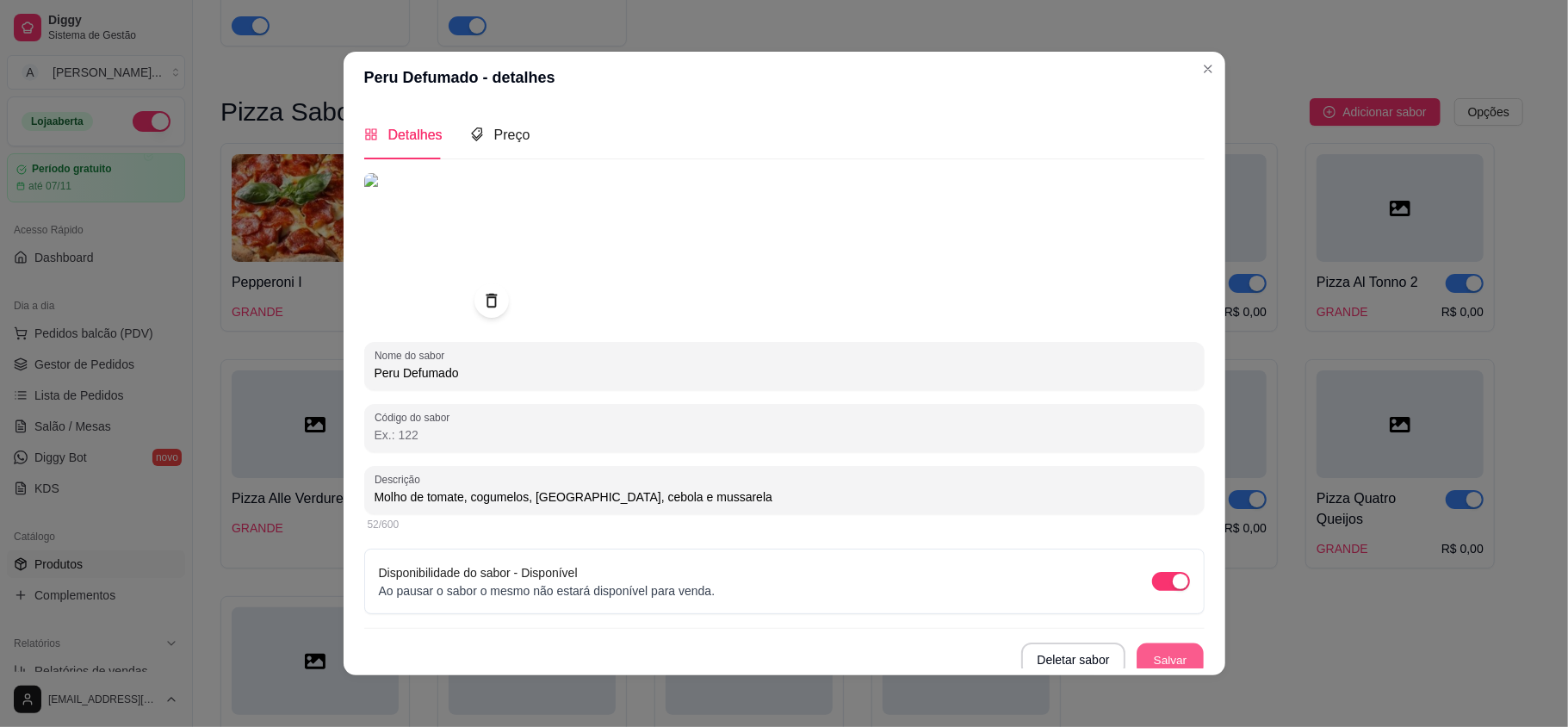
click at [1137, 654] on button "Salvar" at bounding box center [1170, 660] width 67 height 34
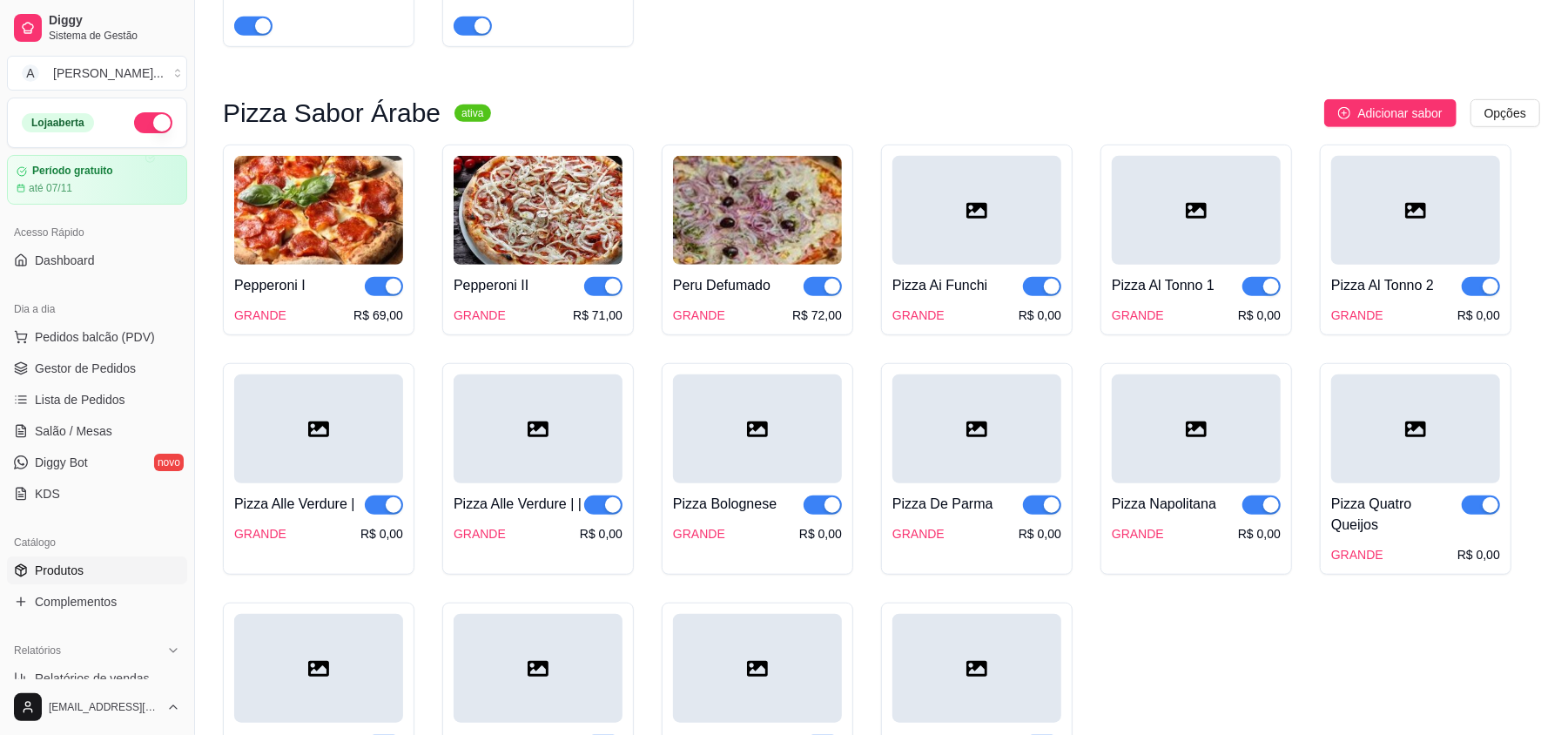
click at [794, 230] on img at bounding box center [757, 210] width 169 height 108
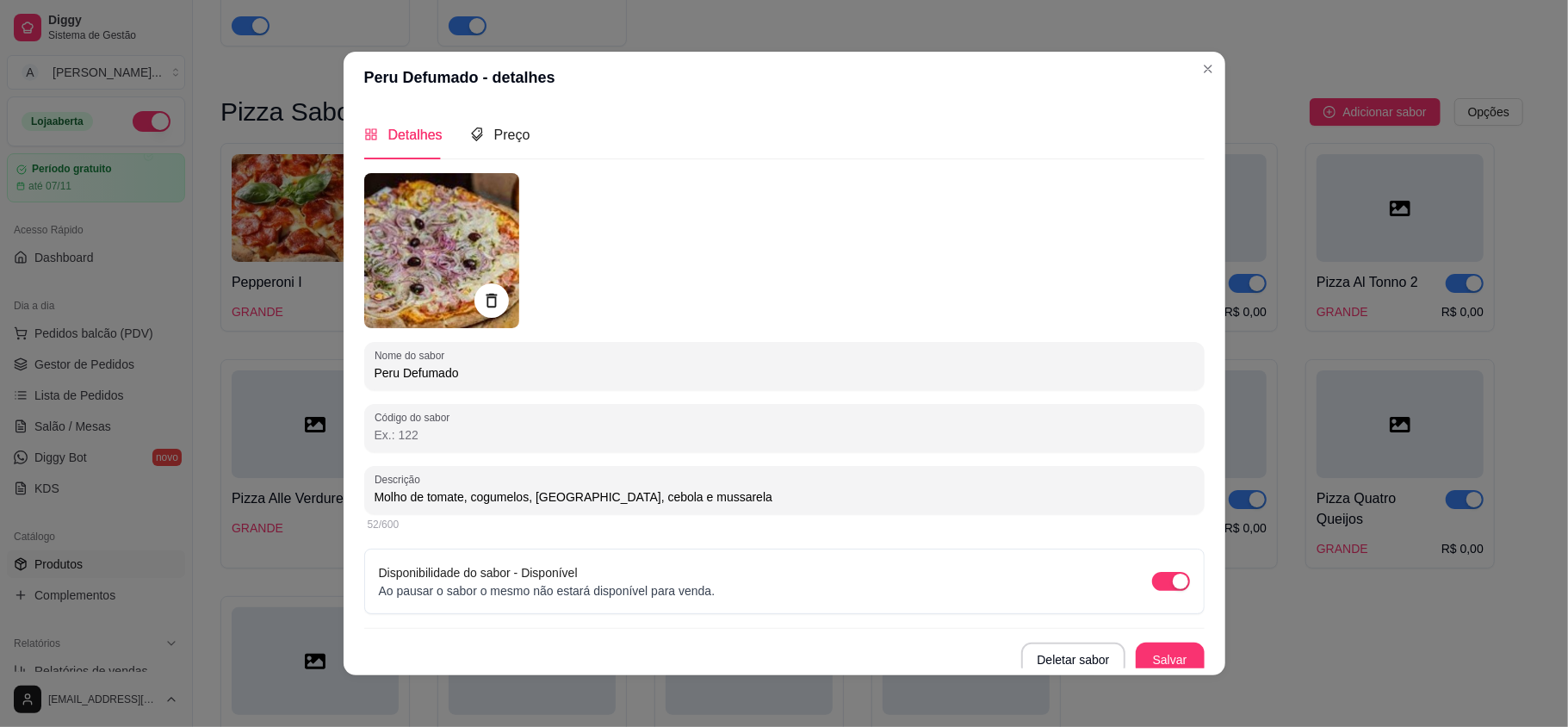
click at [424, 276] on img at bounding box center [441, 250] width 155 height 155
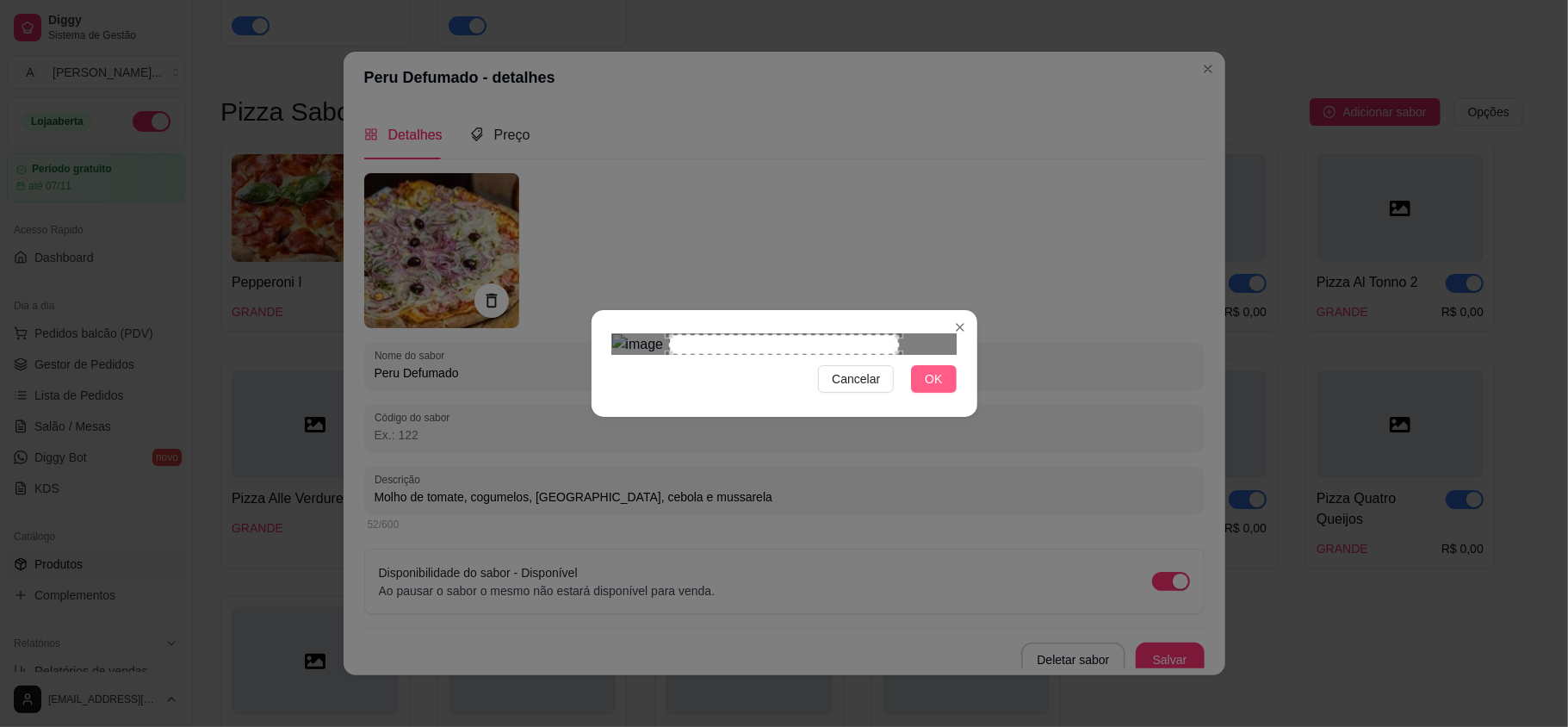
click at [928, 392] on button "OK" at bounding box center [934, 379] width 45 height 28
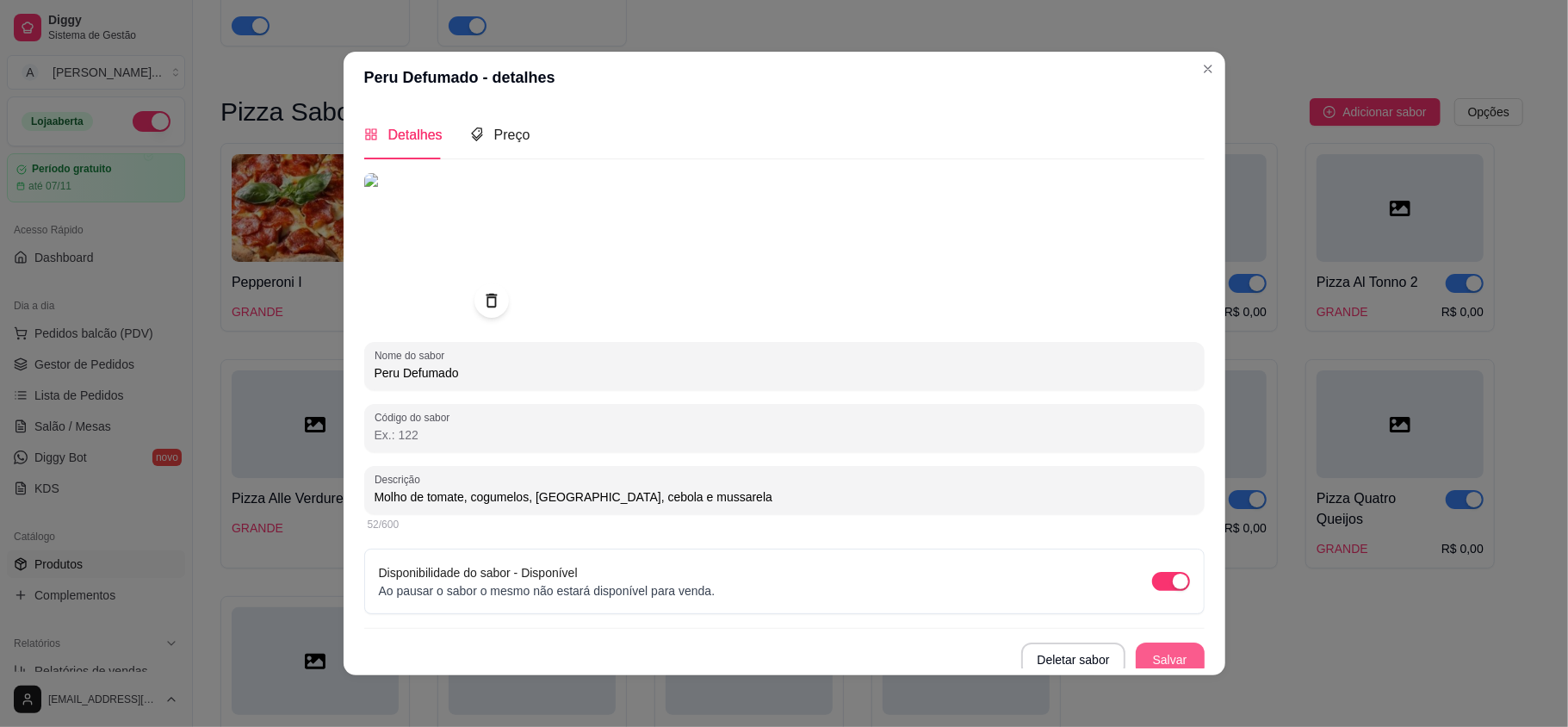
click at [1136, 654] on button "Salvar" at bounding box center [1170, 660] width 69 height 35
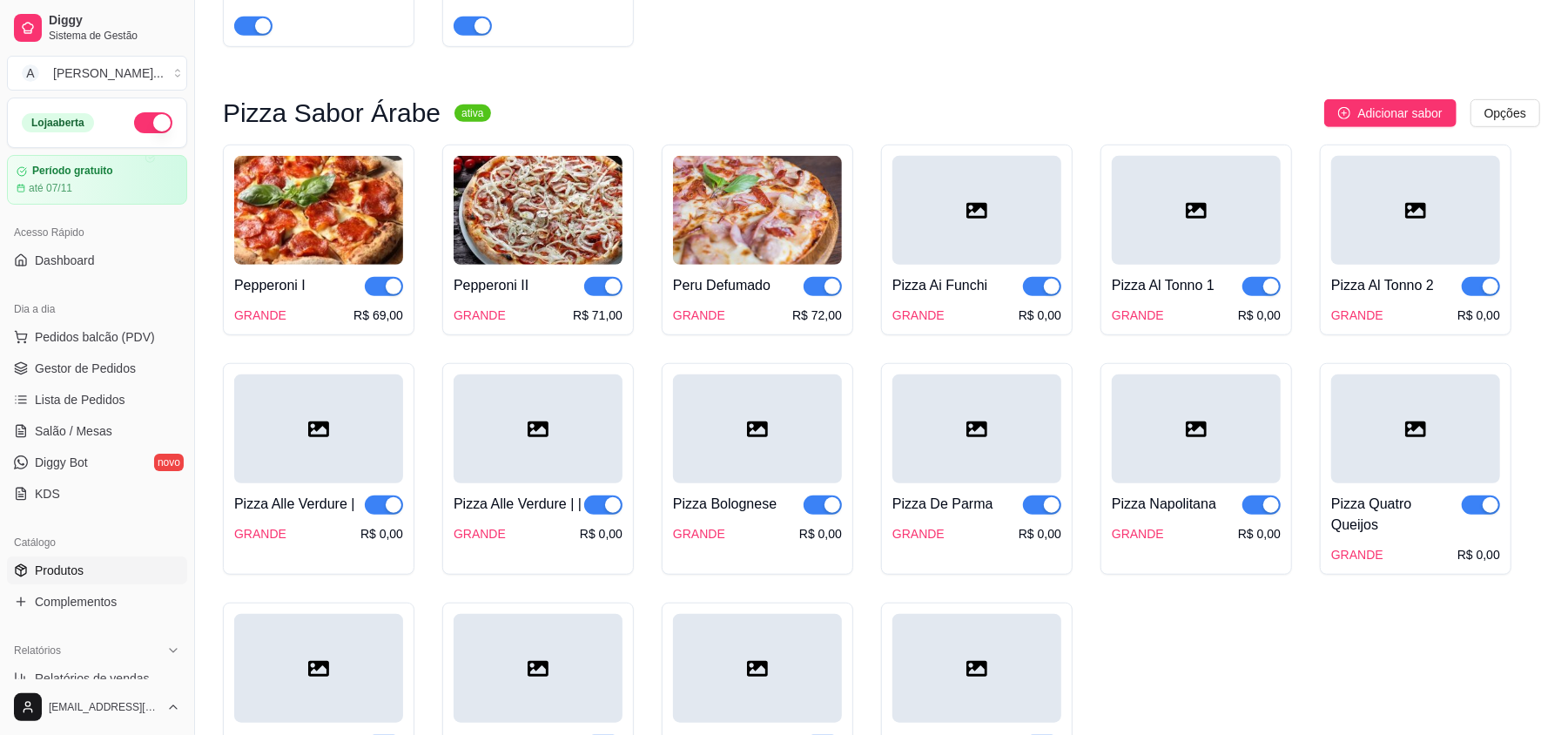
click at [985, 217] on icon at bounding box center [977, 211] width 21 height 16
click at [958, 262] on div at bounding box center [976, 210] width 169 height 108
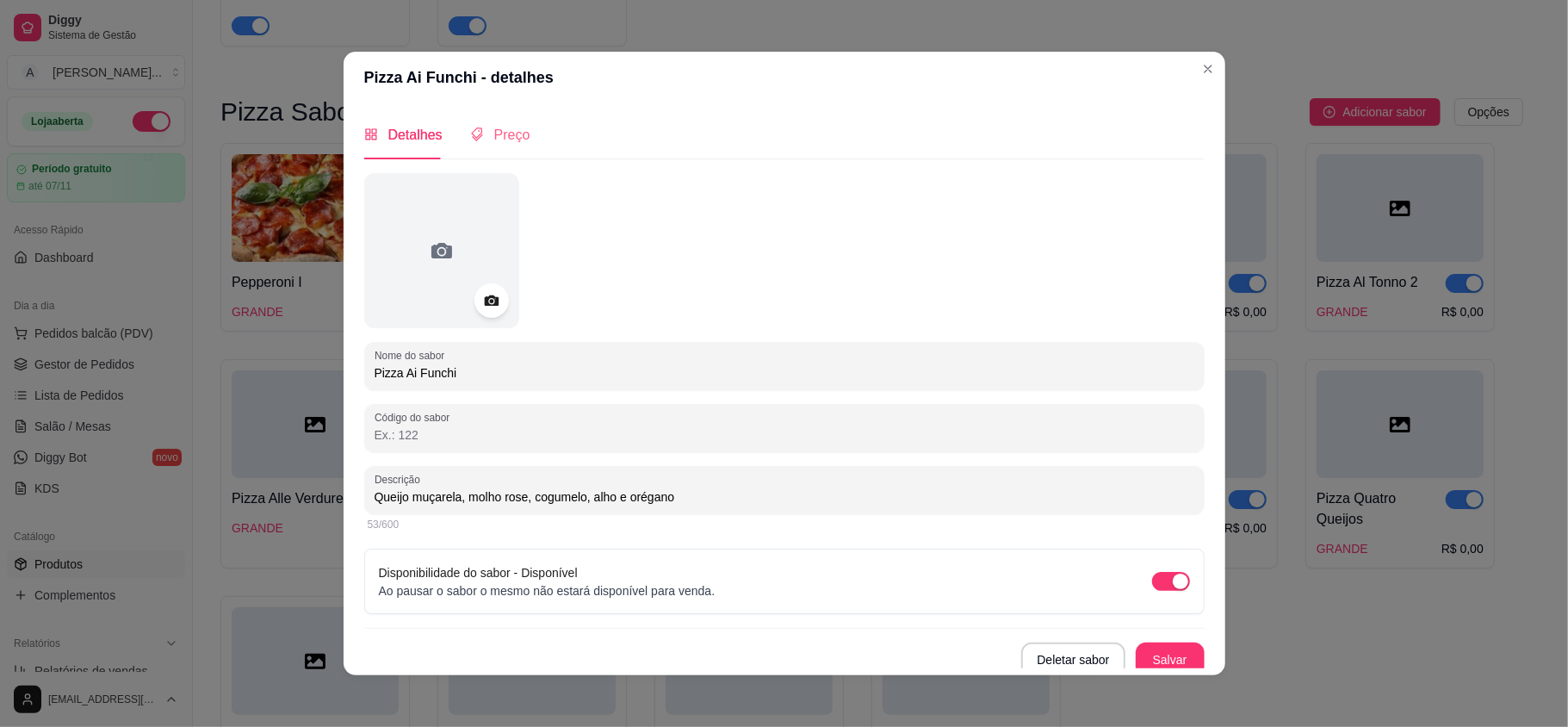
click at [496, 121] on div "Preço" at bounding box center [500, 134] width 61 height 49
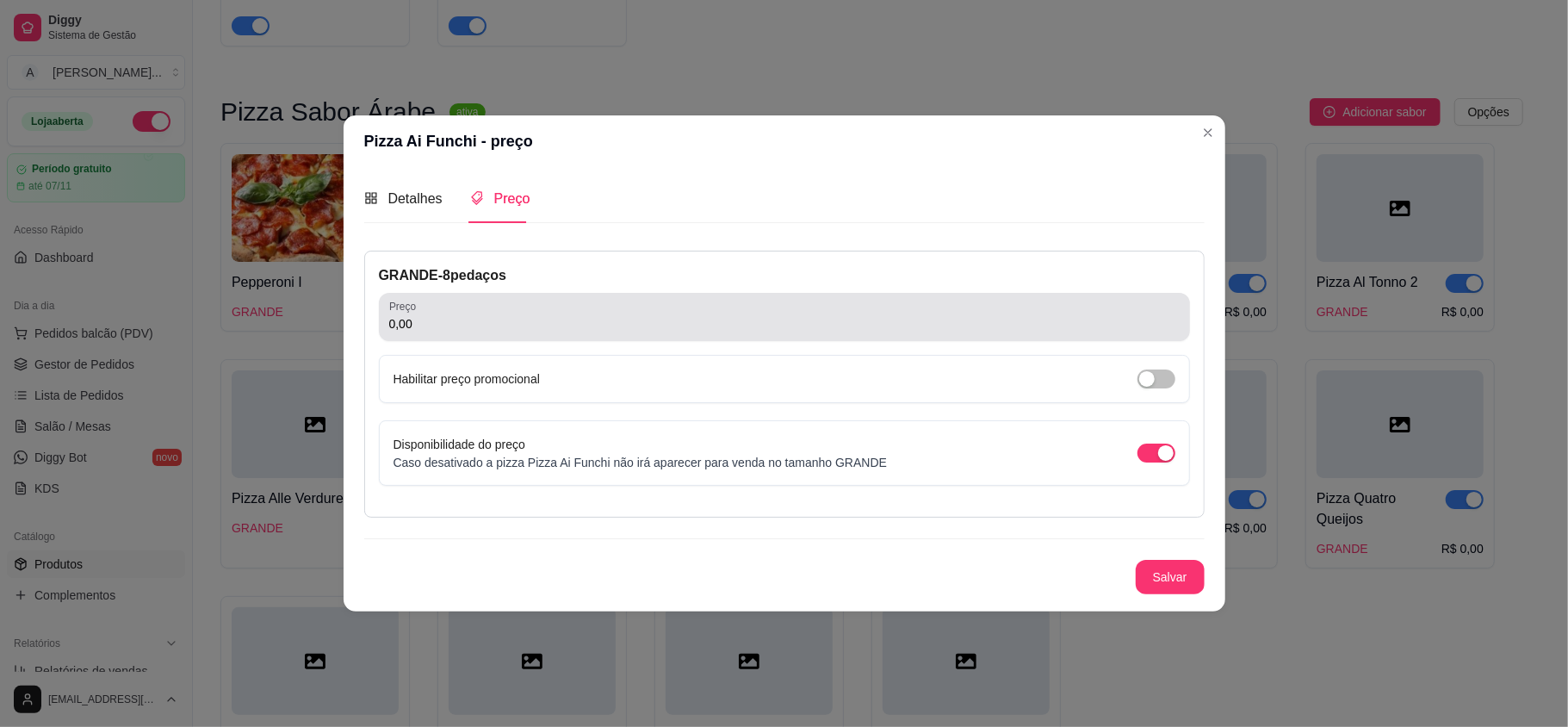
click at [444, 320] on input "0,00" at bounding box center [784, 324] width 790 height 17
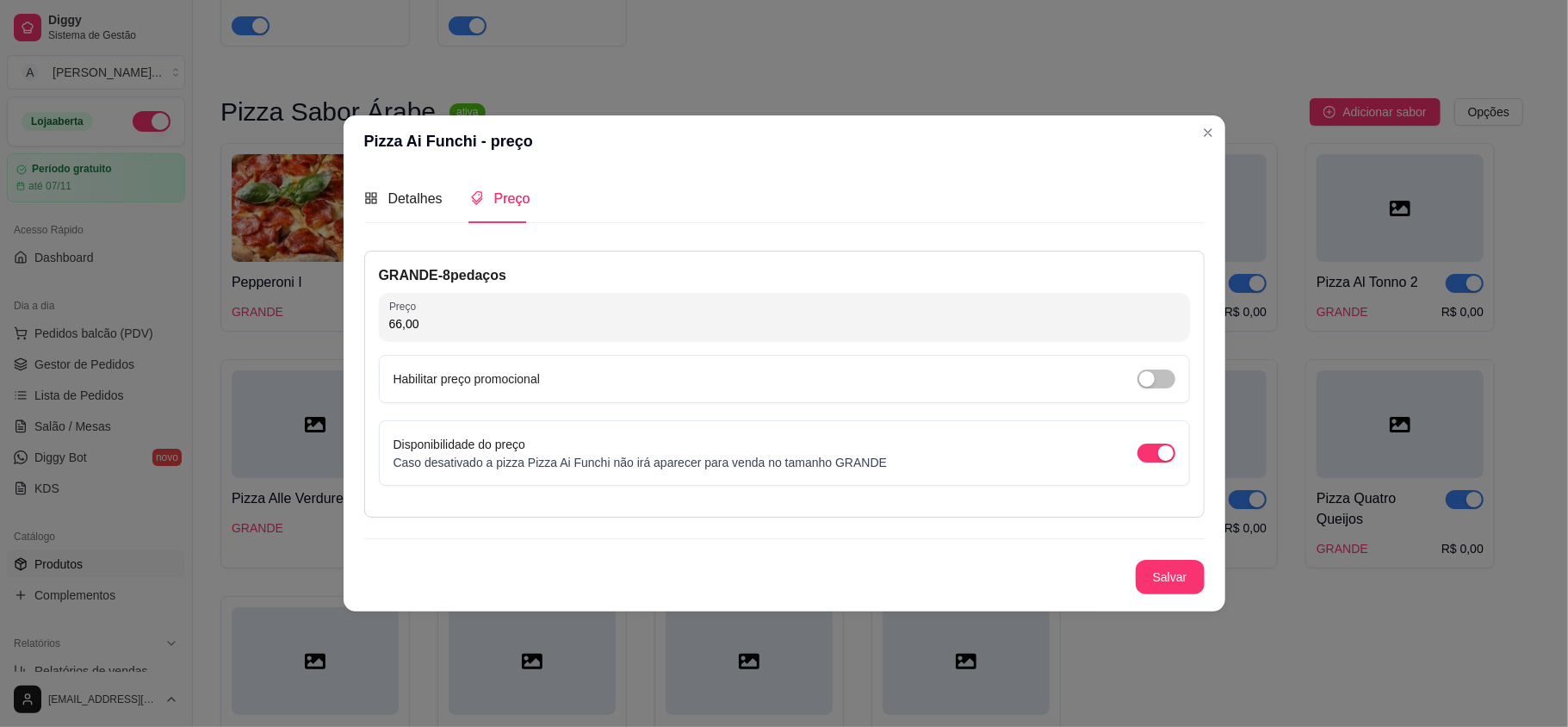
type input "66,00"
click at [1152, 571] on button "Salvar" at bounding box center [1170, 577] width 69 height 35
click at [390, 198] on span "Detalhes" at bounding box center [415, 198] width 54 height 15
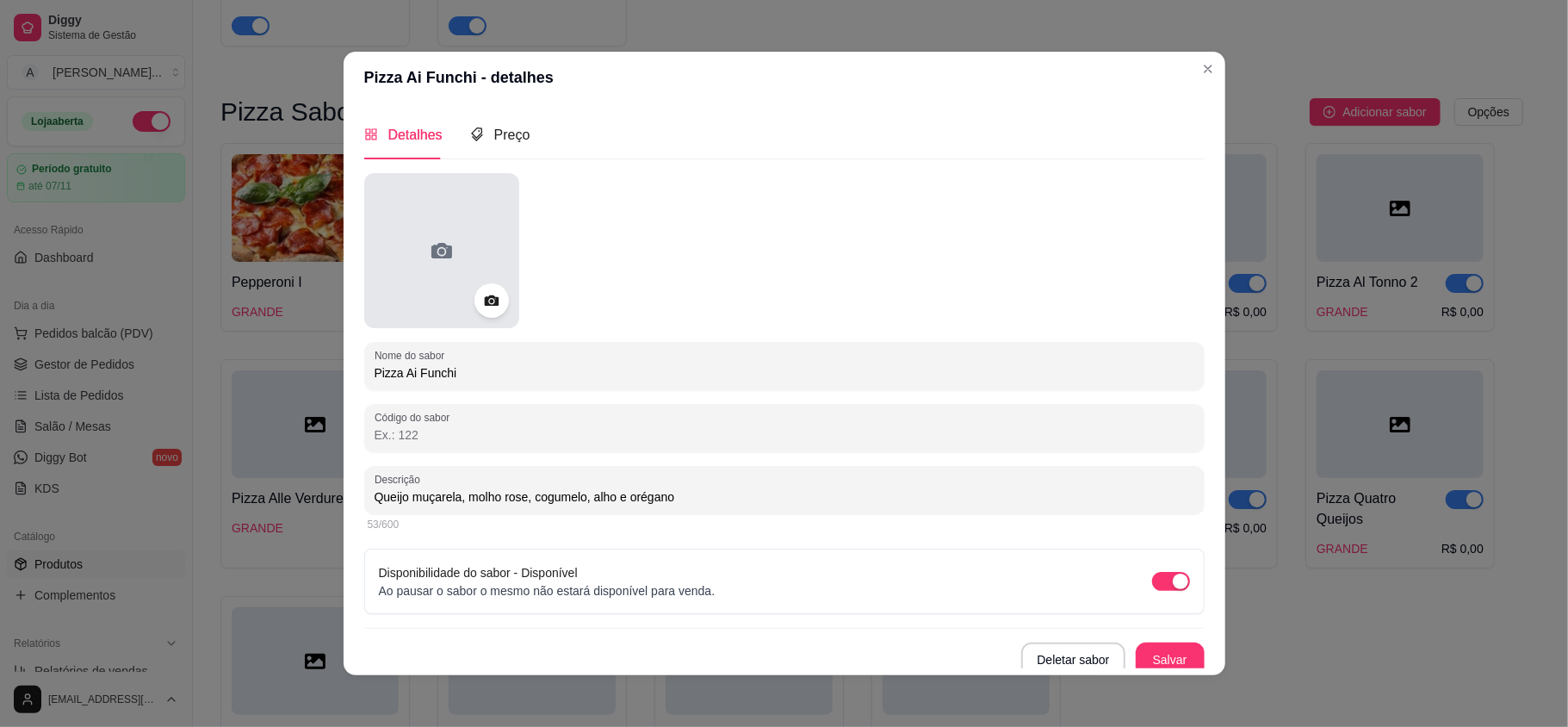
click at [437, 245] on icon at bounding box center [442, 251] width 28 height 28
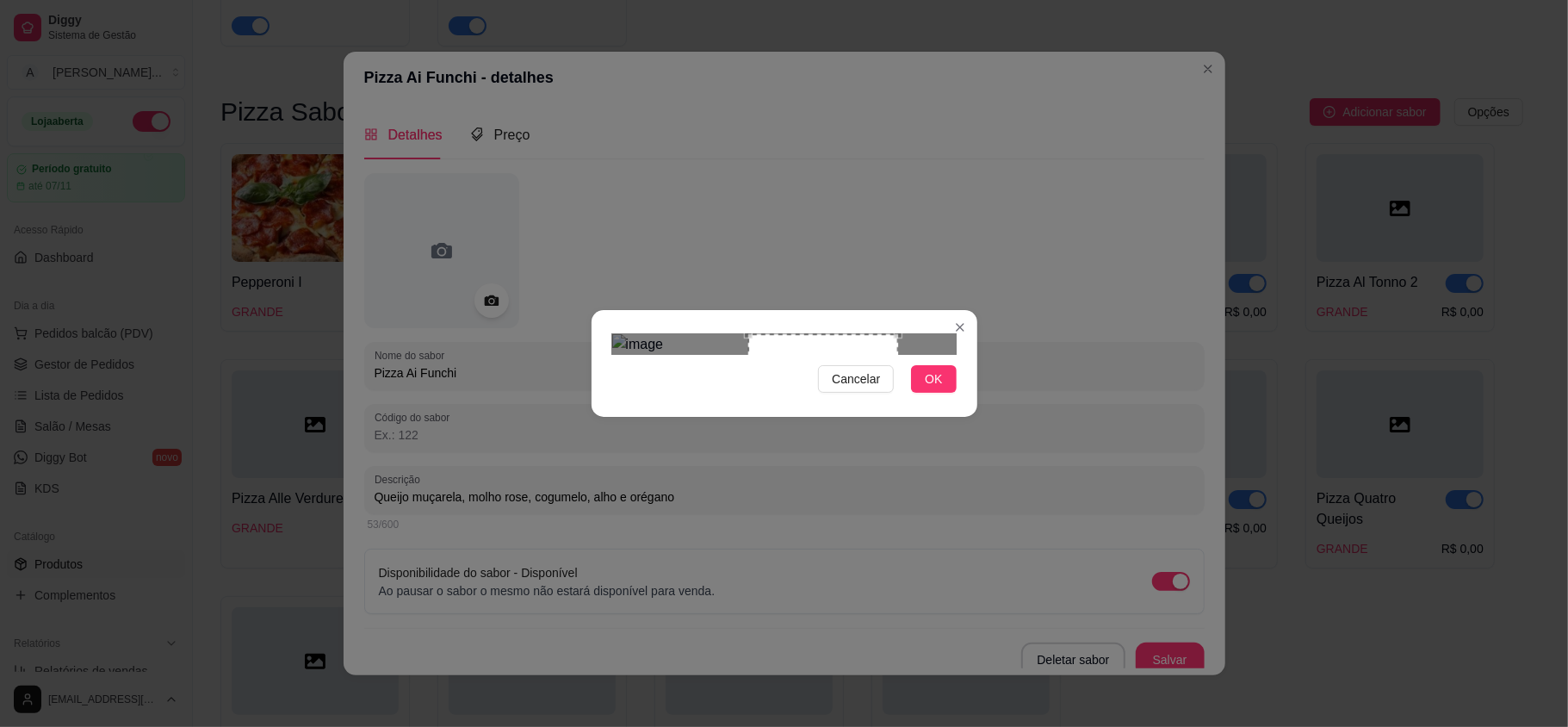
click at [865, 373] on div "Use the arrow keys to move the crop selection area" at bounding box center [822, 408] width 150 height 150
click at [925, 388] on span "OK" at bounding box center [934, 379] width 17 height 19
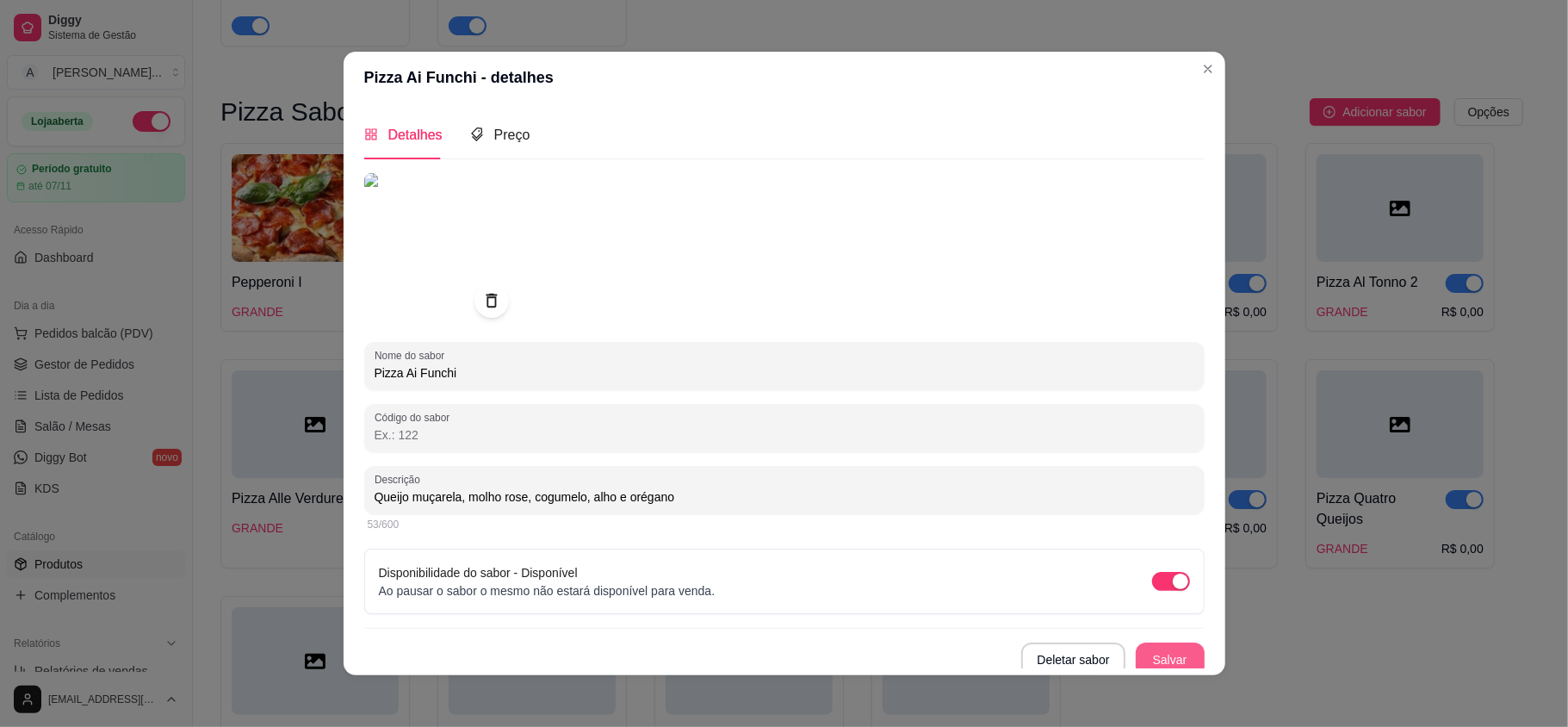
click at [1138, 661] on button "Salvar" at bounding box center [1170, 660] width 69 height 35
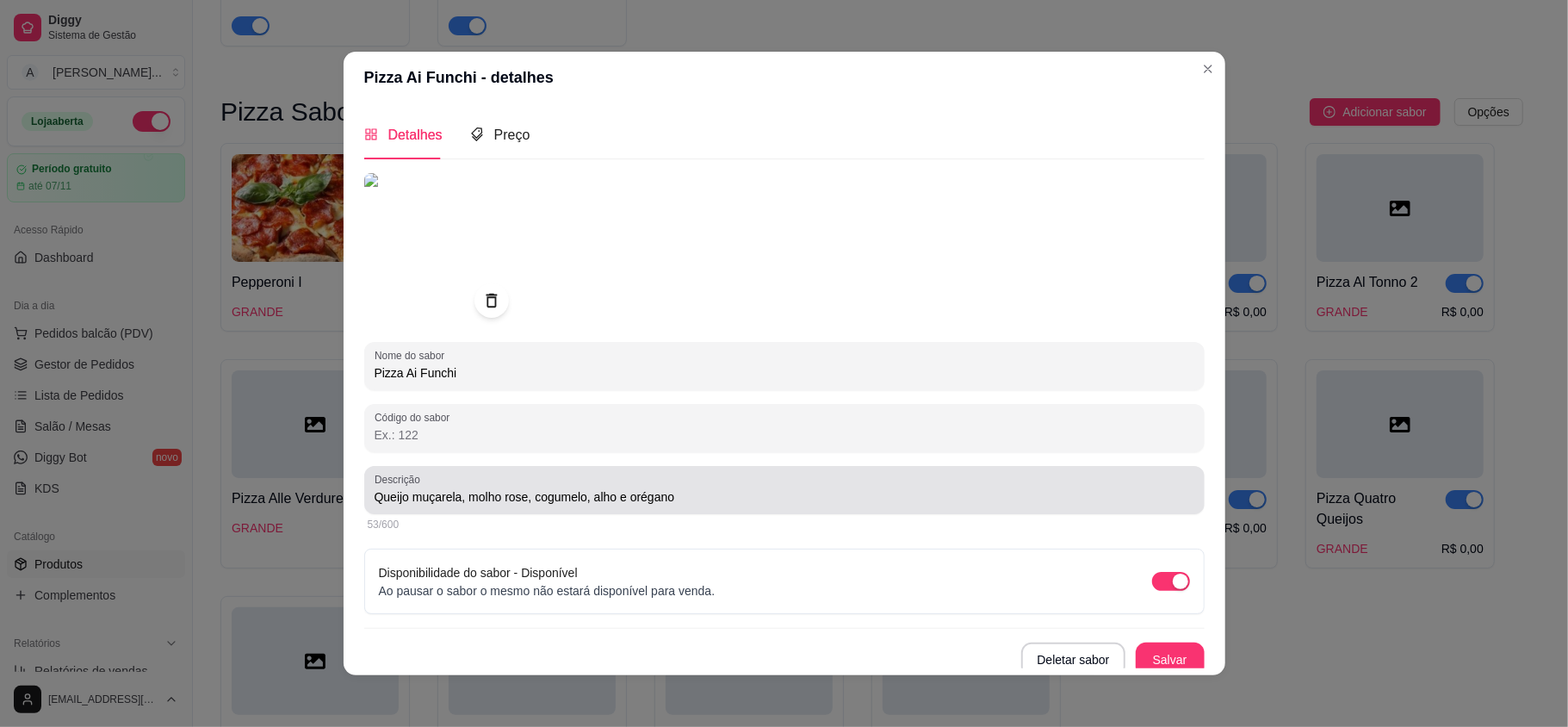
click at [517, 494] on input "Queijo muçarela, molho rose, cogumelo, alho e orégano" at bounding box center [784, 497] width 819 height 17
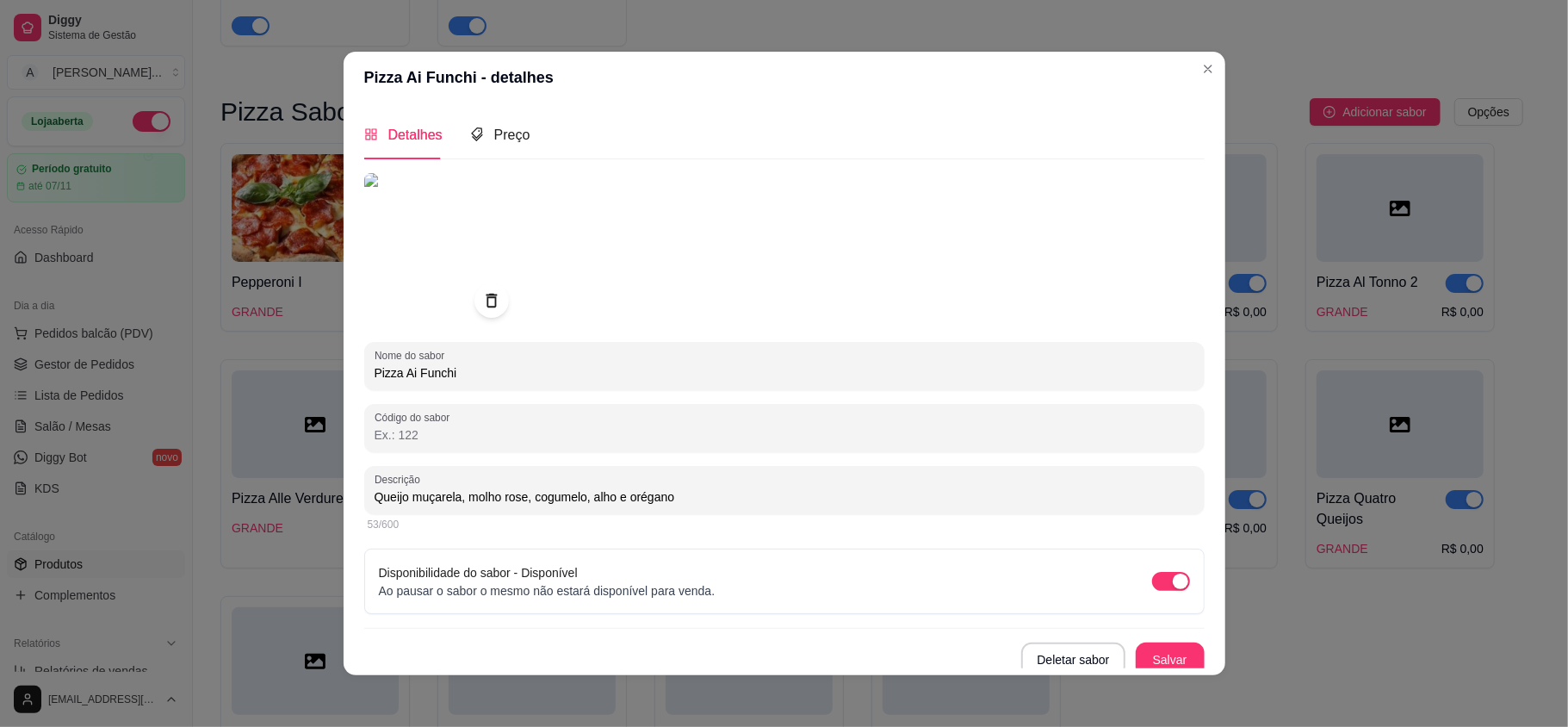
click at [494, 148] on div "Preço" at bounding box center [500, 134] width 61 height 49
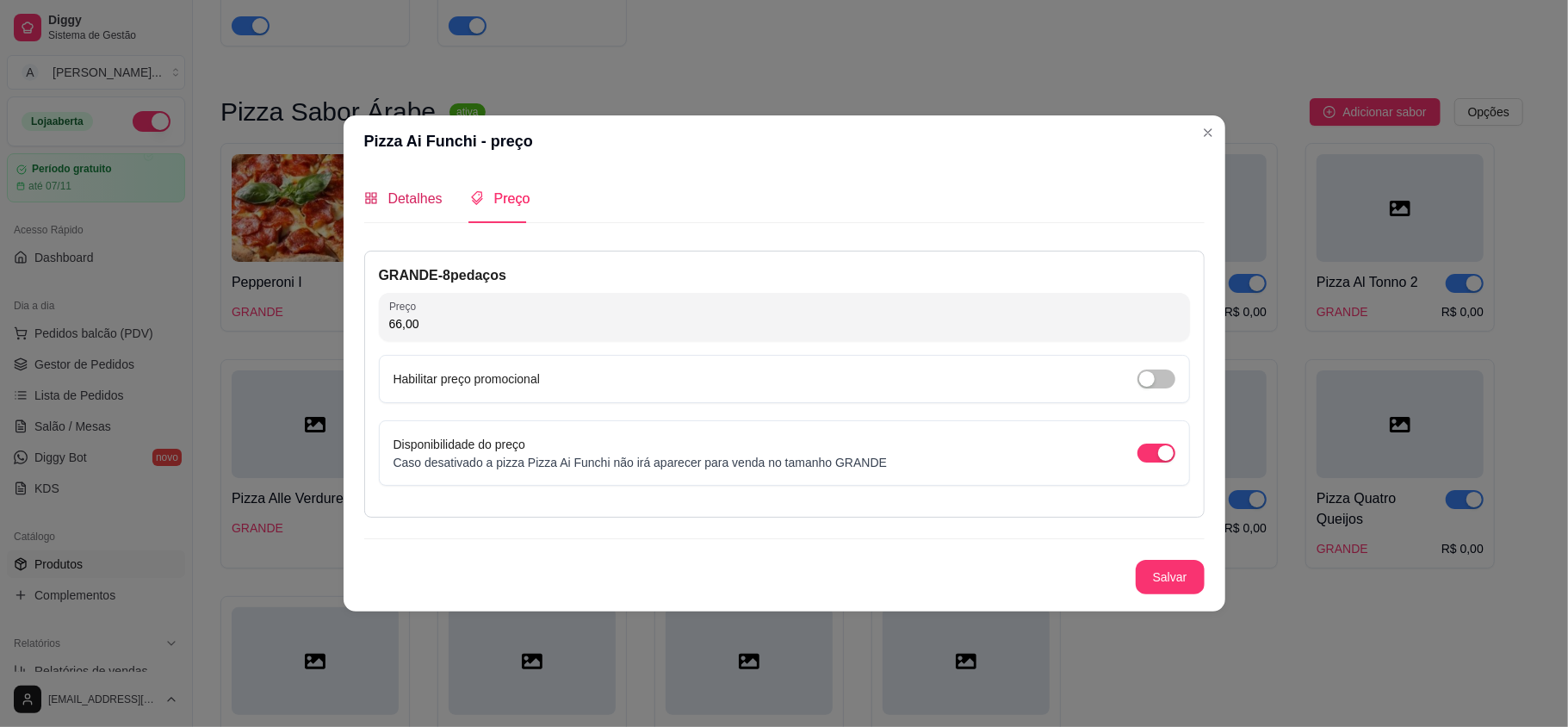
click at [405, 197] on span "Detalhes" at bounding box center [415, 198] width 54 height 15
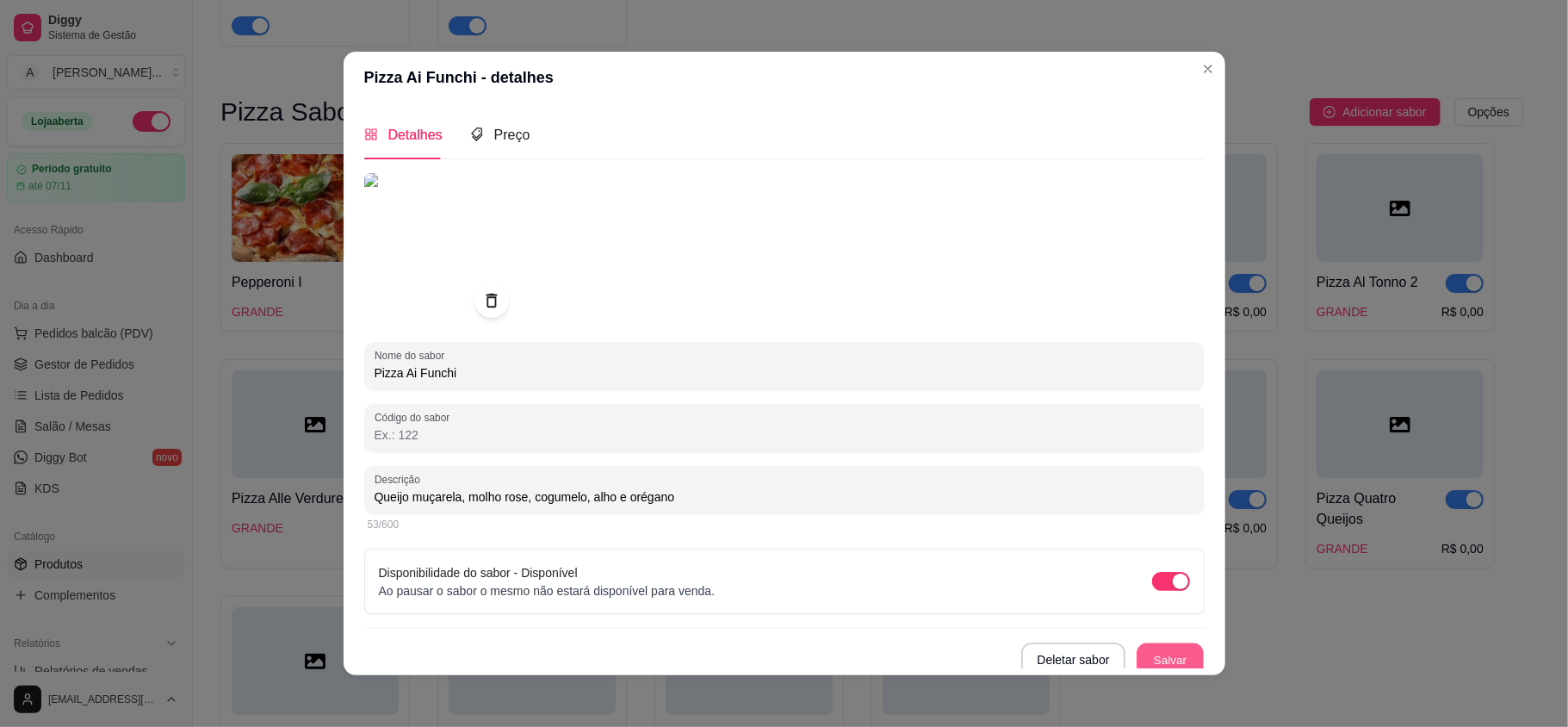
click at [1157, 653] on button "Salvar" at bounding box center [1170, 660] width 67 height 34
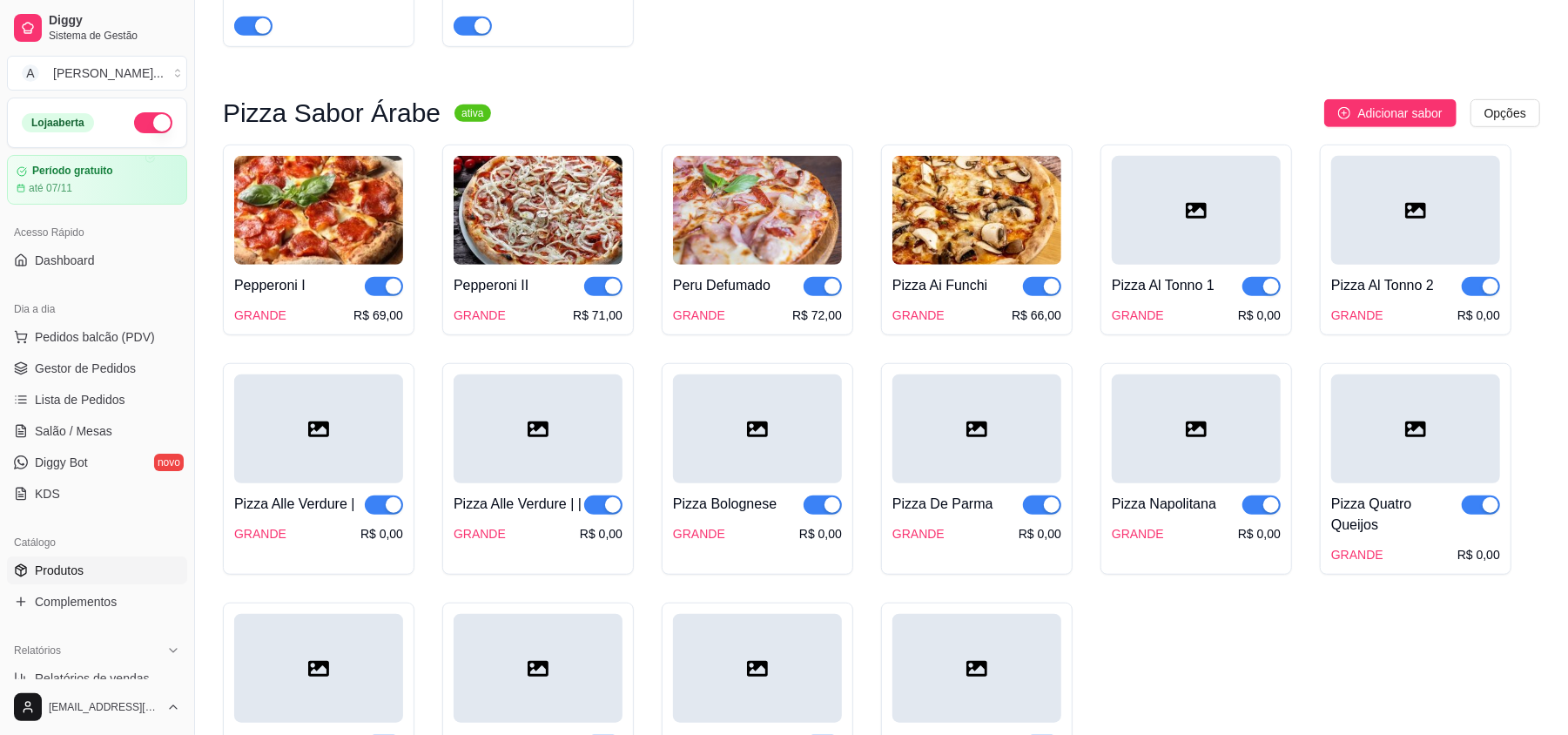
click at [1199, 203] on icon at bounding box center [1196, 211] width 21 height 21
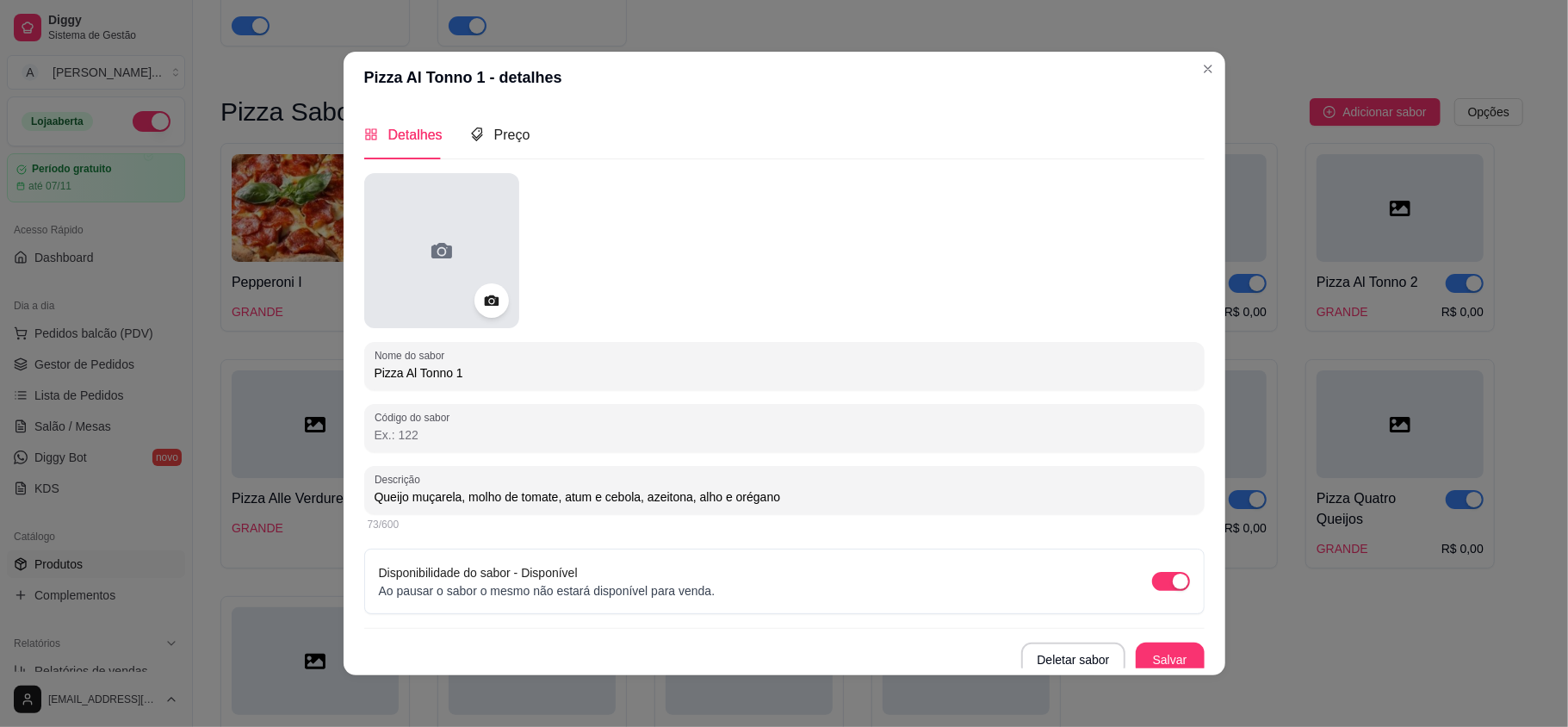
click at [413, 234] on div at bounding box center [441, 250] width 155 height 155
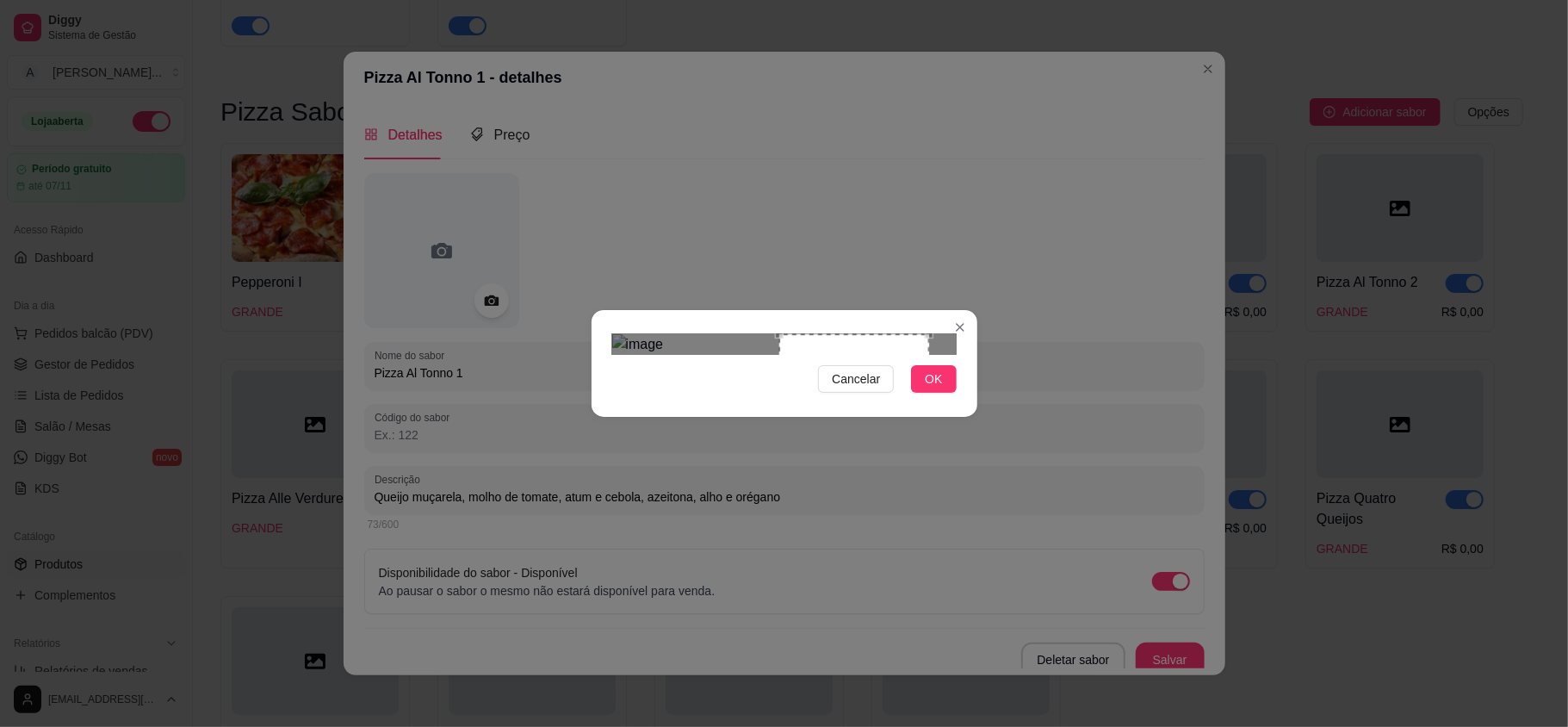
click at [913, 393] on div "Use the arrow keys to move the crop selection area" at bounding box center [853, 408] width 150 height 150
click at [930, 388] on span "OK" at bounding box center [934, 379] width 17 height 19
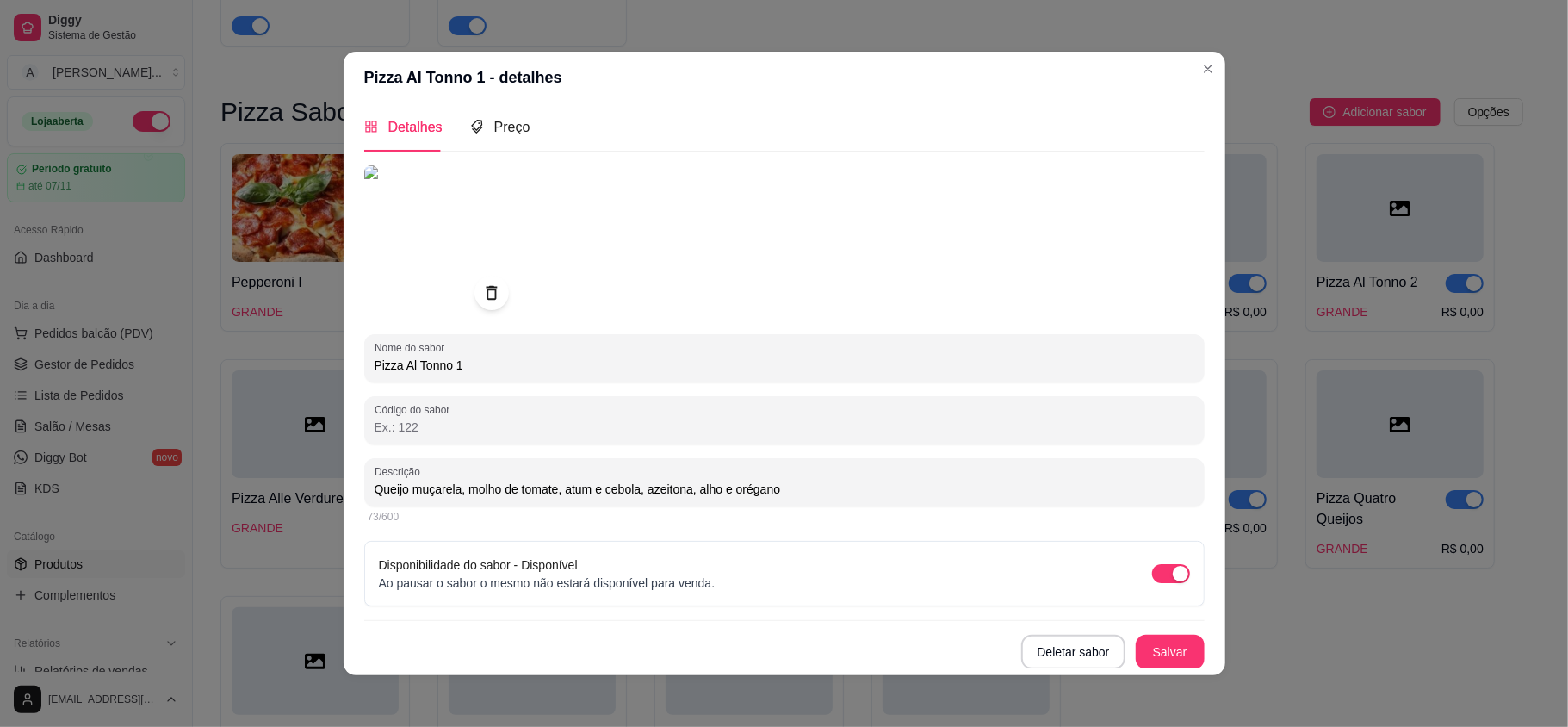
scroll to position [9, 0]
click at [1137, 651] on button "Salvar" at bounding box center [1170, 651] width 67 height 34
click at [493, 136] on div "Preço" at bounding box center [500, 126] width 61 height 49
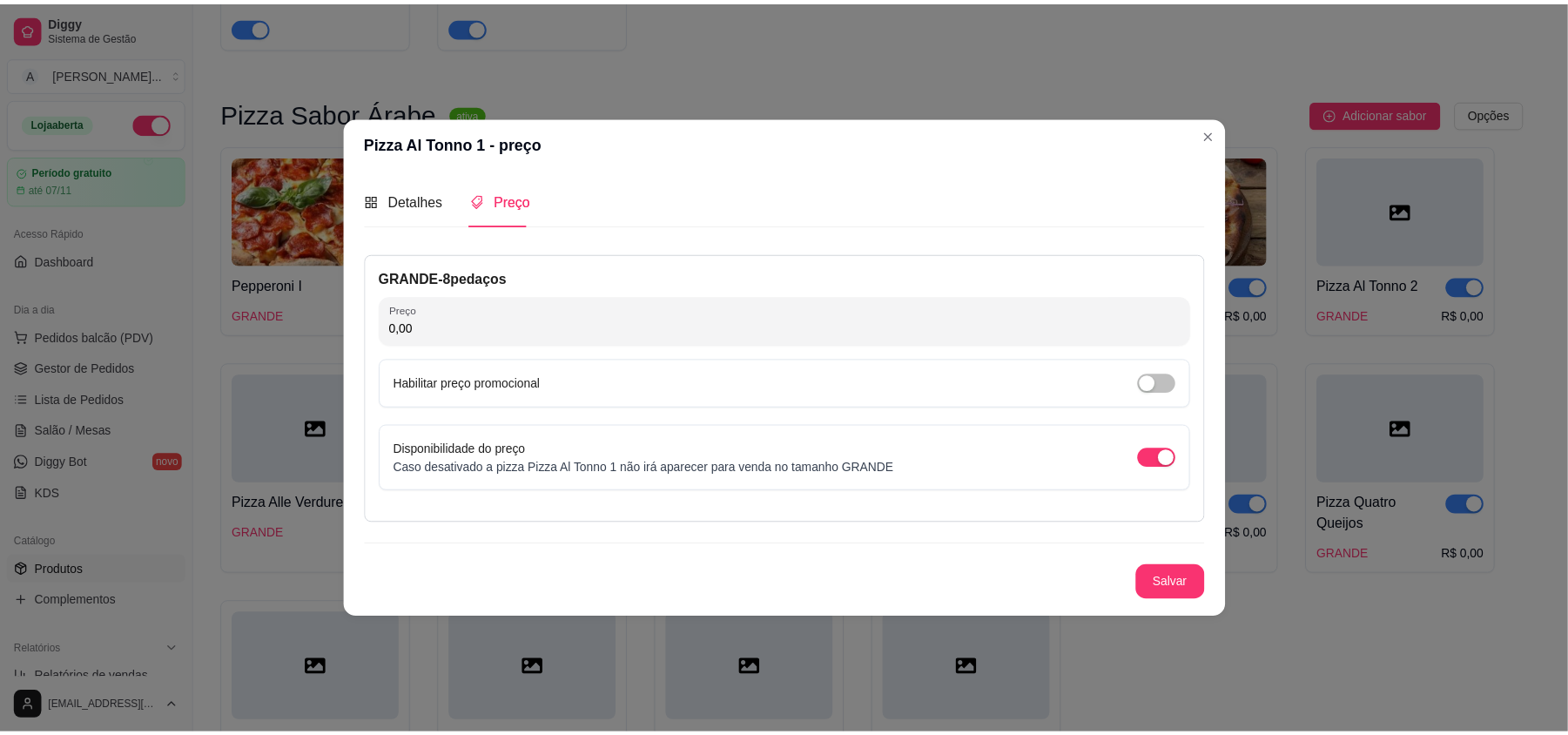
scroll to position [0, 0]
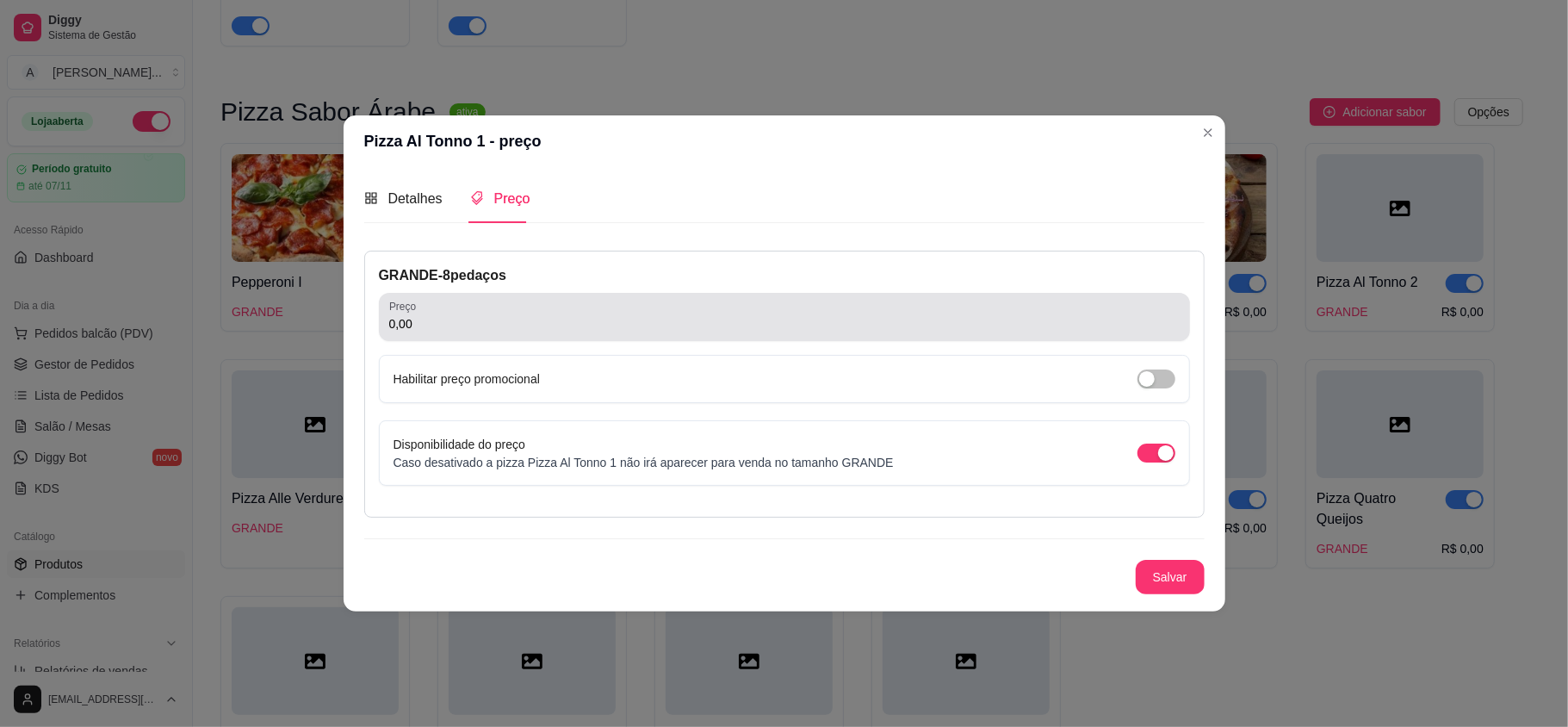
click at [451, 321] on input "0,00" at bounding box center [784, 324] width 790 height 17
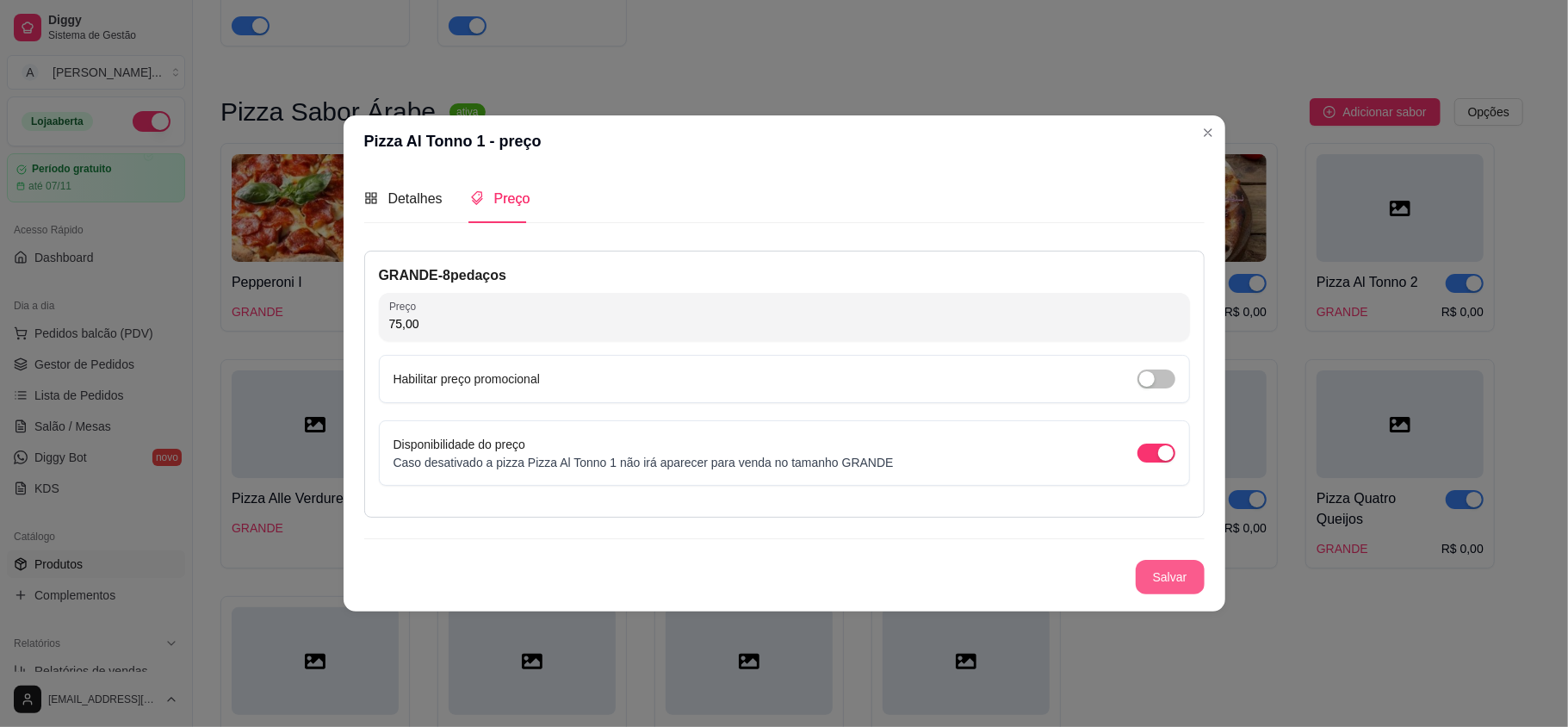
type input "75,00"
click at [1193, 565] on button "Salvar" at bounding box center [1170, 577] width 69 height 35
click at [1158, 576] on button "Salvar" at bounding box center [1170, 577] width 67 height 34
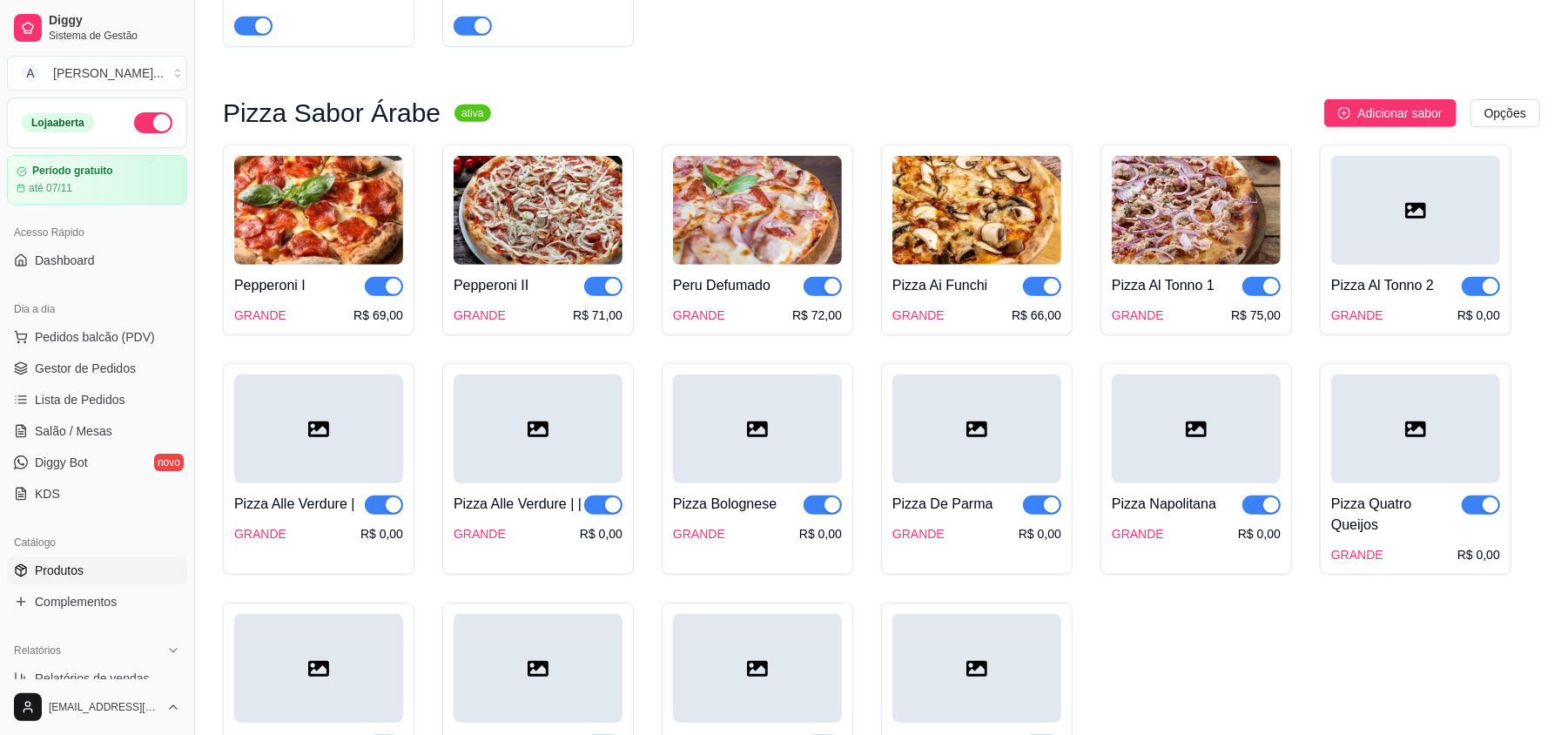
click at [1380, 212] on div at bounding box center [1415, 210] width 169 height 108
